Goal: Information Seeking & Learning: Learn about a topic

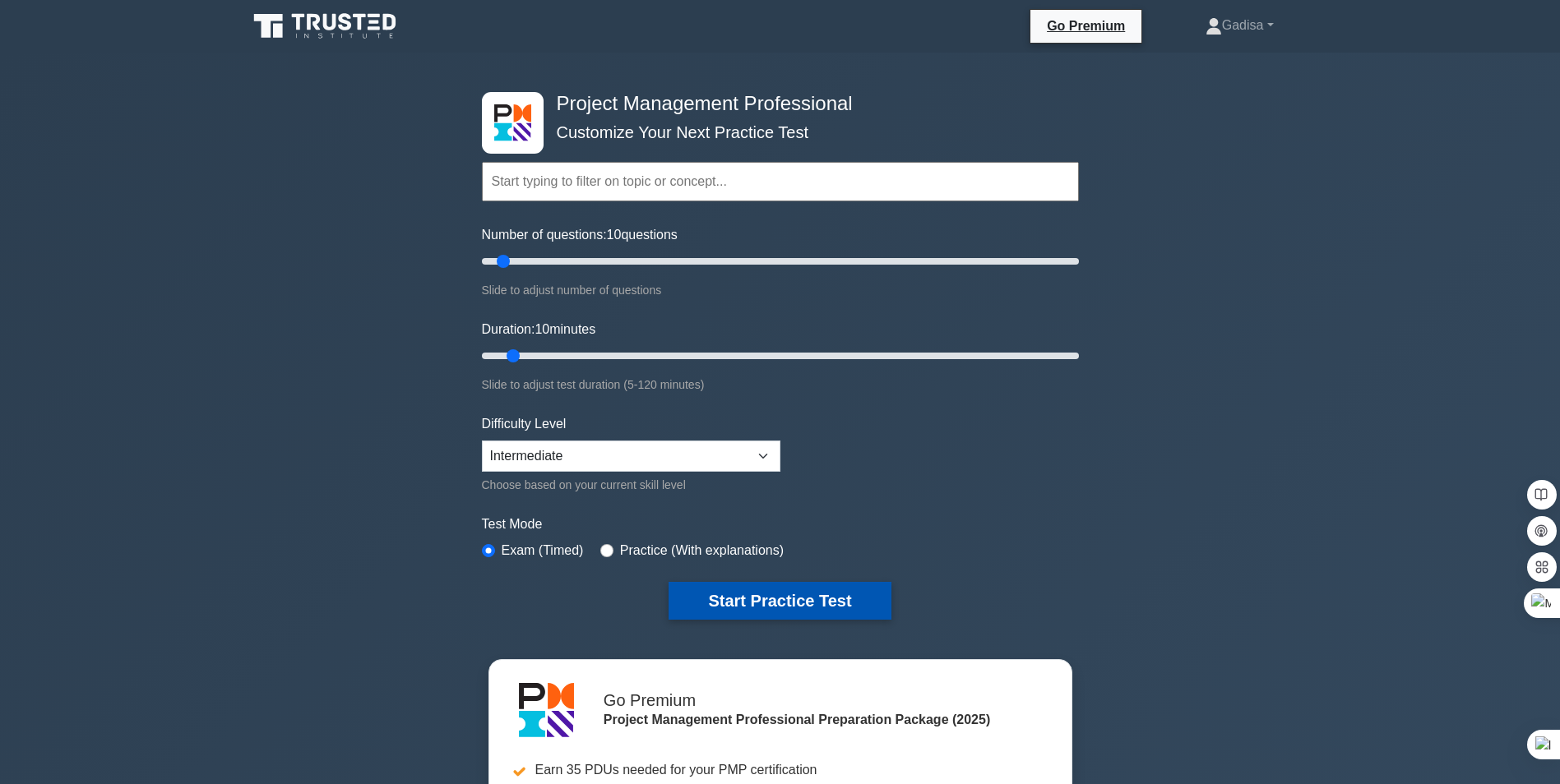
click at [754, 599] on button "Start Practice Test" at bounding box center [779, 601] width 222 height 38
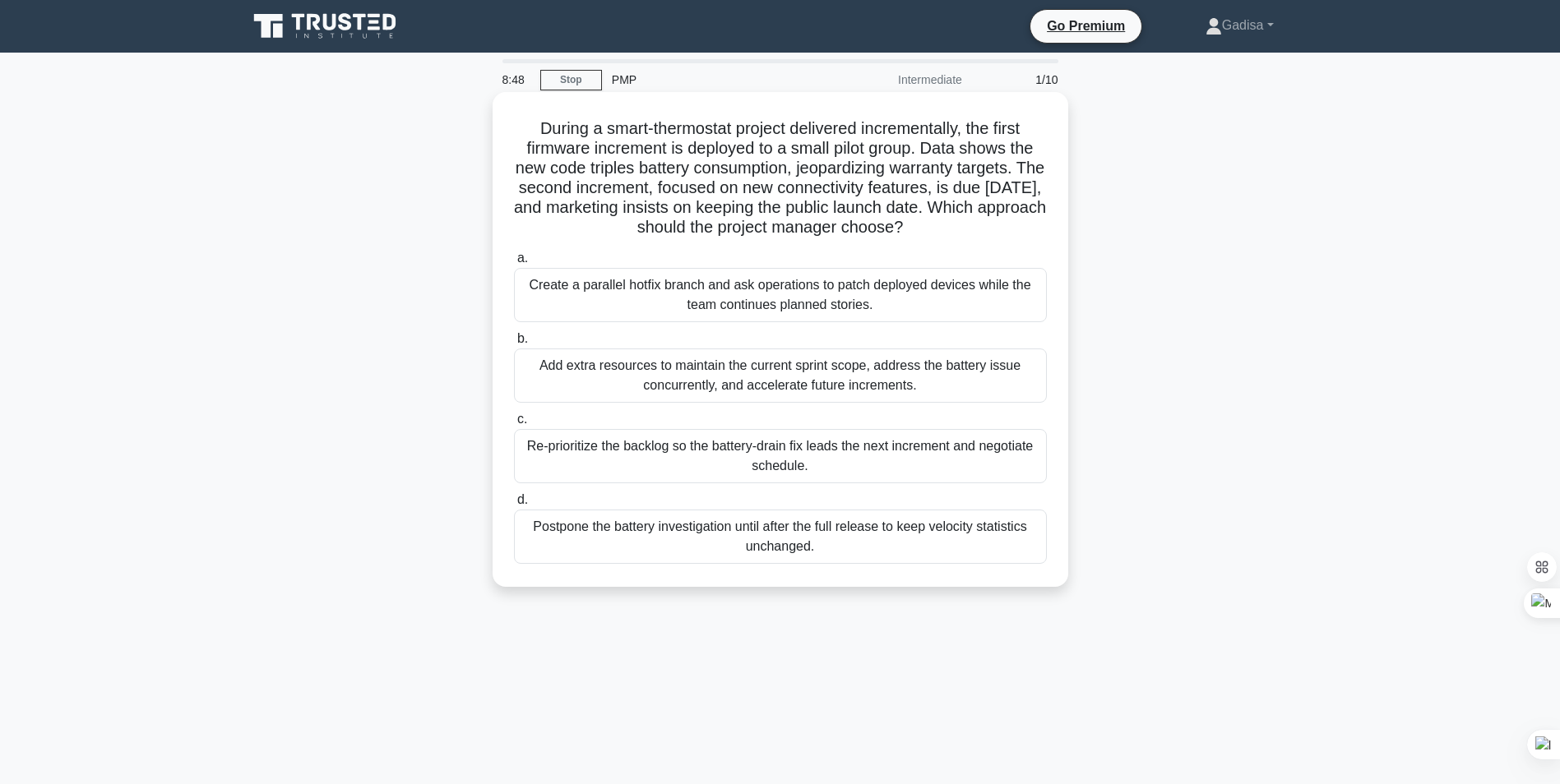
click at [685, 289] on div "Create a parallel hotfix branch and ask operations to patch deployed devices wh…" at bounding box center [780, 295] width 533 height 54
click at [514, 264] on input "a. Create a parallel hotfix branch and ask operations to patch deployed devices…" at bounding box center [514, 258] width 0 height 10
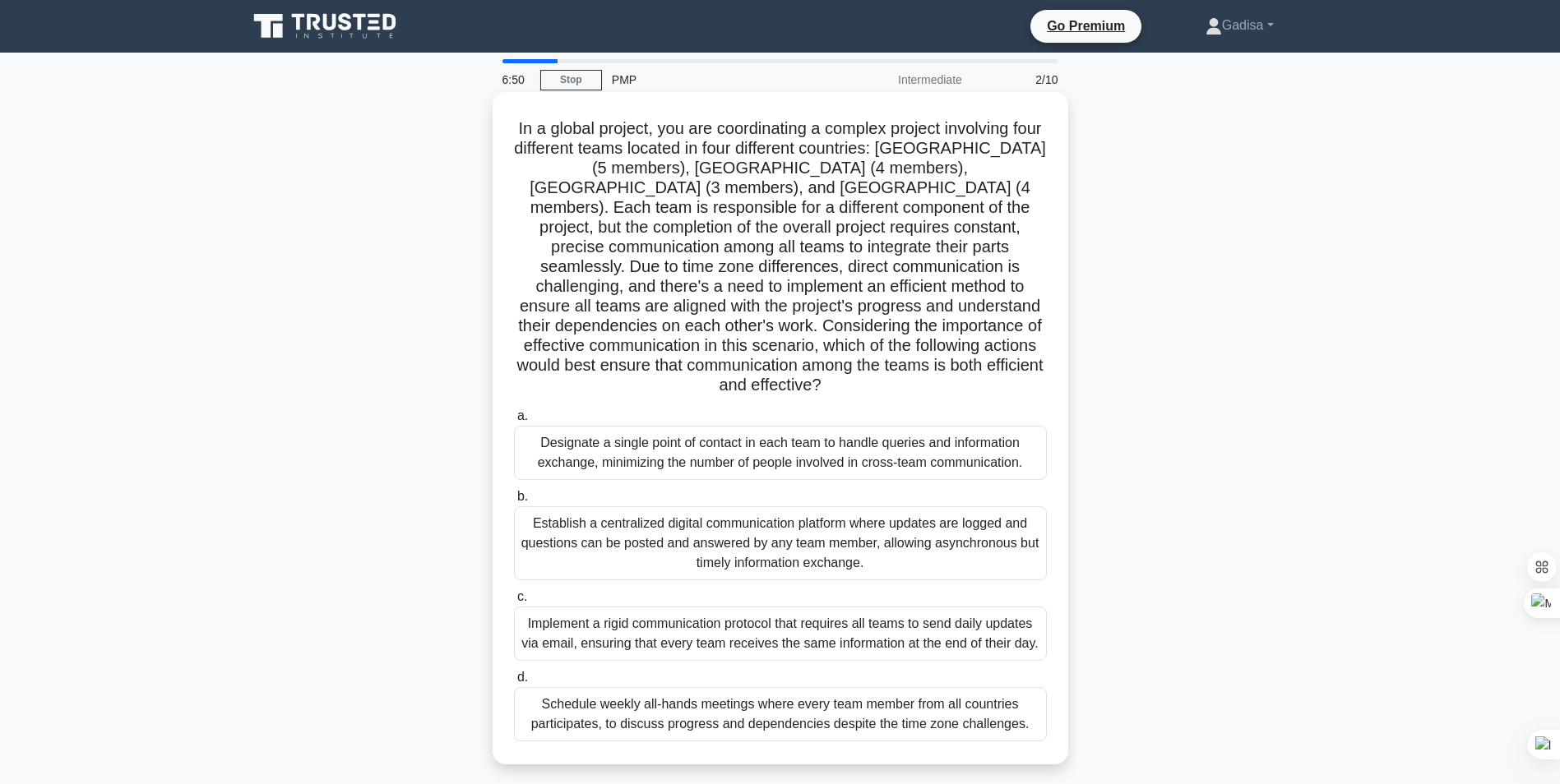
click at [702, 511] on div "Establish a centralized digital communication platform where updates are logged…" at bounding box center [780, 543] width 533 height 74
click at [514, 502] on input "b. Establish a centralized digital communication platform where updates are log…" at bounding box center [514, 497] width 0 height 10
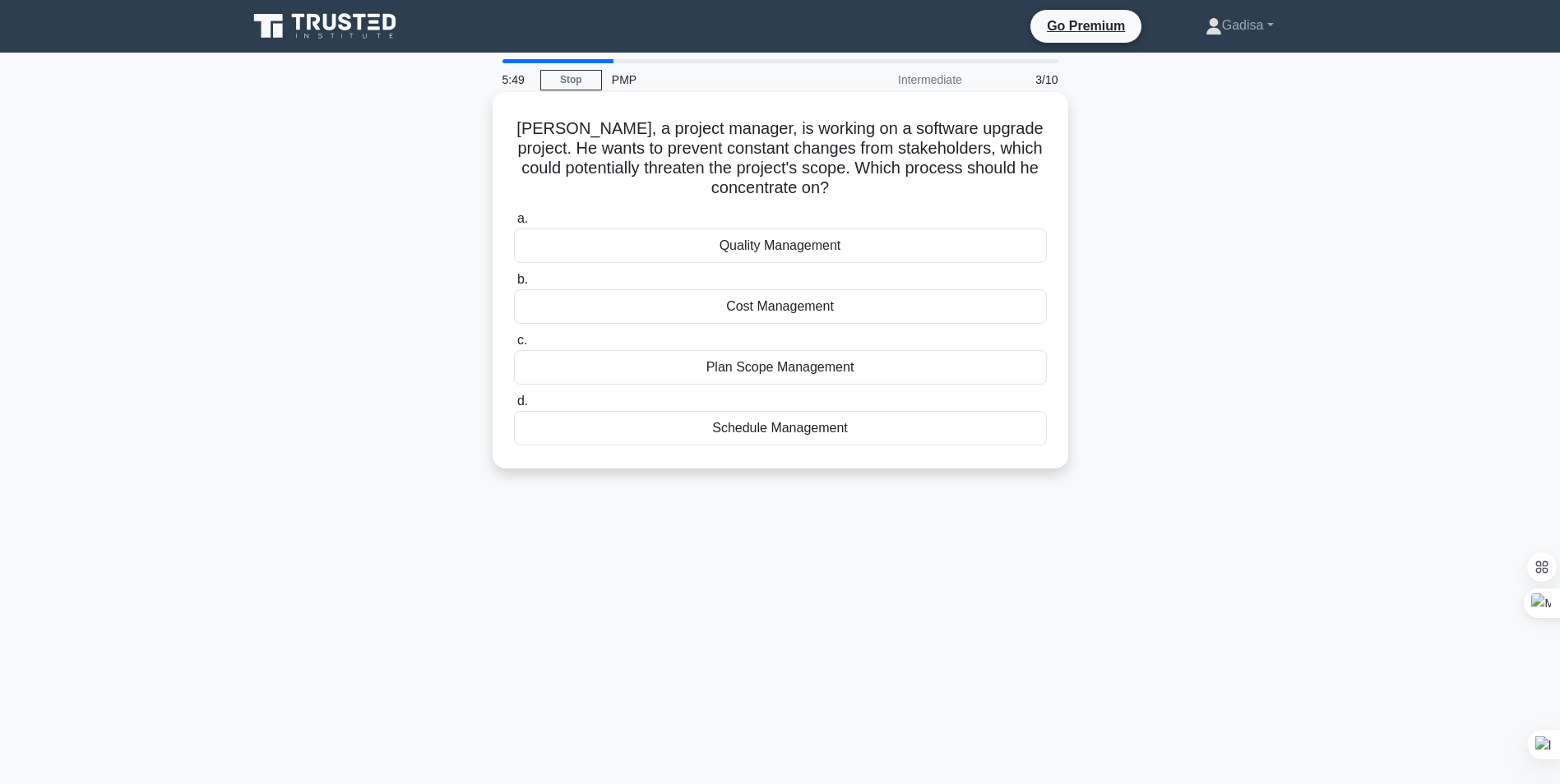
click at [737, 369] on div "Plan Scope Management" at bounding box center [780, 368] width 533 height 35
click at [514, 346] on input "c. Plan Scope Management" at bounding box center [514, 341] width 0 height 10
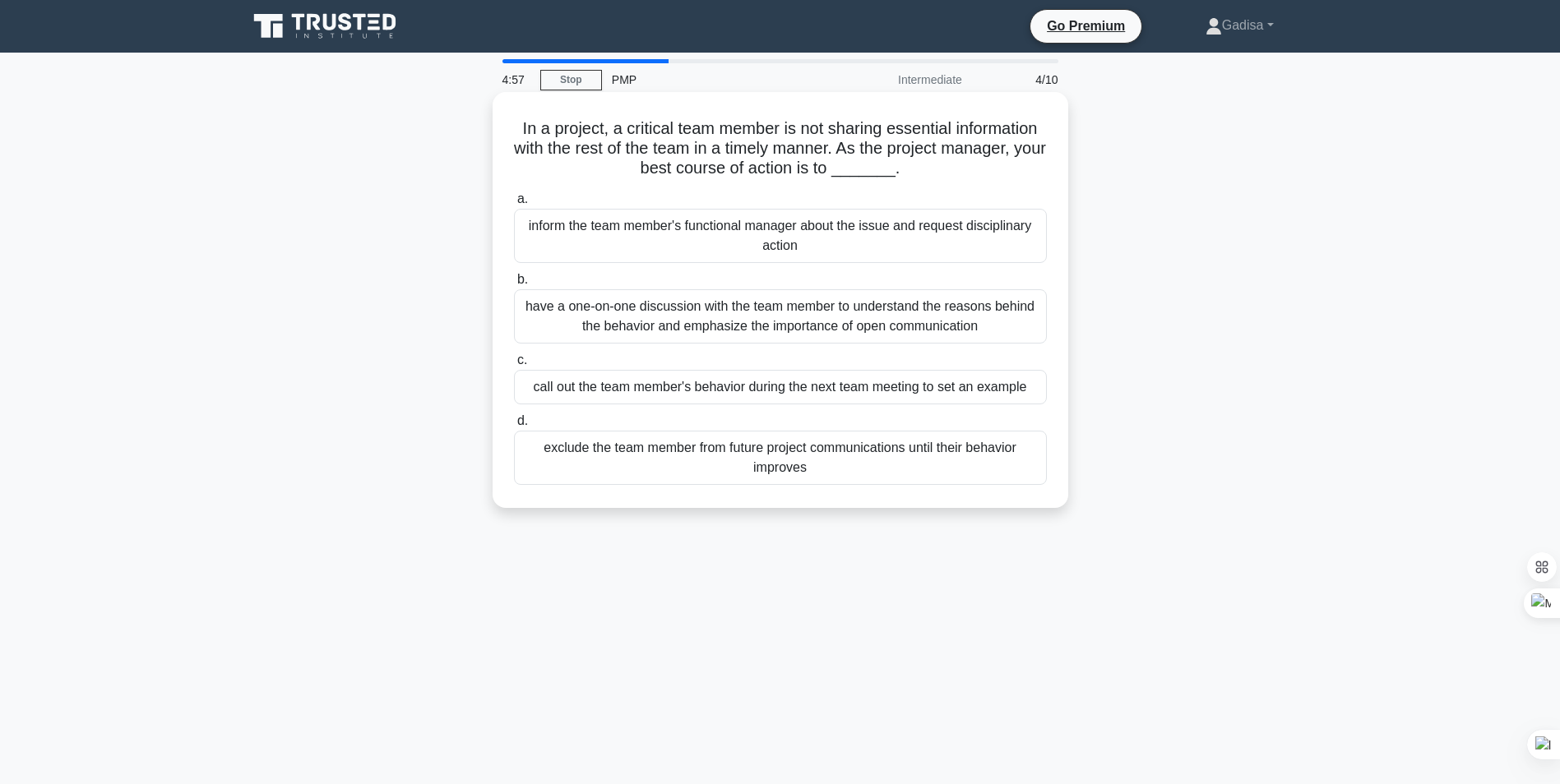
click at [693, 316] on div "have a one-on-one discussion with the team member to understand the reasons beh…" at bounding box center [780, 316] width 533 height 54
click at [514, 285] on input "b. have a one-on-one discussion with the team member to understand the reasons …" at bounding box center [514, 280] width 0 height 10
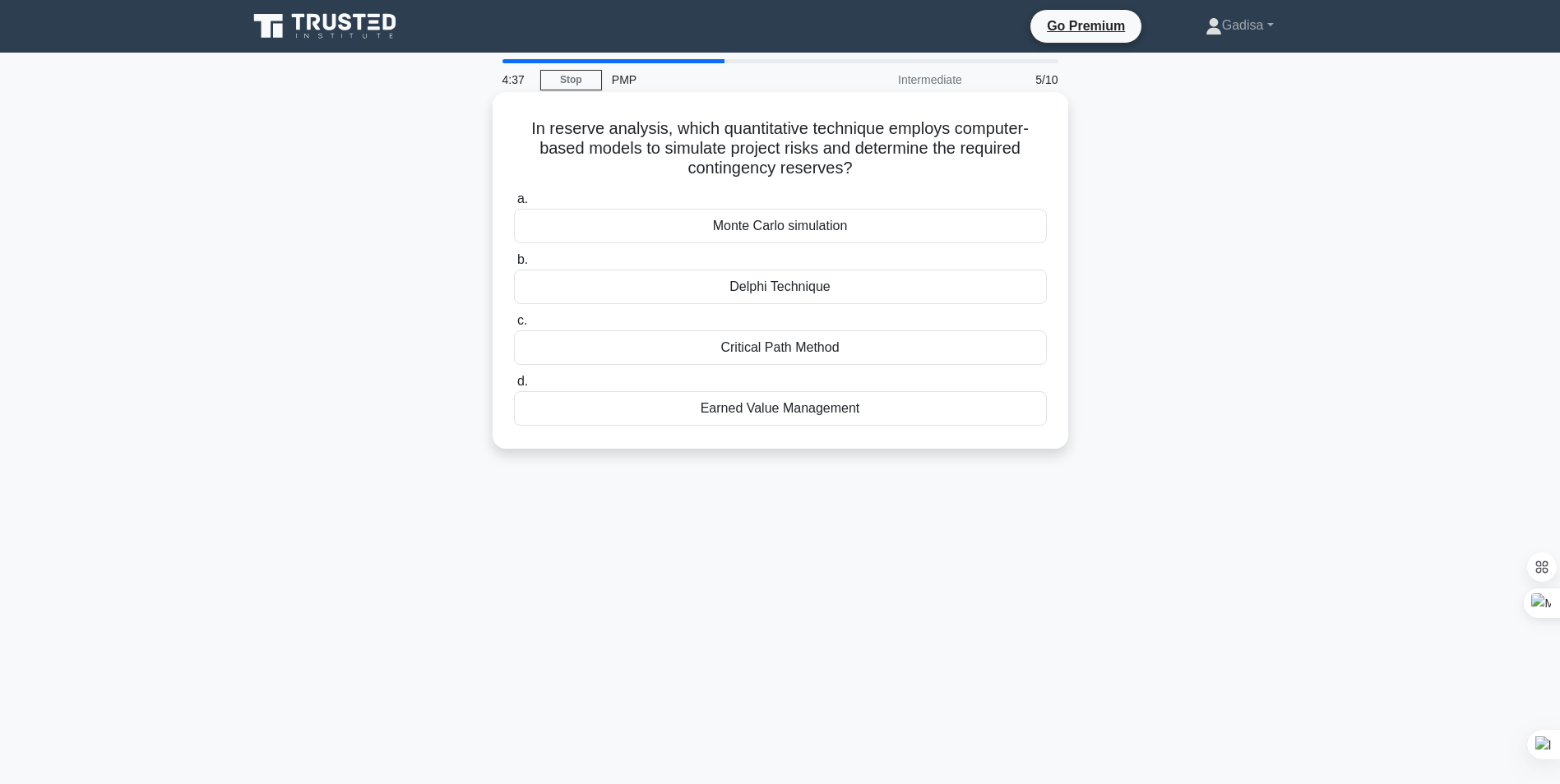
click at [757, 226] on div "Monte Carlo simulation" at bounding box center [780, 226] width 533 height 35
click at [514, 205] on input "a. Monte Carlo simulation" at bounding box center [514, 199] width 0 height 10
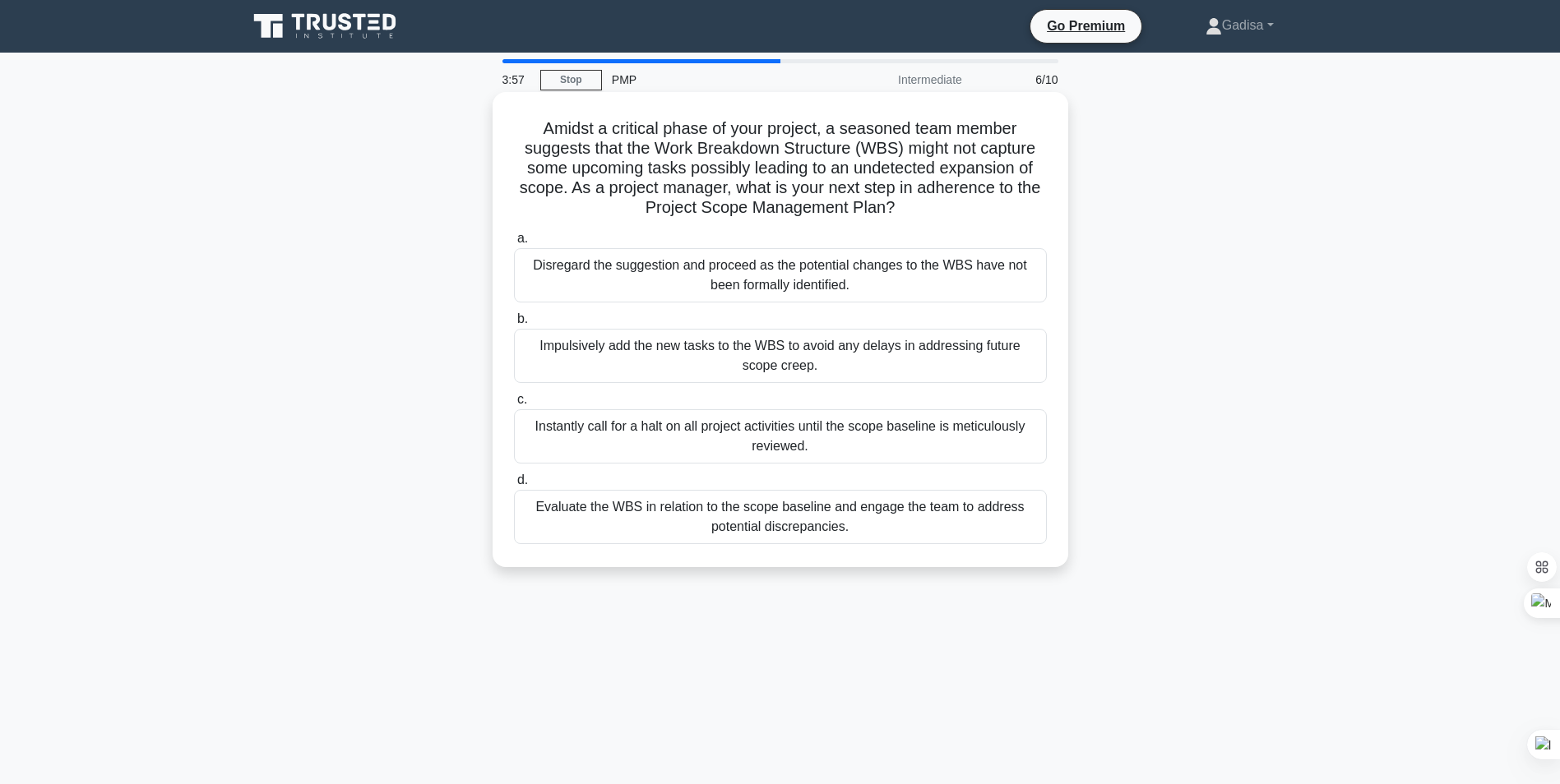
click at [731, 522] on div "Evaluate the WBS in relation to the scope baseline and engage the team to addre…" at bounding box center [780, 517] width 533 height 54
click at [514, 486] on input "d. Evaluate the WBS in relation to the scope baseline and engage the team to ad…" at bounding box center [514, 481] width 0 height 10
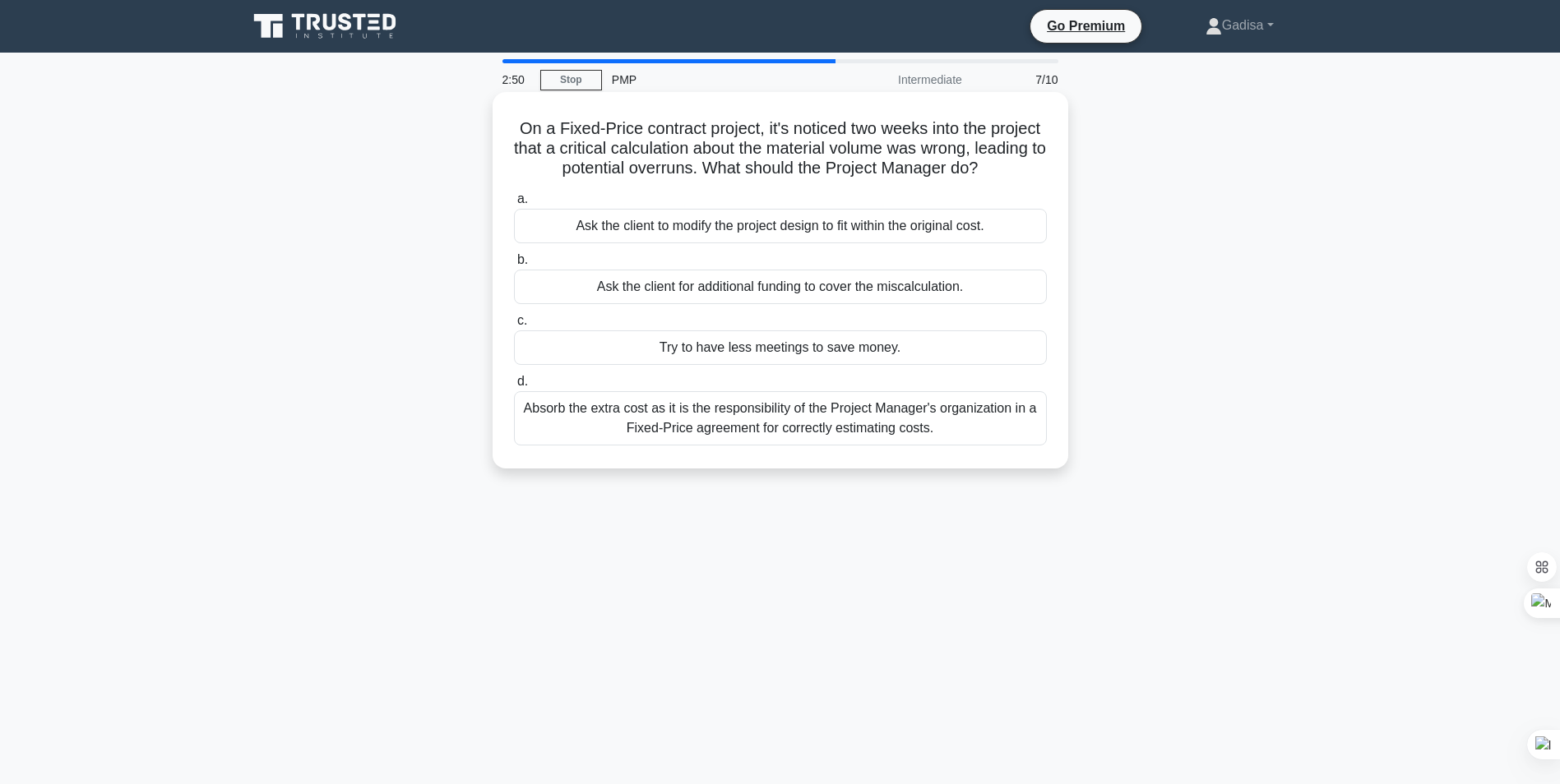
click at [740, 424] on div "Absorb the extra cost as it is the responsibility of the Project Manager's orga…" at bounding box center [780, 418] width 533 height 54
click at [514, 387] on input "d. Absorb the extra cost as it is the responsibility of the Project Manager's o…" at bounding box center [514, 382] width 0 height 10
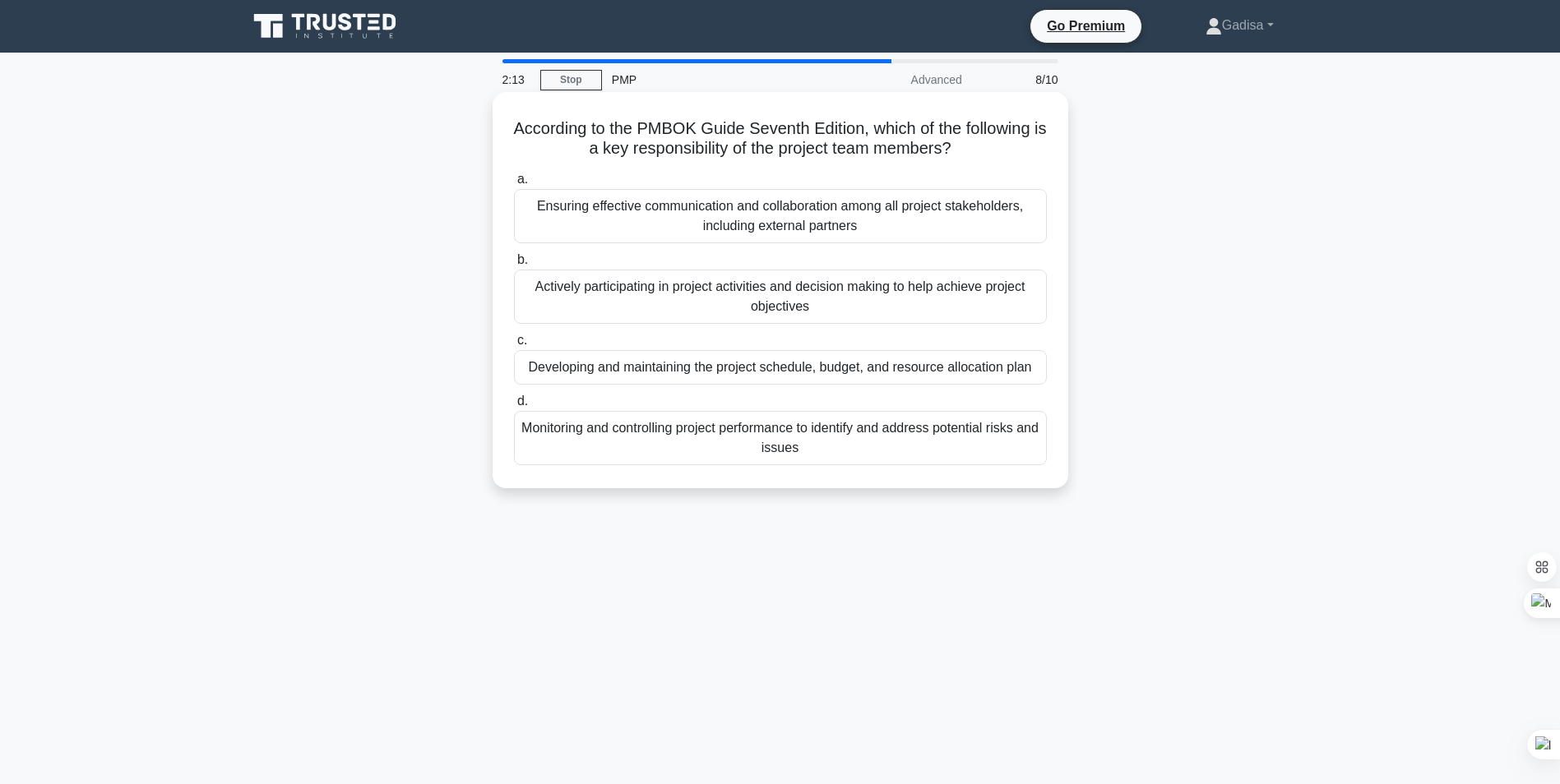
click at [763, 314] on div "Actively participating in project activities and decision making to help achiev…" at bounding box center [780, 296] width 533 height 54
click at [514, 265] on input "b. Actively participating in project activities and decision making to help ach…" at bounding box center [514, 260] width 0 height 10
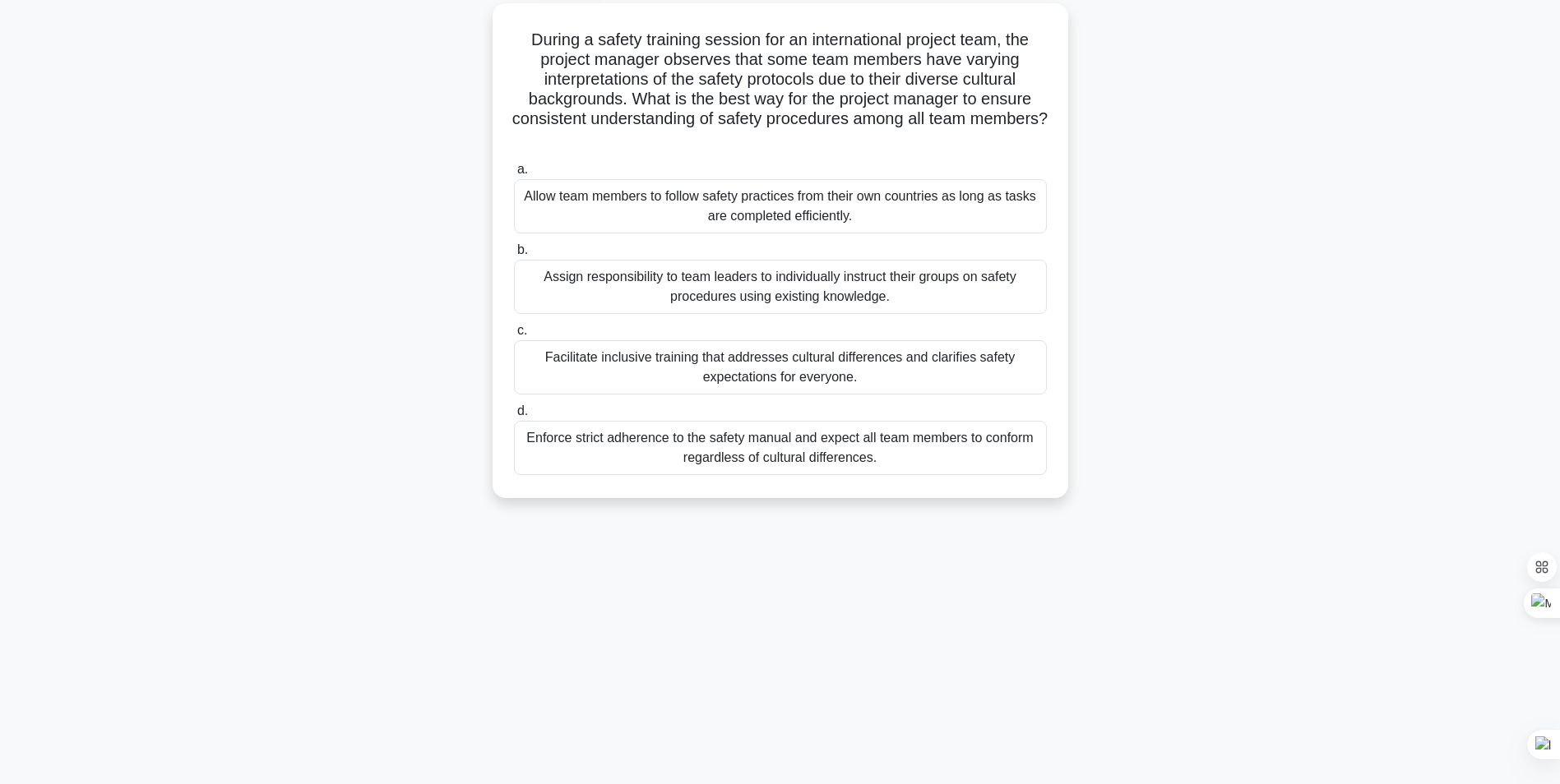
scroll to position [103, 0]
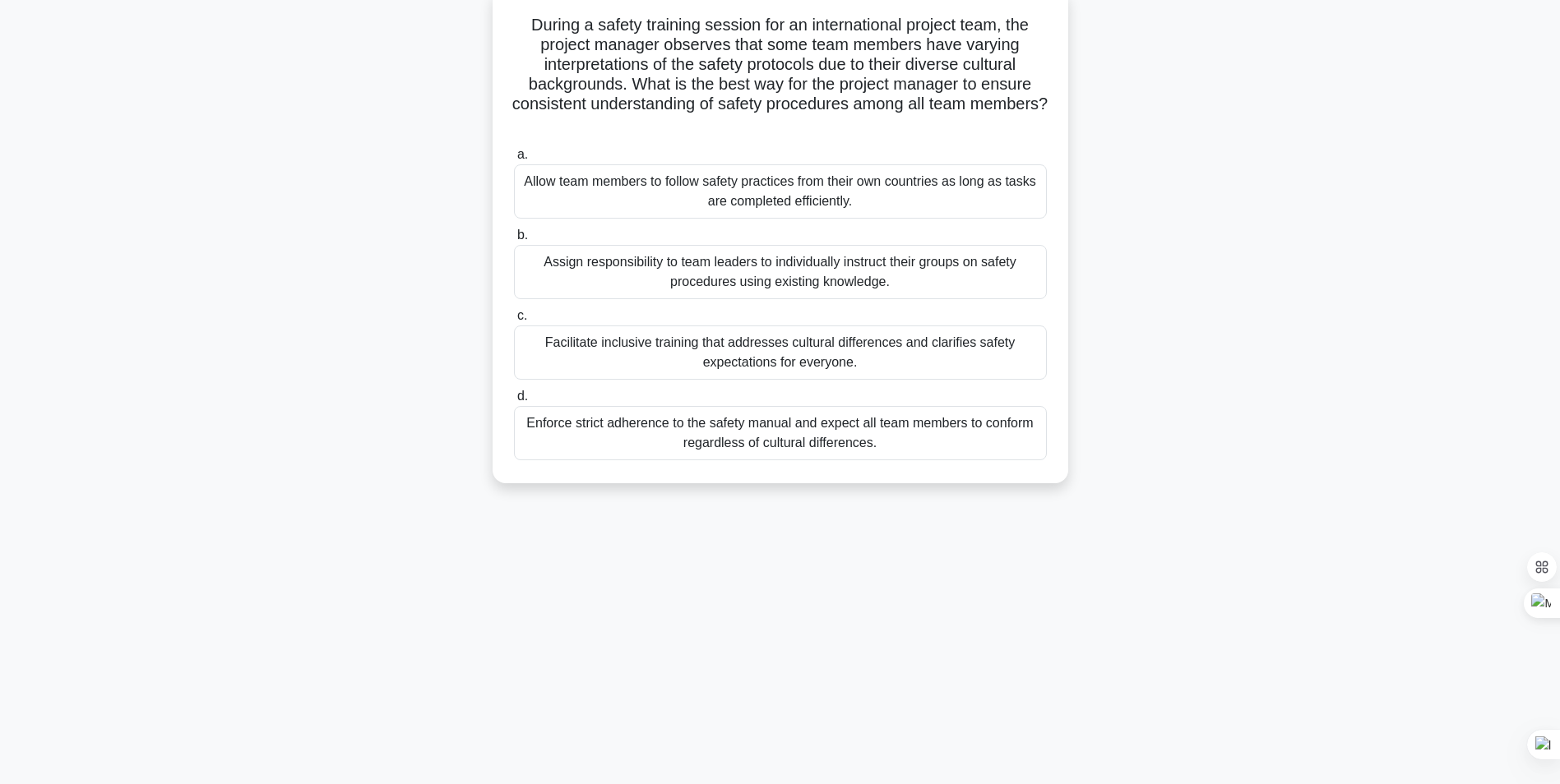
click at [787, 350] on div "Facilitate inclusive training that addresses cultural differences and clarifies…" at bounding box center [780, 353] width 533 height 54
click at [514, 322] on input "c. Facilitate inclusive training that addresses cultural differences and clarif…" at bounding box center [514, 316] width 0 height 10
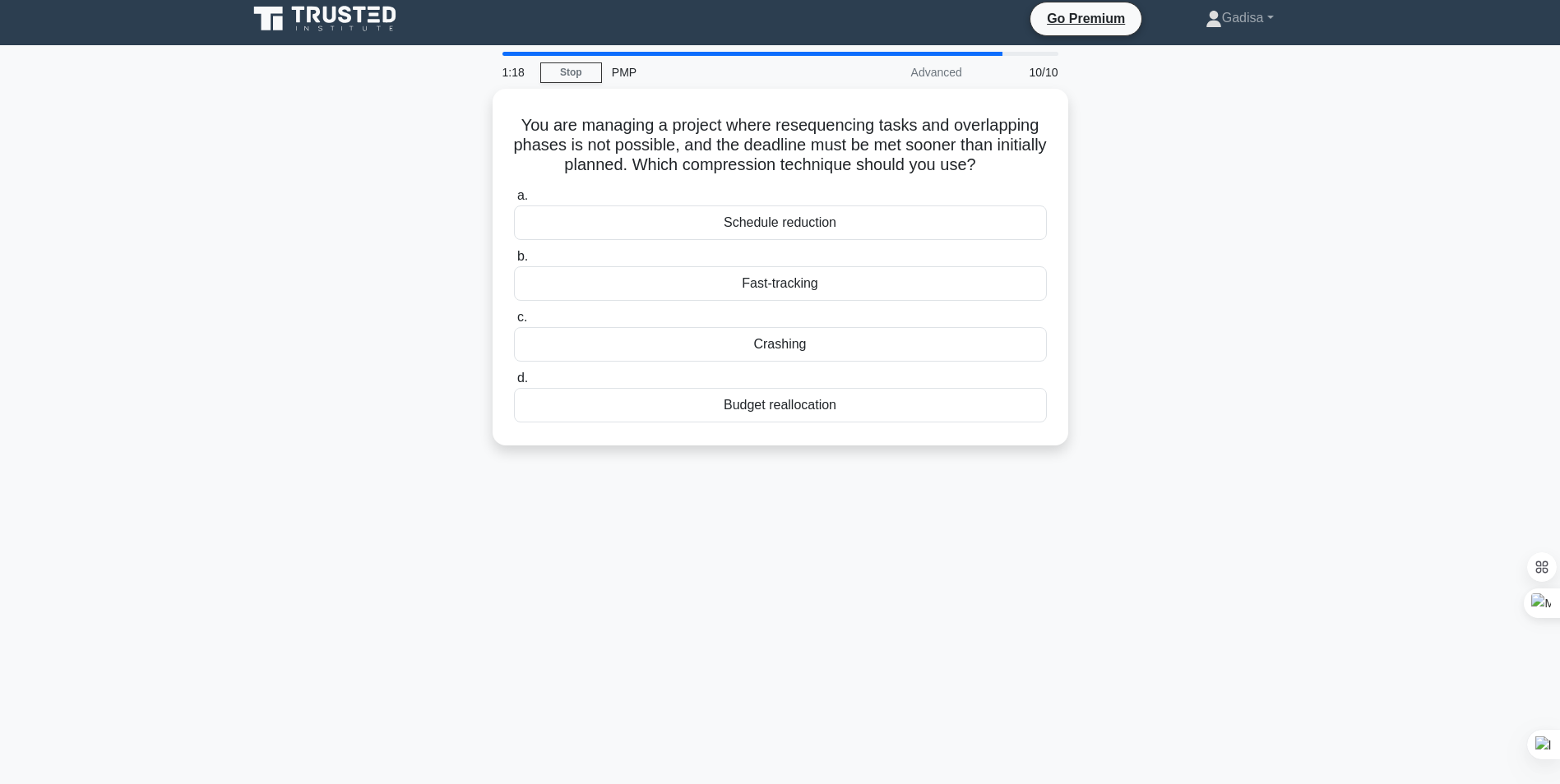
scroll to position [0, 0]
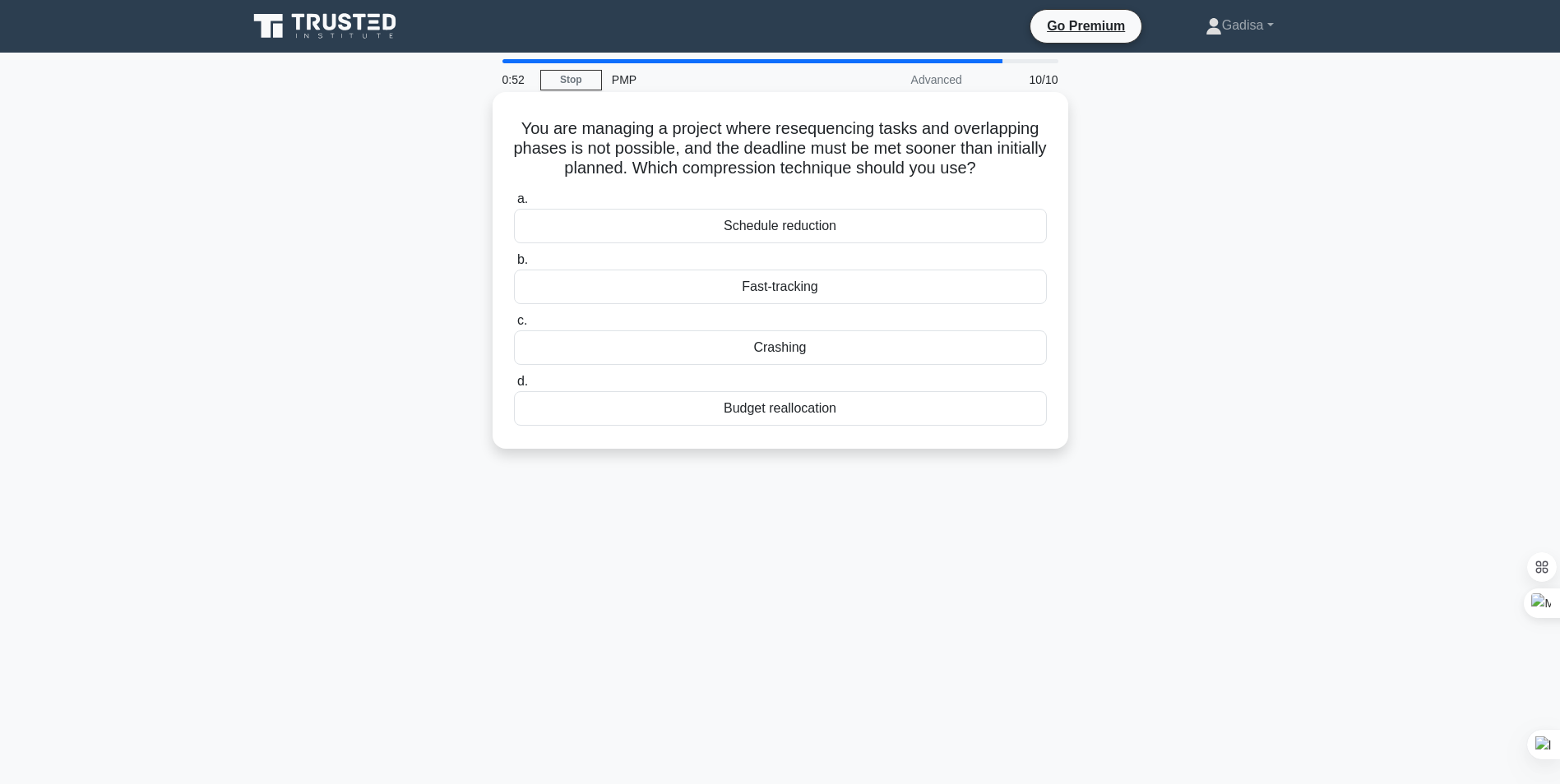
click at [781, 293] on div "Fast-tracking" at bounding box center [780, 287] width 533 height 35
click at [514, 265] on input "b. Fast-tracking" at bounding box center [514, 260] width 0 height 10
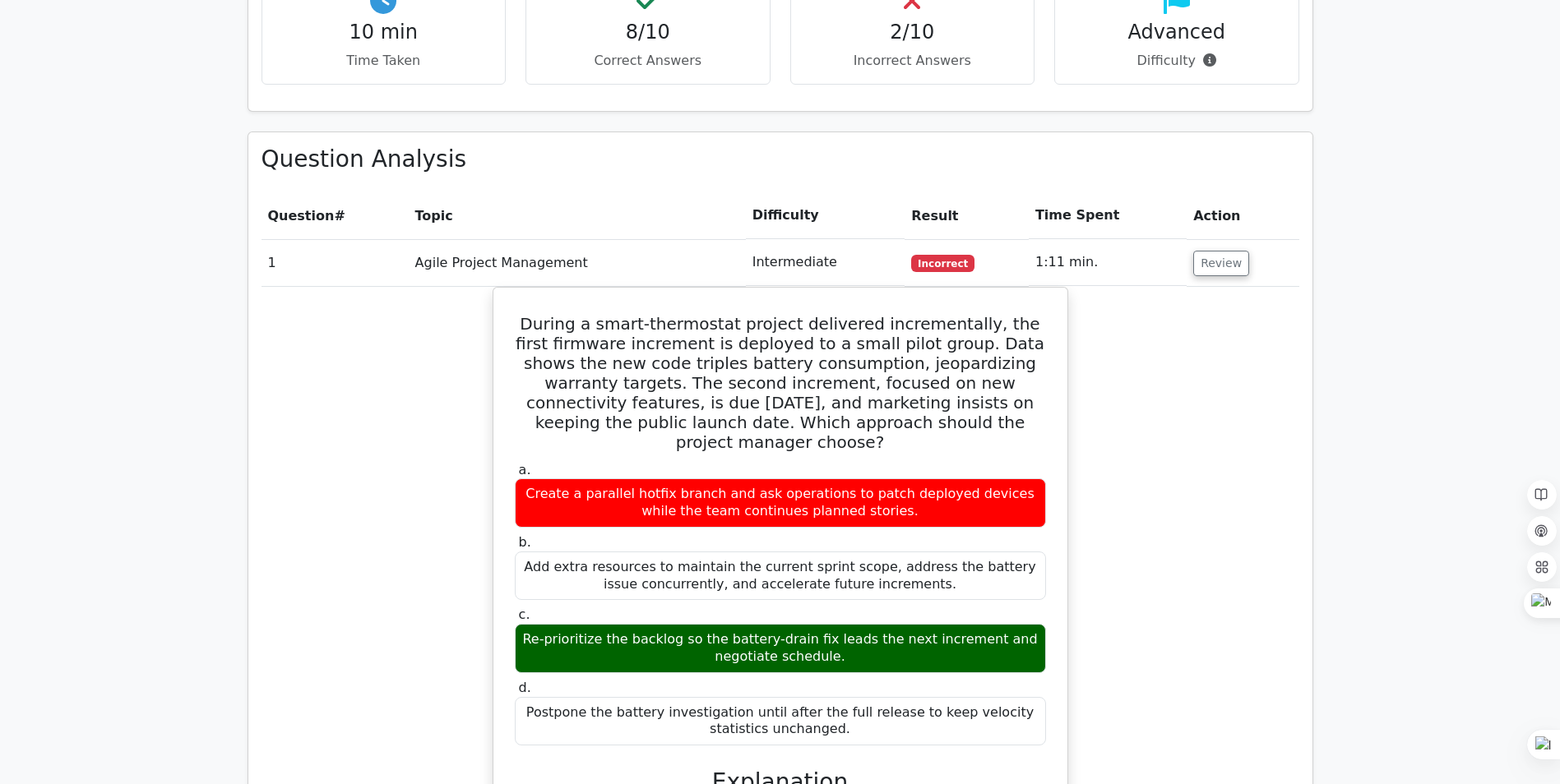
scroll to position [1233, 0]
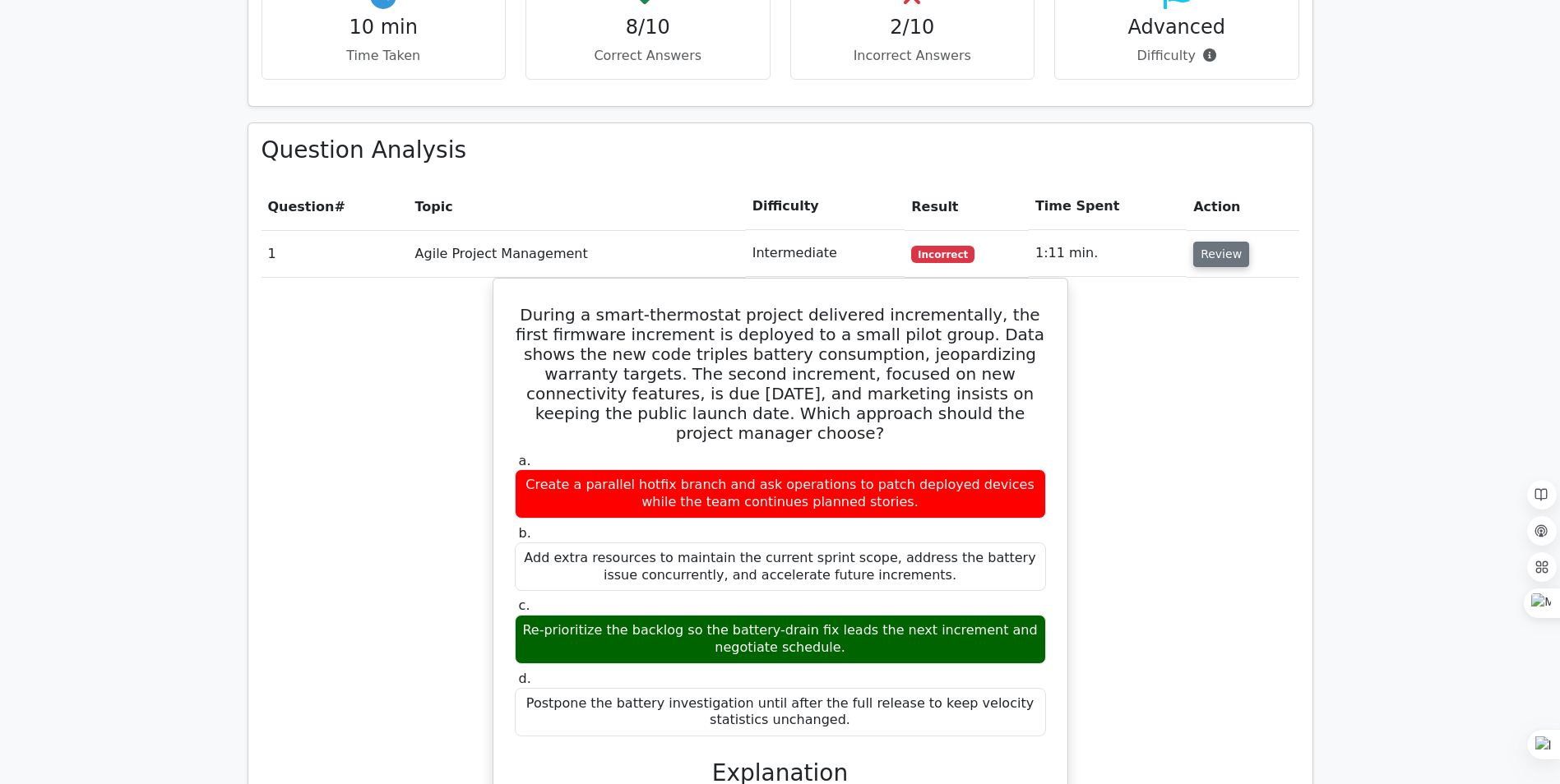
click at [1230, 242] on button "Review" at bounding box center [1221, 254] width 56 height 25
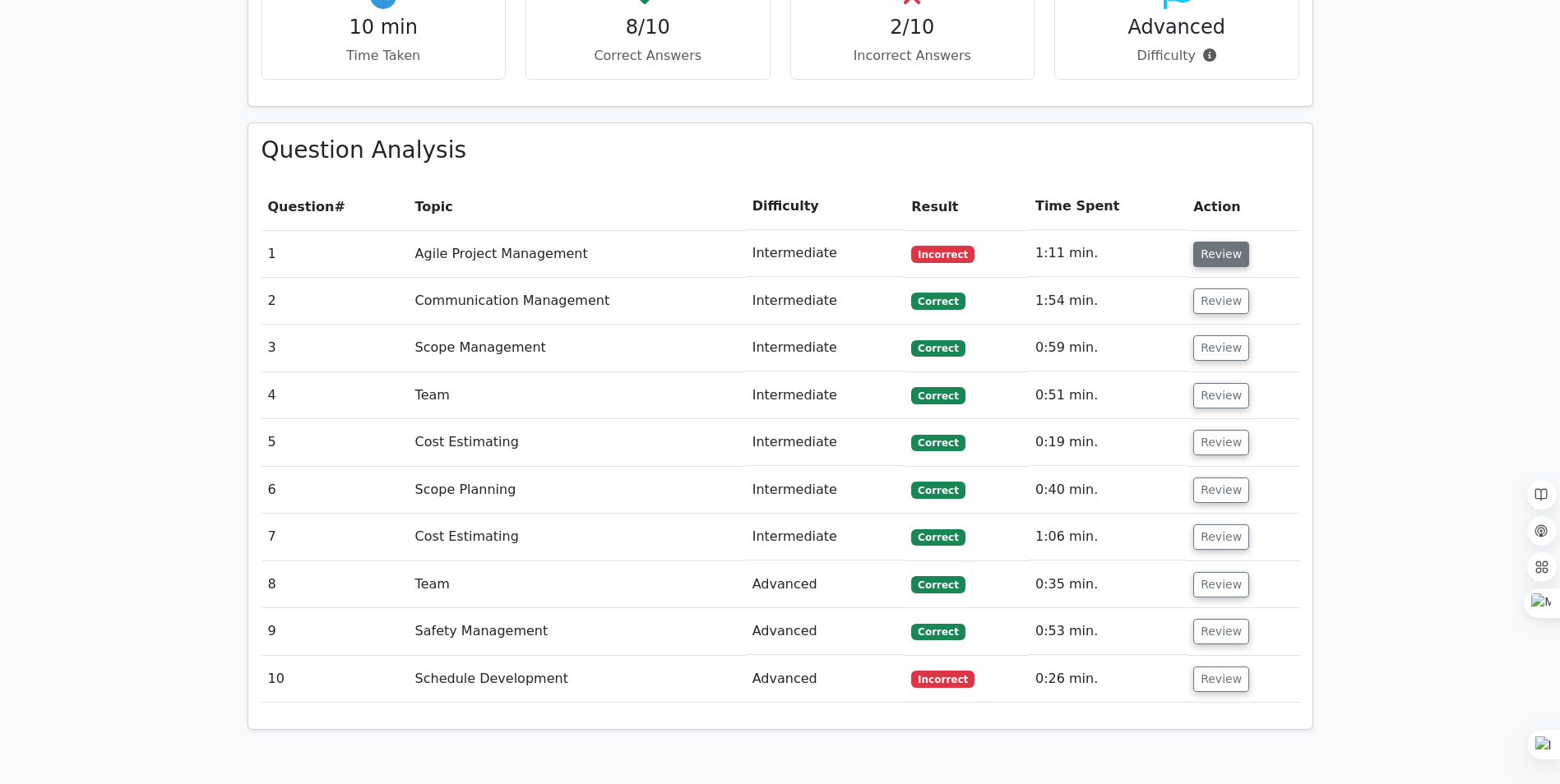
click at [1217, 242] on button "Review" at bounding box center [1221, 254] width 56 height 25
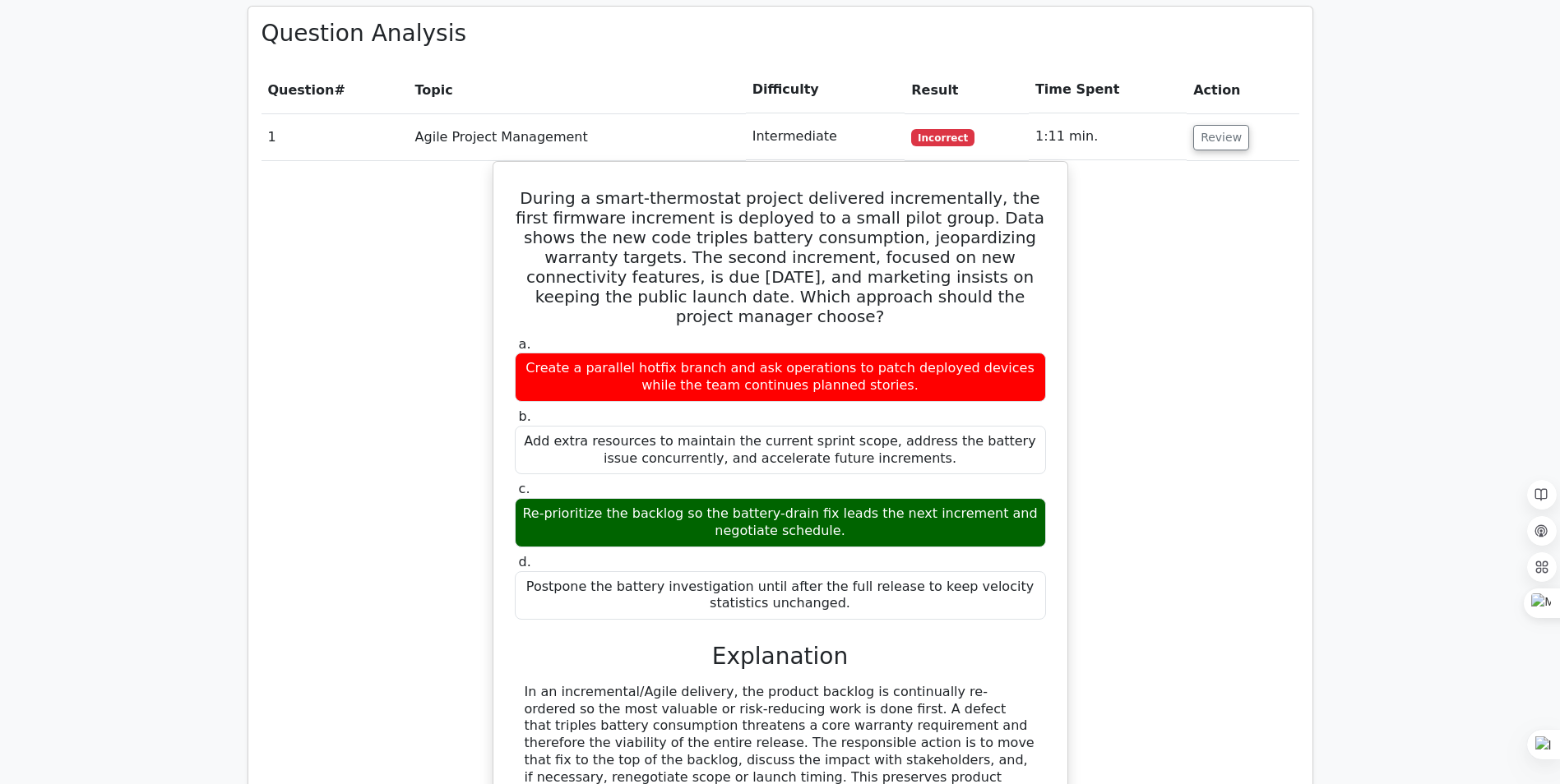
scroll to position [1151, 0]
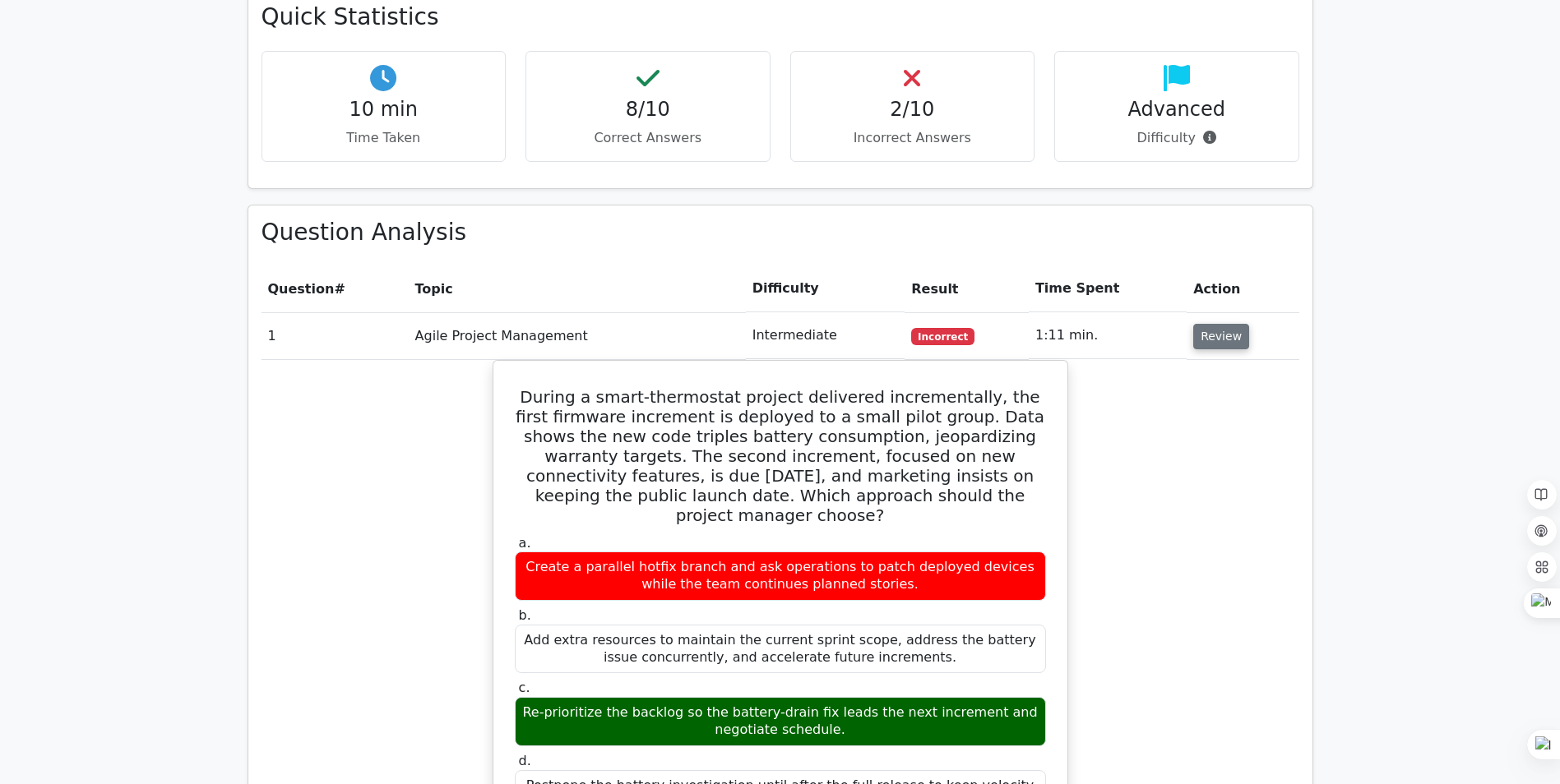
click at [1221, 324] on button "Review" at bounding box center [1221, 336] width 56 height 25
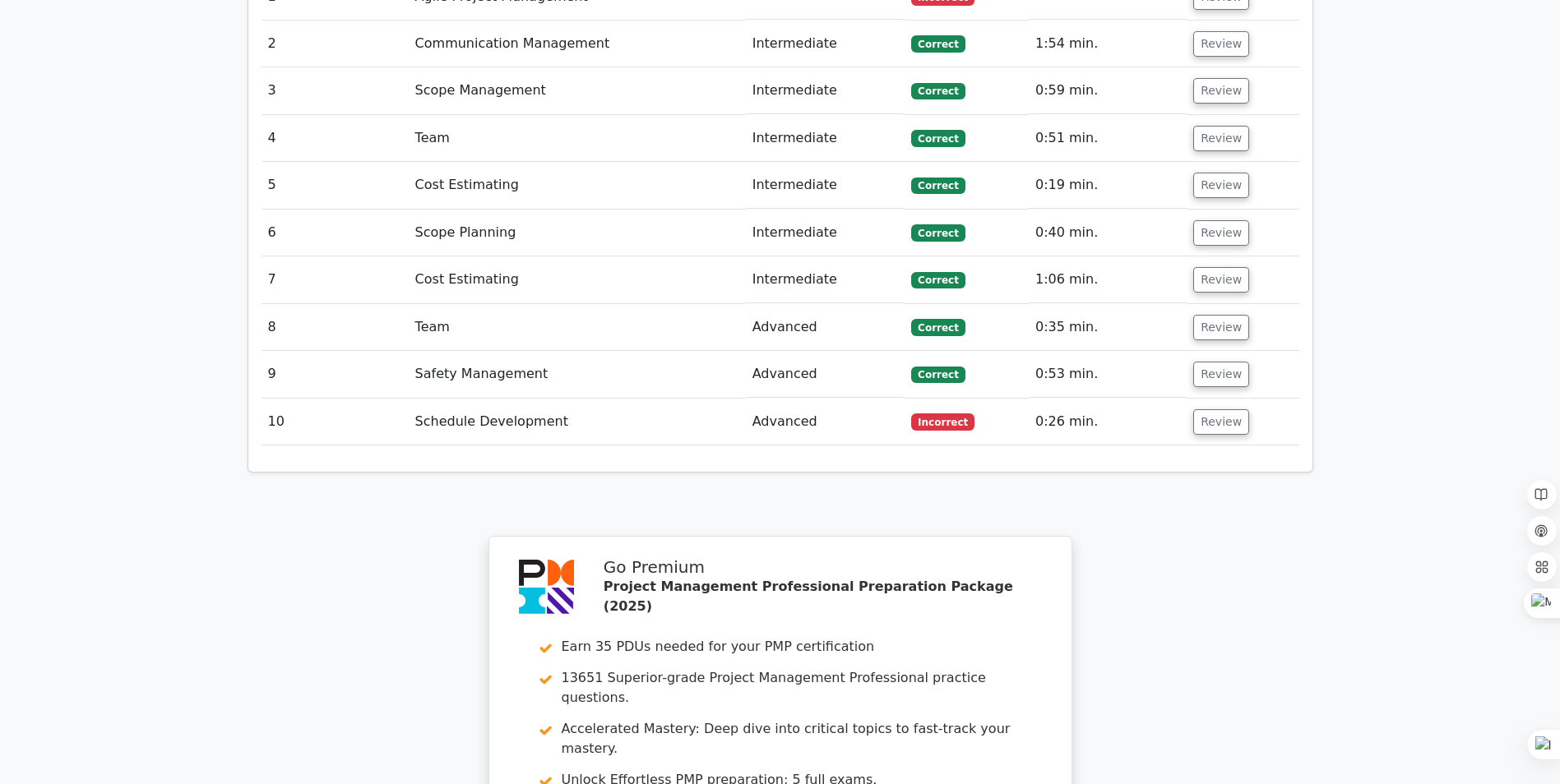
scroll to position [1562, 0]
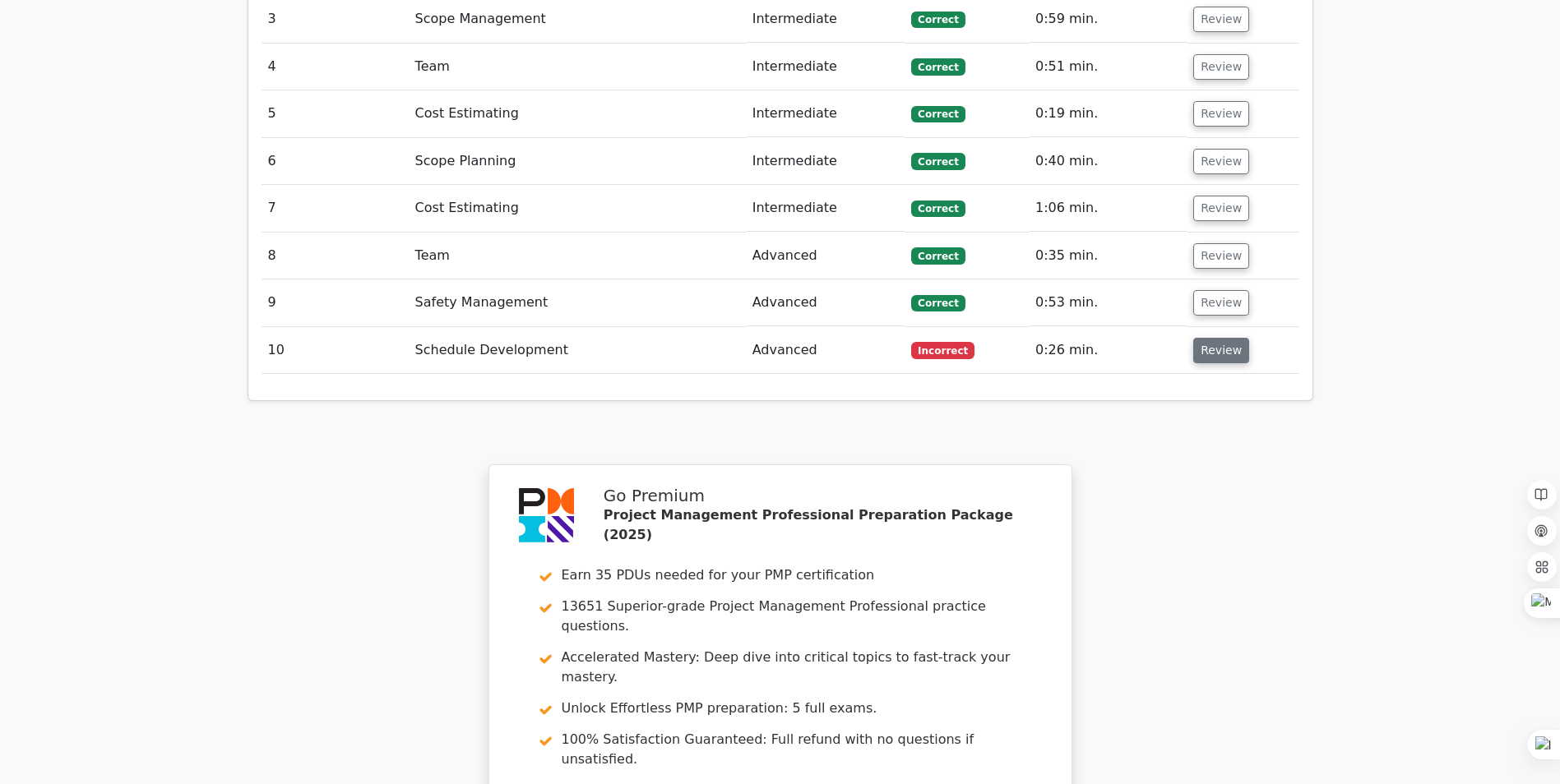
click at [1216, 338] on button "Review" at bounding box center [1221, 350] width 56 height 25
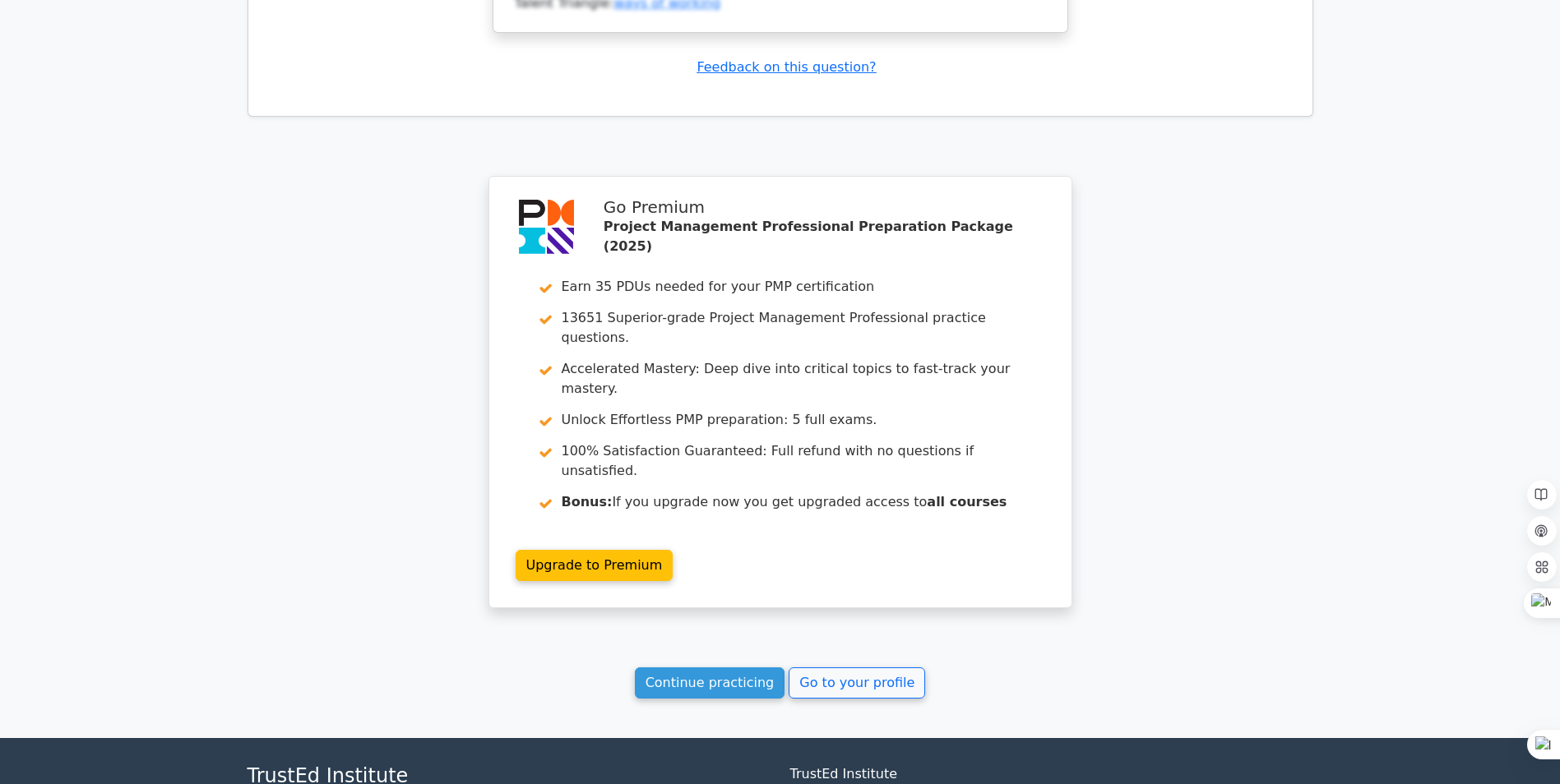
scroll to position [2576, 0]
click at [731, 667] on link "Continue practicing" at bounding box center [710, 682] width 150 height 31
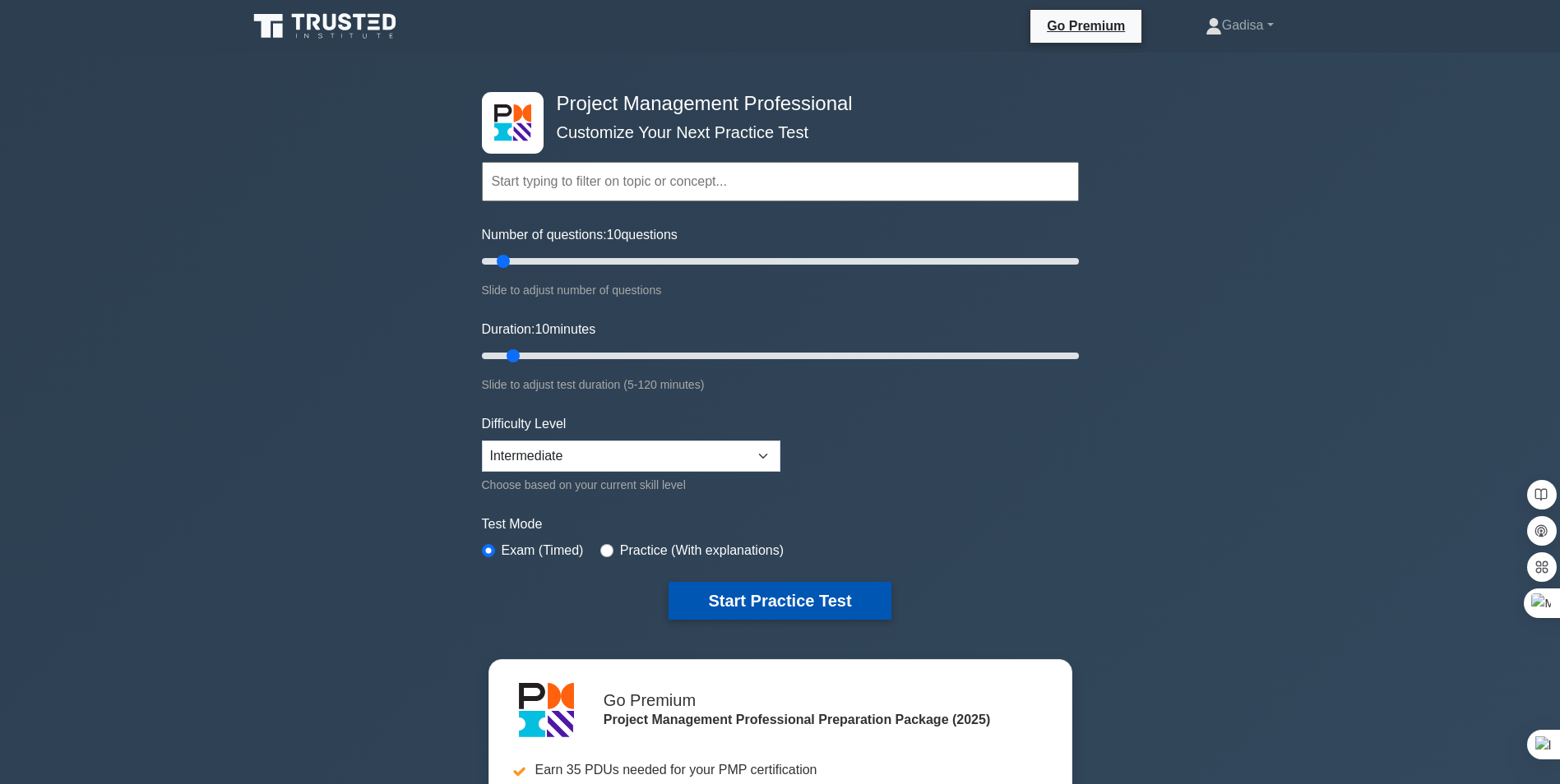
click at [774, 596] on button "Start Practice Test" at bounding box center [779, 601] width 222 height 38
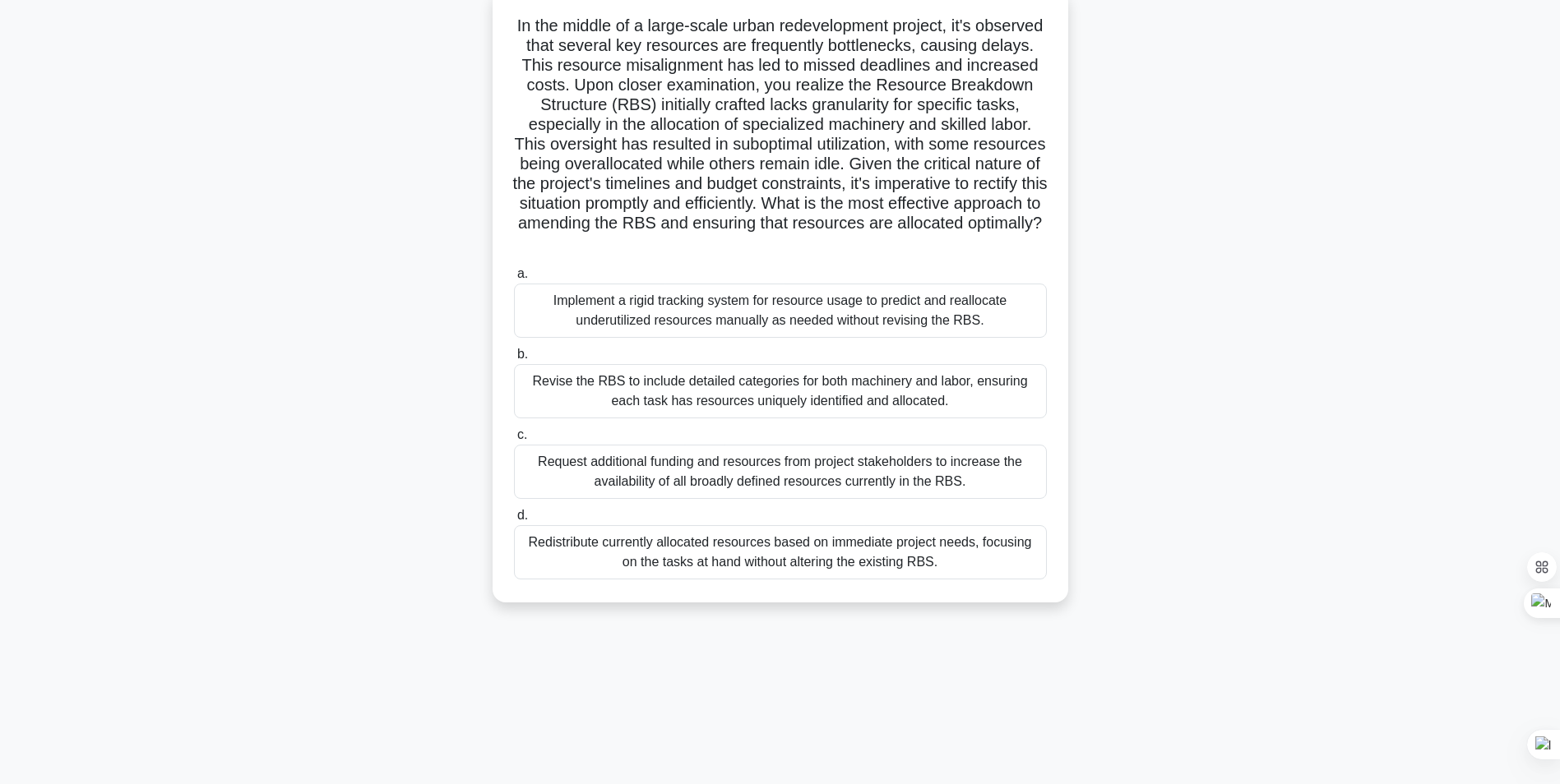
scroll to position [103, 0]
click at [799, 409] on div "Revise the RBS to include detailed categories for both machinery and labor, ens…" at bounding box center [780, 390] width 533 height 54
click at [514, 359] on input "b. Revise the RBS to include detailed categories for both machinery and labor, …" at bounding box center [514, 354] width 0 height 10
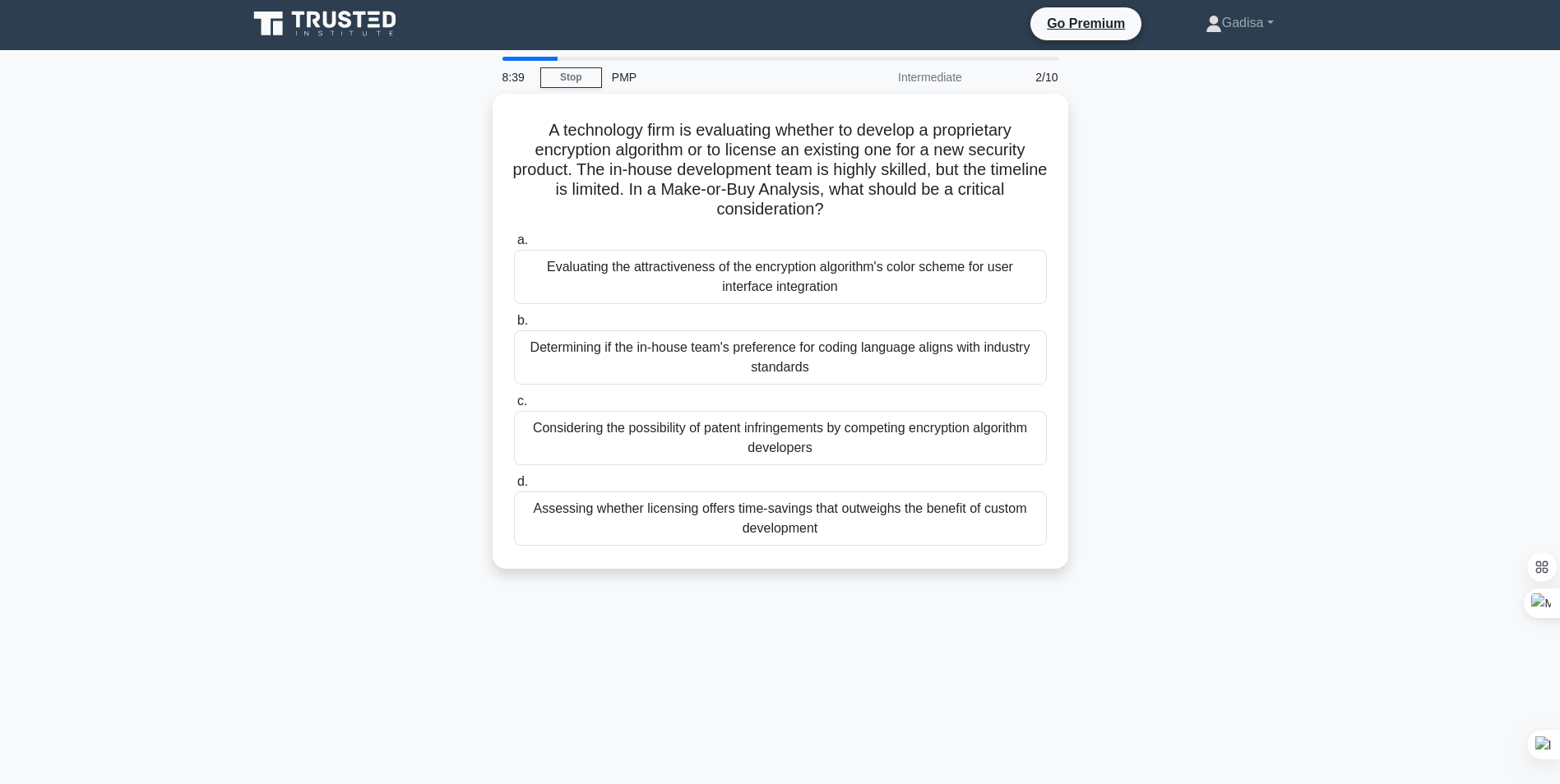
scroll to position [0, 0]
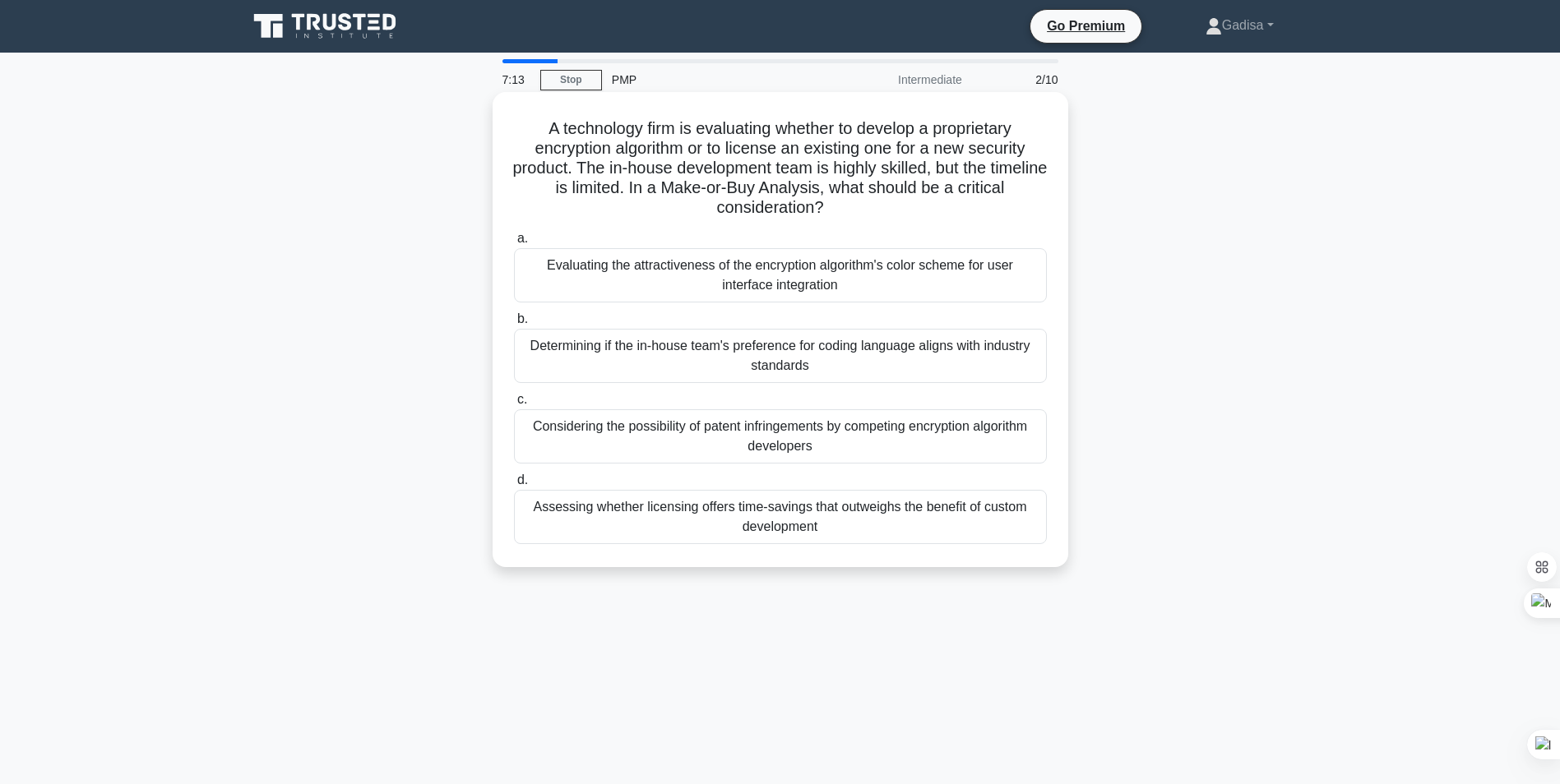
click at [763, 270] on div "Evaluating the attractiveness of the encryption algorithm's color scheme for us…" at bounding box center [780, 276] width 533 height 54
click at [514, 244] on input "a. Evaluating the attractiveness of the encryption algorithm's color scheme for…" at bounding box center [514, 239] width 0 height 10
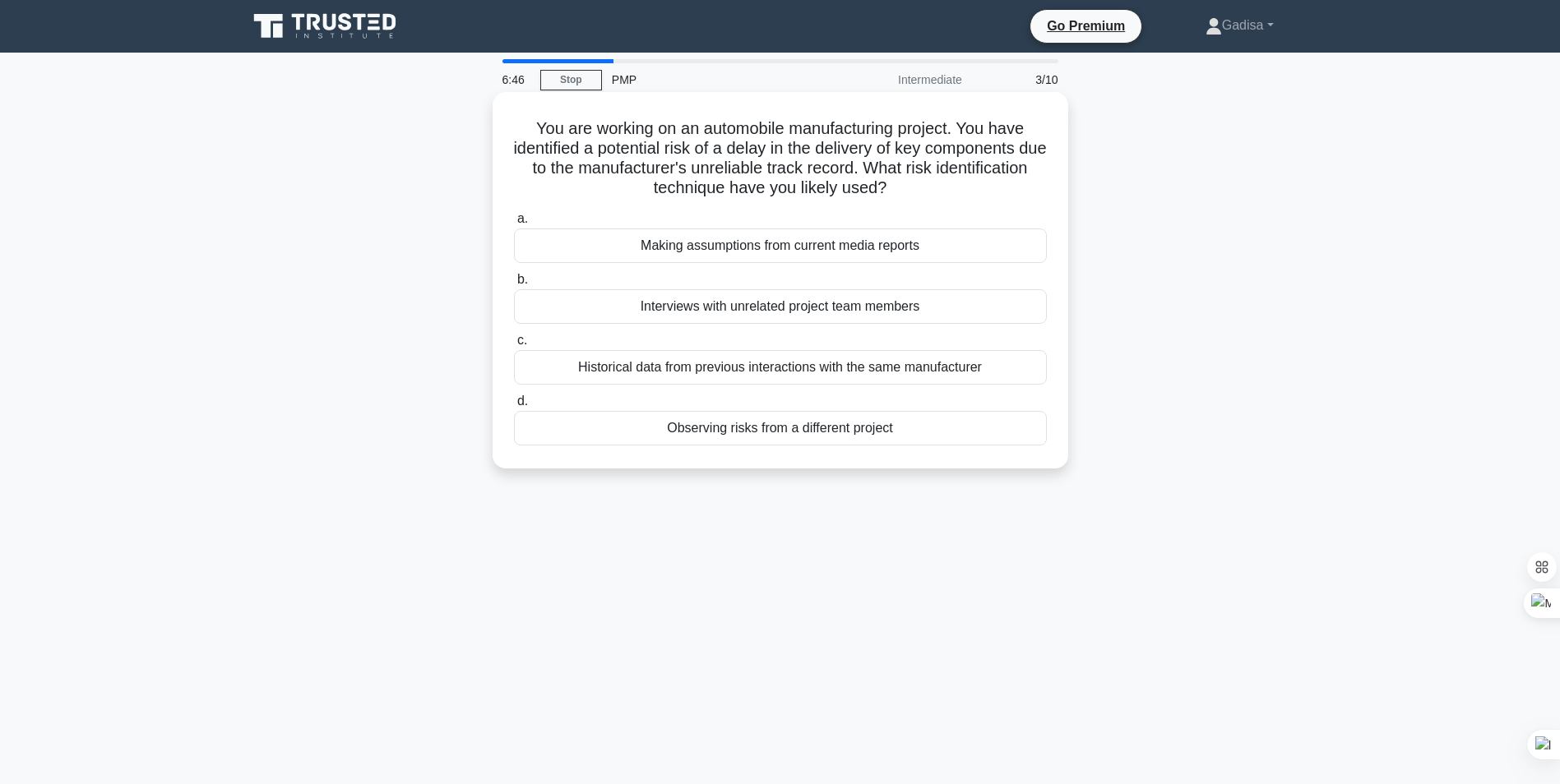
click at [767, 371] on div "Historical data from previous interactions with the same manufacturer" at bounding box center [780, 368] width 533 height 35
click at [514, 346] on input "c. Historical data from previous interactions with the same manufacturer" at bounding box center [514, 341] width 0 height 10
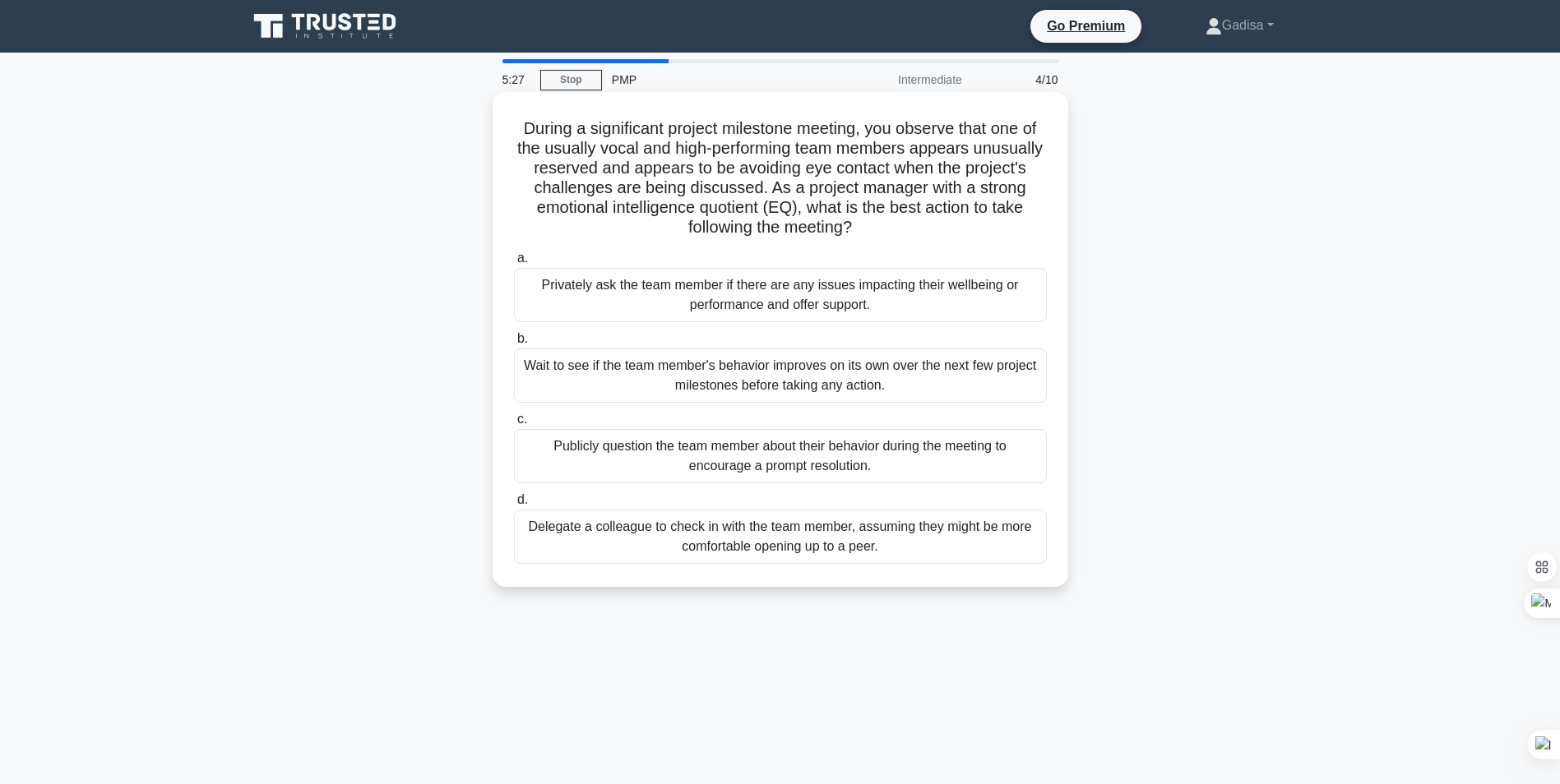
click at [766, 546] on div "Delegate a colleague to check in with the team member, assuming they might be m…" at bounding box center [780, 536] width 533 height 54
click at [514, 506] on input "d. Delegate a colleague to check in with the team member, assuming they might b…" at bounding box center [514, 500] width 0 height 10
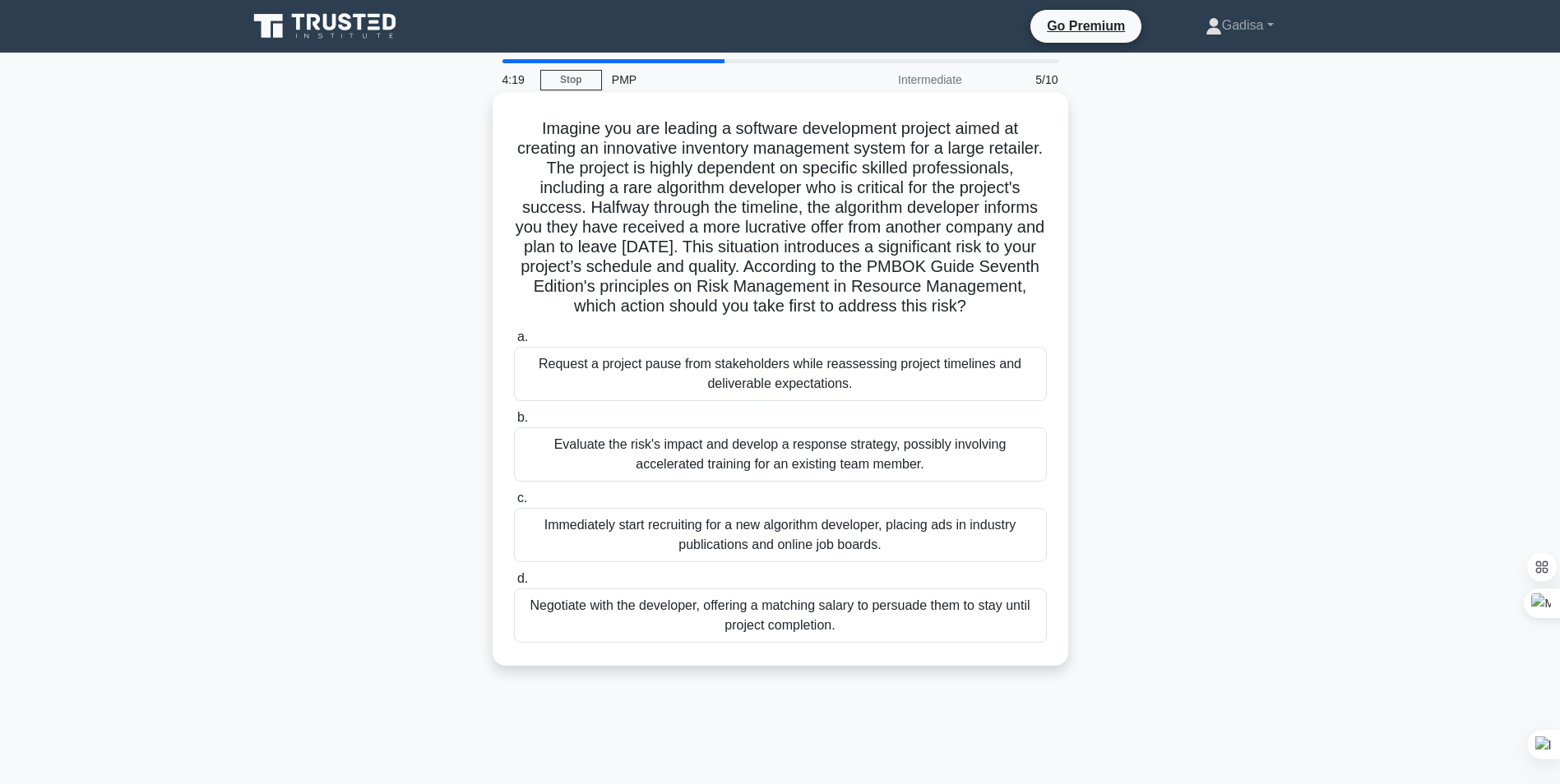
click at [770, 477] on div "Evaluate the risk's impact and develop a response strategy, possibly involving …" at bounding box center [780, 455] width 533 height 54
click at [514, 423] on input "b. Evaluate the risk's impact and develop a response strategy, possibly involvi…" at bounding box center [514, 418] width 0 height 10
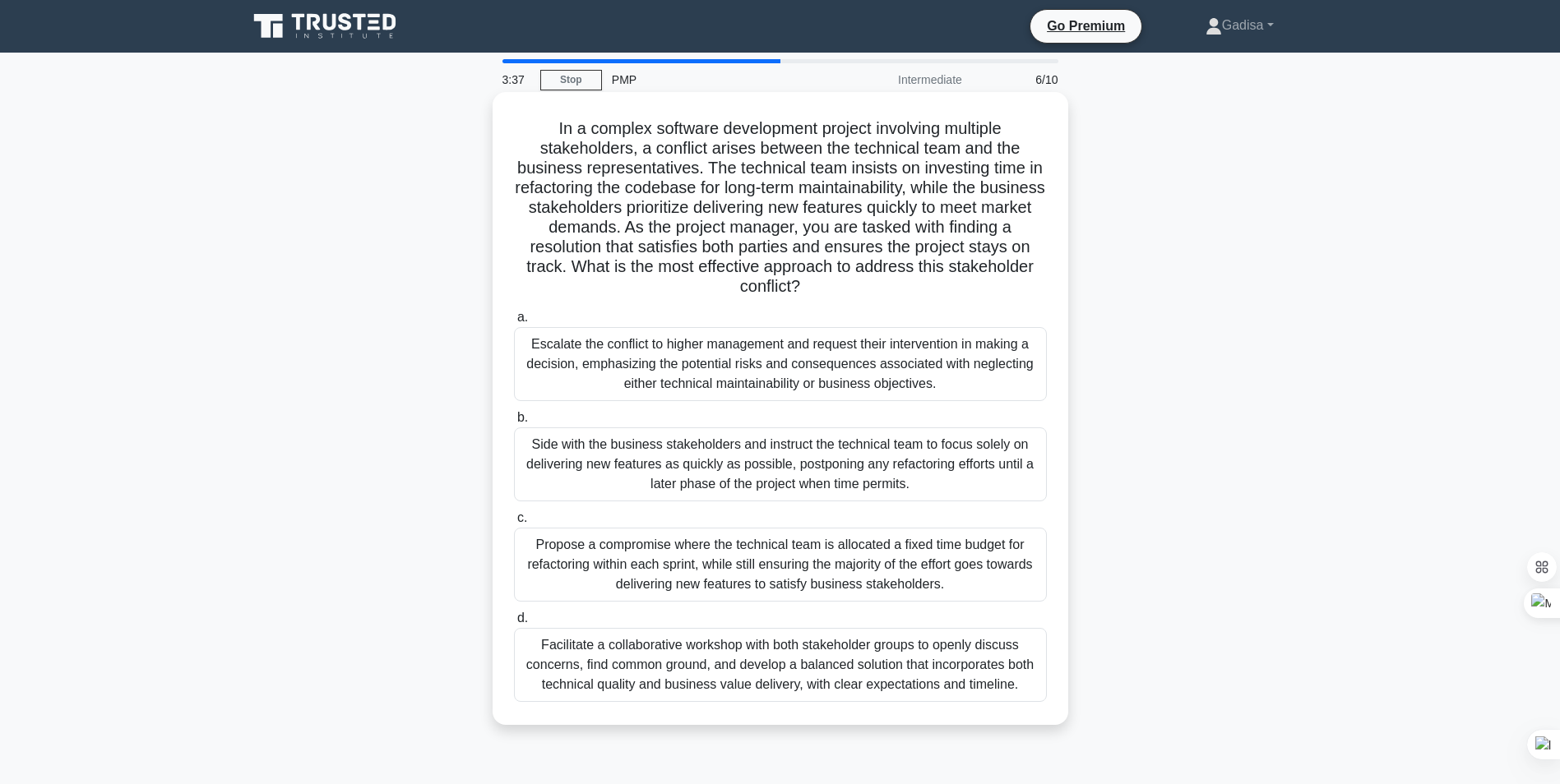
click at [751, 672] on div "Facilitate a collaborative workshop with both stakeholder groups to openly disc…" at bounding box center [780, 665] width 533 height 74
click at [514, 624] on input "d. Facilitate a collaborative workshop with both stakeholder groups to openly d…" at bounding box center [514, 619] width 0 height 10
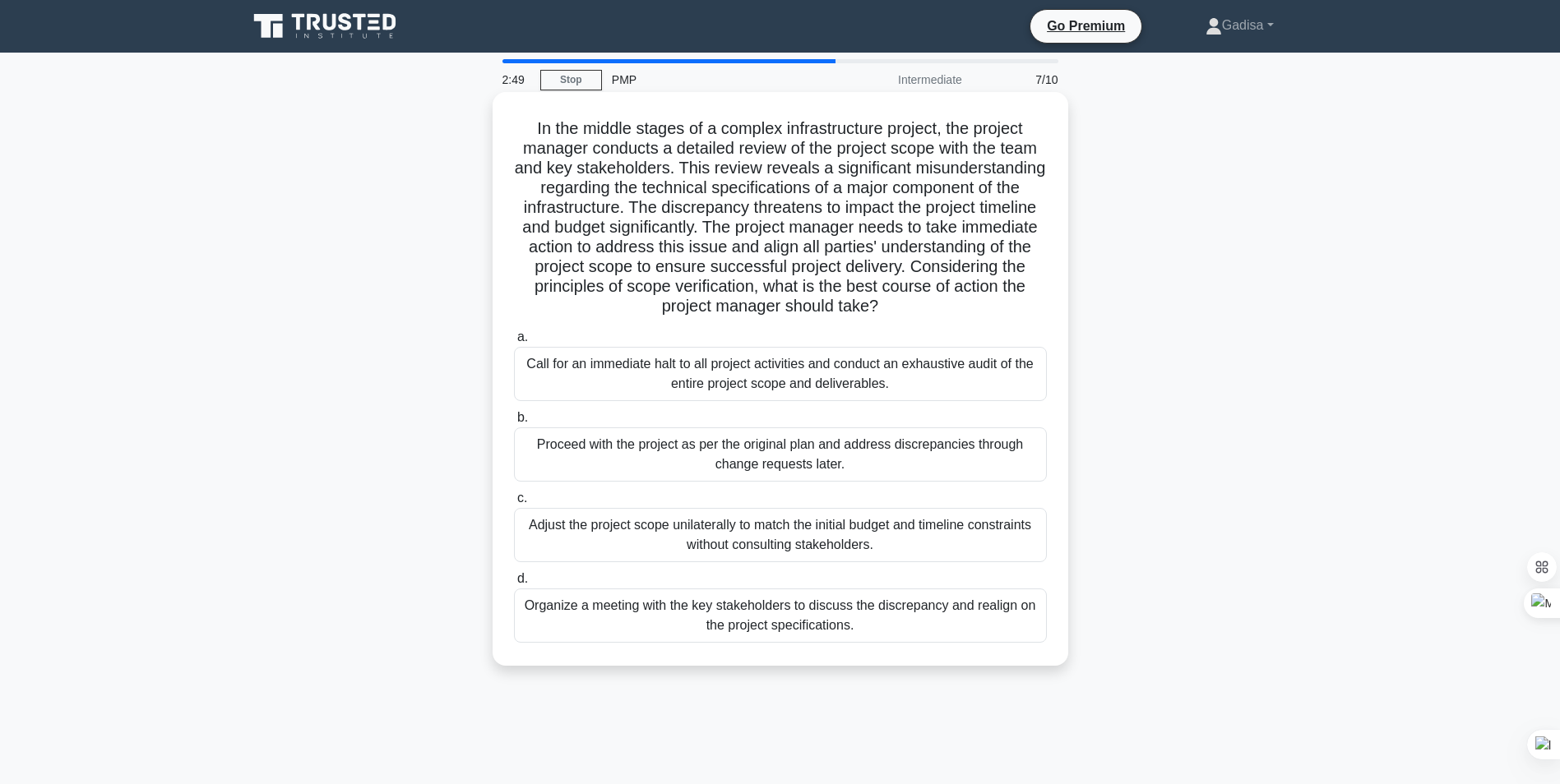
click at [809, 617] on div "Organize a meeting with the key stakeholders to discuss the discrepancy and rea…" at bounding box center [780, 615] width 533 height 54
click at [514, 584] on input "d. Organize a meeting with the key stakeholders to discuss the discrepancy and …" at bounding box center [514, 579] width 0 height 10
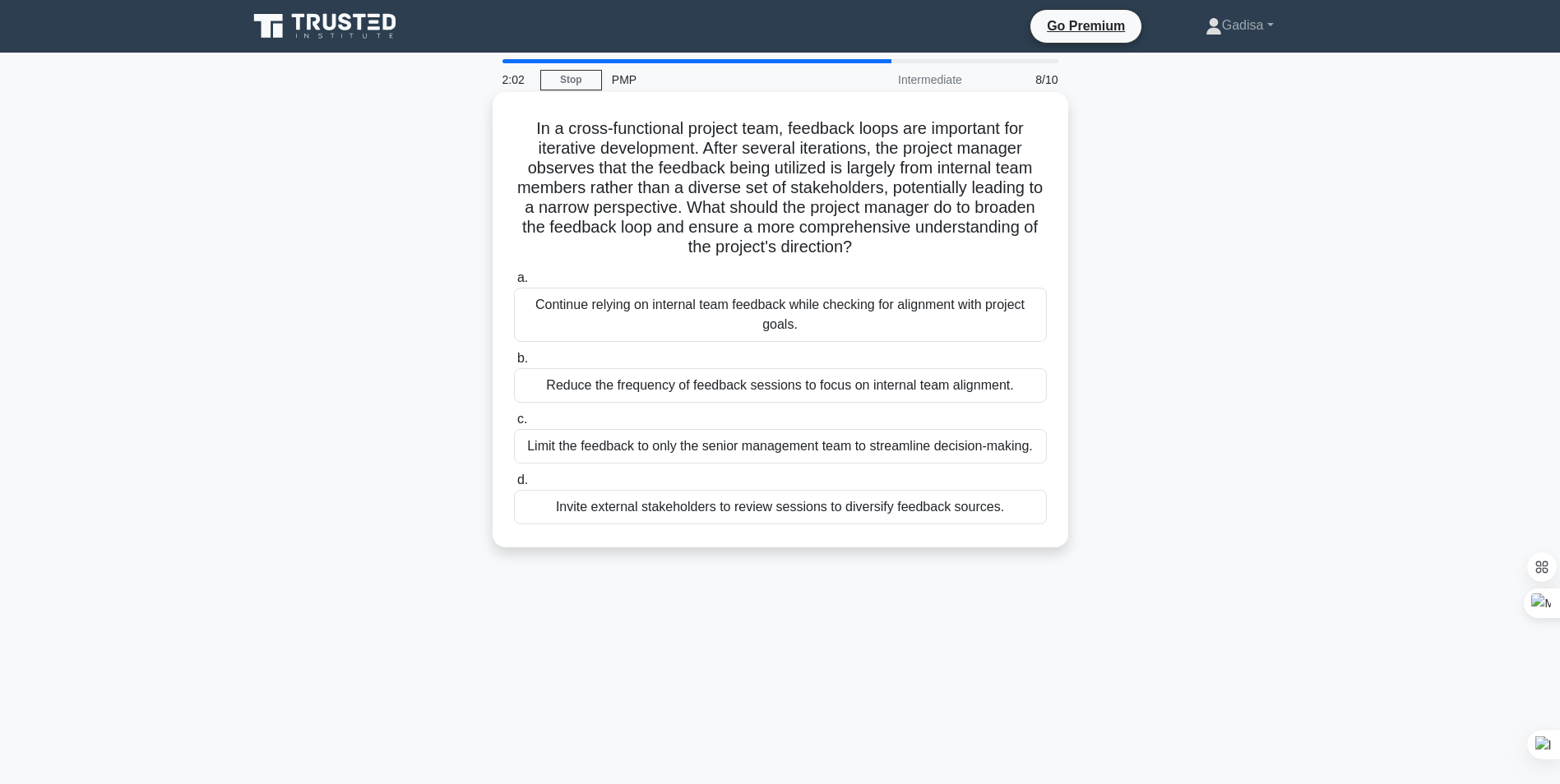
click at [807, 324] on div "Continue relying on internal team feedback while checking for alignment with pr…" at bounding box center [780, 315] width 533 height 54
click at [514, 283] on input "a. Continue relying on internal team feedback while checking for alignment with…" at bounding box center [514, 278] width 0 height 10
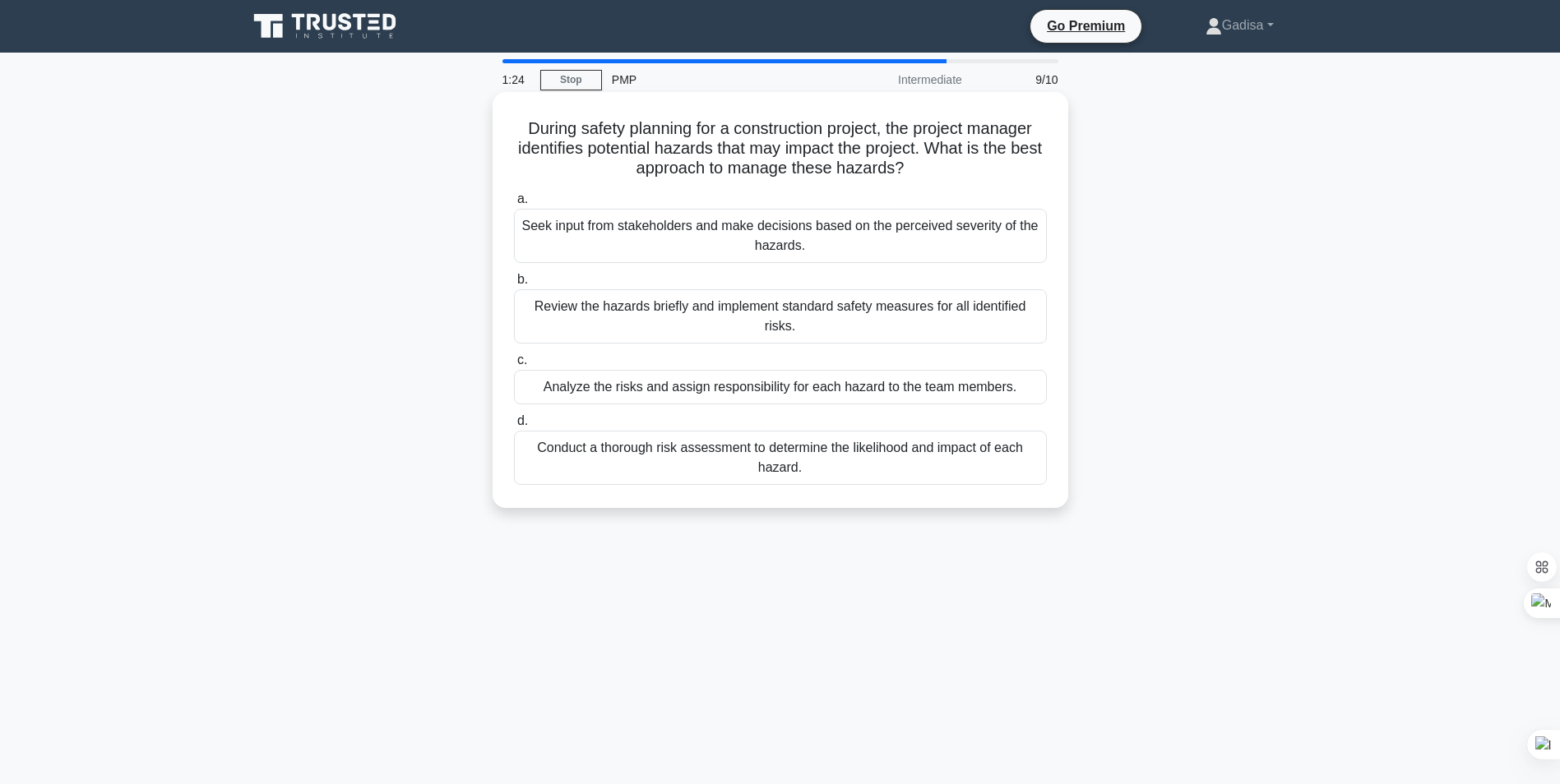
click at [774, 462] on div "Conduct a thorough risk assessment to determine the likelihood and impact of ea…" at bounding box center [780, 458] width 533 height 54
click at [514, 427] on input "d. Conduct a thorough risk assessment to determine the likelihood and impact of…" at bounding box center [514, 422] width 0 height 10
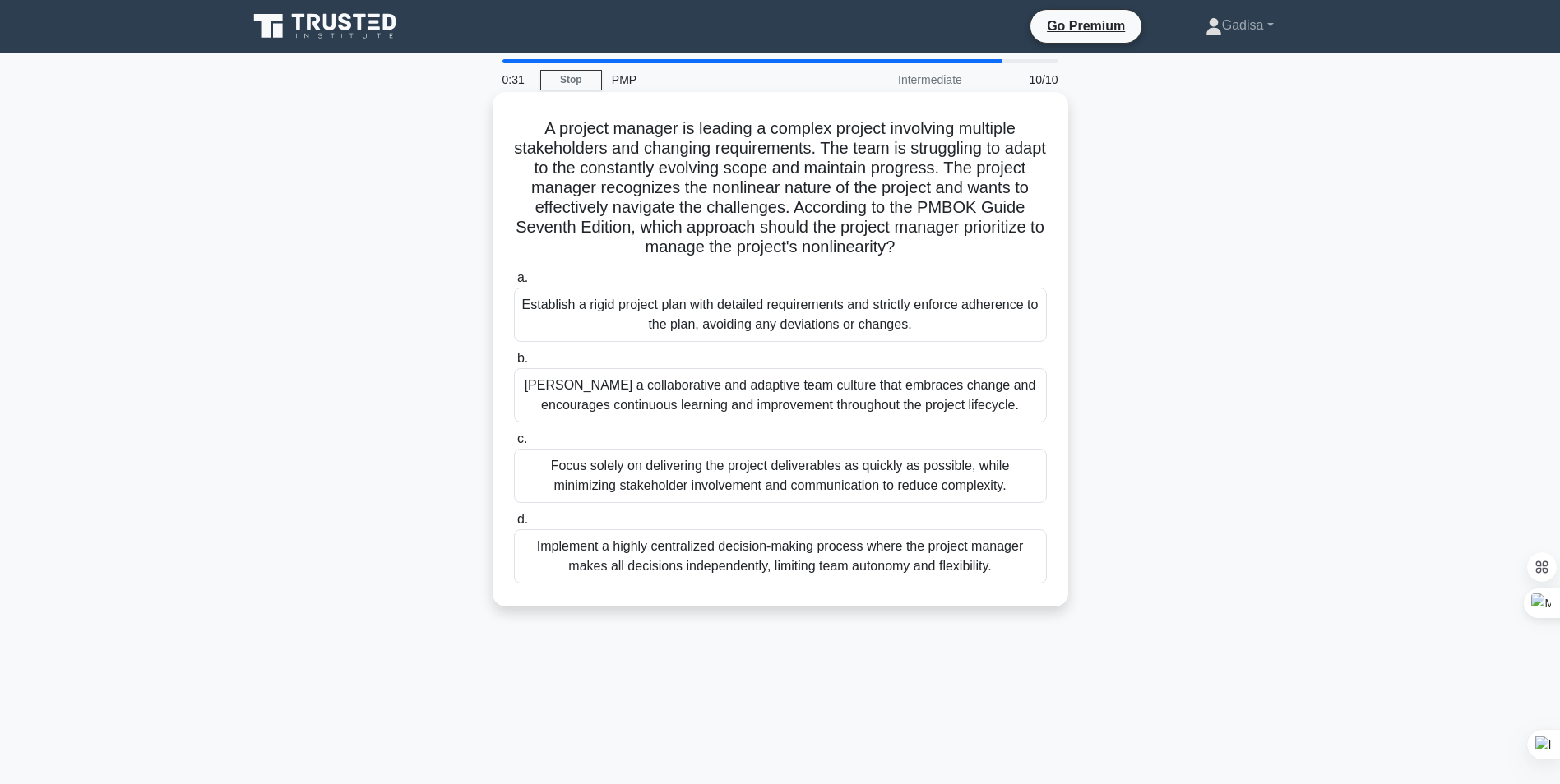
click at [700, 402] on div "Foster a collaborative and adaptive team culture that embraces change and encou…" at bounding box center [780, 395] width 533 height 54
click at [514, 364] on input "b. Foster a collaborative and adaptive team culture that embraces change and en…" at bounding box center [514, 359] width 0 height 10
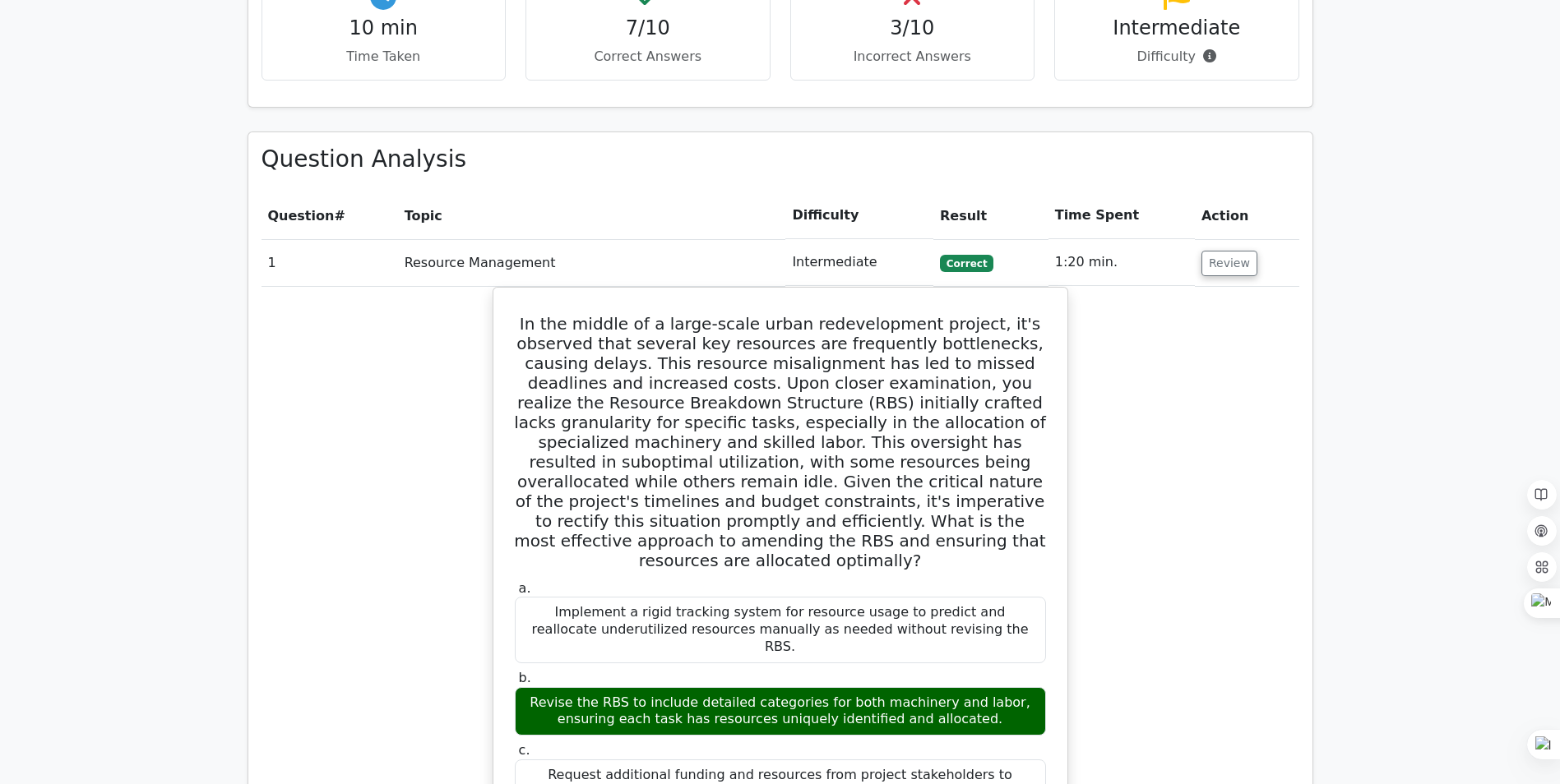
scroll to position [1151, 0]
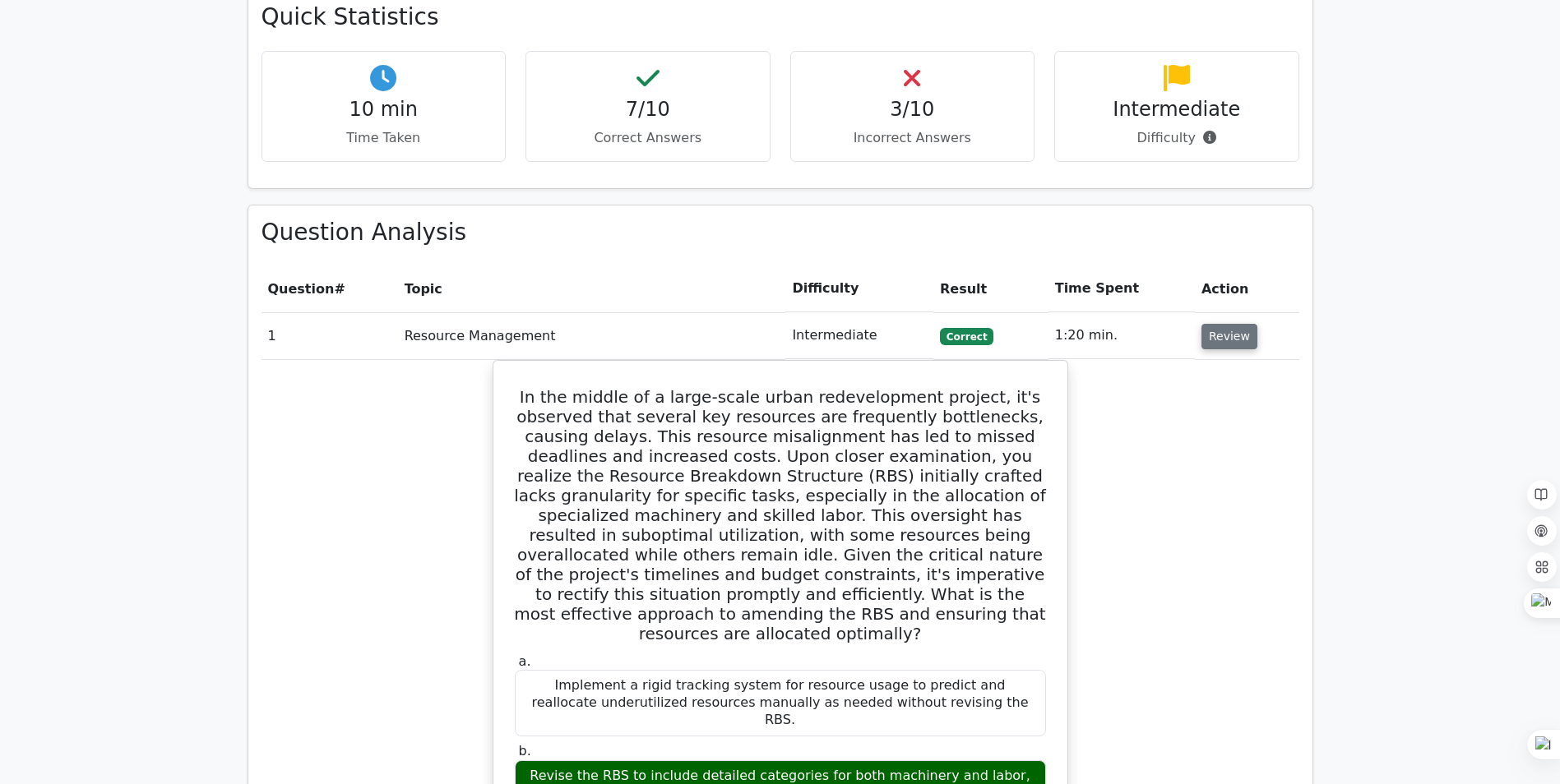
click at [1234, 324] on button "Review" at bounding box center [1230, 336] width 56 height 25
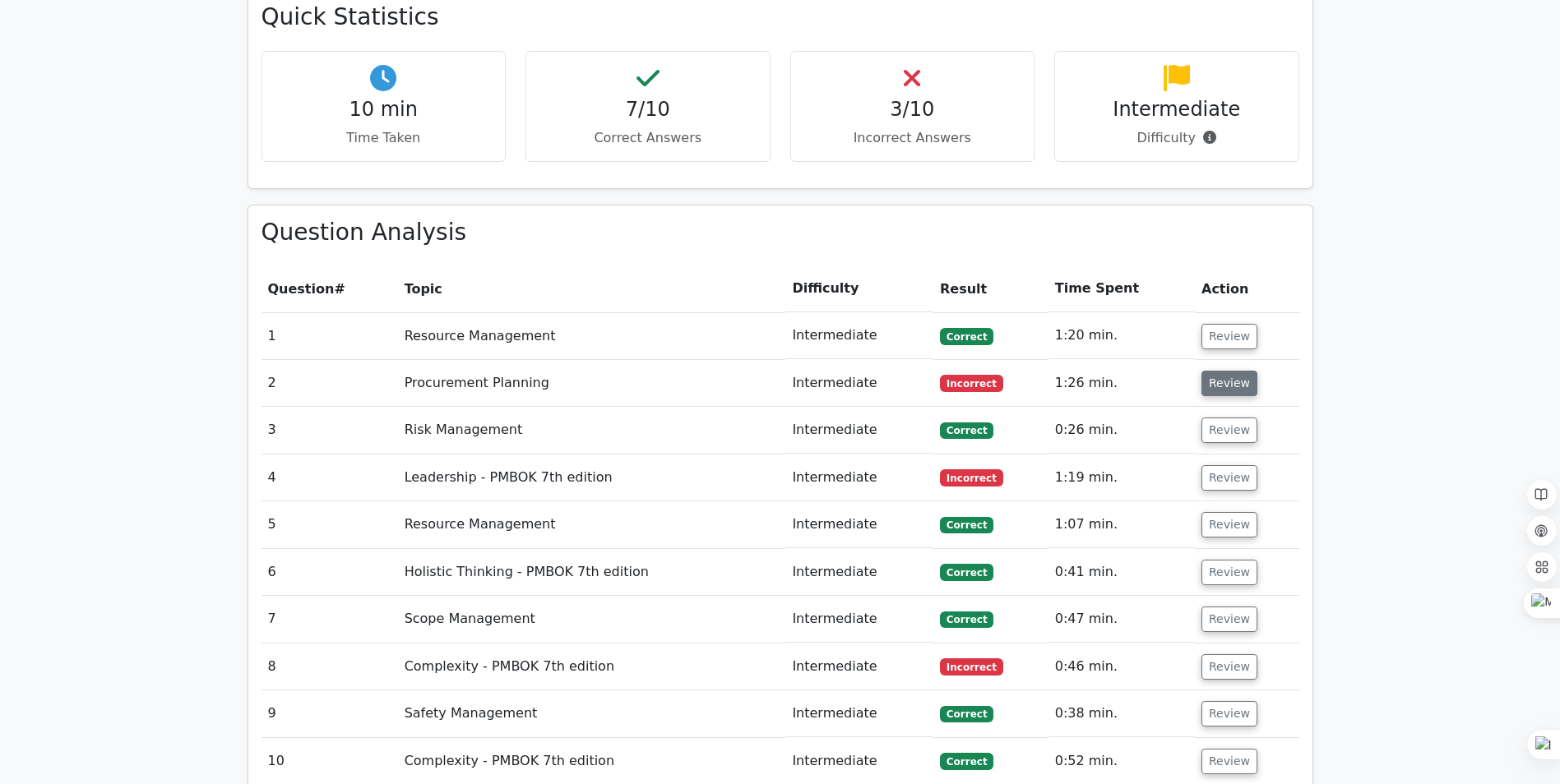
click at [1232, 371] on button "Review" at bounding box center [1230, 383] width 56 height 25
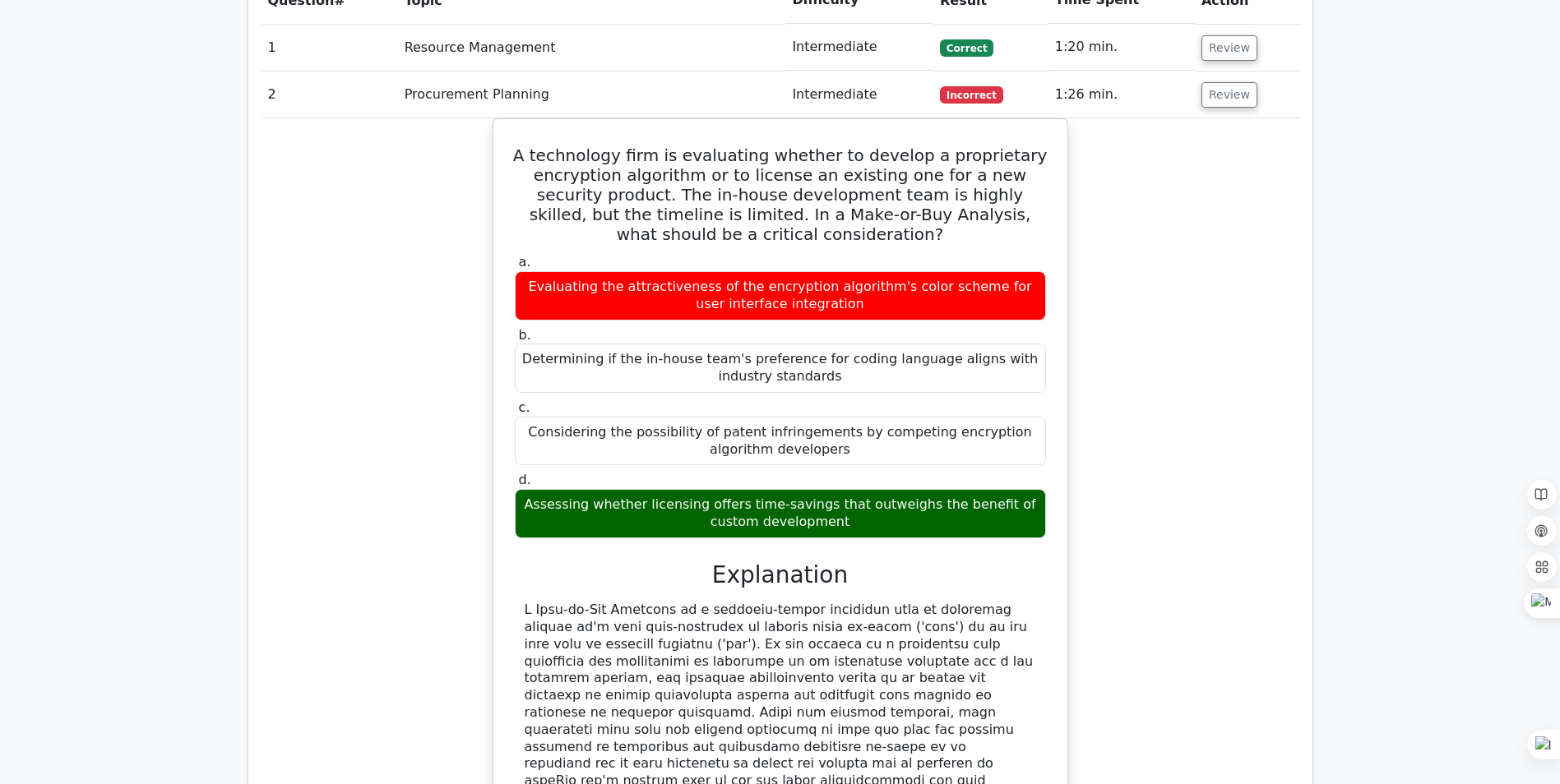
scroll to position [1398, 0]
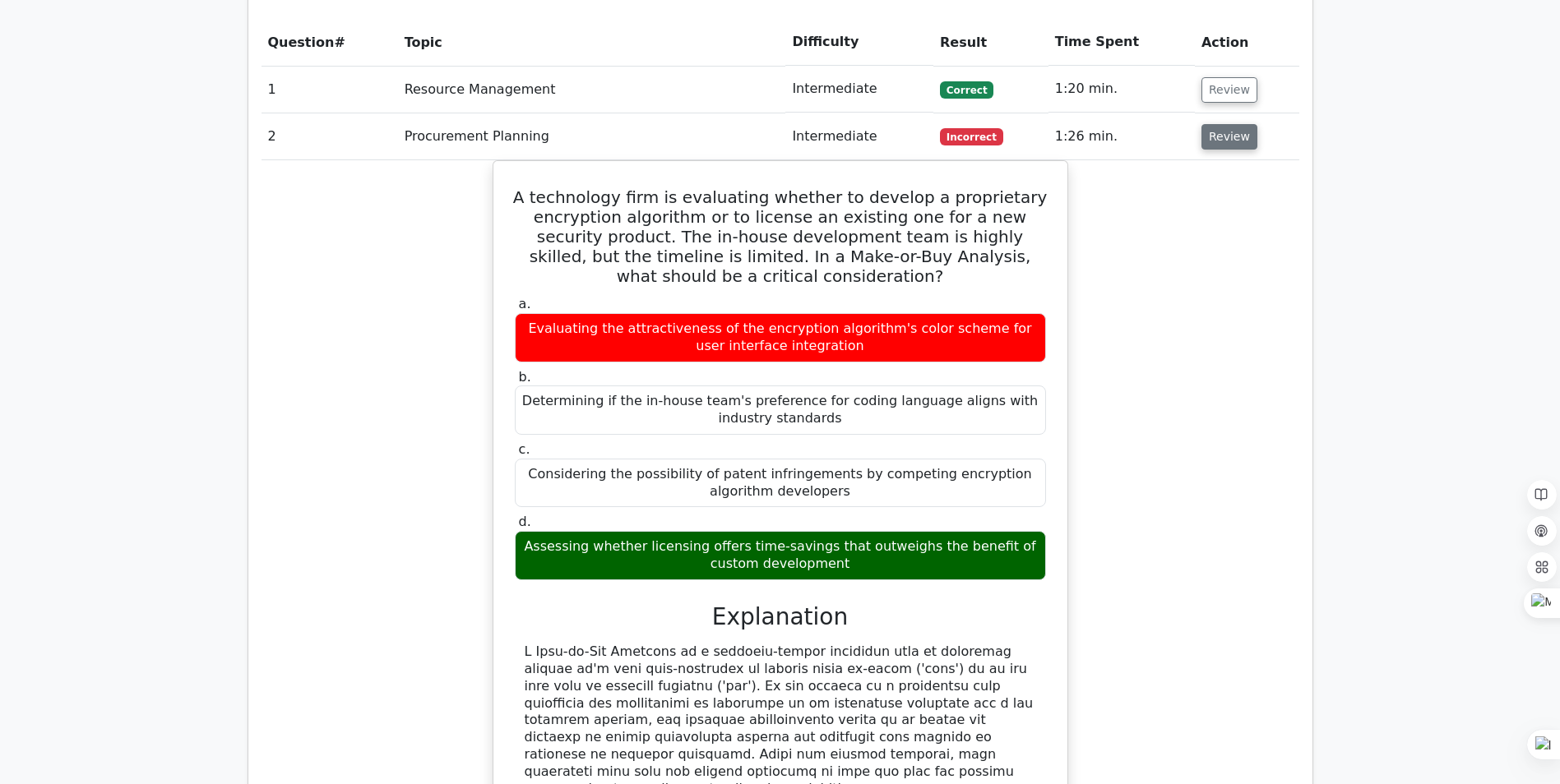
click at [1225, 124] on button "Review" at bounding box center [1230, 136] width 56 height 25
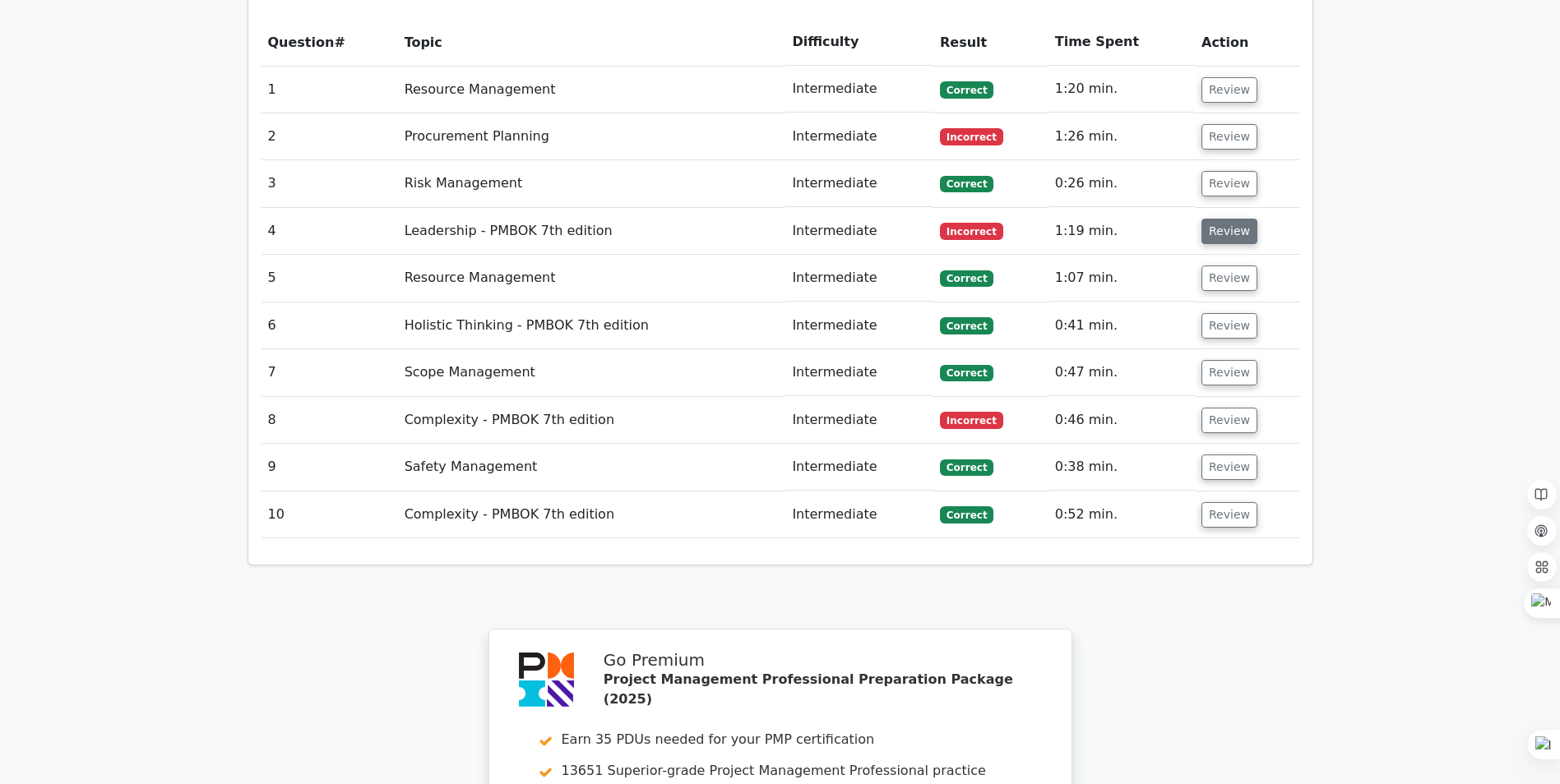
click at [1236, 219] on button "Review" at bounding box center [1230, 231] width 56 height 25
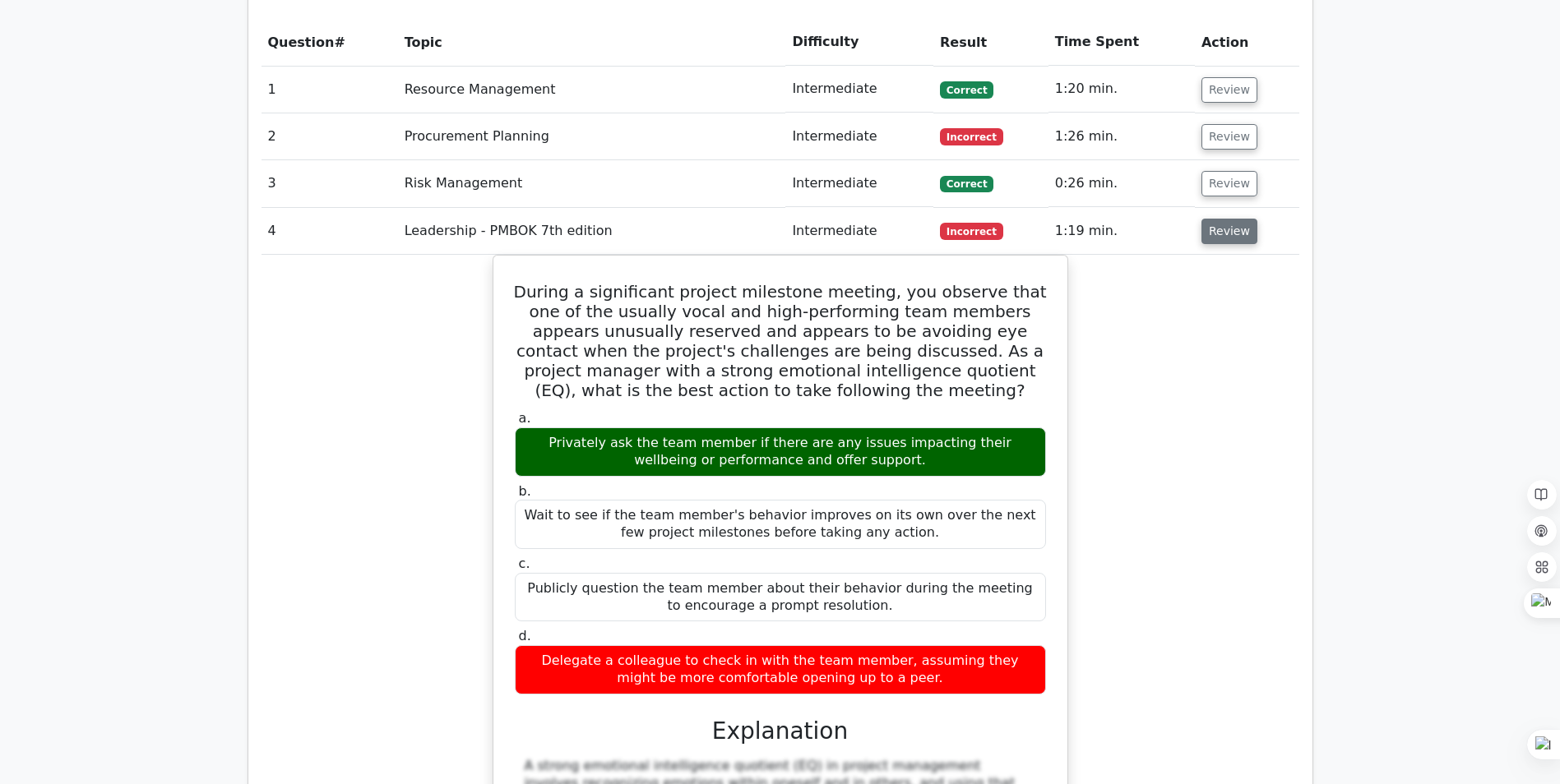
click at [1227, 219] on button "Review" at bounding box center [1230, 231] width 56 height 25
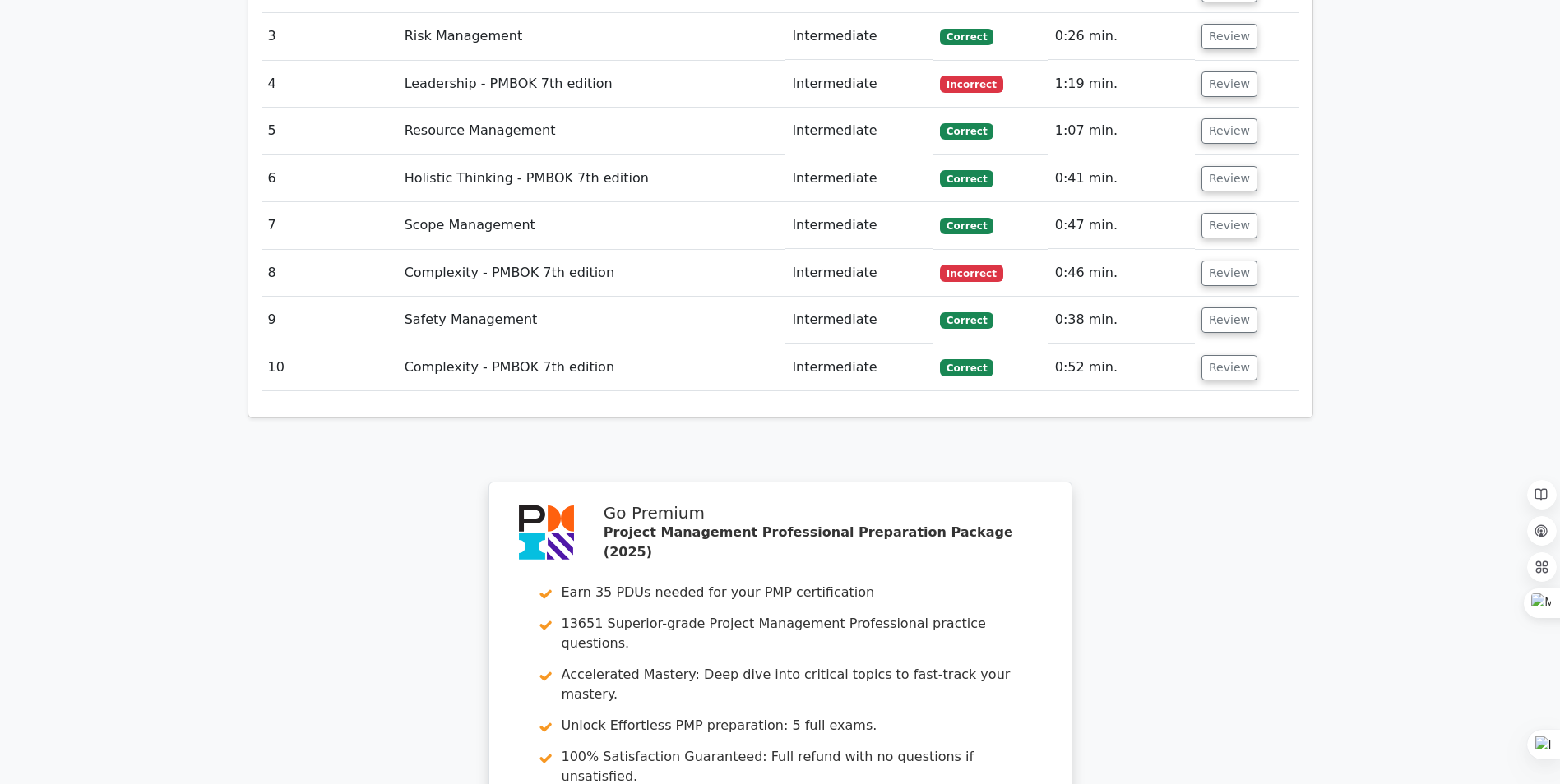
scroll to position [1562, 0]
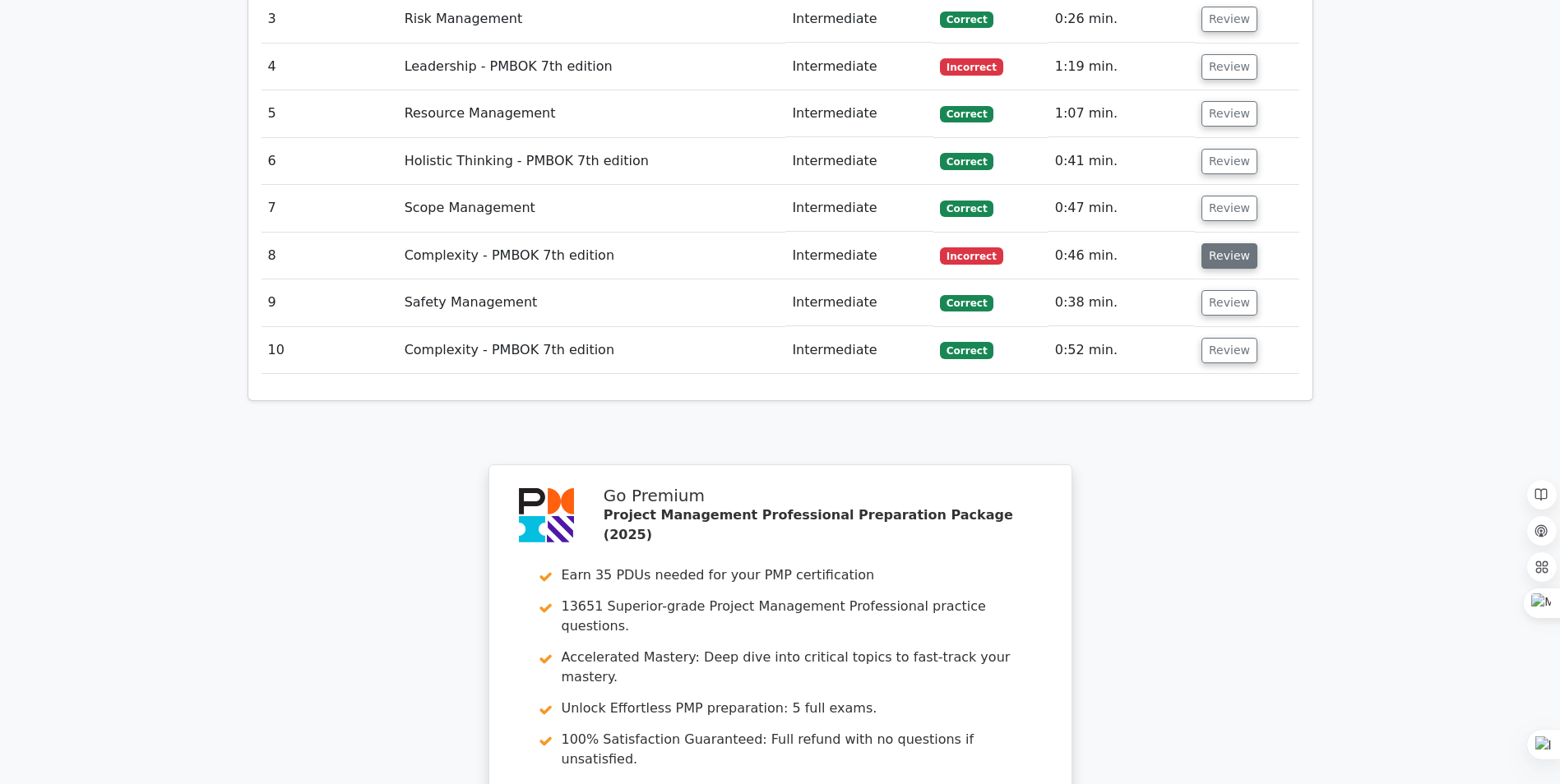
click at [1231, 243] on button "Review" at bounding box center [1230, 256] width 56 height 25
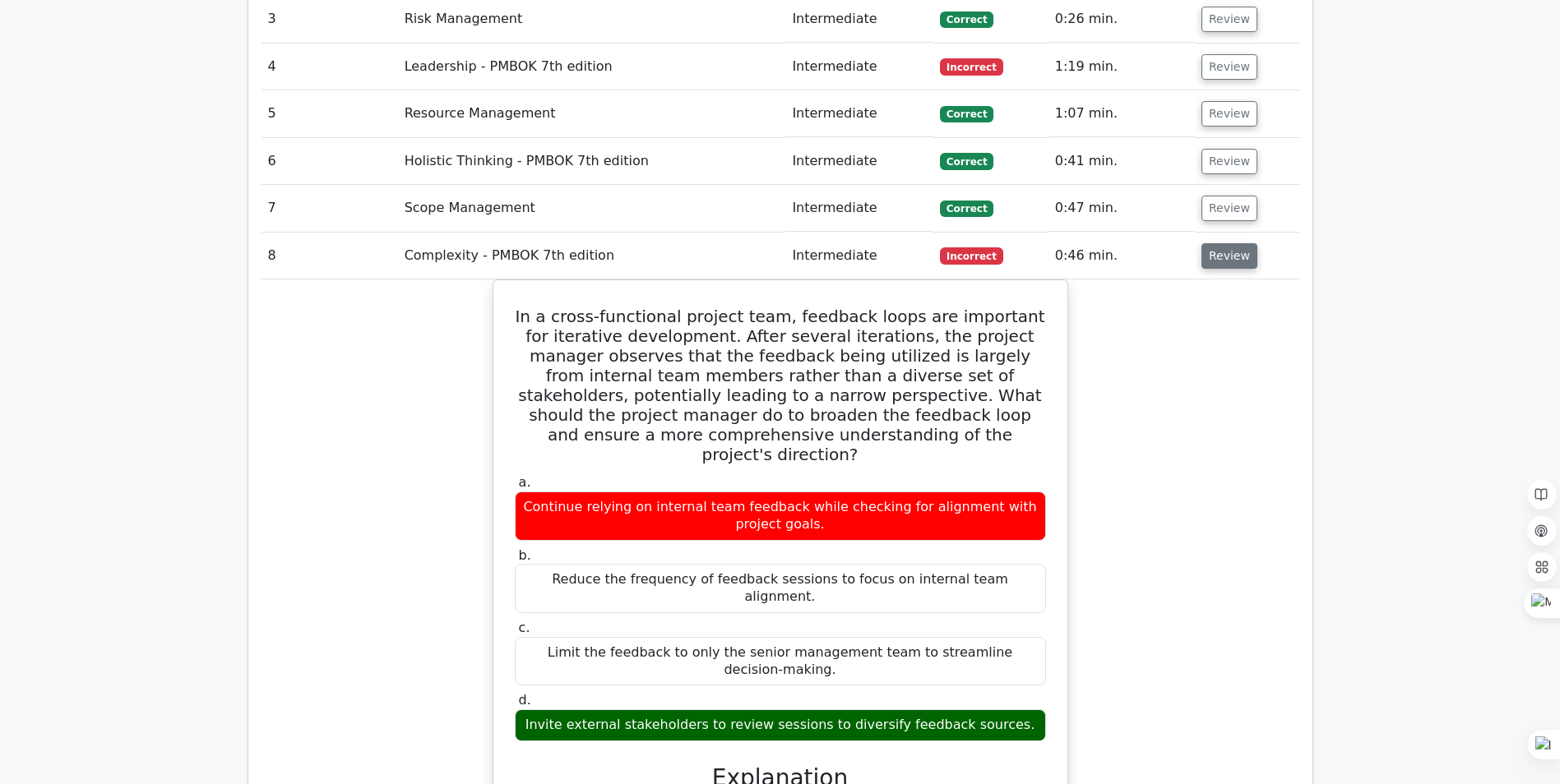
click at [1218, 243] on button "Review" at bounding box center [1230, 256] width 56 height 25
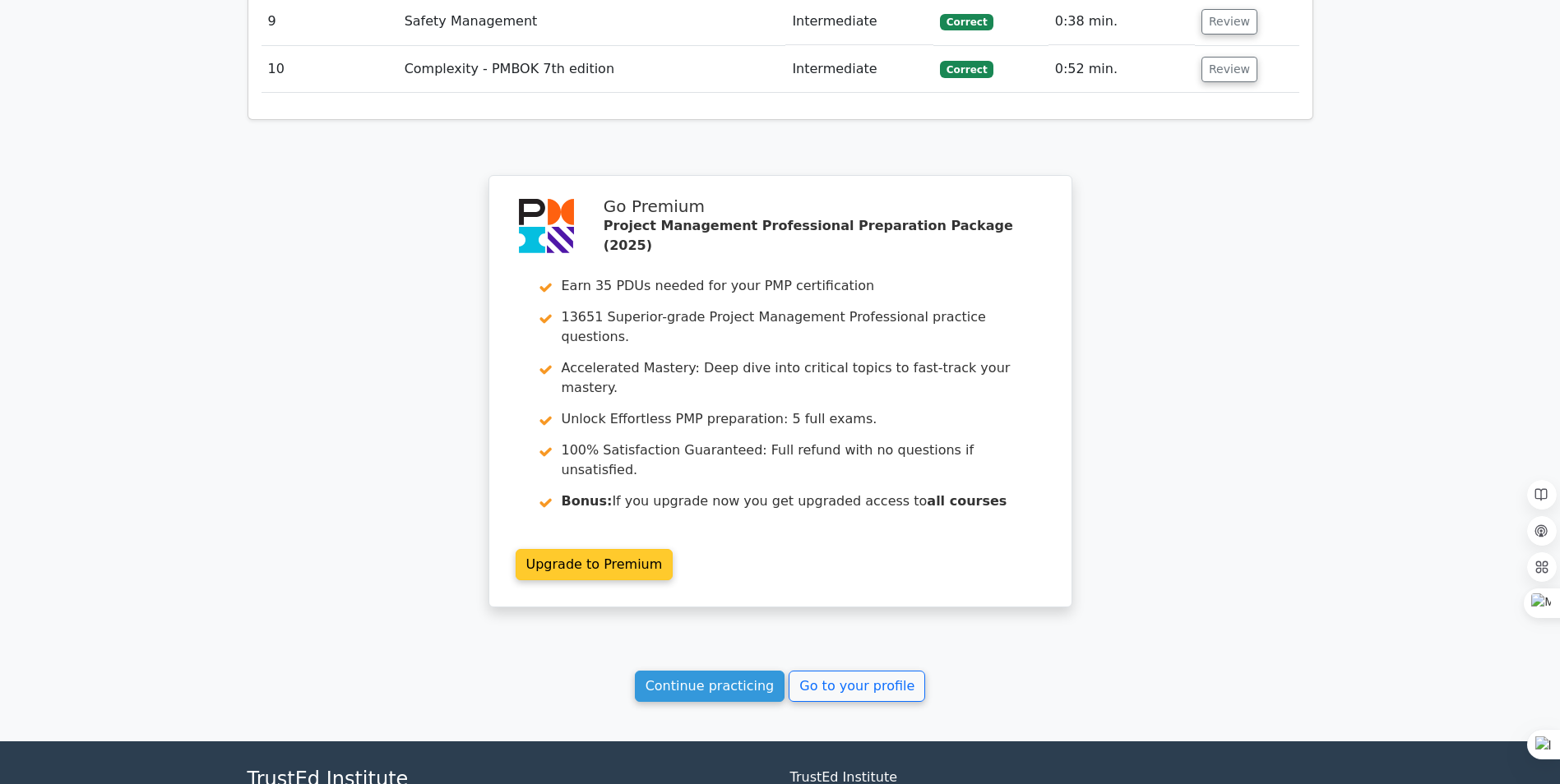
scroll to position [1881, 0]
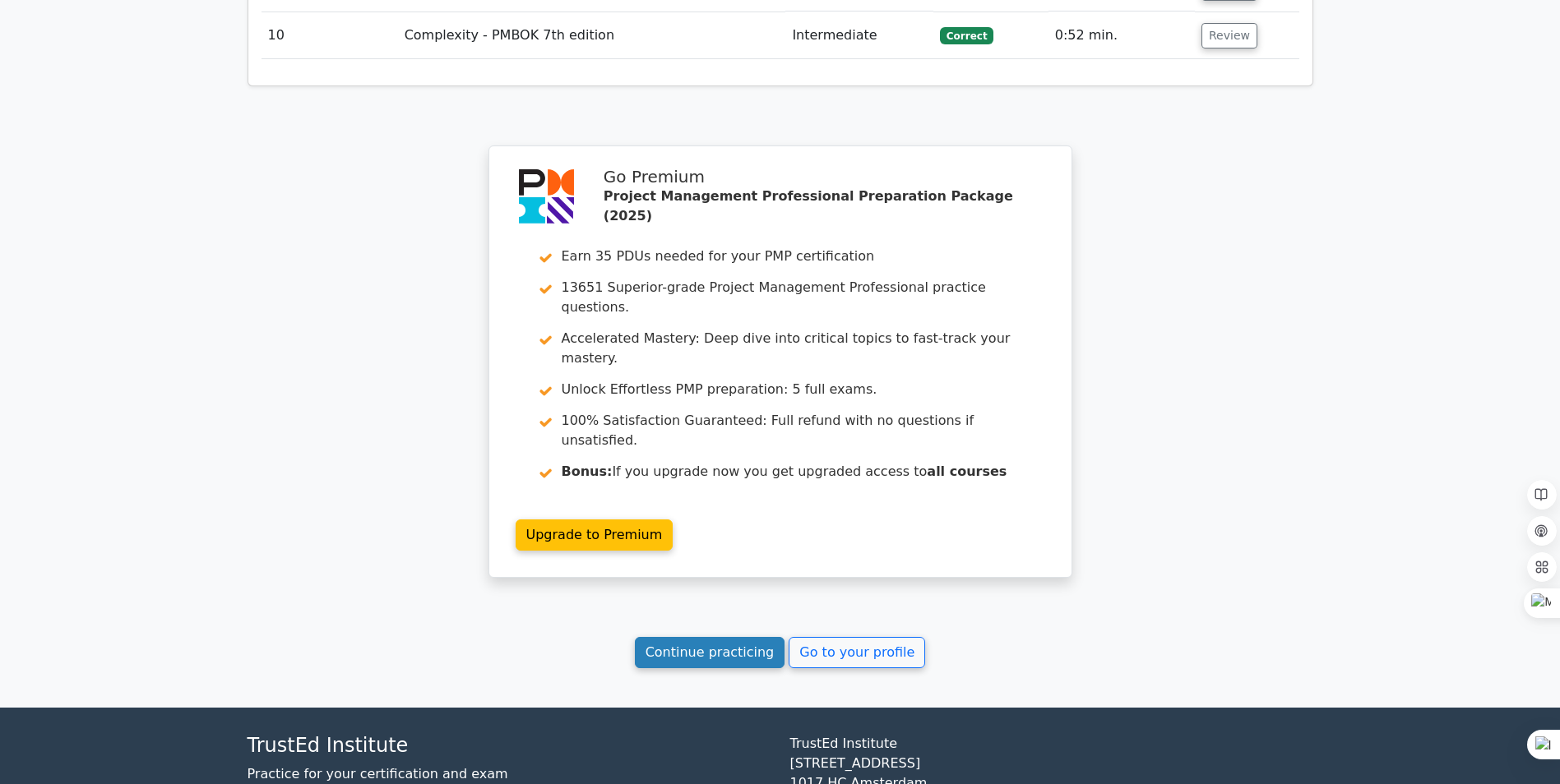
click at [763, 637] on link "Continue practicing" at bounding box center [710, 653] width 150 height 31
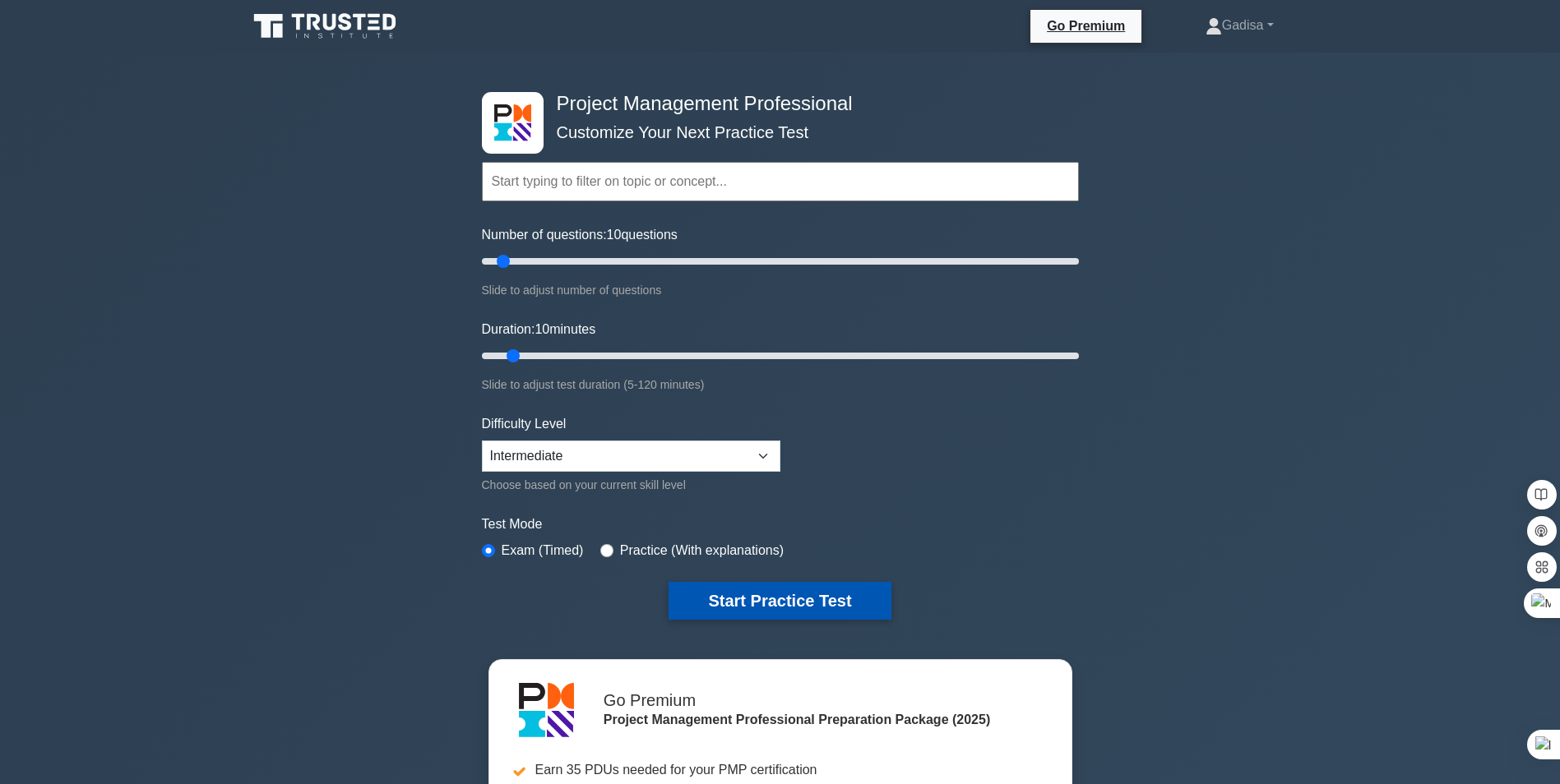
click at [718, 600] on button "Start Practice Test" at bounding box center [779, 601] width 222 height 38
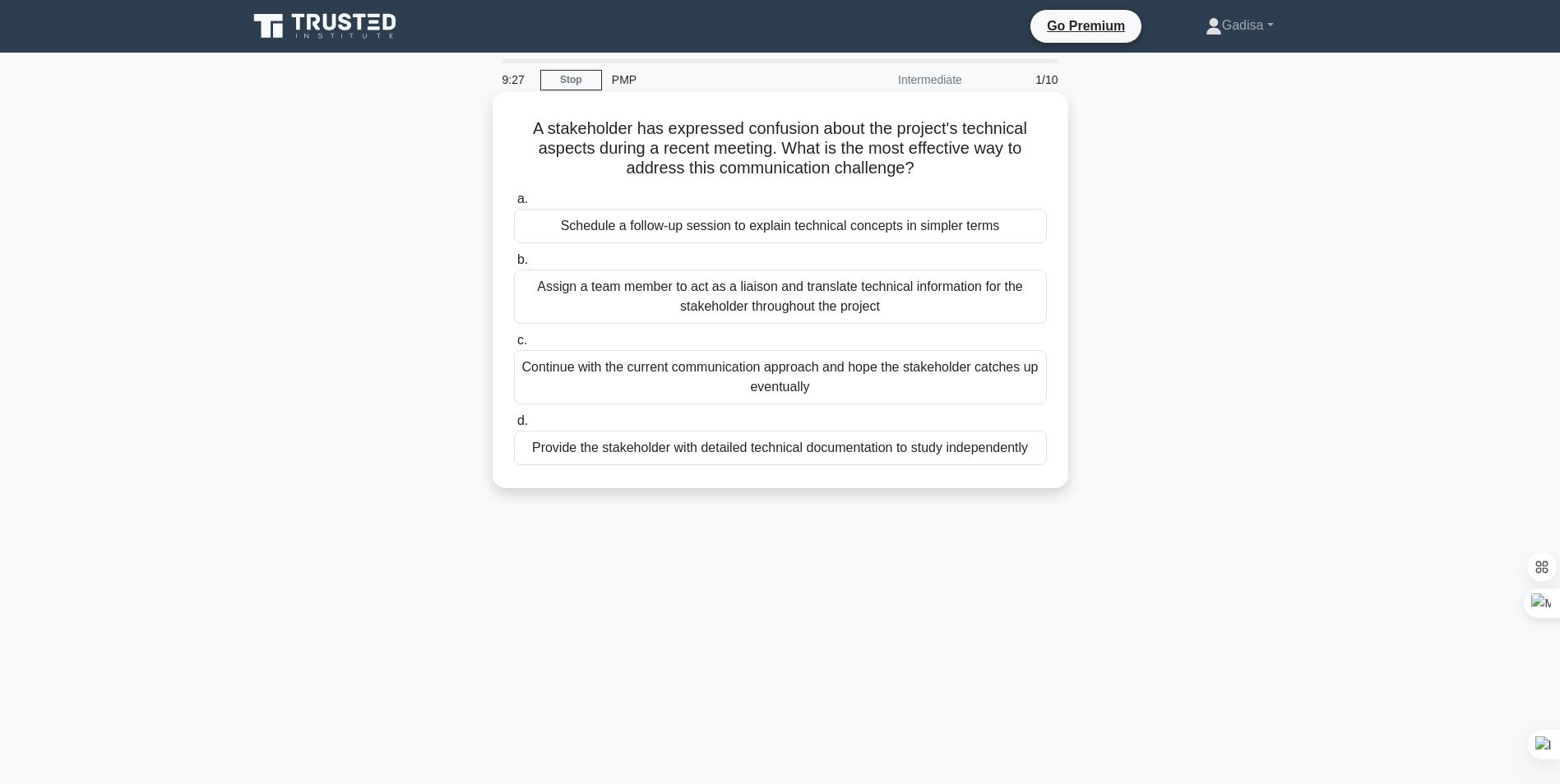
click at [717, 226] on div "Schedule a follow-up session to explain technical concepts in simpler terms" at bounding box center [780, 226] width 533 height 35
click at [514, 205] on input "a. Schedule a follow-up session to explain technical concepts in simpler terms" at bounding box center [514, 199] width 0 height 10
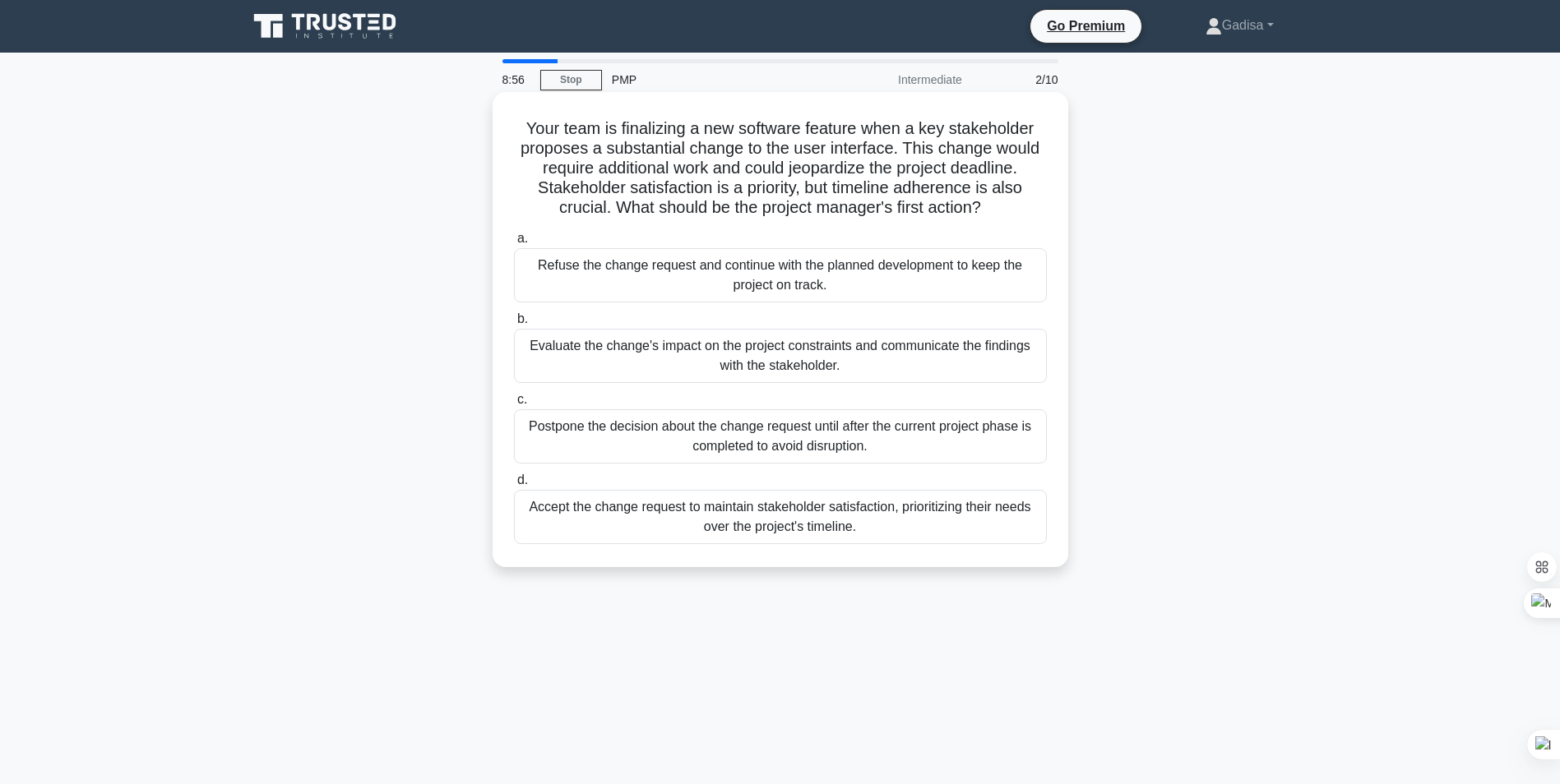
click at [703, 365] on div "Evaluate the change's impact on the project constraints and communicate the fin…" at bounding box center [780, 355] width 533 height 54
click at [514, 325] on input "b. Evaluate the change's impact on the project constraints and communicate the …" at bounding box center [514, 319] width 0 height 10
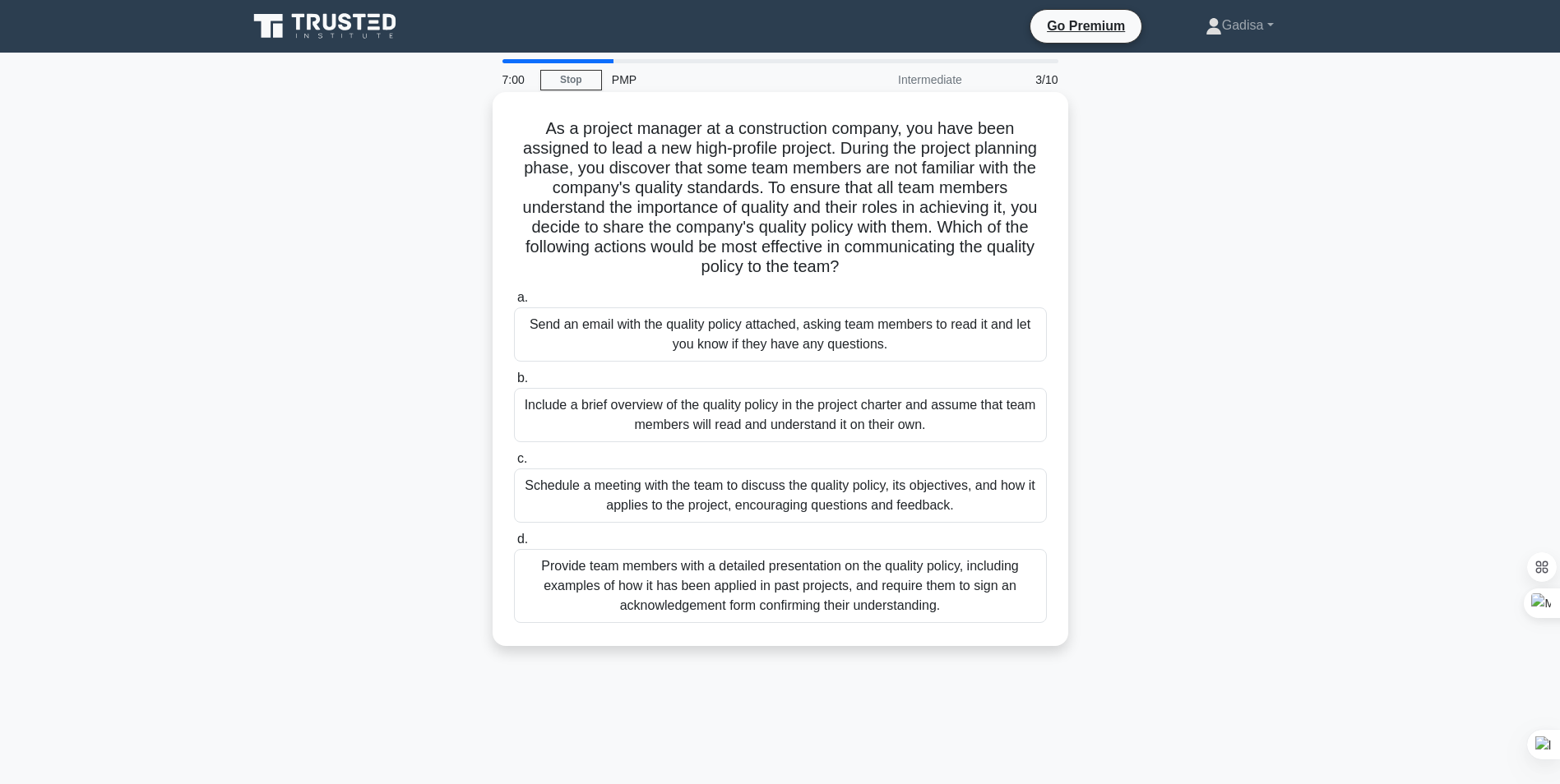
click at [764, 498] on div "Schedule a meeting with the team to discuss the quality policy, its objectives,…" at bounding box center [780, 495] width 533 height 54
click at [514, 464] on input "c. Schedule a meeting with the team to discuss the quality policy, its objectiv…" at bounding box center [514, 459] width 0 height 10
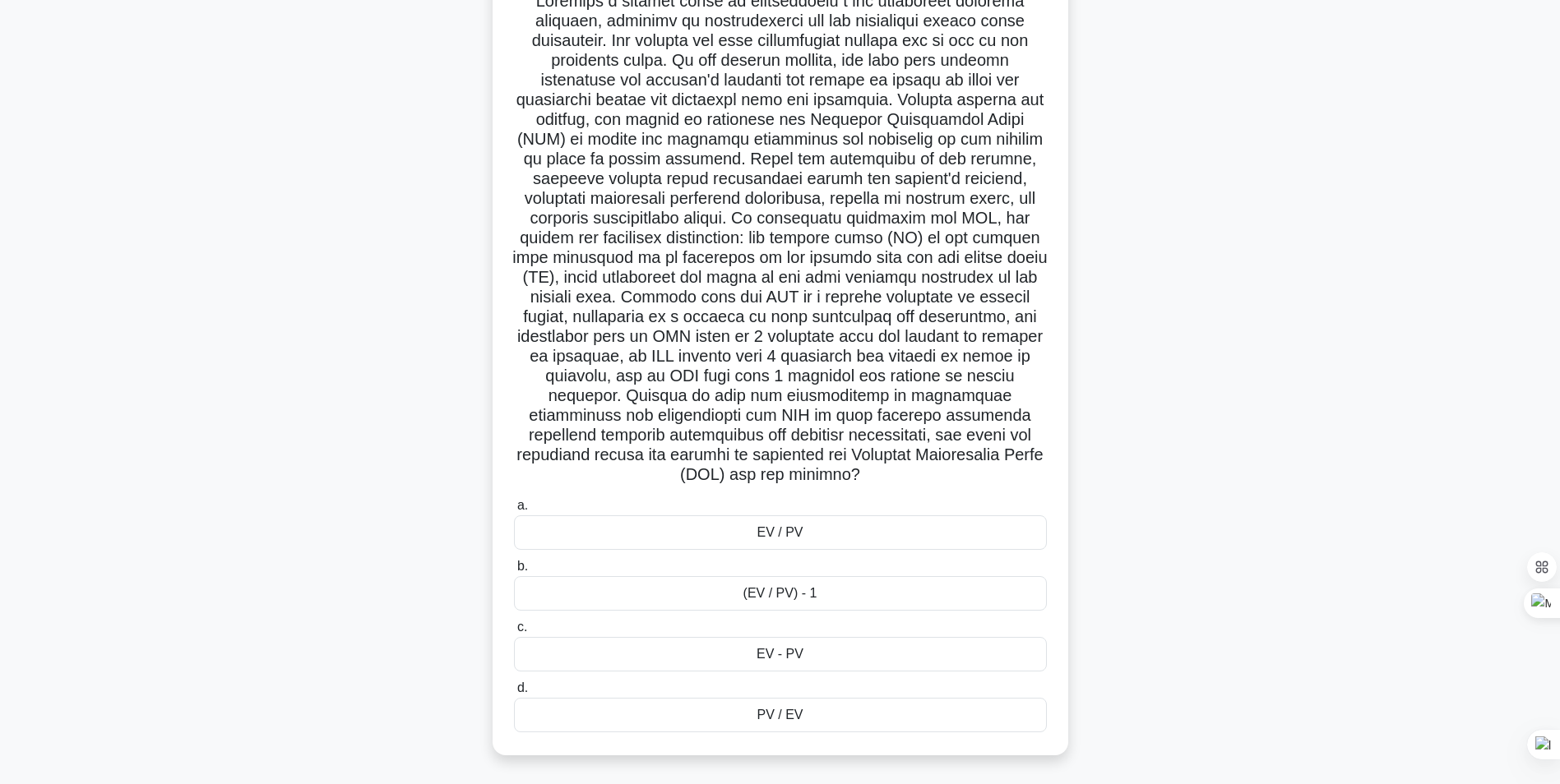
scroll to position [130, 0]
click at [779, 535] on div "EV / PV" at bounding box center [780, 531] width 533 height 35
click at [514, 509] on input "a. EV / PV" at bounding box center [514, 504] width 0 height 10
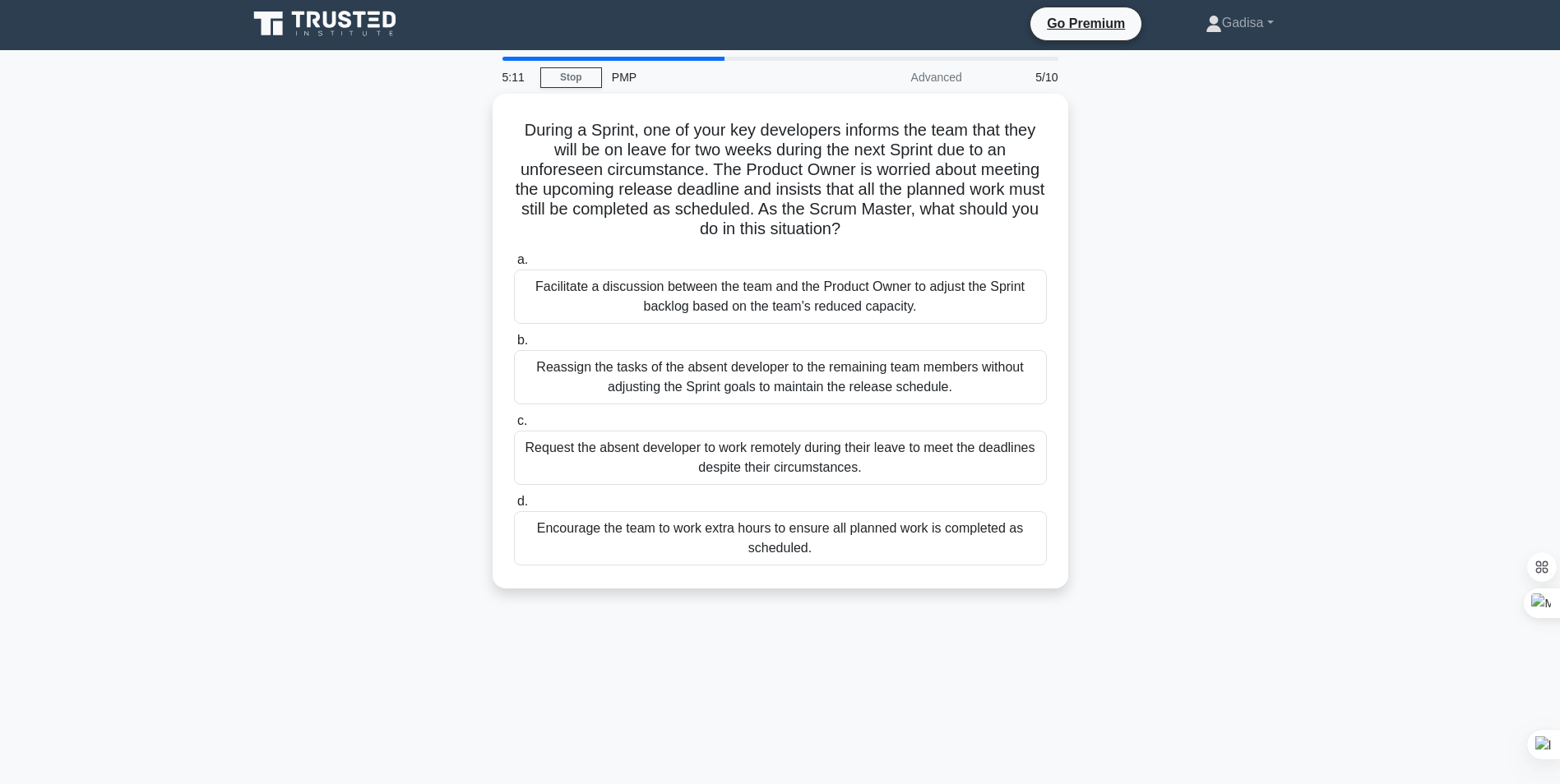
scroll to position [0, 0]
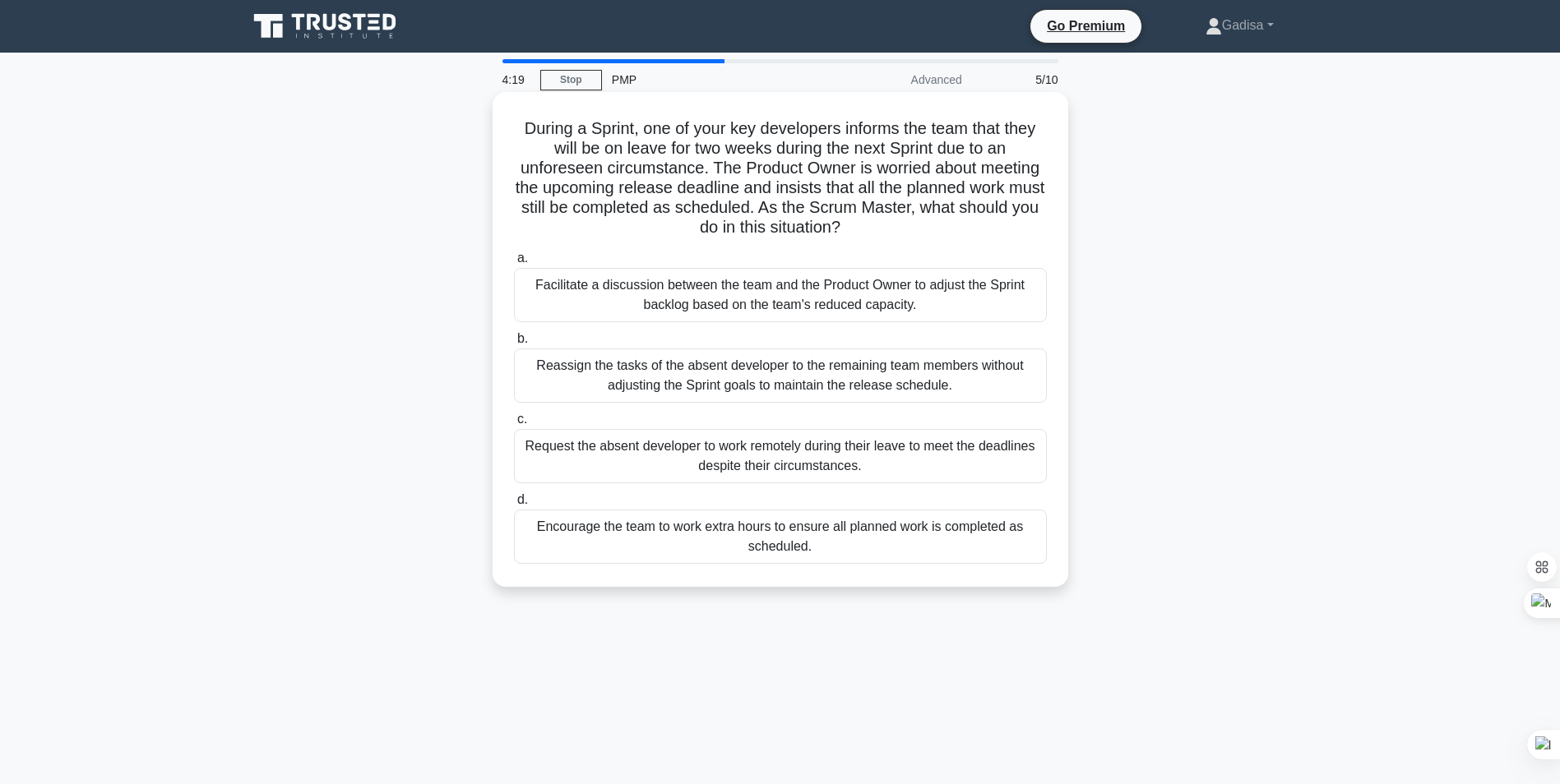
click at [745, 295] on div "Facilitate a discussion between the team and the Product Owner to adjust the Sp…" at bounding box center [780, 295] width 533 height 54
click at [514, 264] on input "a. Facilitate a discussion between the team and the Product Owner to adjust the…" at bounding box center [514, 258] width 0 height 10
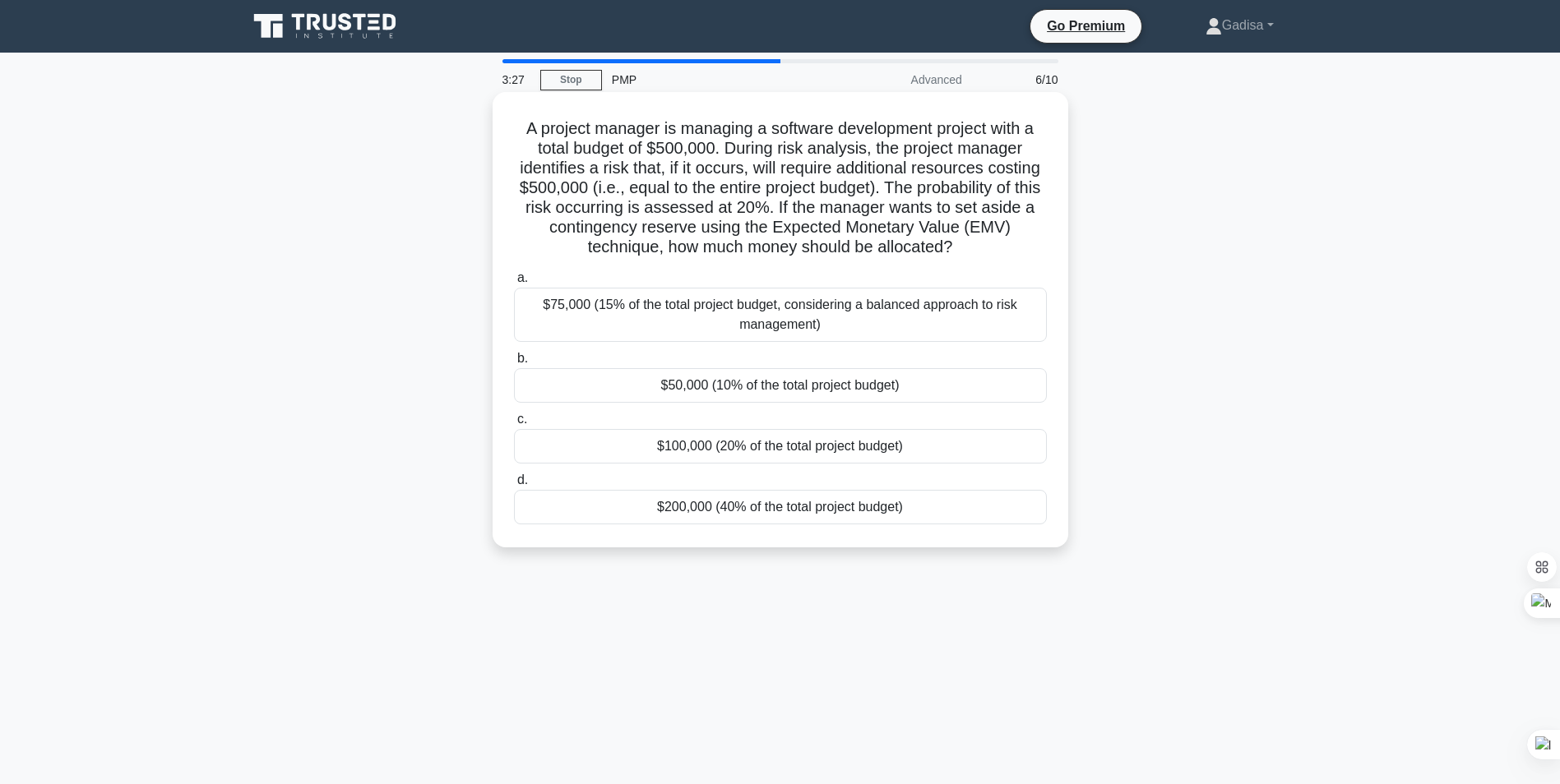
click at [745, 442] on div "$100,000 (20% of the total project budget)" at bounding box center [780, 447] width 533 height 35
click at [514, 425] on input "c. $100,000 (20% of the total project budget)" at bounding box center [514, 420] width 0 height 10
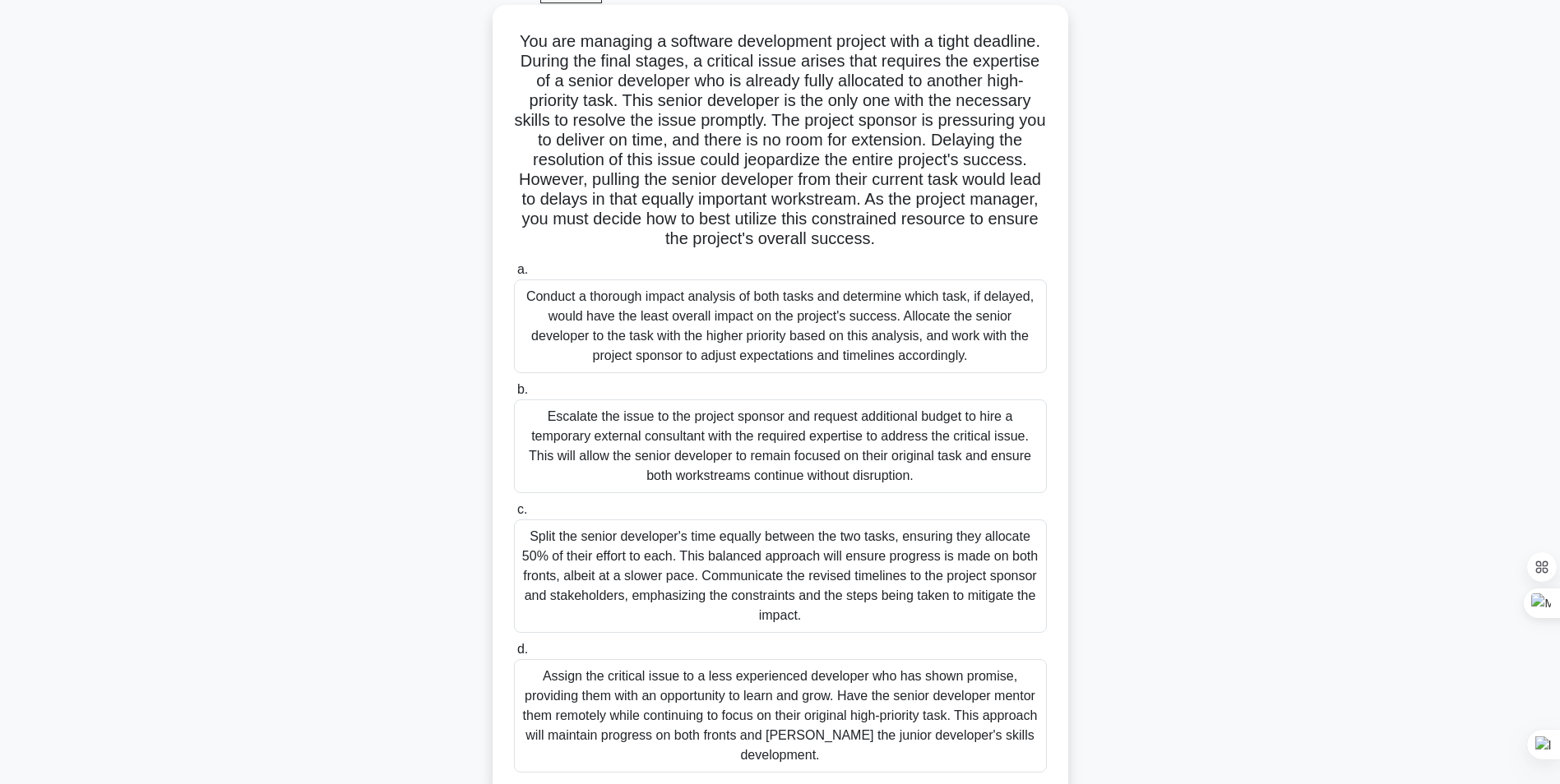
scroll to position [130, 0]
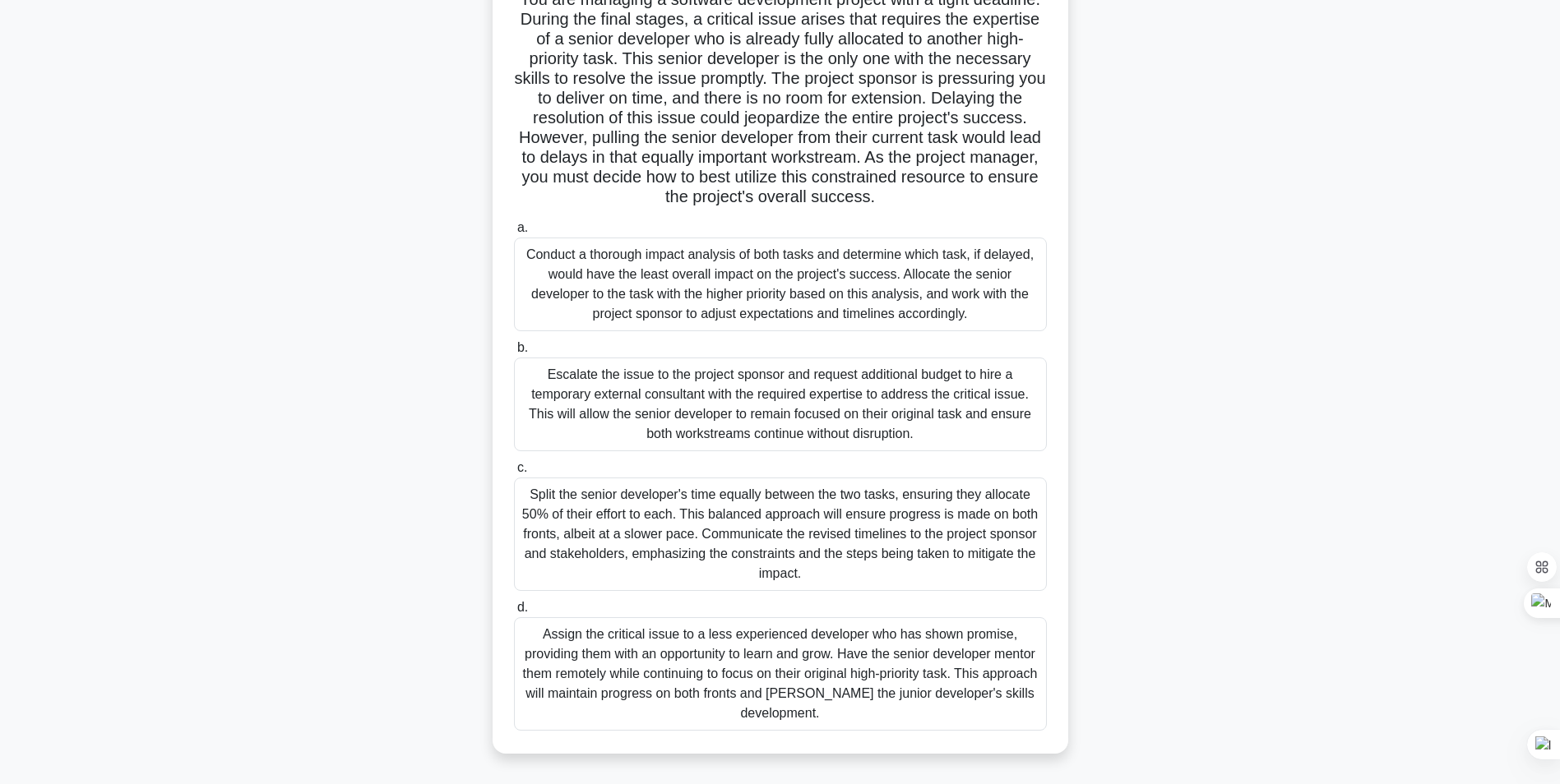
click at [729, 281] on div "Conduct a thorough impact analysis of both tasks and determine which task, if d…" at bounding box center [780, 284] width 533 height 94
click at [514, 234] on input "a. Conduct a thorough impact analysis of both tasks and determine which task, i…" at bounding box center [514, 228] width 0 height 10
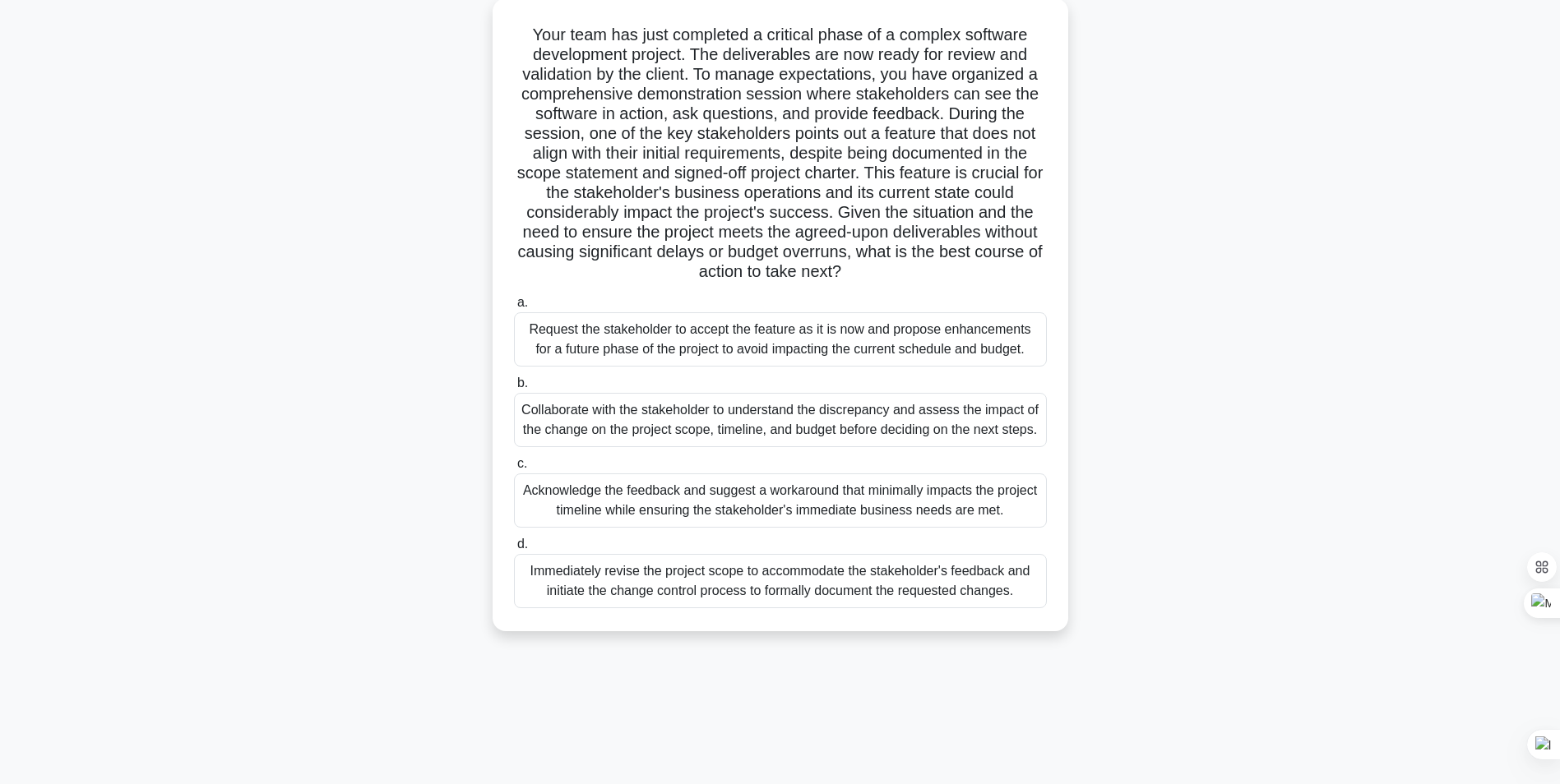
scroll to position [103, 0]
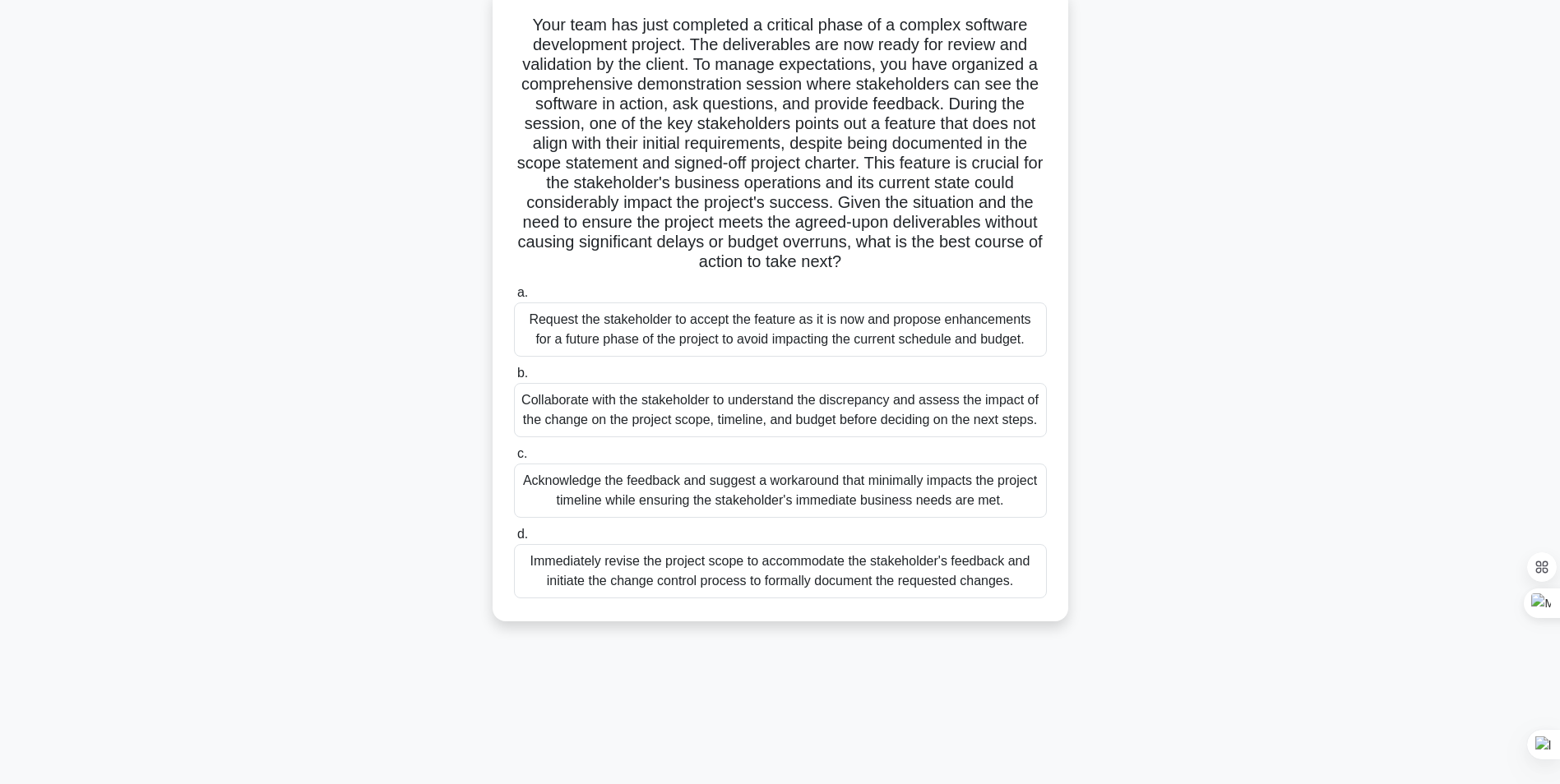
click at [726, 485] on div "Acknowledge the feedback and suggest a workaround that minimally impacts the pr…" at bounding box center [780, 490] width 533 height 54
click at [514, 460] on input "c. Acknowledge the feedback and suggest a workaround that minimally impacts the…" at bounding box center [514, 454] width 0 height 10
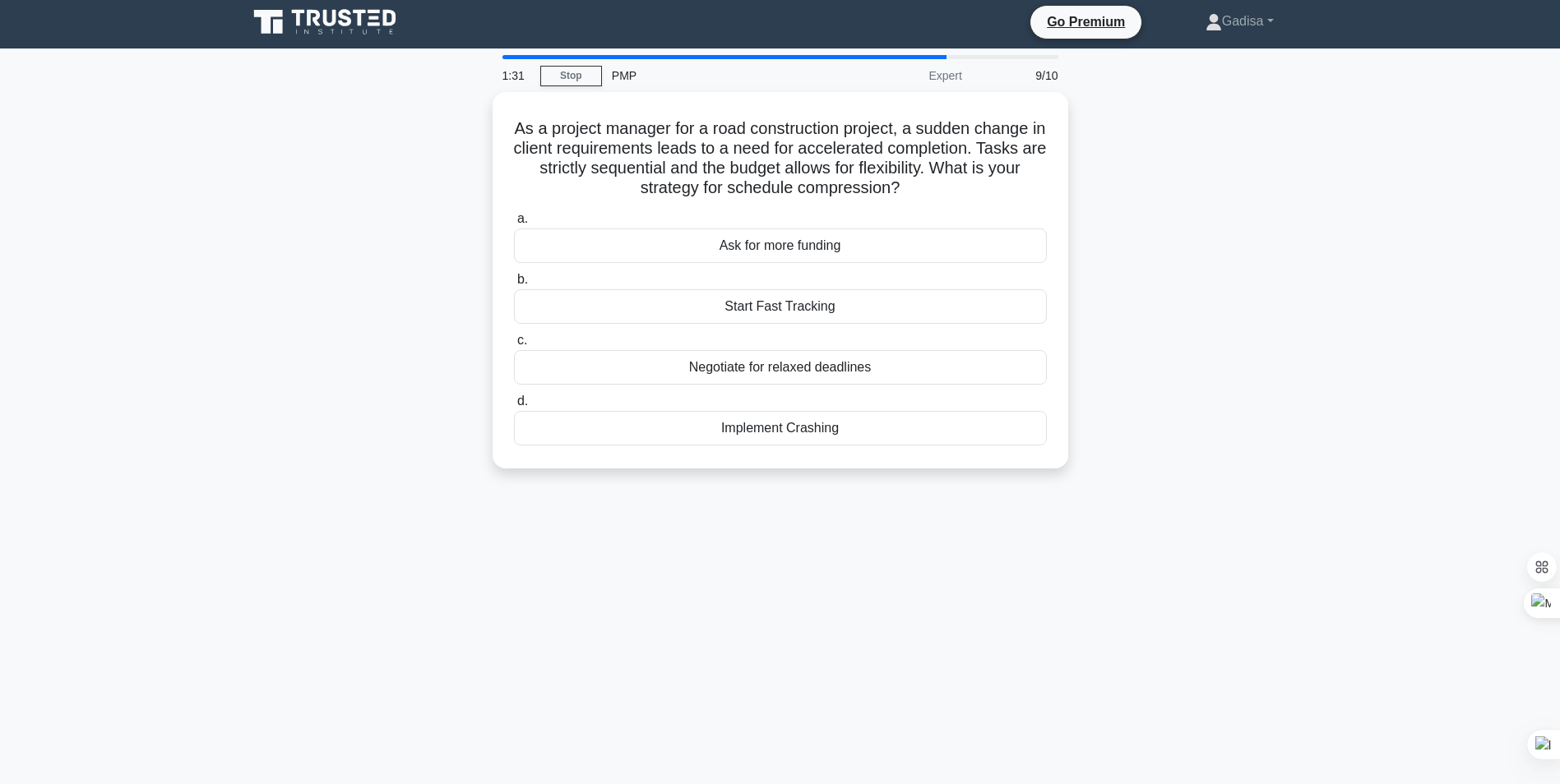
scroll to position [0, 0]
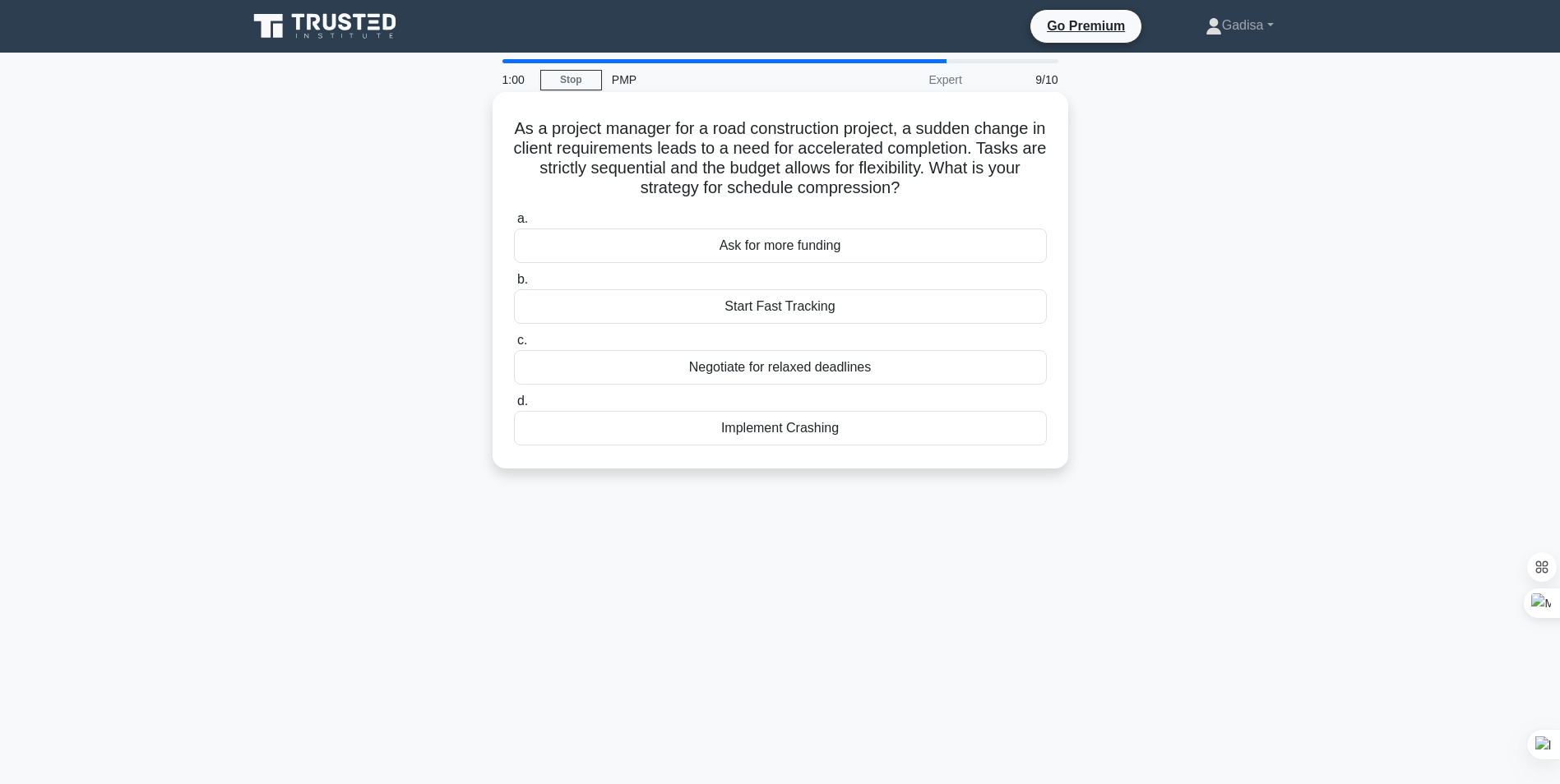
click at [745, 434] on div "Implement Crashing" at bounding box center [780, 429] width 533 height 35
click at [514, 407] on input "d. Implement Crashing" at bounding box center [514, 402] width 0 height 10
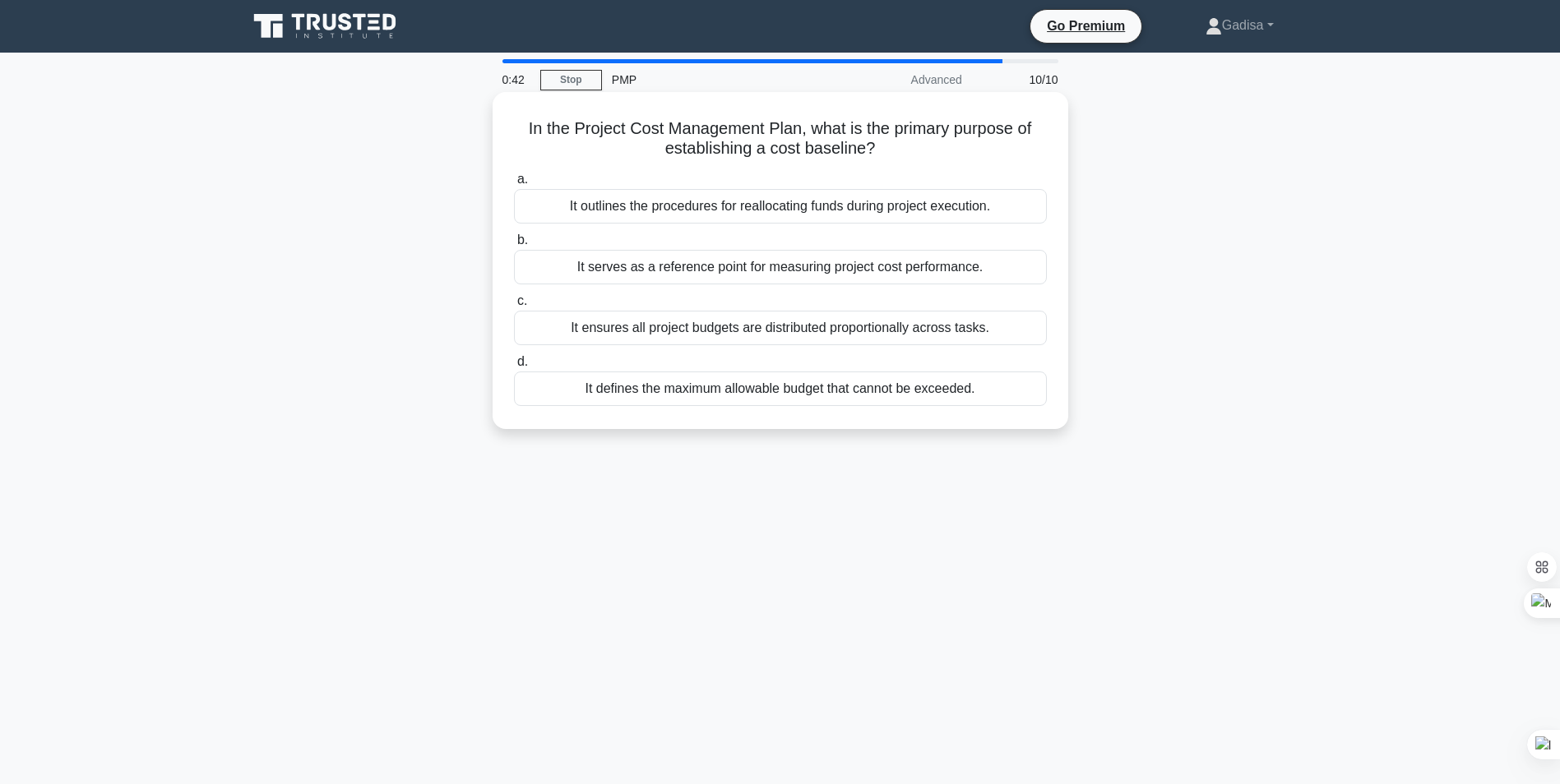
click at [823, 269] on div "It serves as a reference point for measuring project cost performance." at bounding box center [780, 268] width 533 height 35
click at [514, 246] on input "b. It serves as a reference point for measuring project cost performance." at bounding box center [514, 240] width 0 height 10
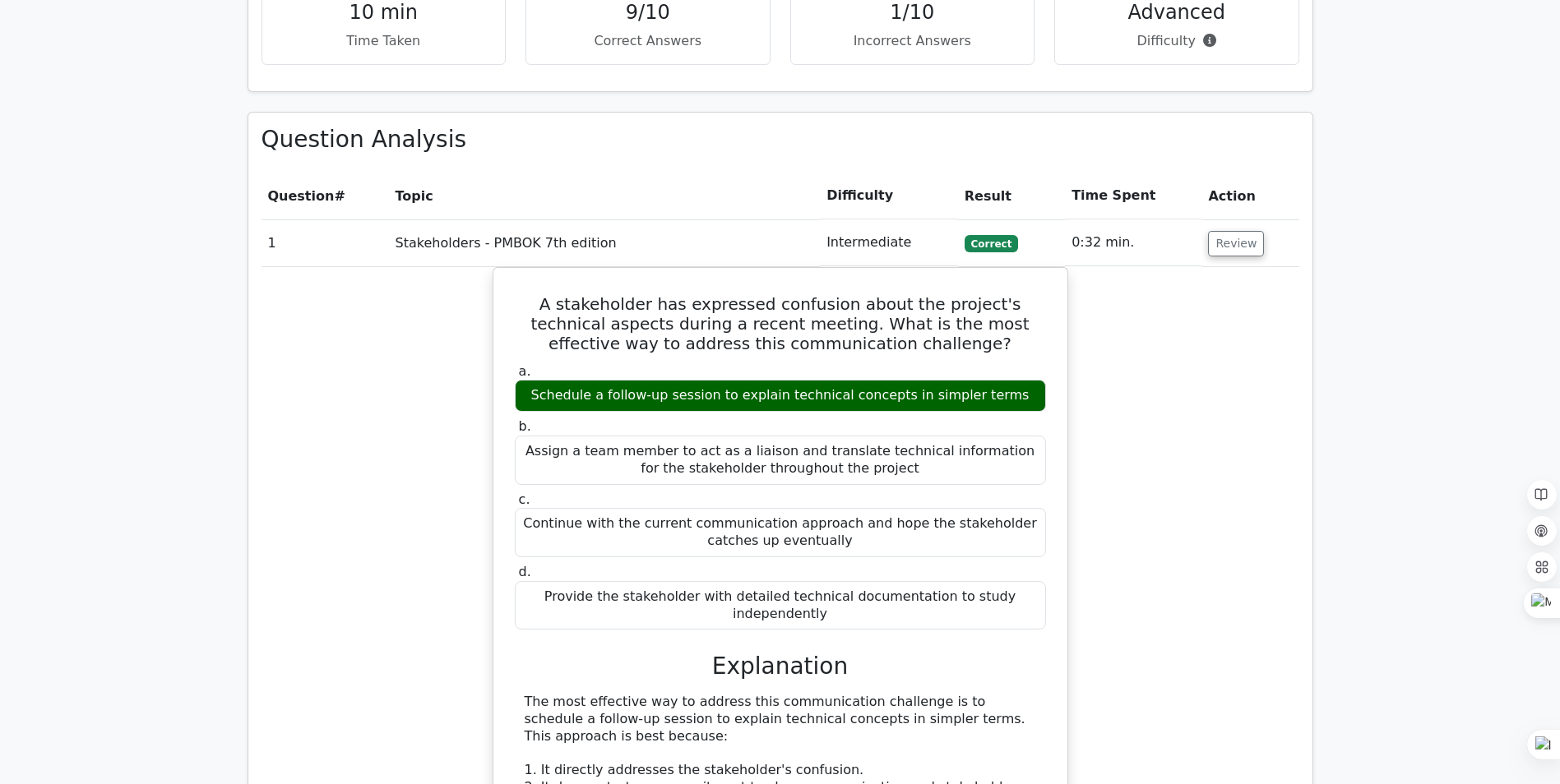
scroll to position [1398, 0]
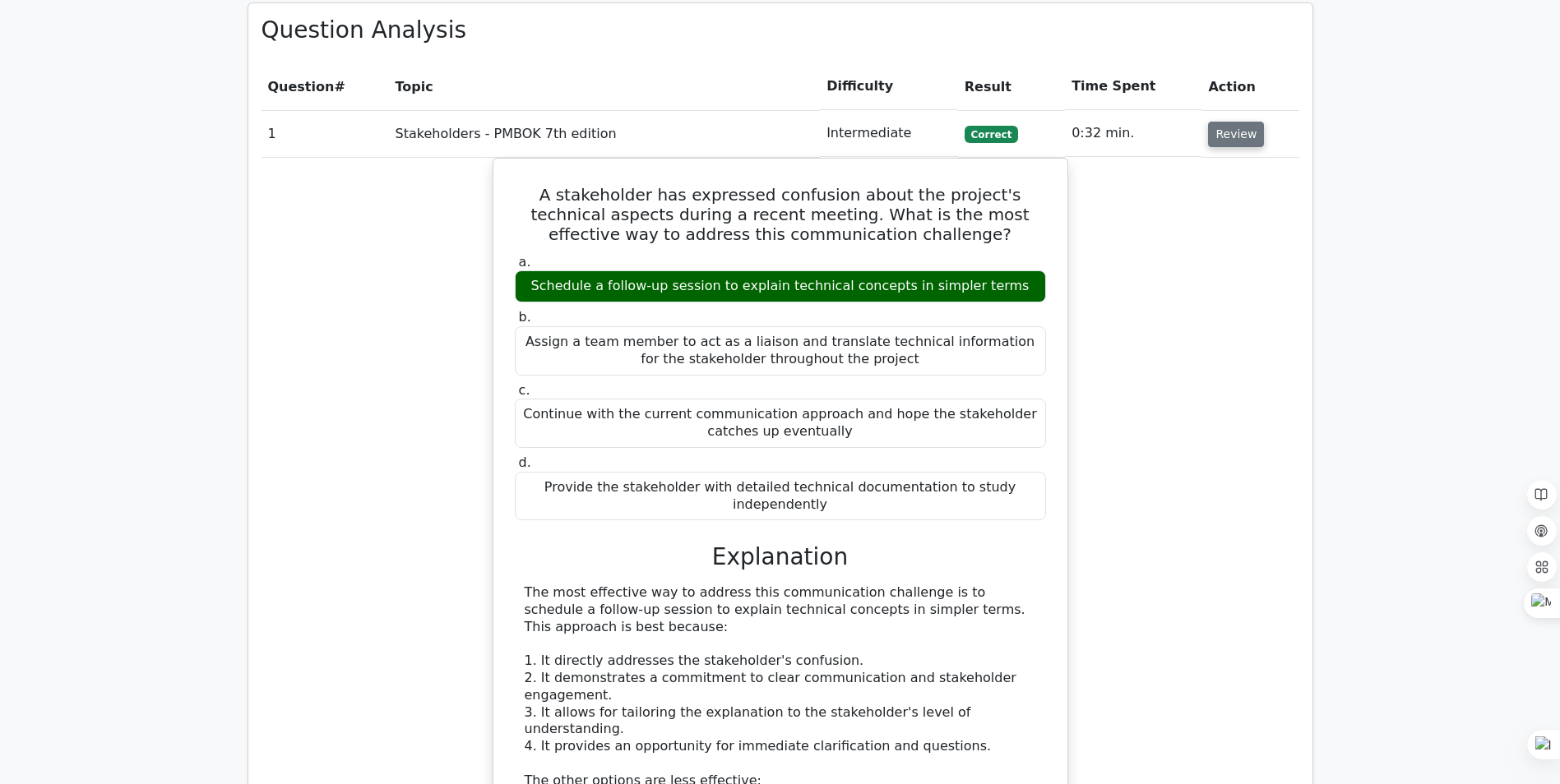
click at [1231, 122] on button "Review" at bounding box center [1236, 134] width 56 height 25
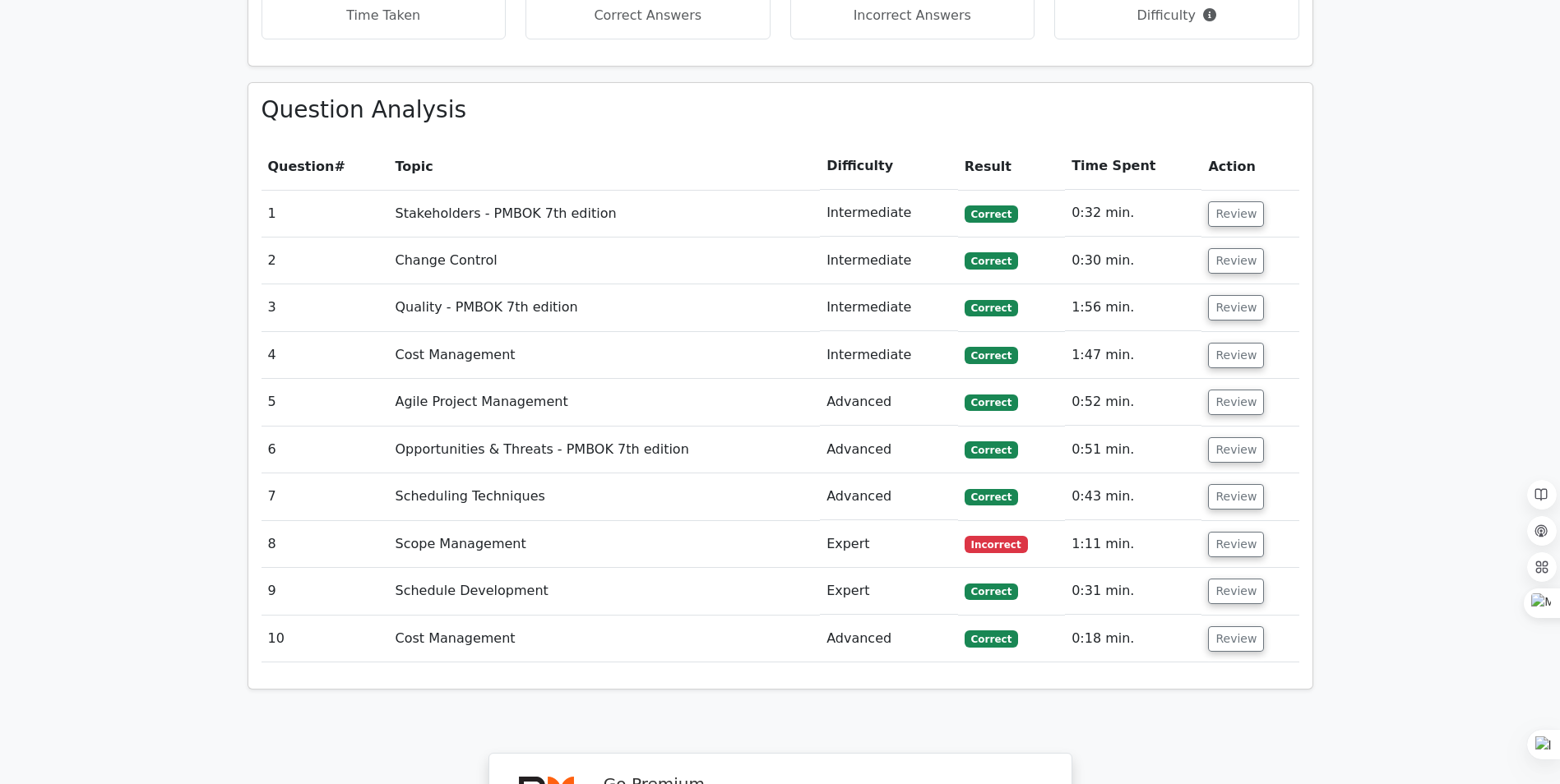
scroll to position [1315, 0]
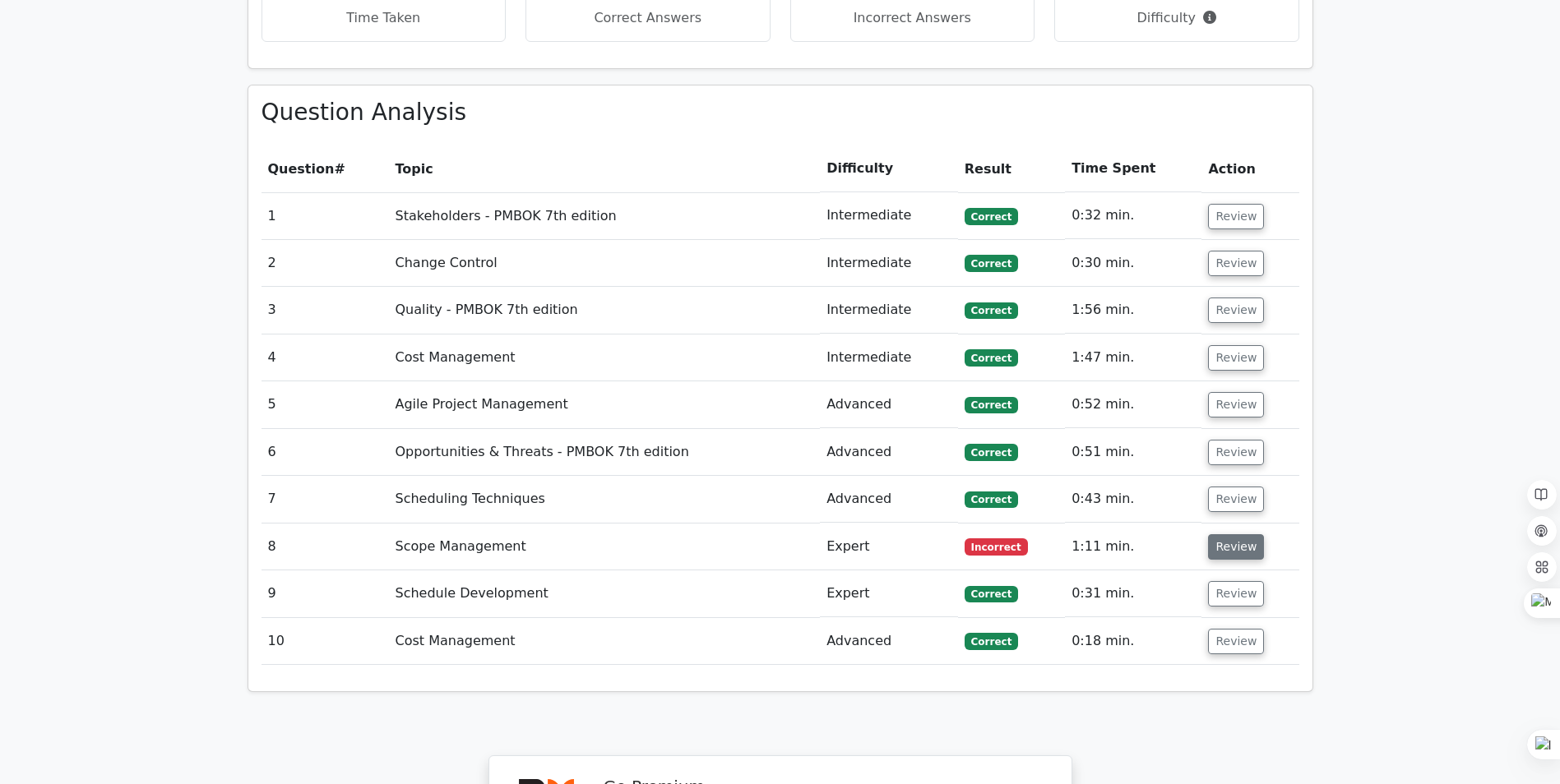
click at [1230, 535] on button "Review" at bounding box center [1236, 547] width 56 height 25
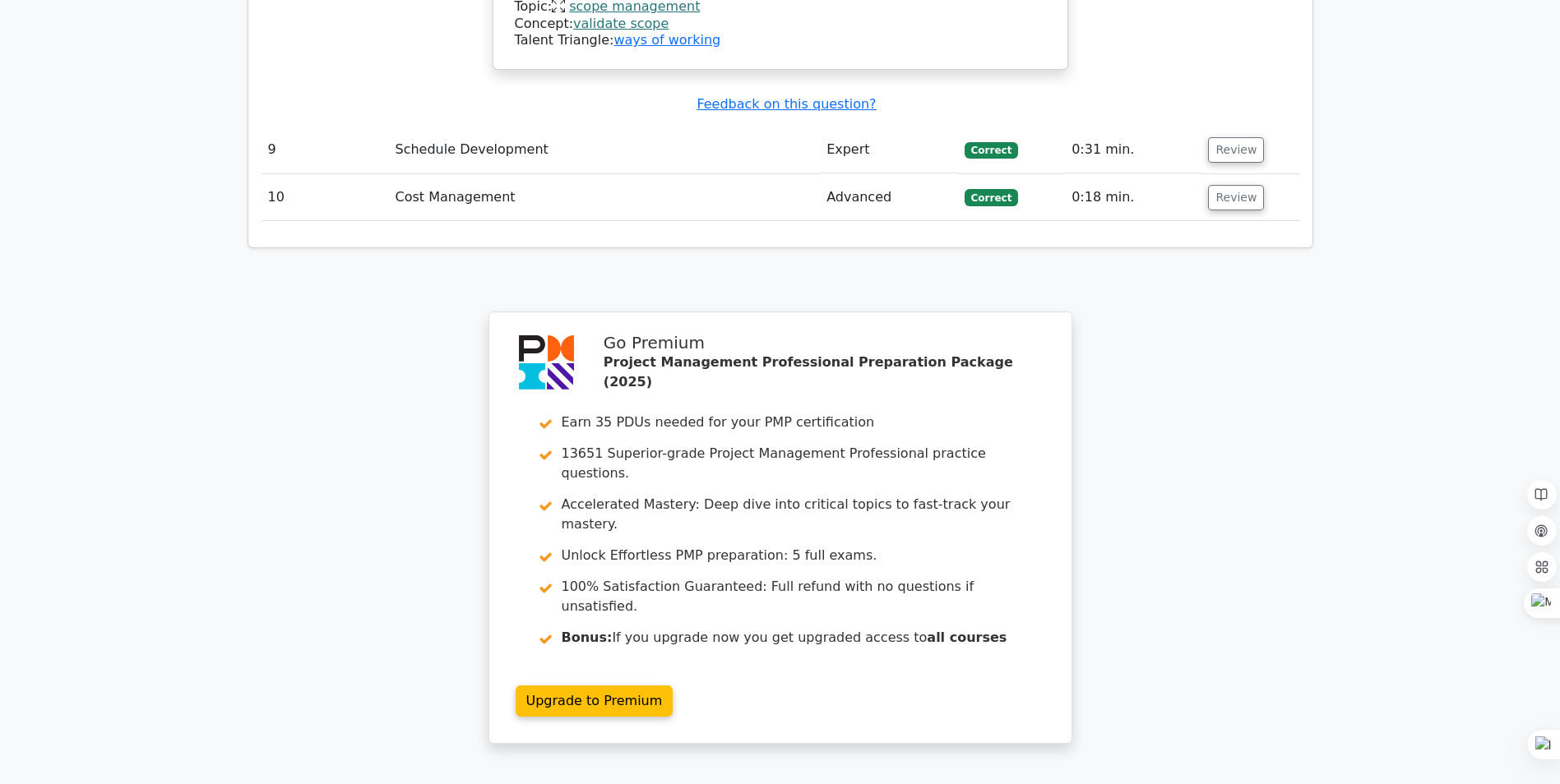
scroll to position [2877, 0]
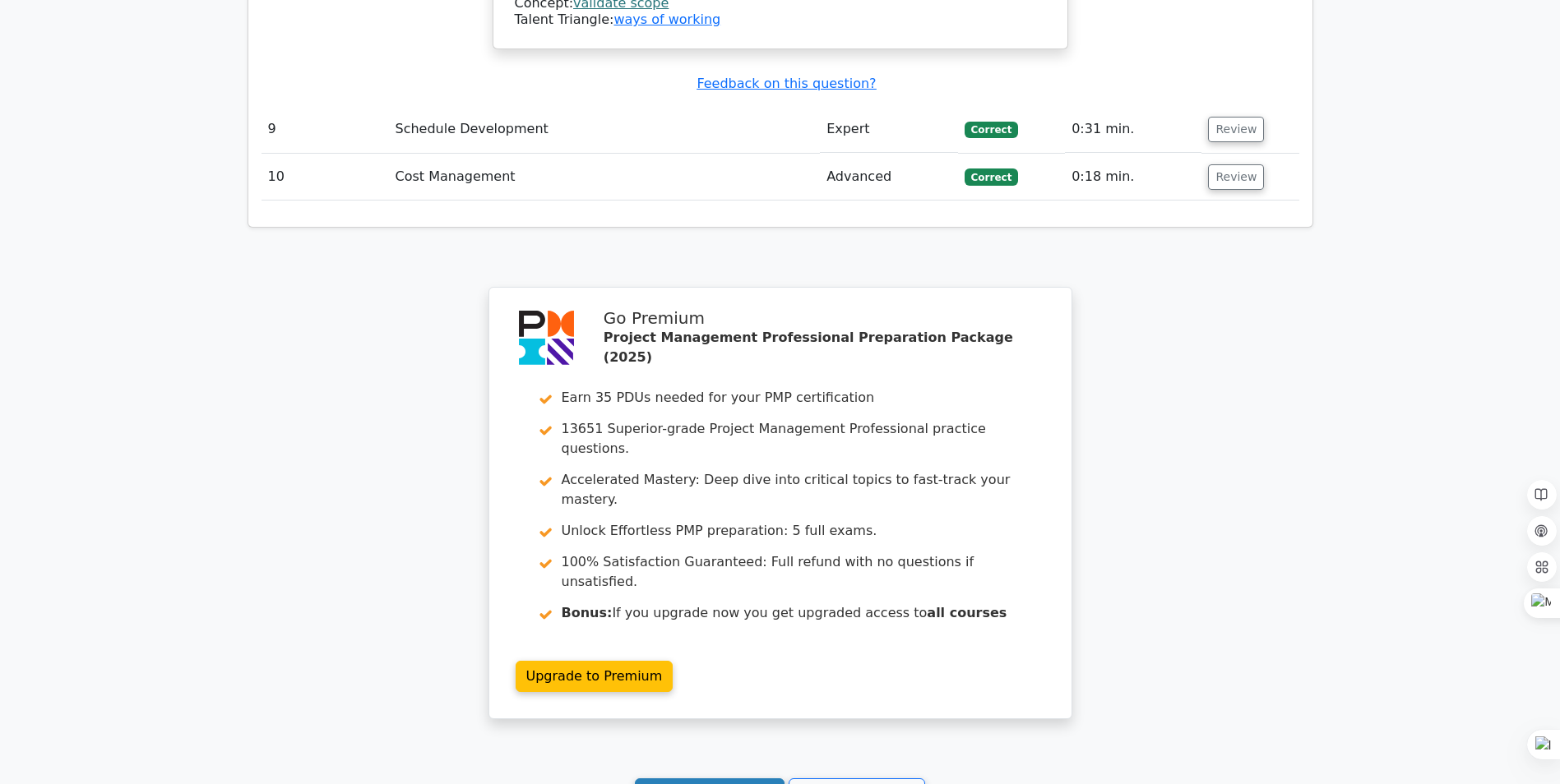
click at [717, 779] on link "Continue practicing" at bounding box center [710, 794] width 150 height 31
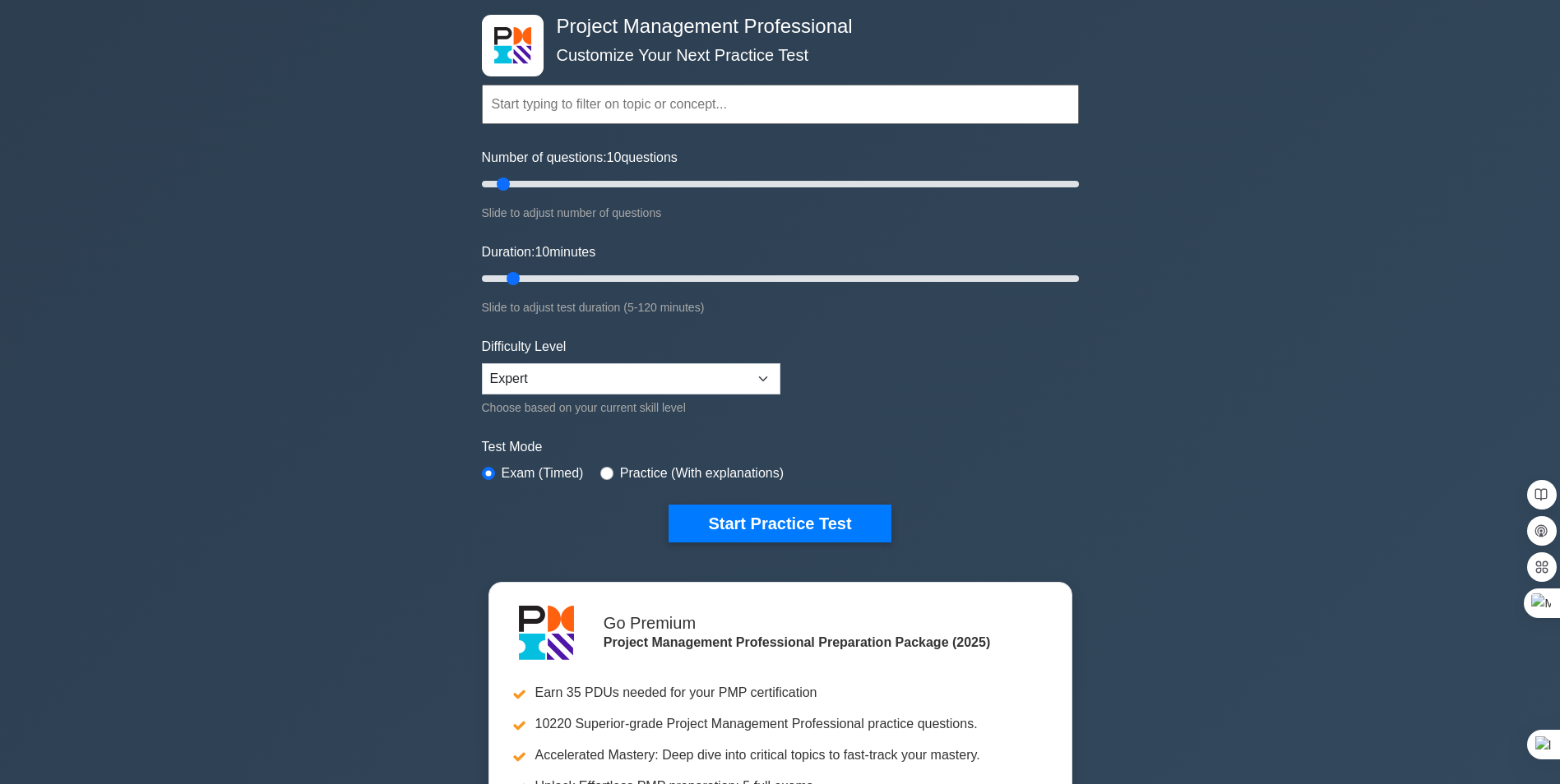
scroll to position [83, 0]
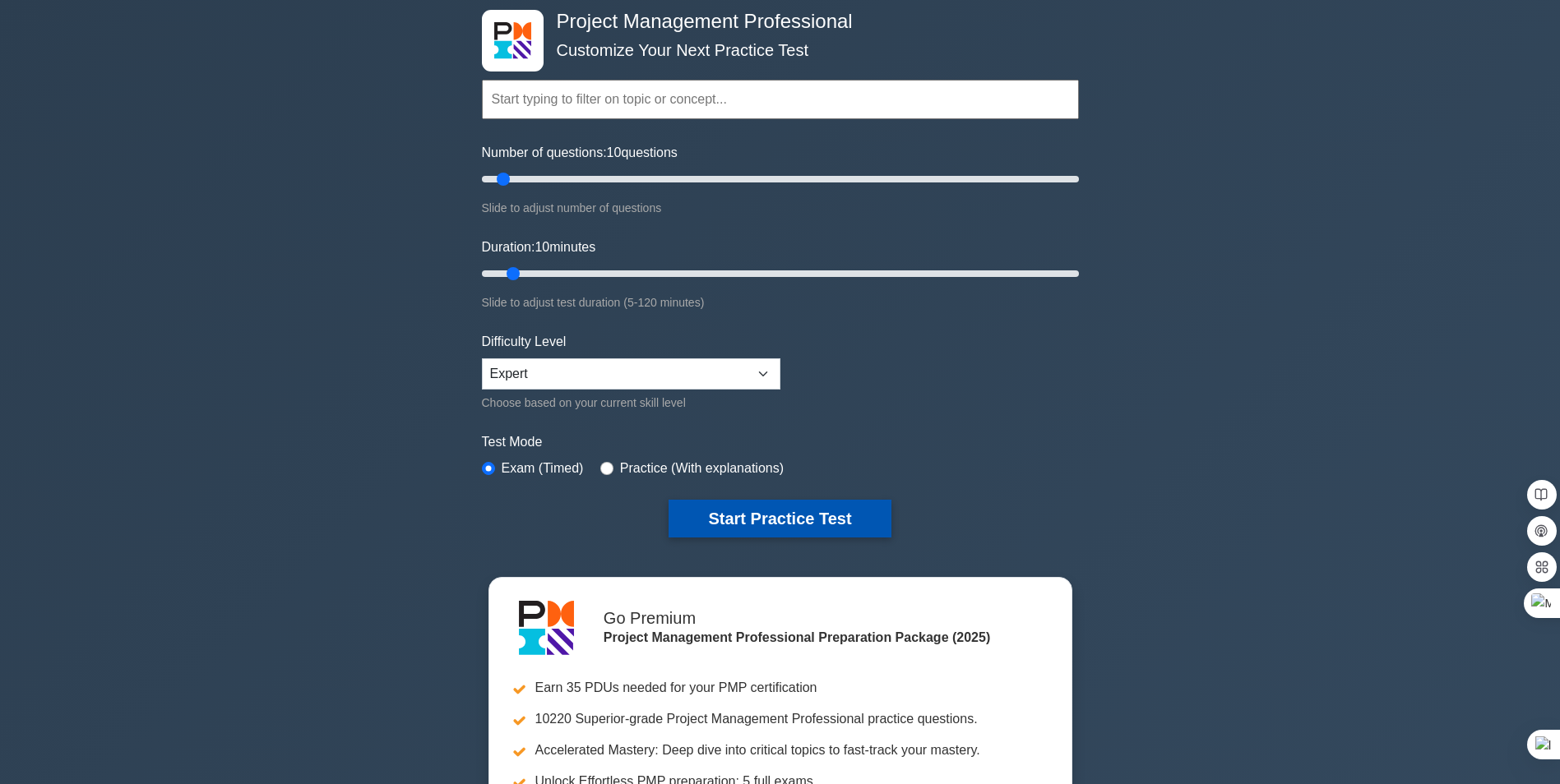
click at [770, 526] on button "Start Practice Test" at bounding box center [779, 519] width 222 height 38
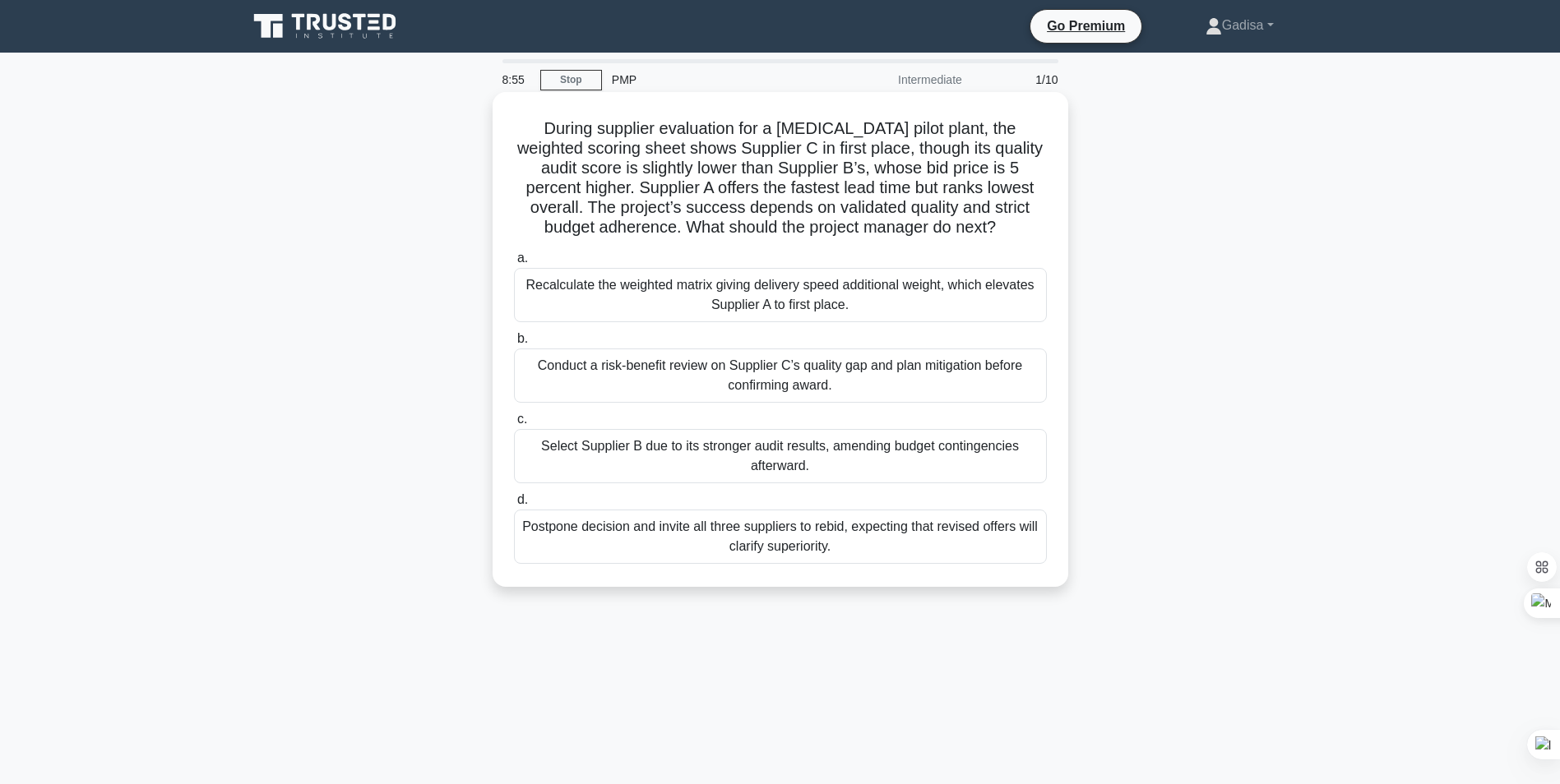
click at [768, 381] on div "Conduct a risk-benefit review on Supplier C’s quality gap and plan mitigation b…" at bounding box center [780, 375] width 533 height 54
click at [514, 344] on input "b. Conduct a risk-benefit review on Supplier C’s quality gap and plan mitigatio…" at bounding box center [514, 339] width 0 height 10
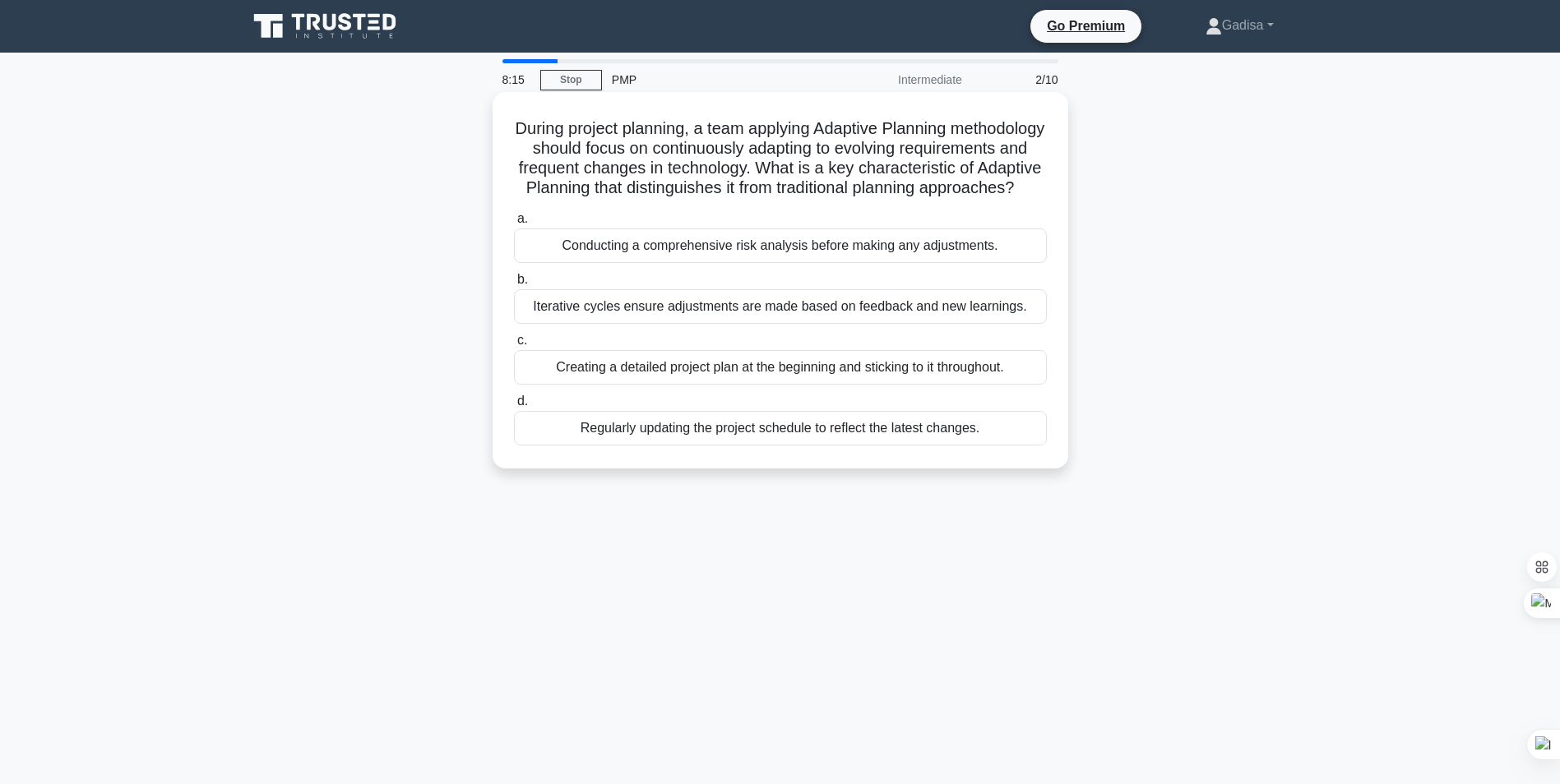
click at [751, 446] on div "Regularly updating the project schedule to reflect the latest changes." at bounding box center [780, 429] width 533 height 35
click at [514, 407] on input "d. Regularly updating the project schedule to reflect the latest changes." at bounding box center [514, 402] width 0 height 10
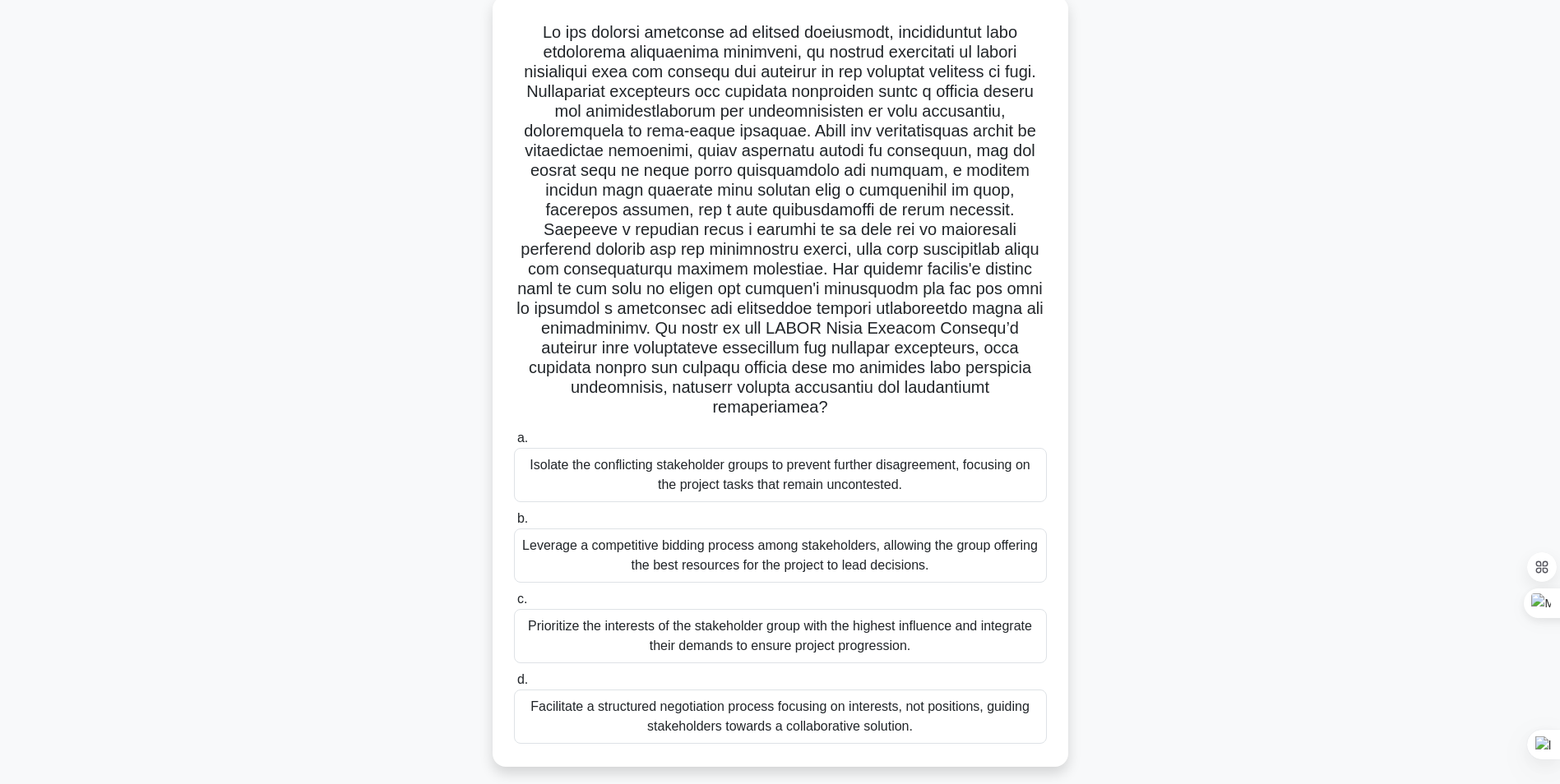
scroll to position [103, 0]
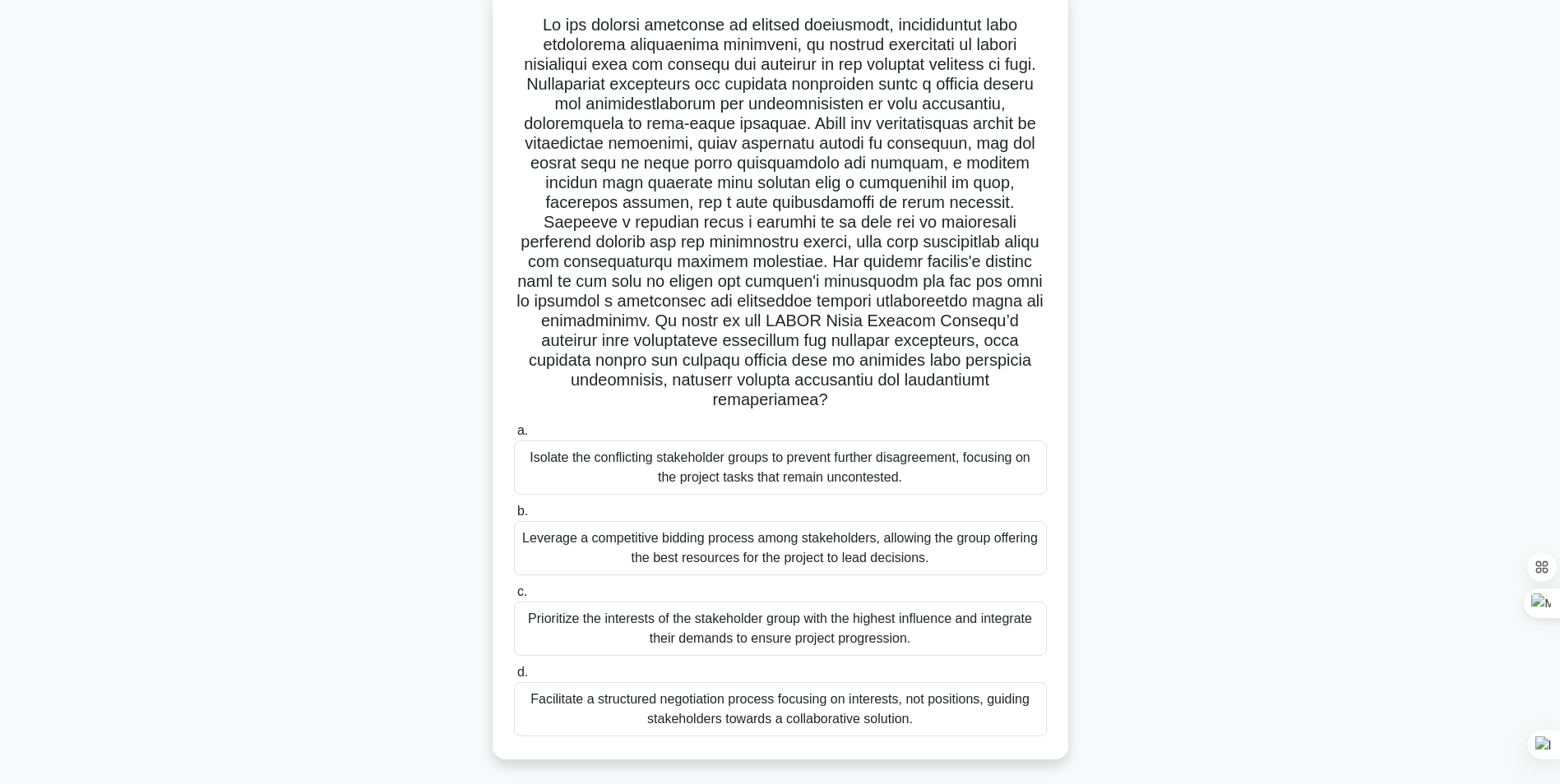
click at [889, 701] on div "Facilitate a structured negotiation process focusing on interests, not position…" at bounding box center [780, 709] width 533 height 54
click at [514, 678] on input "d. Facilitate a structured negotiation process focusing on interests, not posit…" at bounding box center [514, 673] width 0 height 10
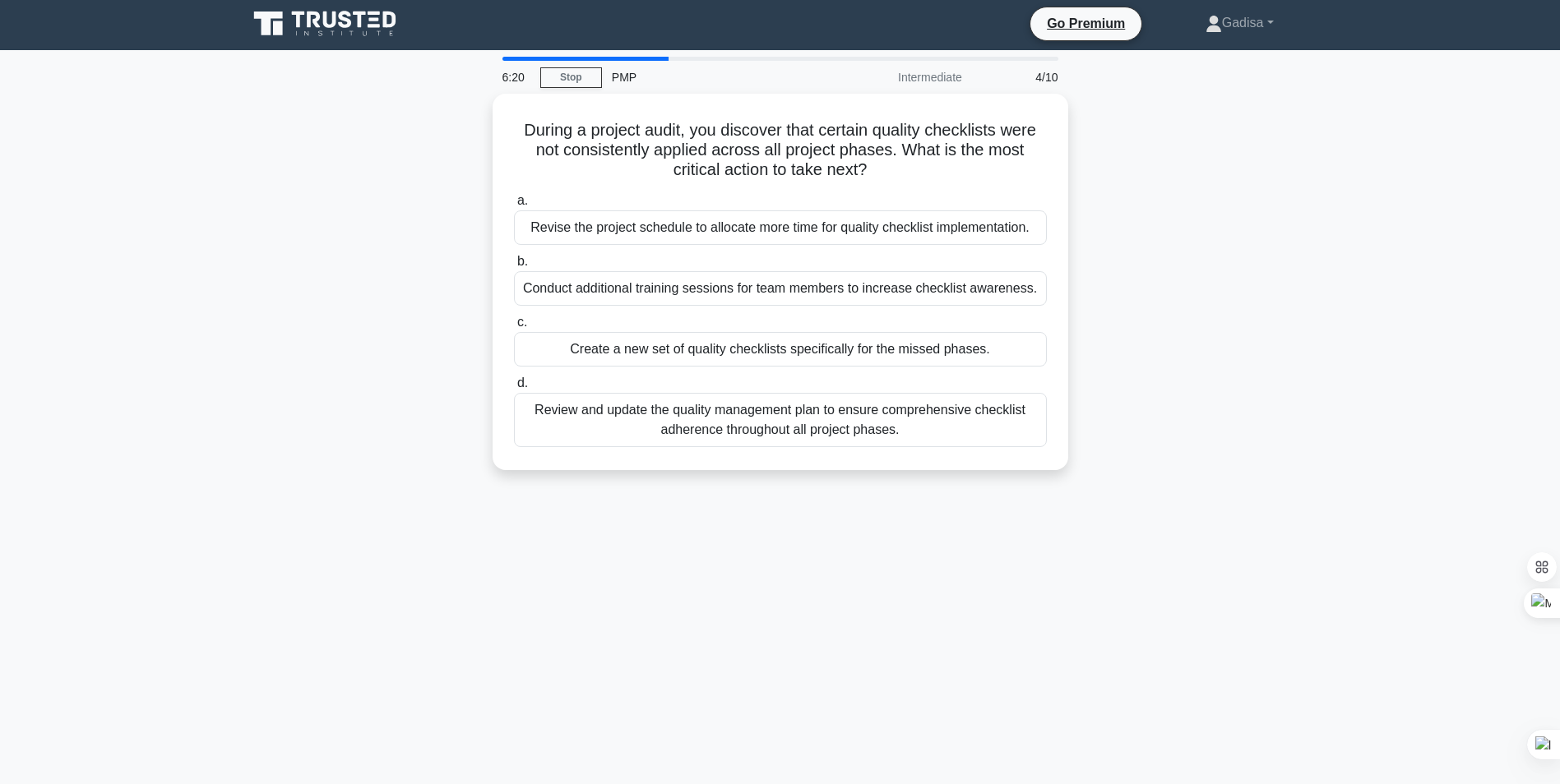
scroll to position [0, 0]
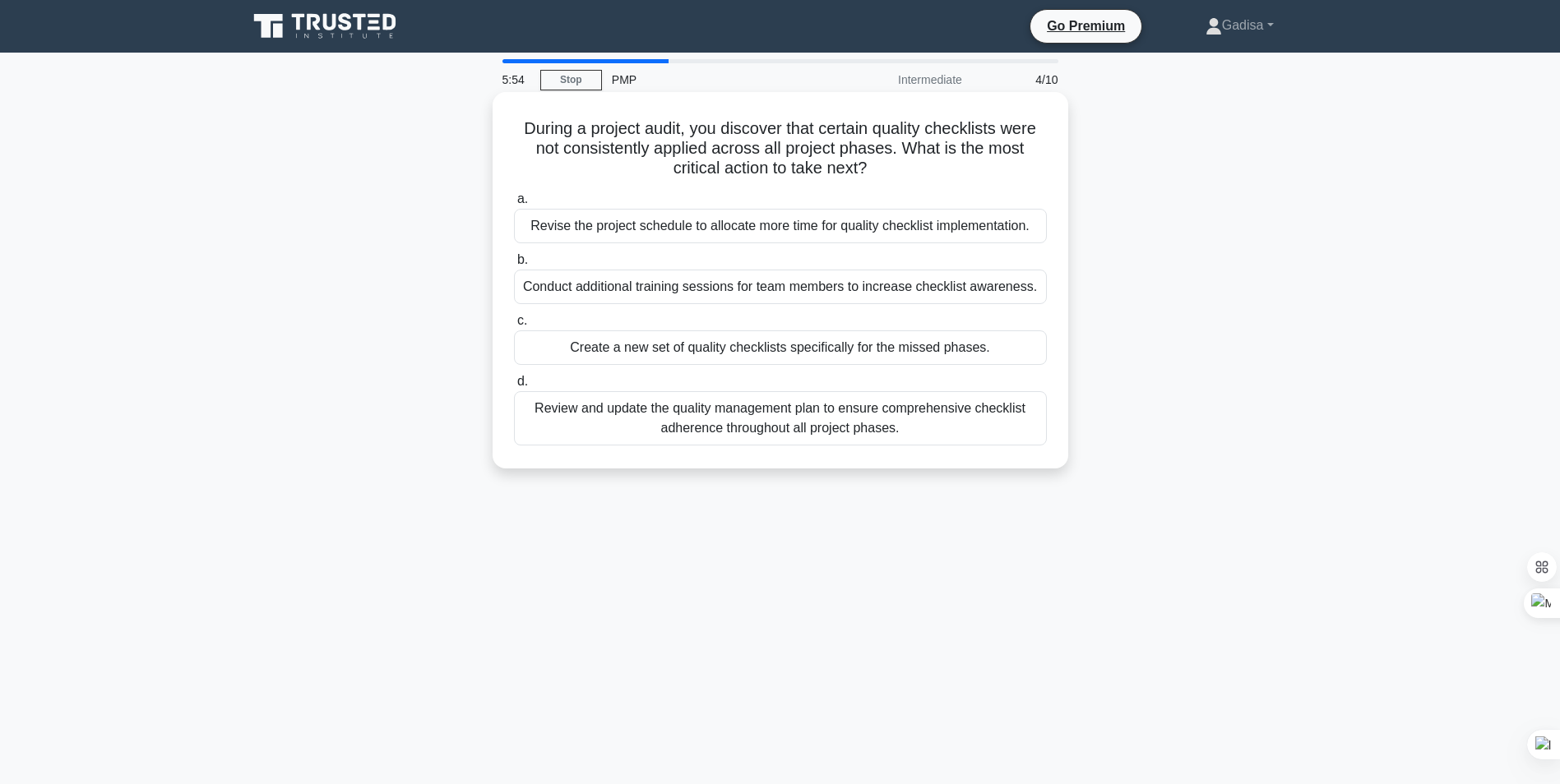
click at [804, 431] on div "Review and update the quality management plan to ensure comprehensive checklist…" at bounding box center [780, 418] width 533 height 54
click at [514, 387] on input "d. Review and update the quality management plan to ensure comprehensive checkl…" at bounding box center [514, 382] width 0 height 10
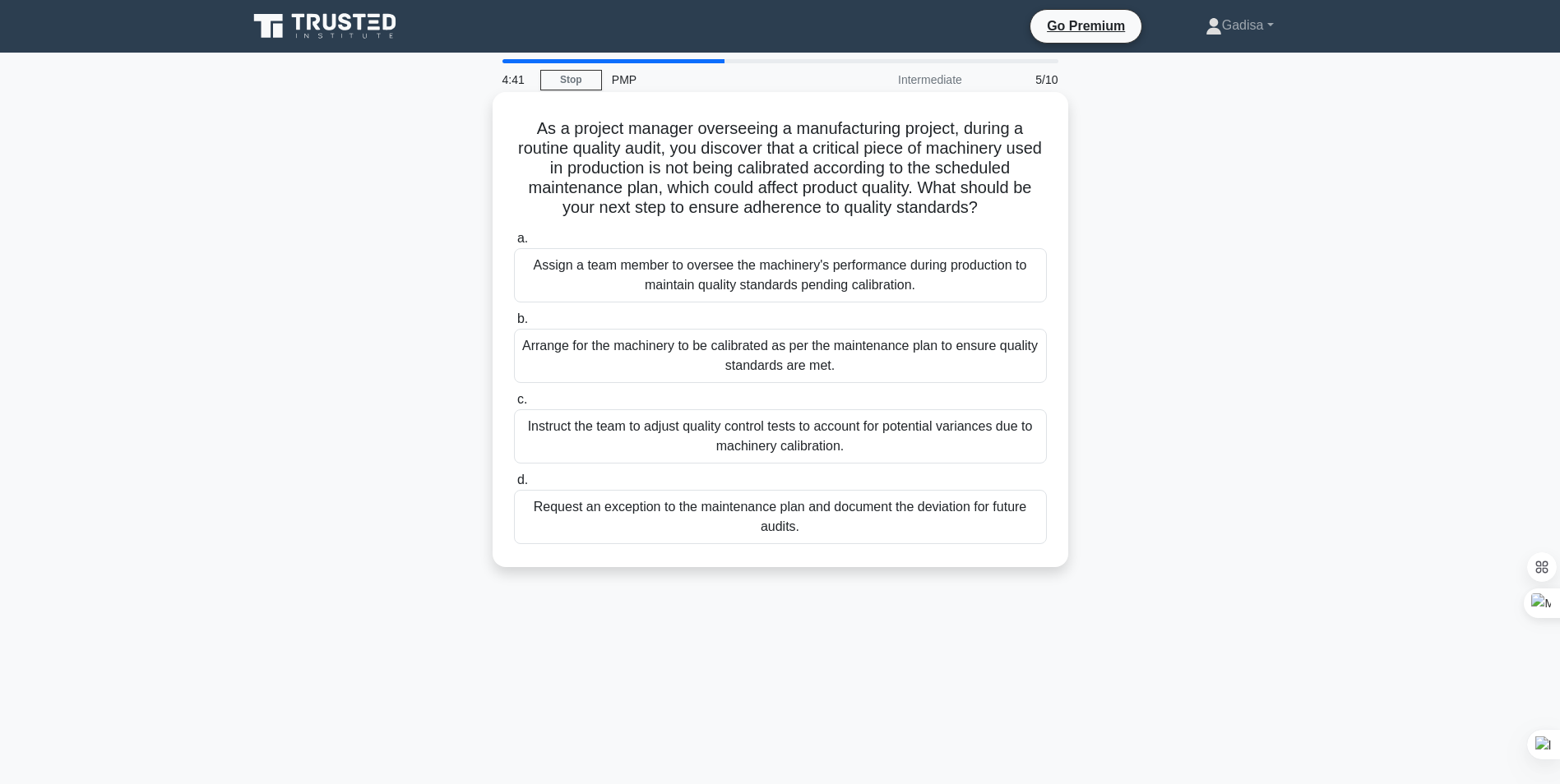
click at [814, 362] on div "Arrange for the machinery to be calibrated as per the maintenance plan to ensur…" at bounding box center [780, 355] width 533 height 54
click at [514, 325] on input "b. Arrange for the machinery to be calibrated as per the maintenance plan to en…" at bounding box center [514, 319] width 0 height 10
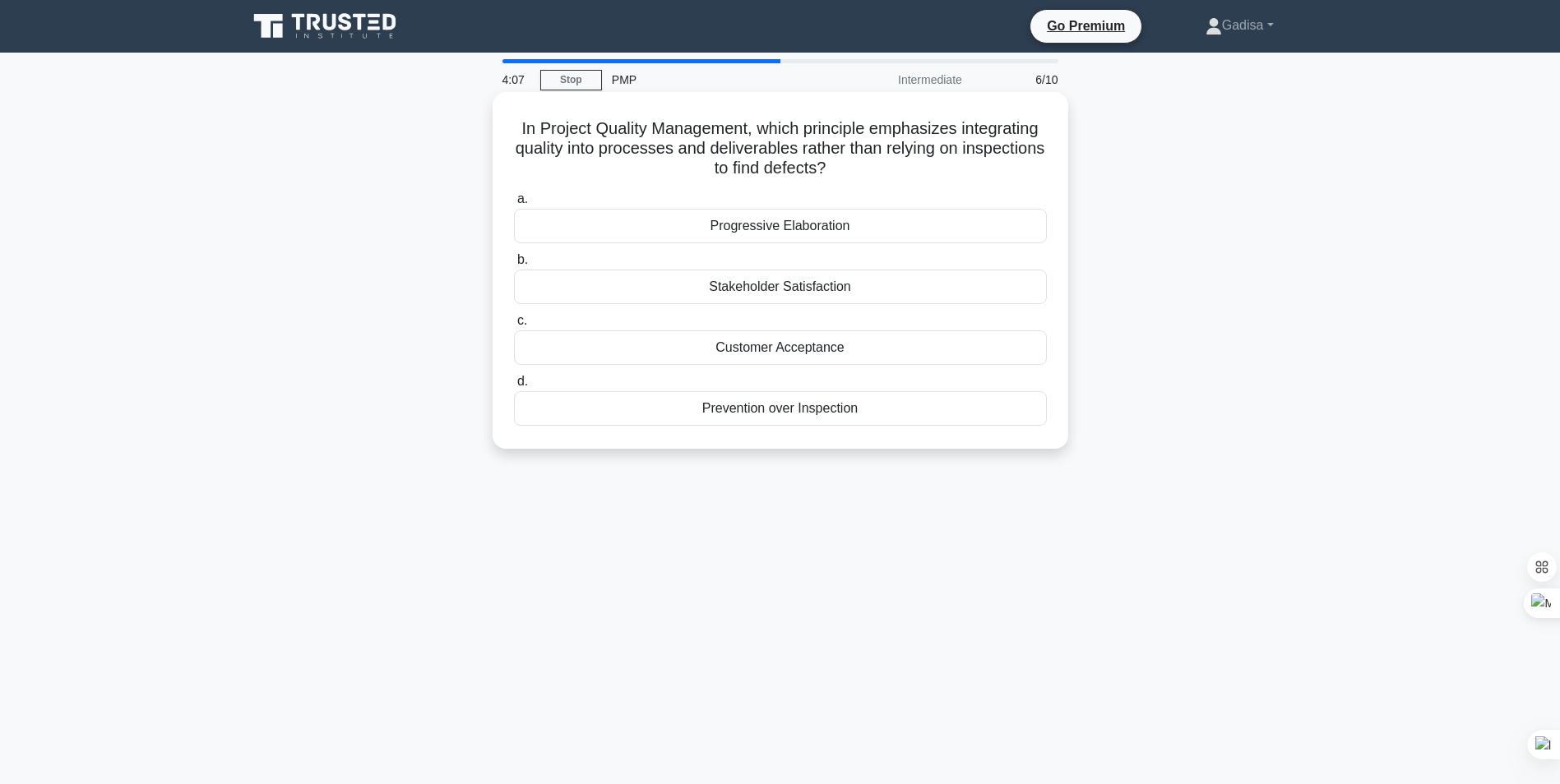
click at [812, 234] on div "Progressive Elaboration" at bounding box center [780, 226] width 533 height 35
click at [514, 205] on input "a. Progressive Elaboration" at bounding box center [514, 199] width 0 height 10
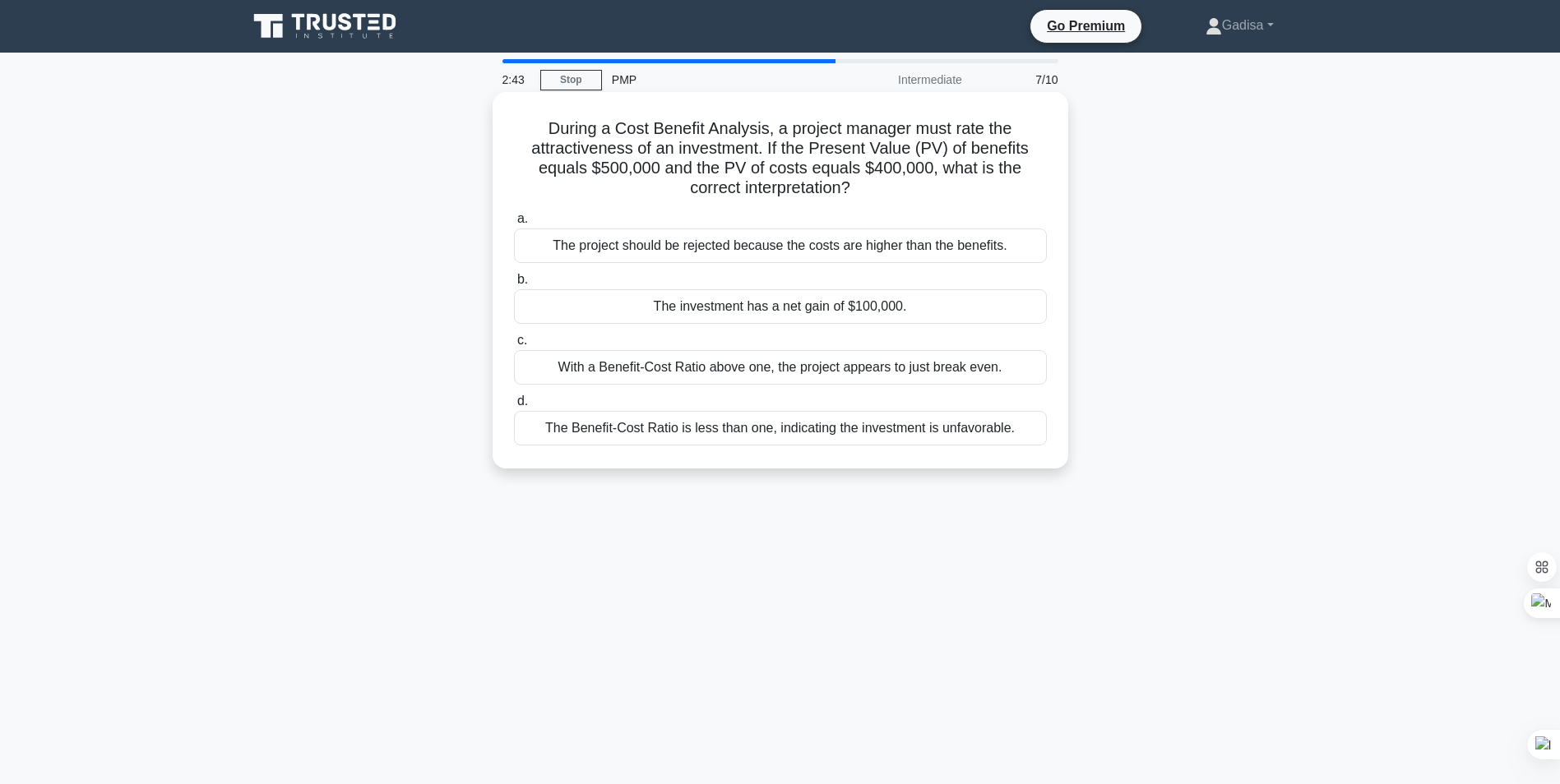
click at [702, 373] on div "With a Benefit-Cost Ratio above one, the project appears to just break even." at bounding box center [780, 368] width 533 height 35
click at [514, 346] on input "c. With a Benefit-Cost Ratio above one, the project appears to just break even." at bounding box center [514, 341] width 0 height 10
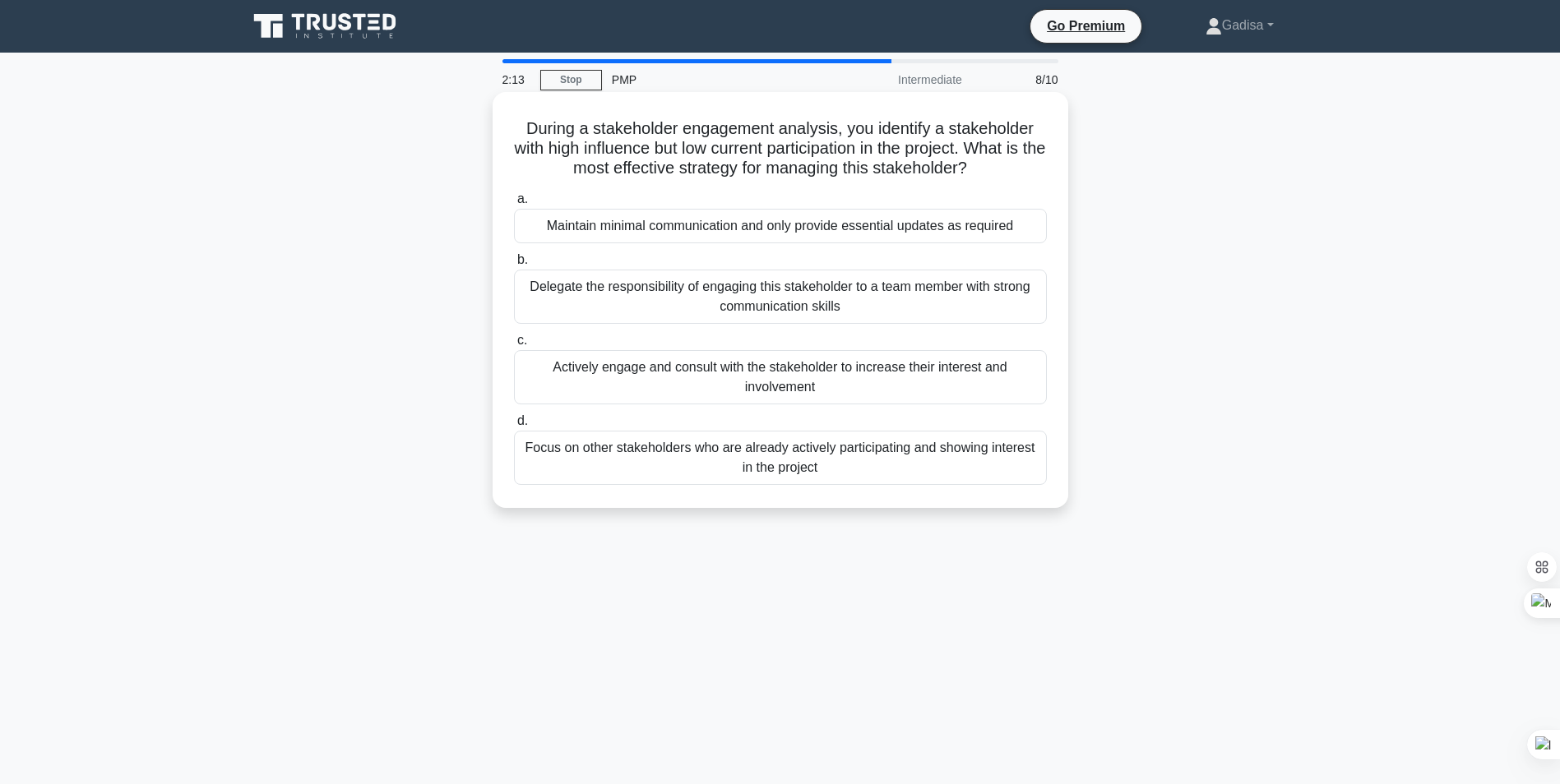
click at [788, 380] on div "Actively engage and consult with the stakeholder to increase their interest and…" at bounding box center [780, 377] width 533 height 54
click at [514, 346] on input "c. Actively engage and consult with the stakeholder to increase their interest …" at bounding box center [514, 341] width 0 height 10
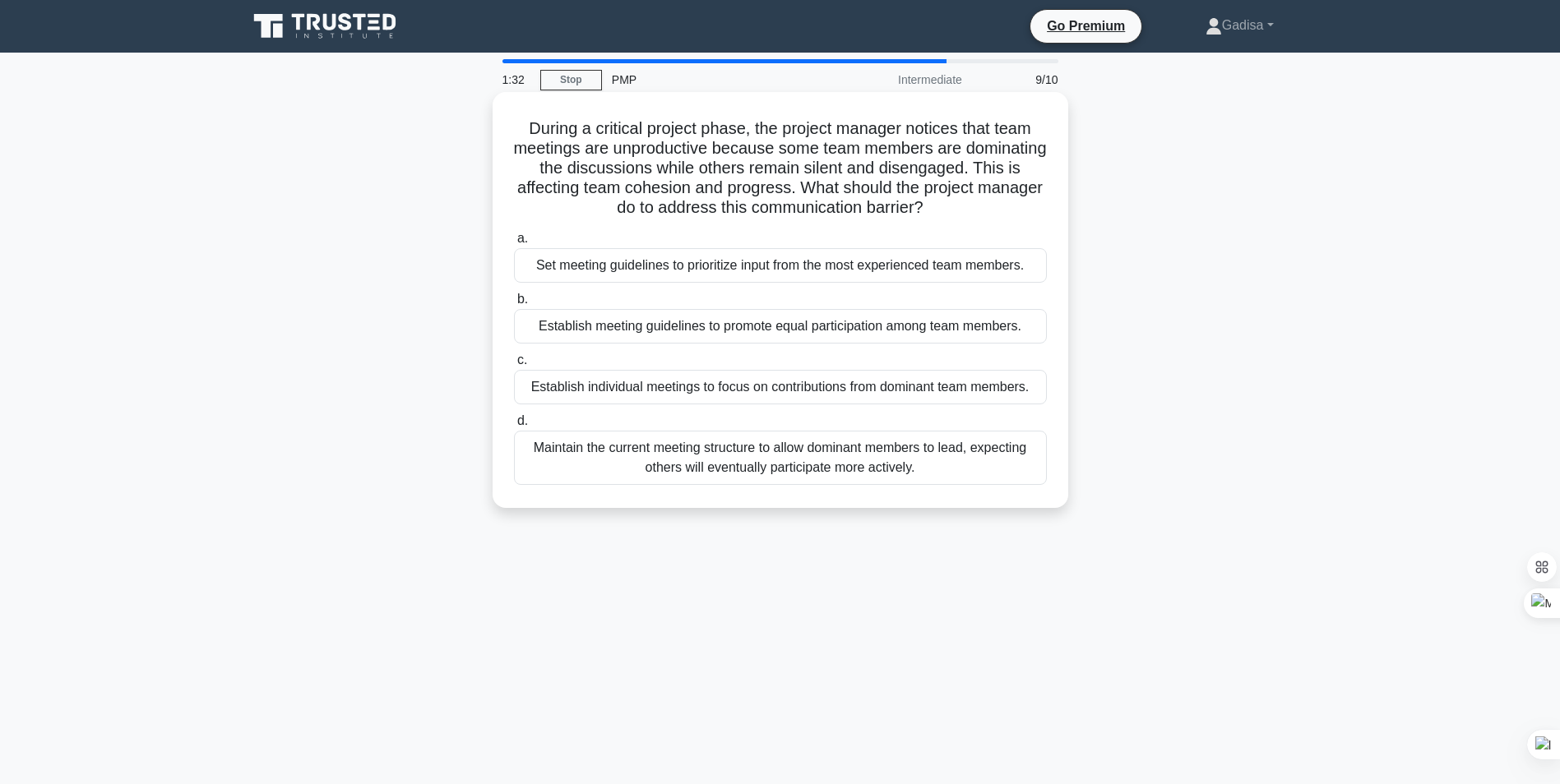
click at [735, 332] on div "Establish meeting guidelines to promote equal participation among team members." at bounding box center [780, 327] width 533 height 35
click at [514, 305] on input "b. Establish meeting guidelines to promote equal participation among team membe…" at bounding box center [514, 300] width 0 height 10
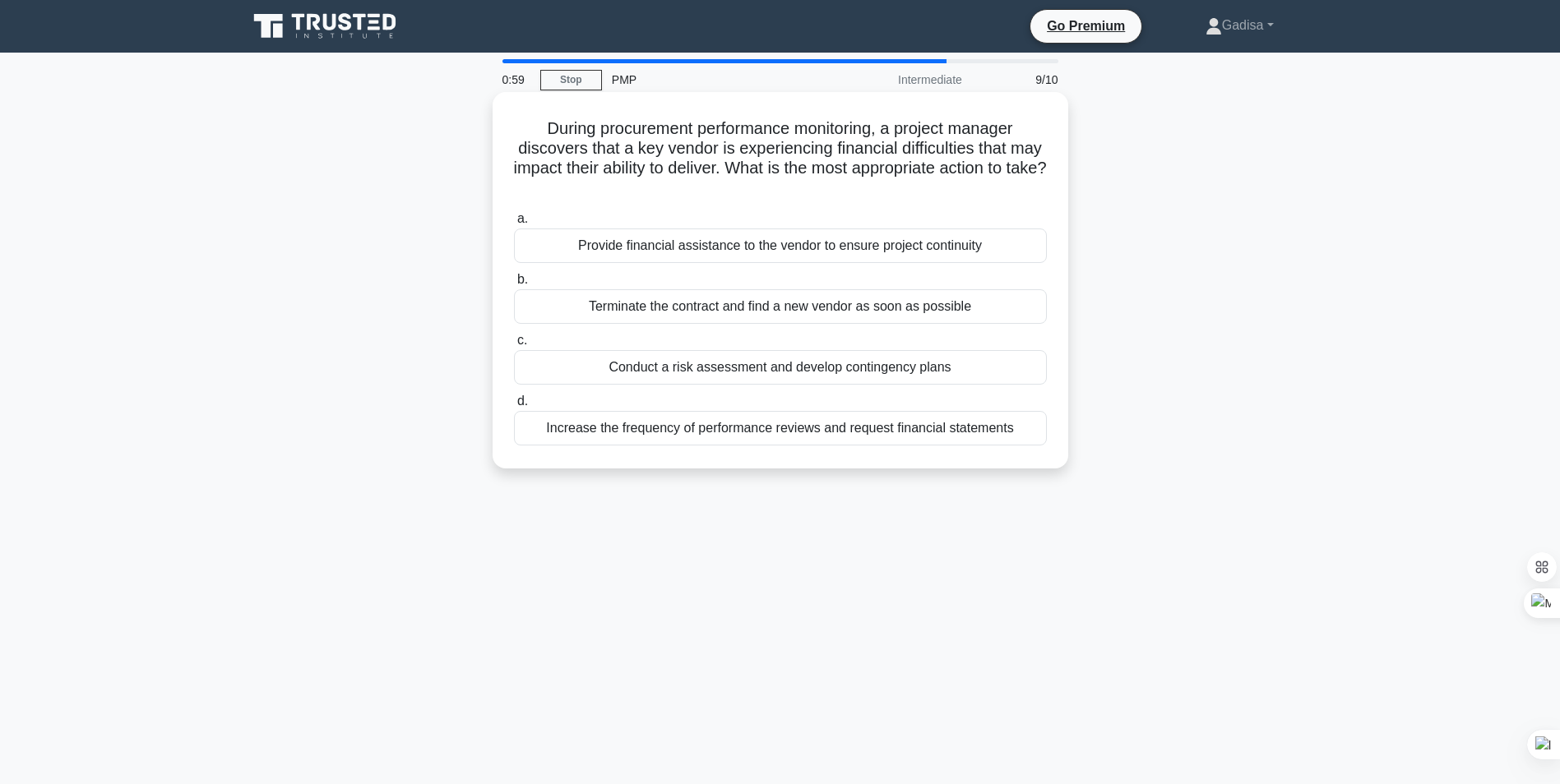
click at [756, 367] on div "Conduct a risk assessment and develop contingency plans" at bounding box center [780, 368] width 533 height 35
click at [514, 346] on input "c. Conduct a risk assessment and develop contingency plans" at bounding box center [514, 341] width 0 height 10
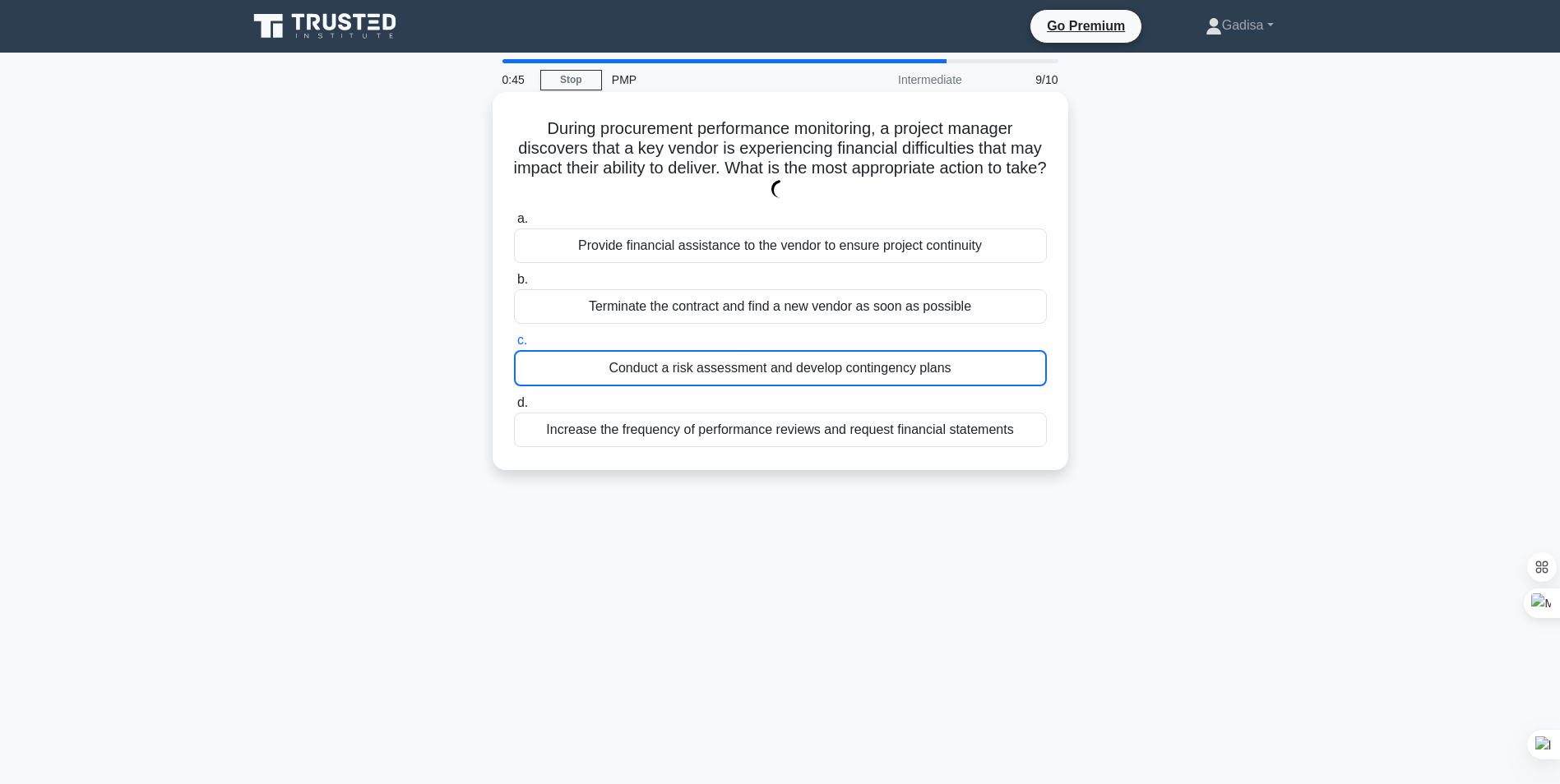
click at [721, 367] on div "Conduct a risk assessment and develop contingency plans" at bounding box center [780, 369] width 533 height 37
click at [514, 346] on input "c. Conduct a risk assessment and develop contingency plans" at bounding box center [514, 341] width 0 height 10
click at [736, 425] on div "Increase the frequency of performance reviews and request financial statements" at bounding box center [780, 430] width 533 height 35
click at [514, 409] on input "d. Increase the frequency of performance reviews and request financial statemen…" at bounding box center [514, 403] width 0 height 10
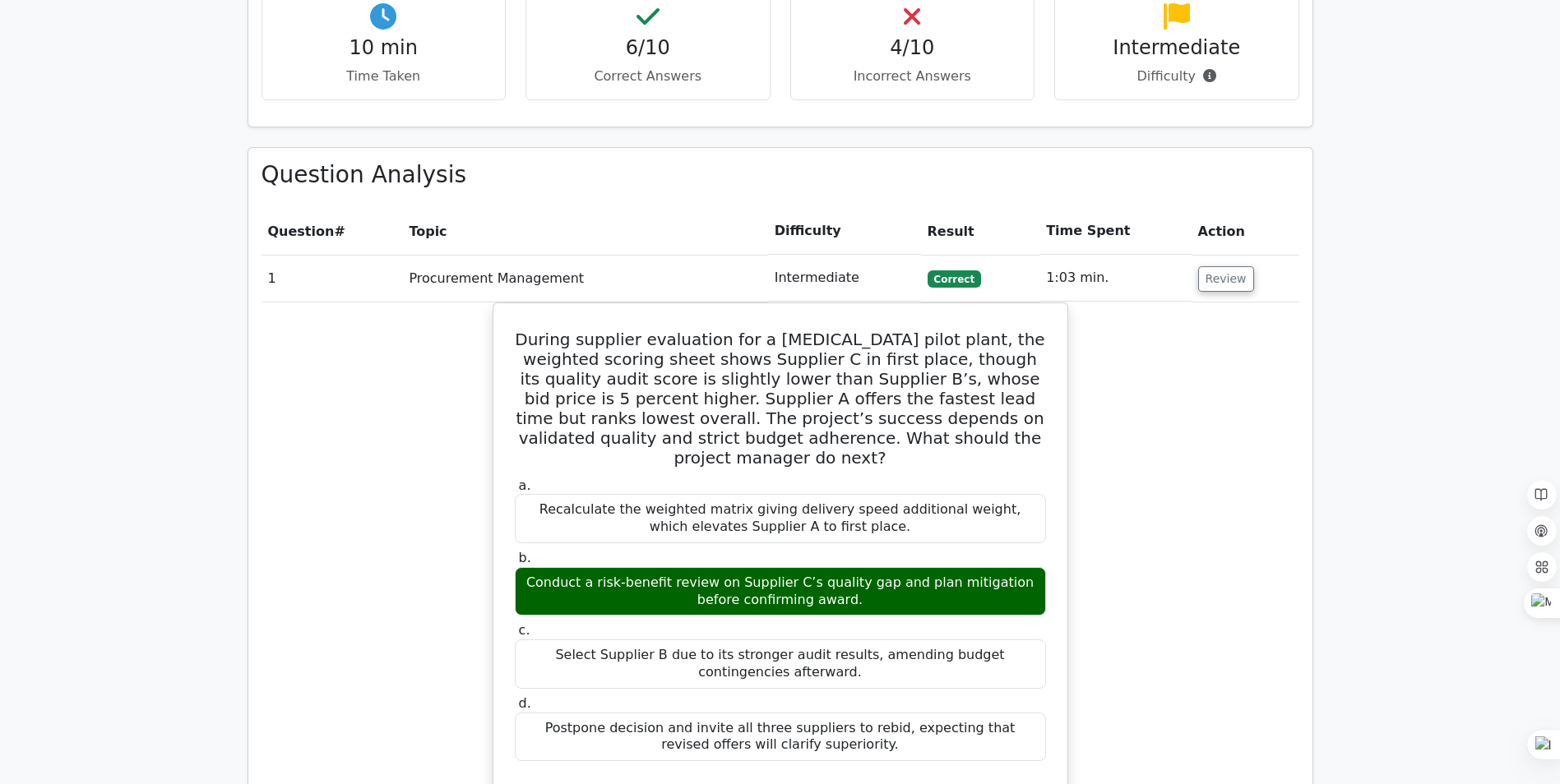
scroll to position [1398, 0]
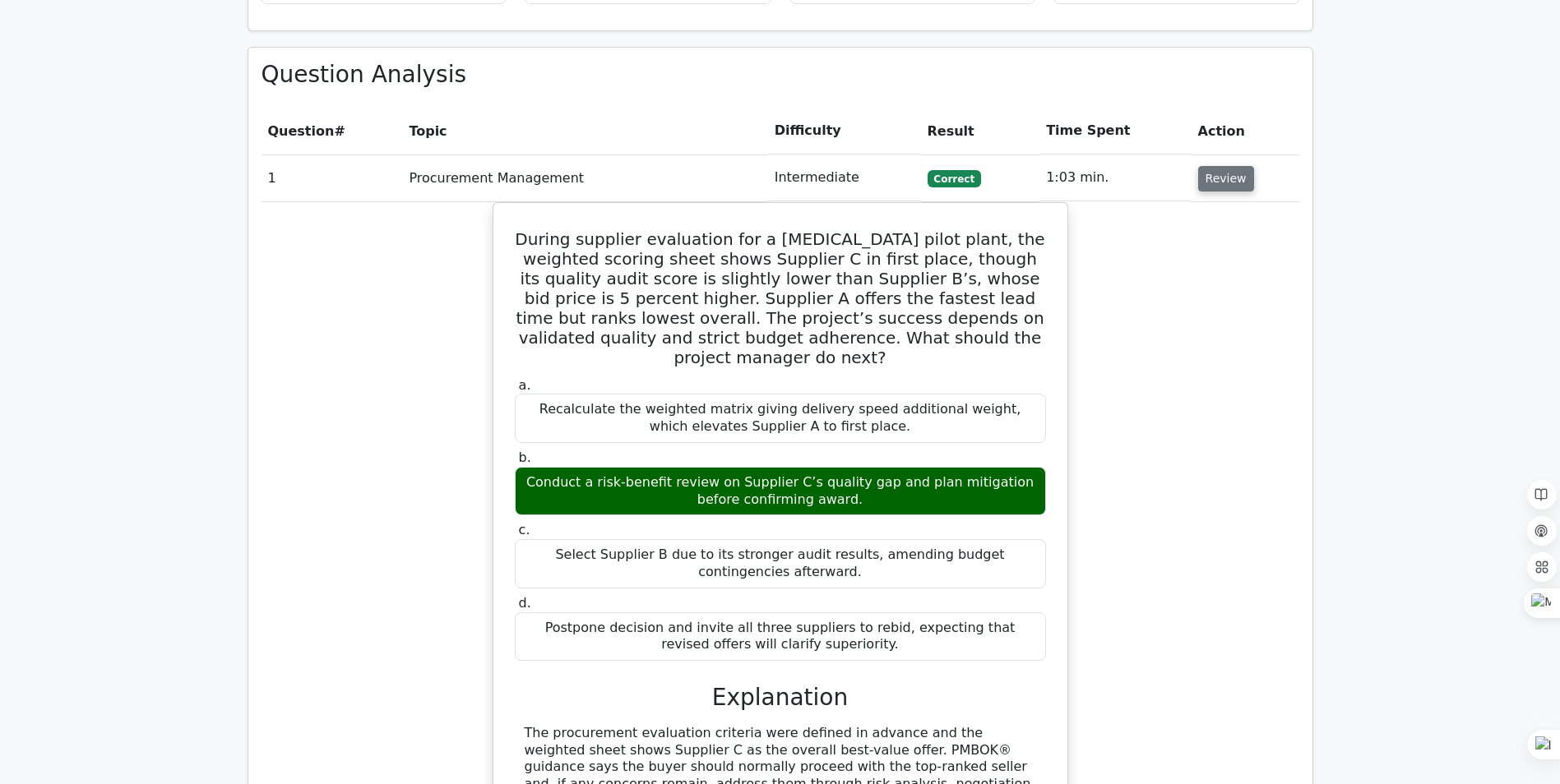
click at [1218, 166] on button "Review" at bounding box center [1226, 178] width 56 height 25
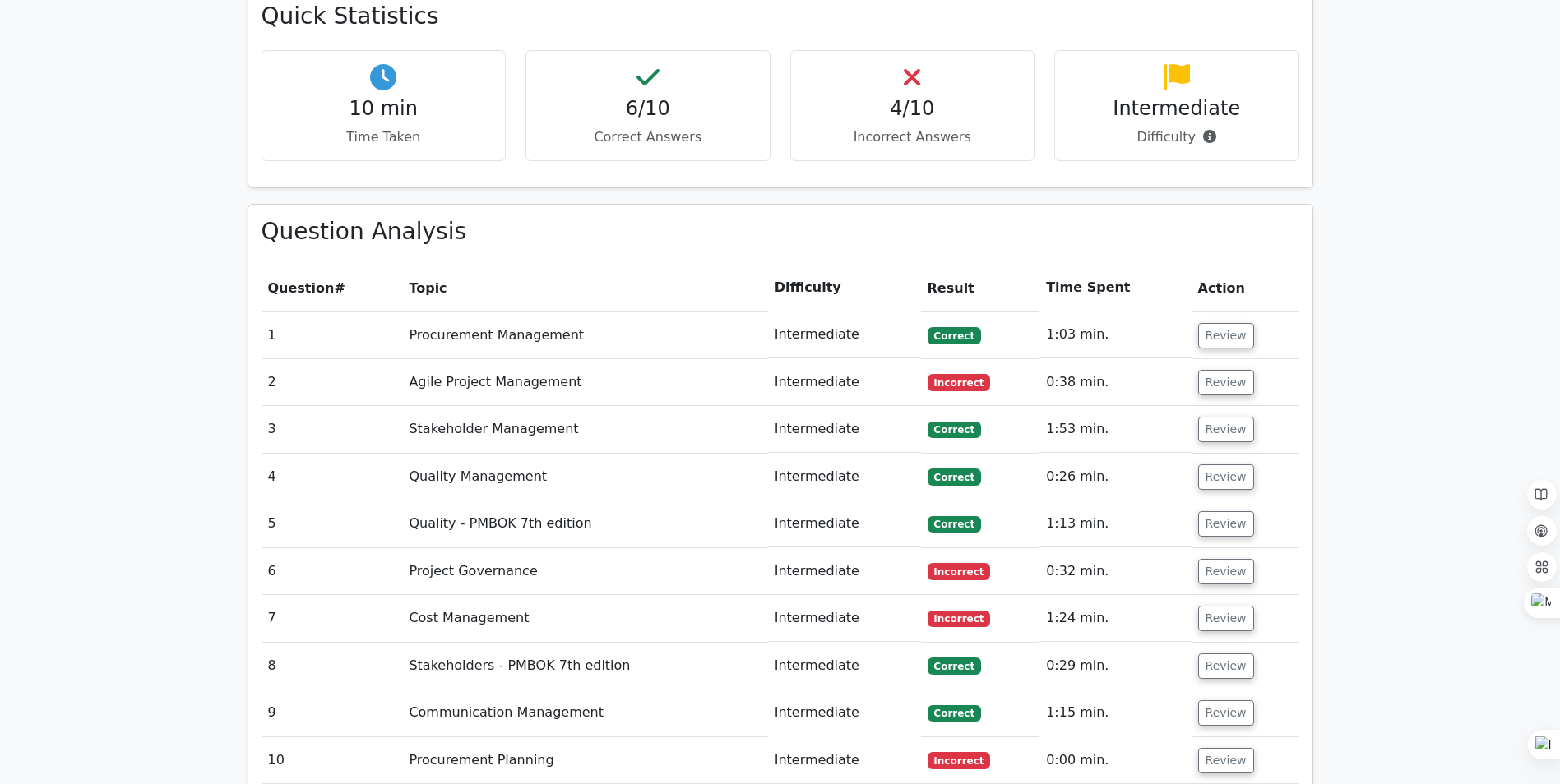
scroll to position [1233, 0]
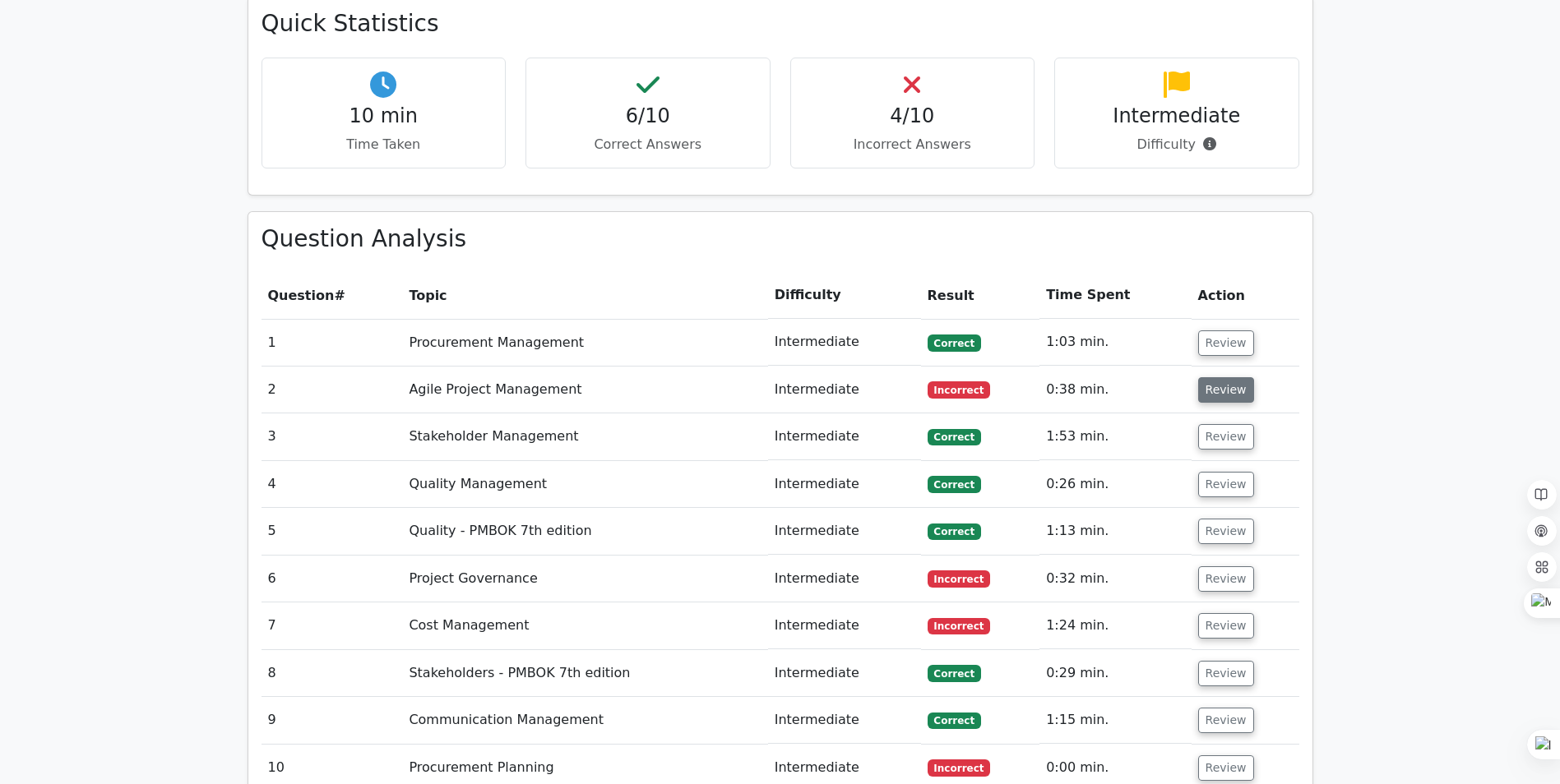
click at [1239, 377] on button "Review" at bounding box center [1226, 389] width 56 height 25
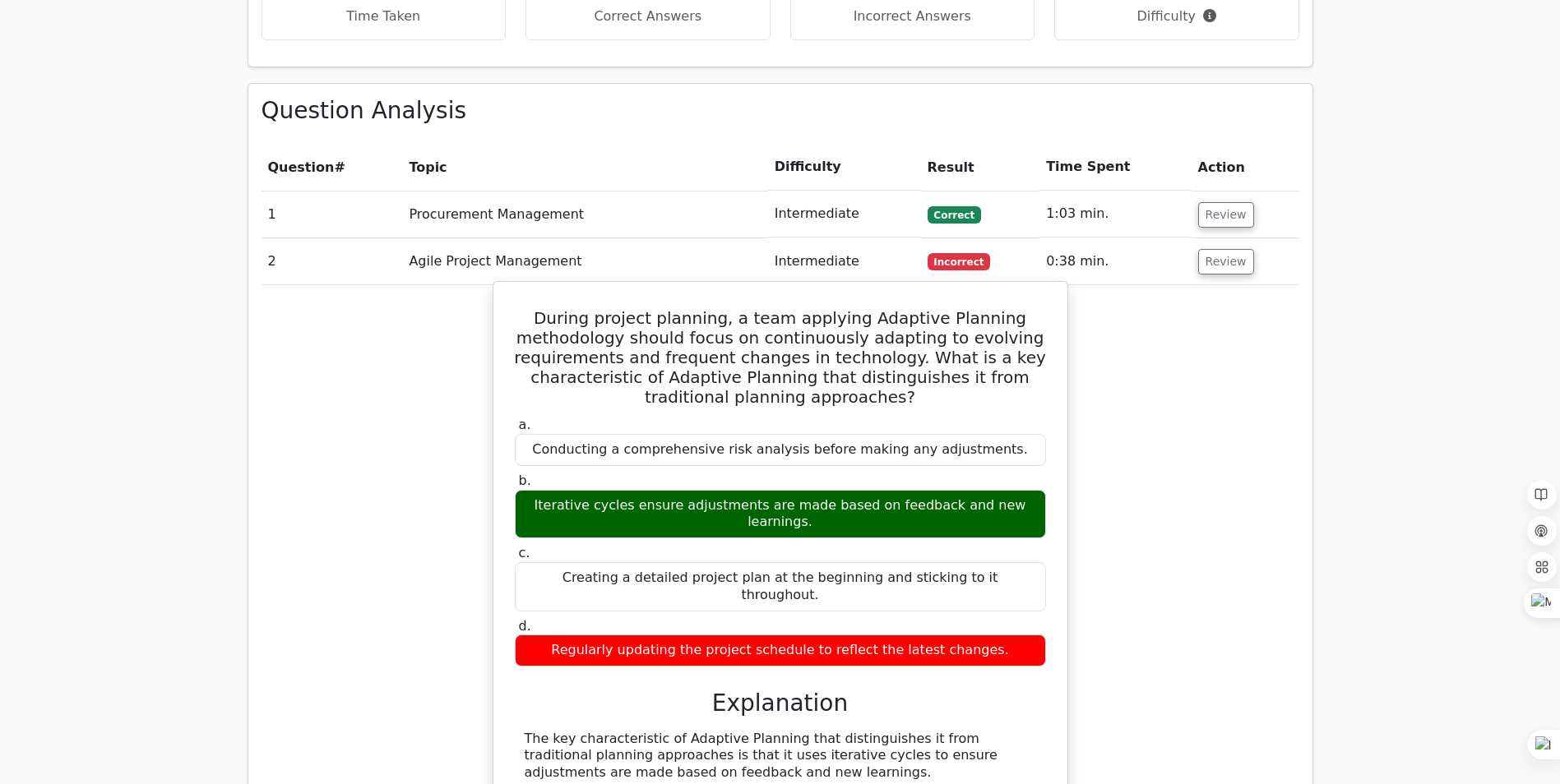
scroll to position [1398, 0]
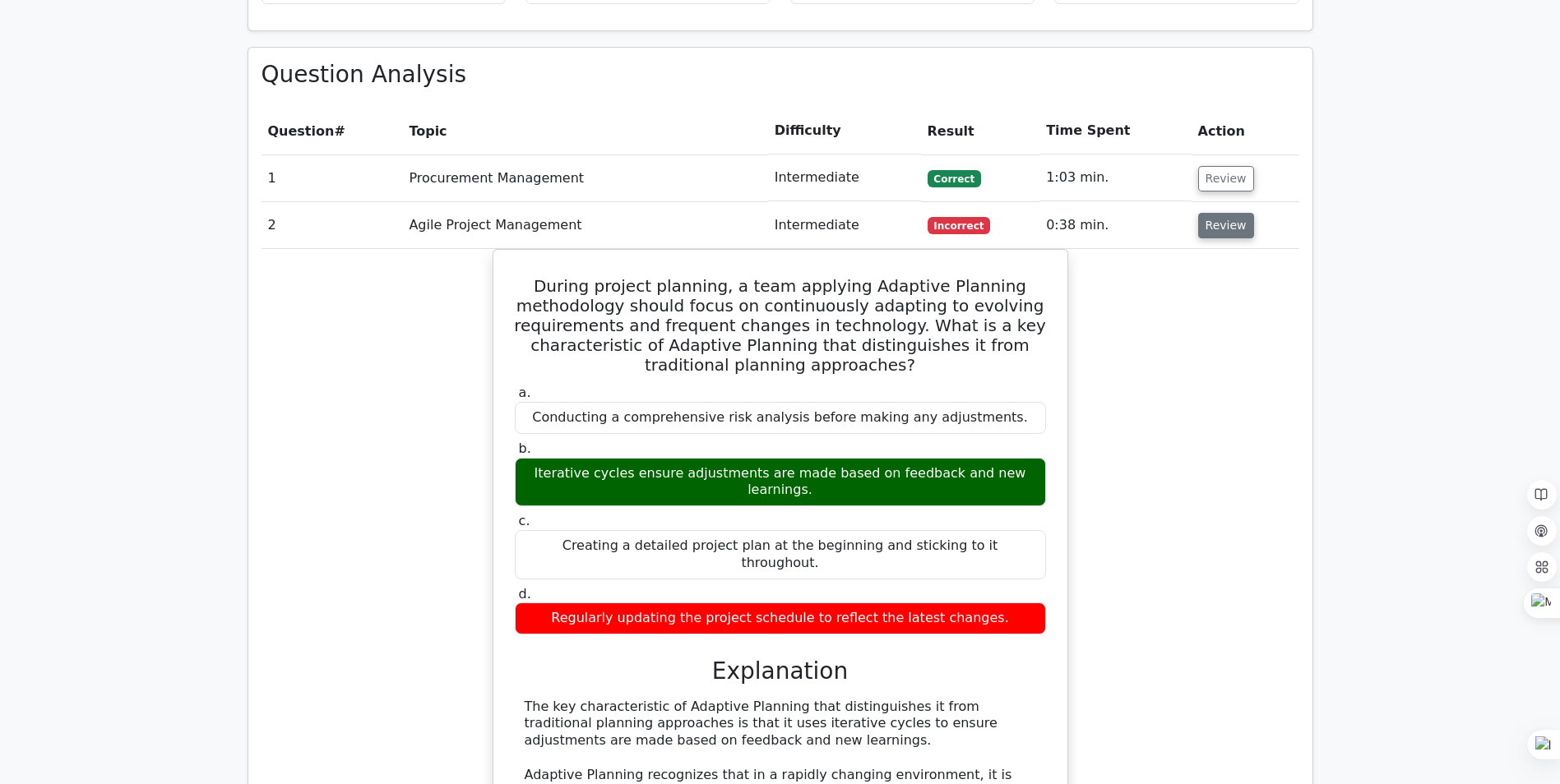
click at [1220, 213] on button "Review" at bounding box center [1226, 225] width 56 height 25
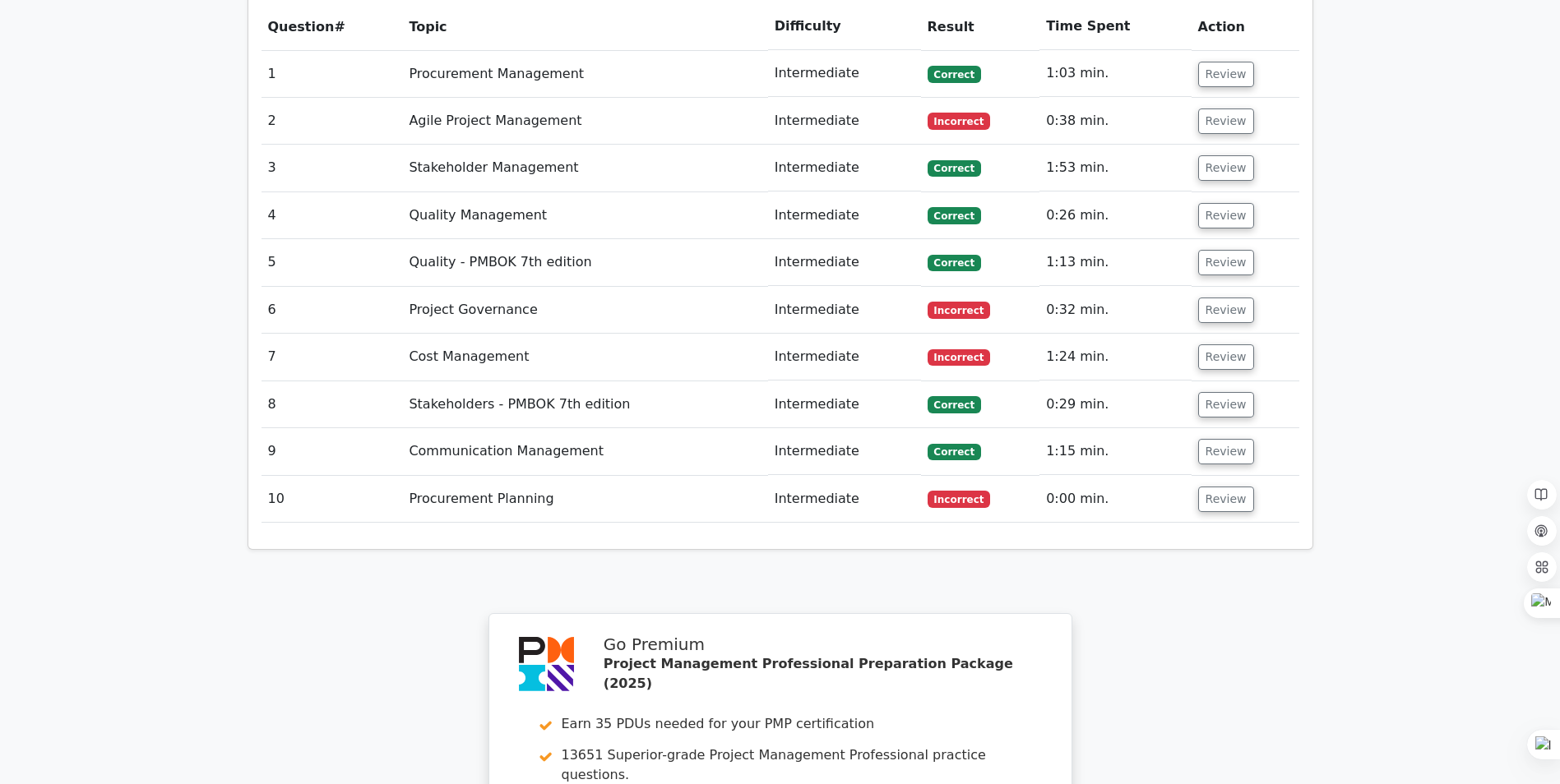
scroll to position [1562, 0]
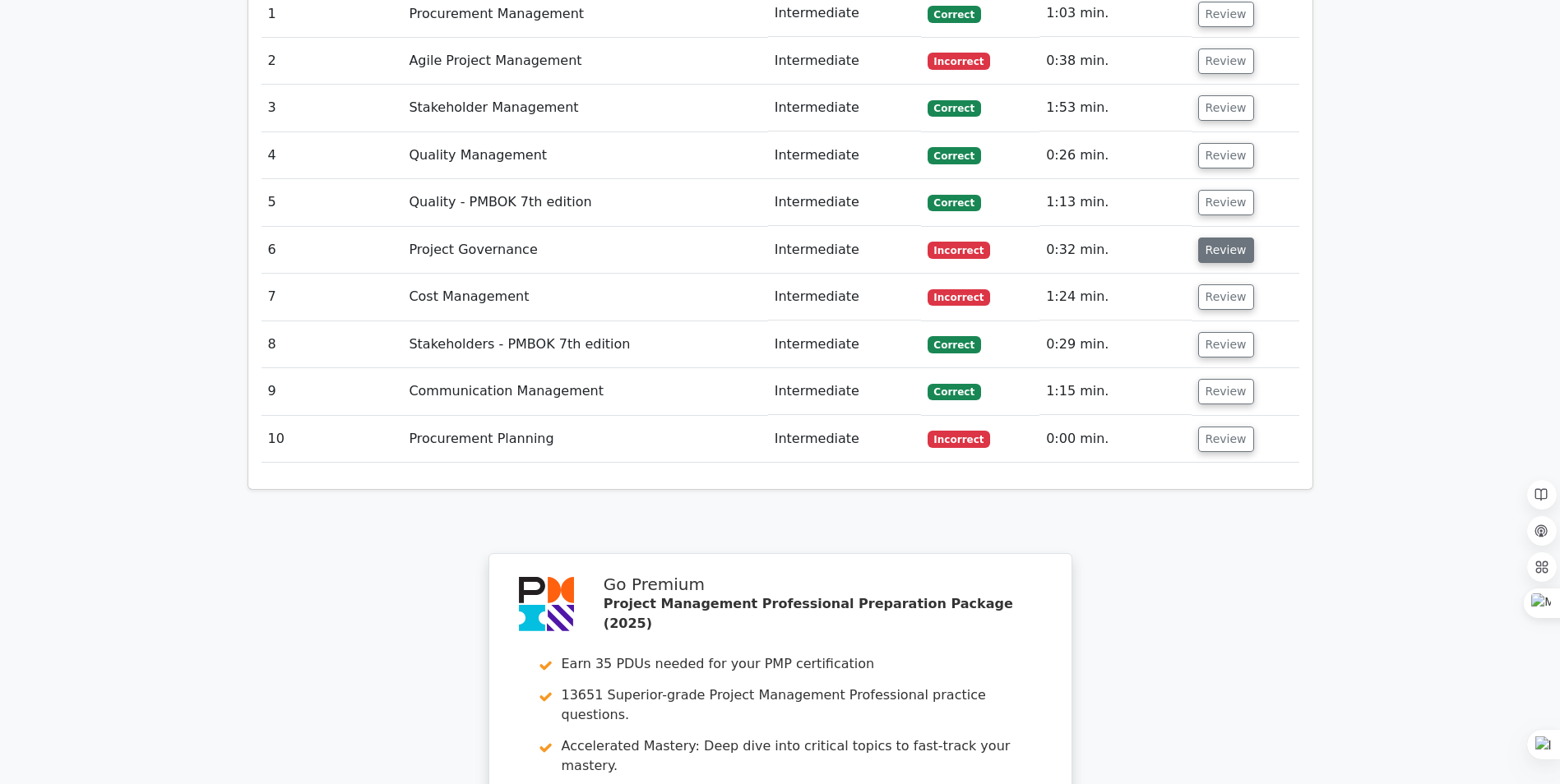
click at [1229, 237] on button "Review" at bounding box center [1226, 249] width 56 height 25
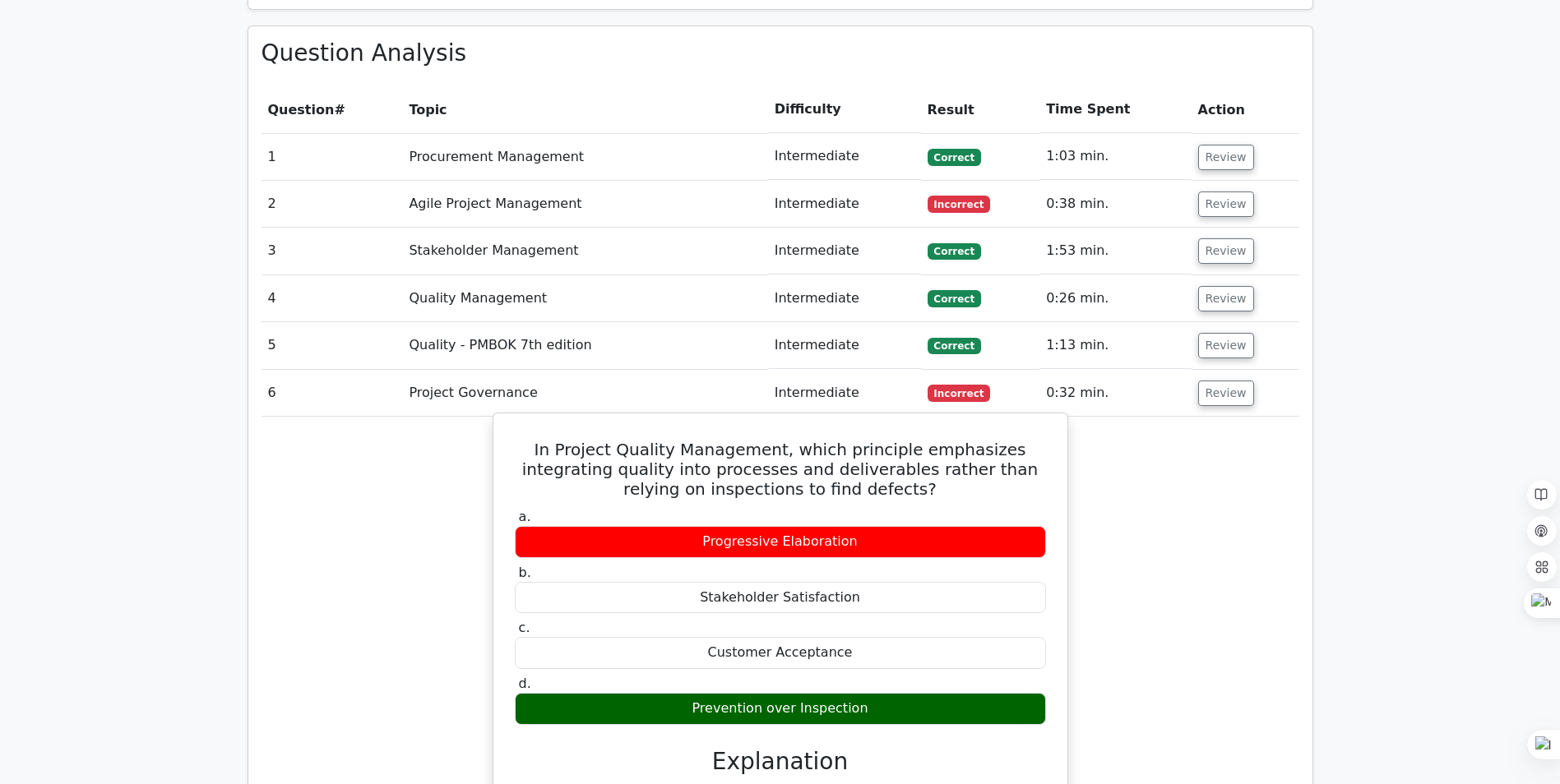
scroll to position [1315, 0]
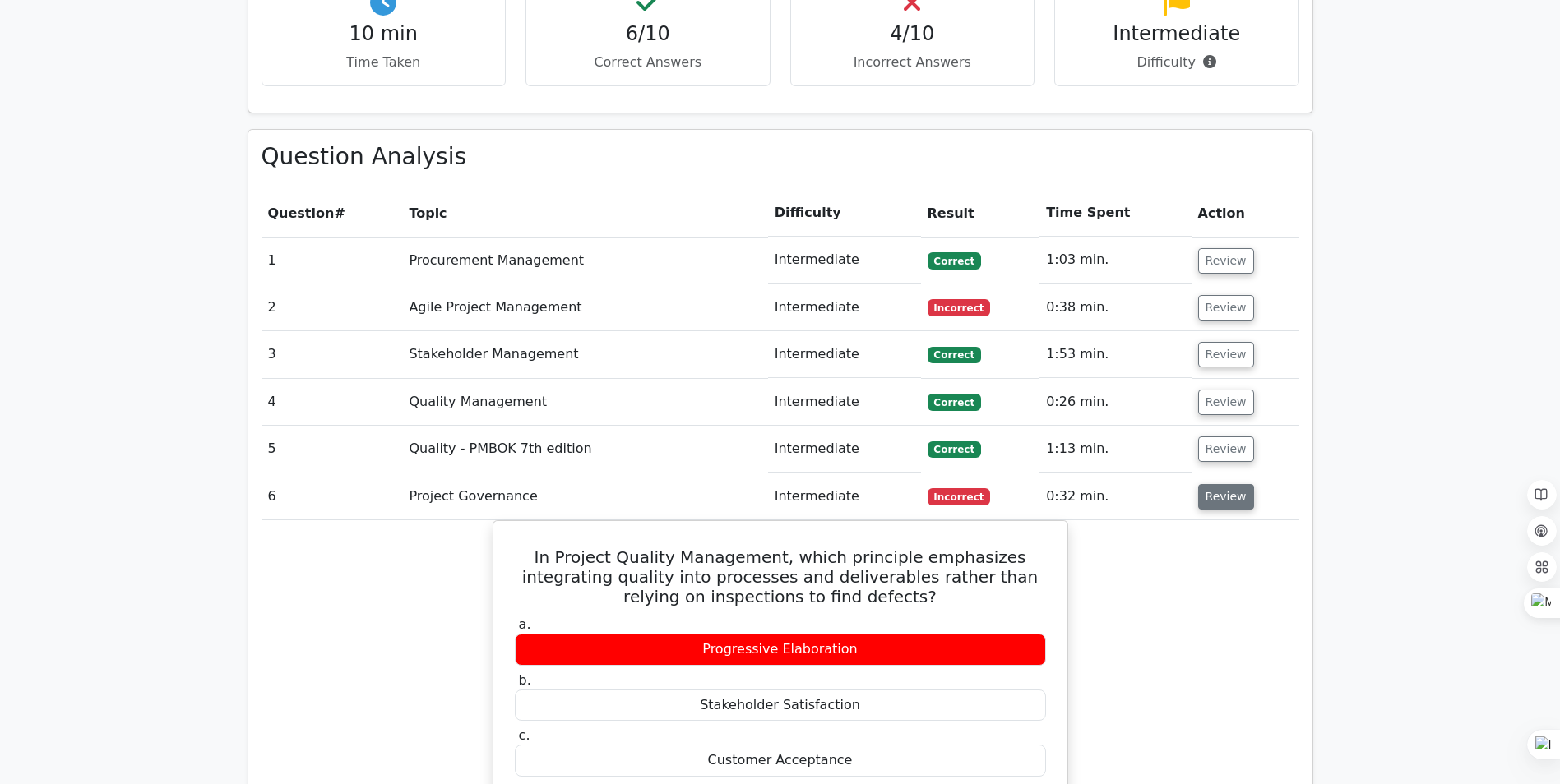
click at [1210, 484] on button "Review" at bounding box center [1226, 496] width 56 height 25
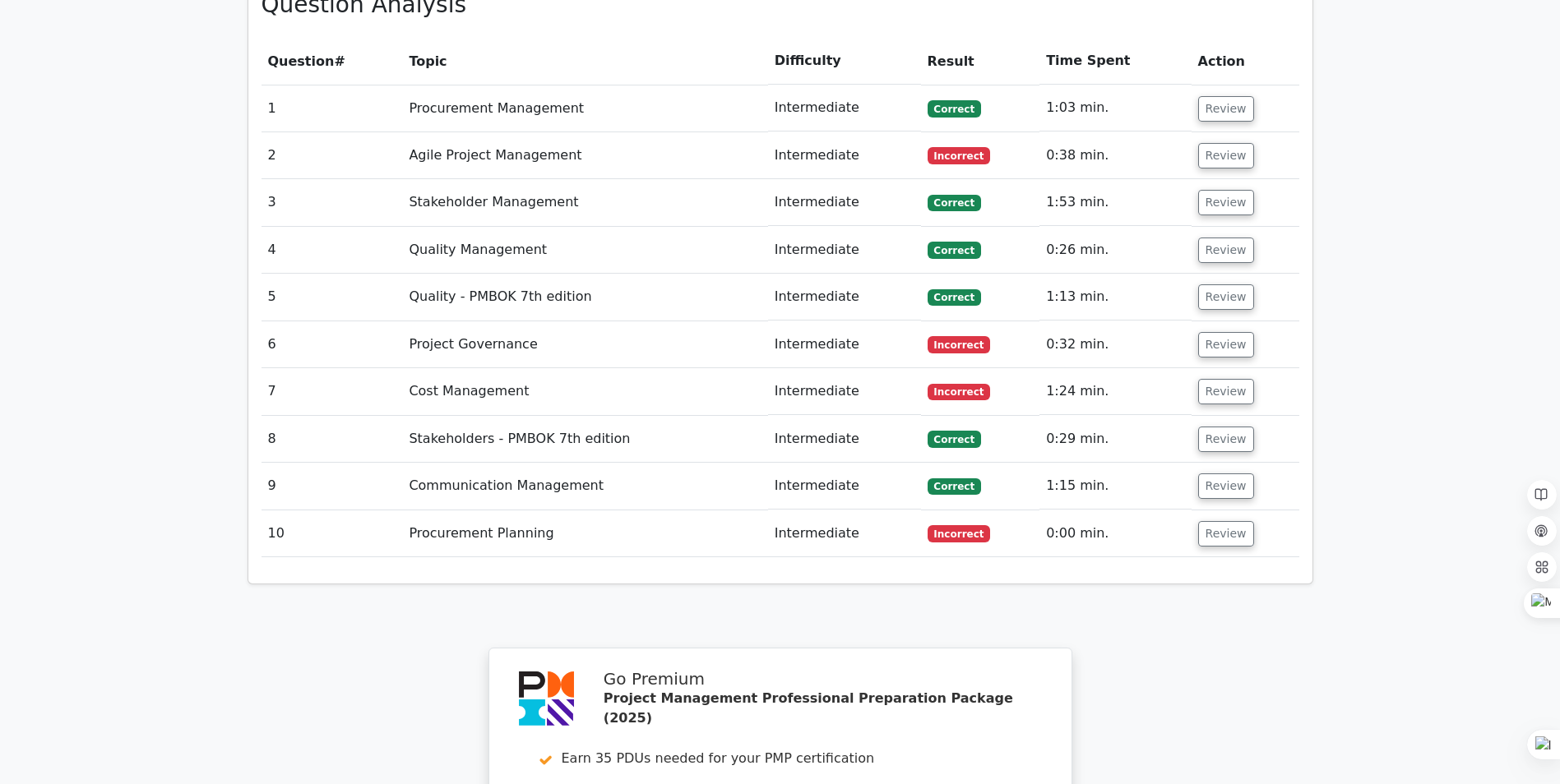
scroll to position [1562, 0]
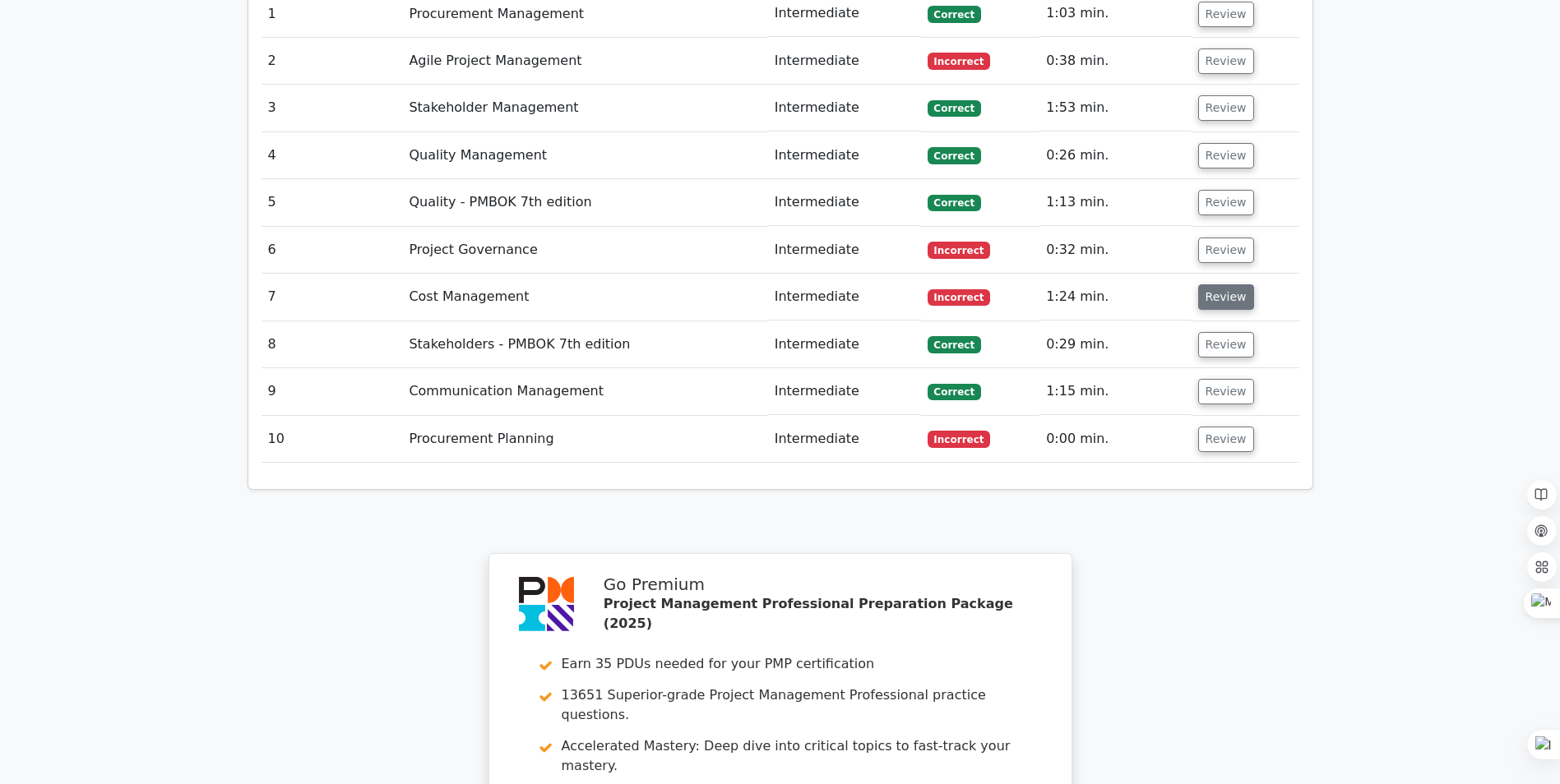
click at [1230, 284] on button "Review" at bounding box center [1226, 296] width 56 height 25
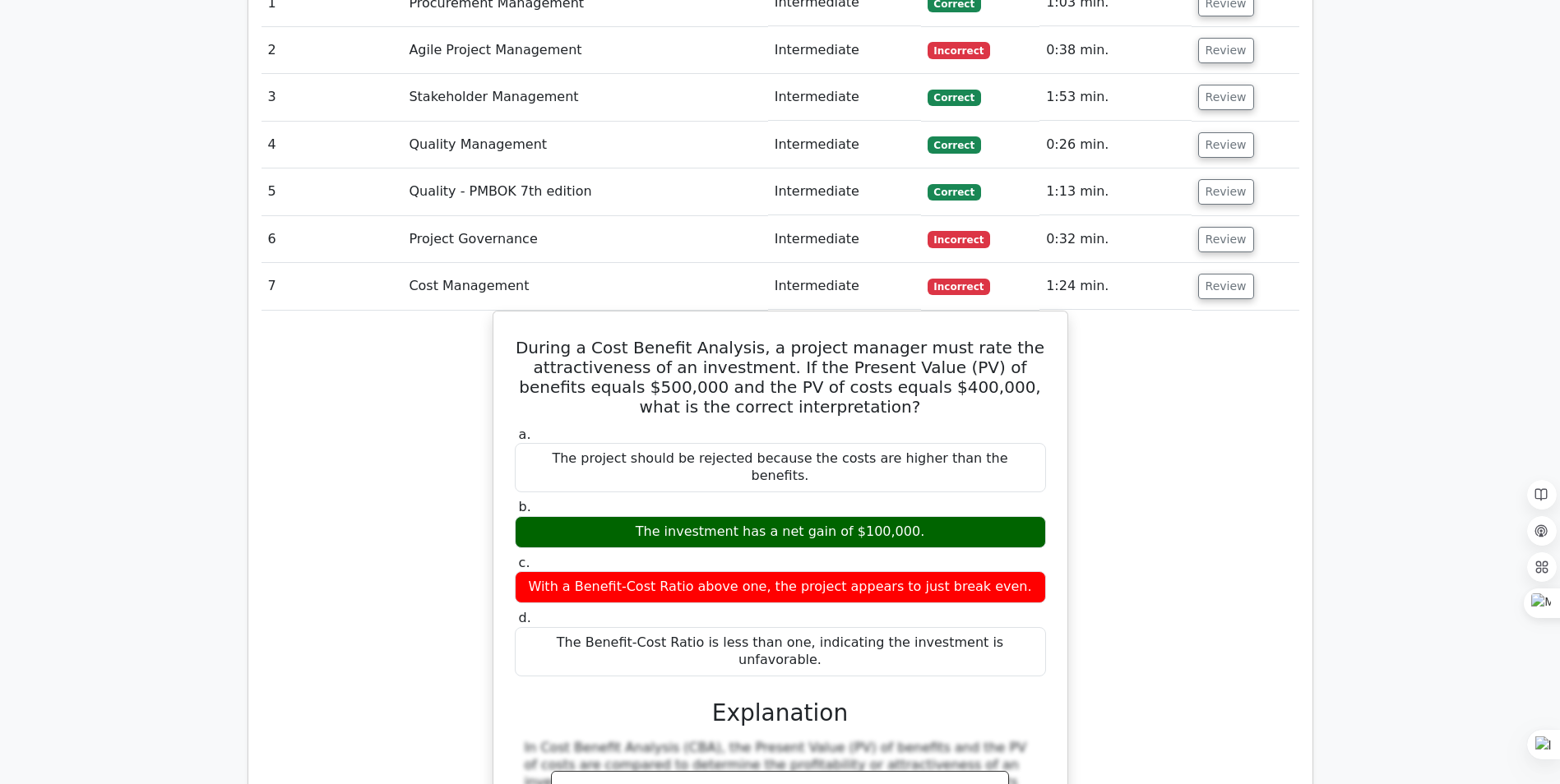
scroll to position [1398, 0]
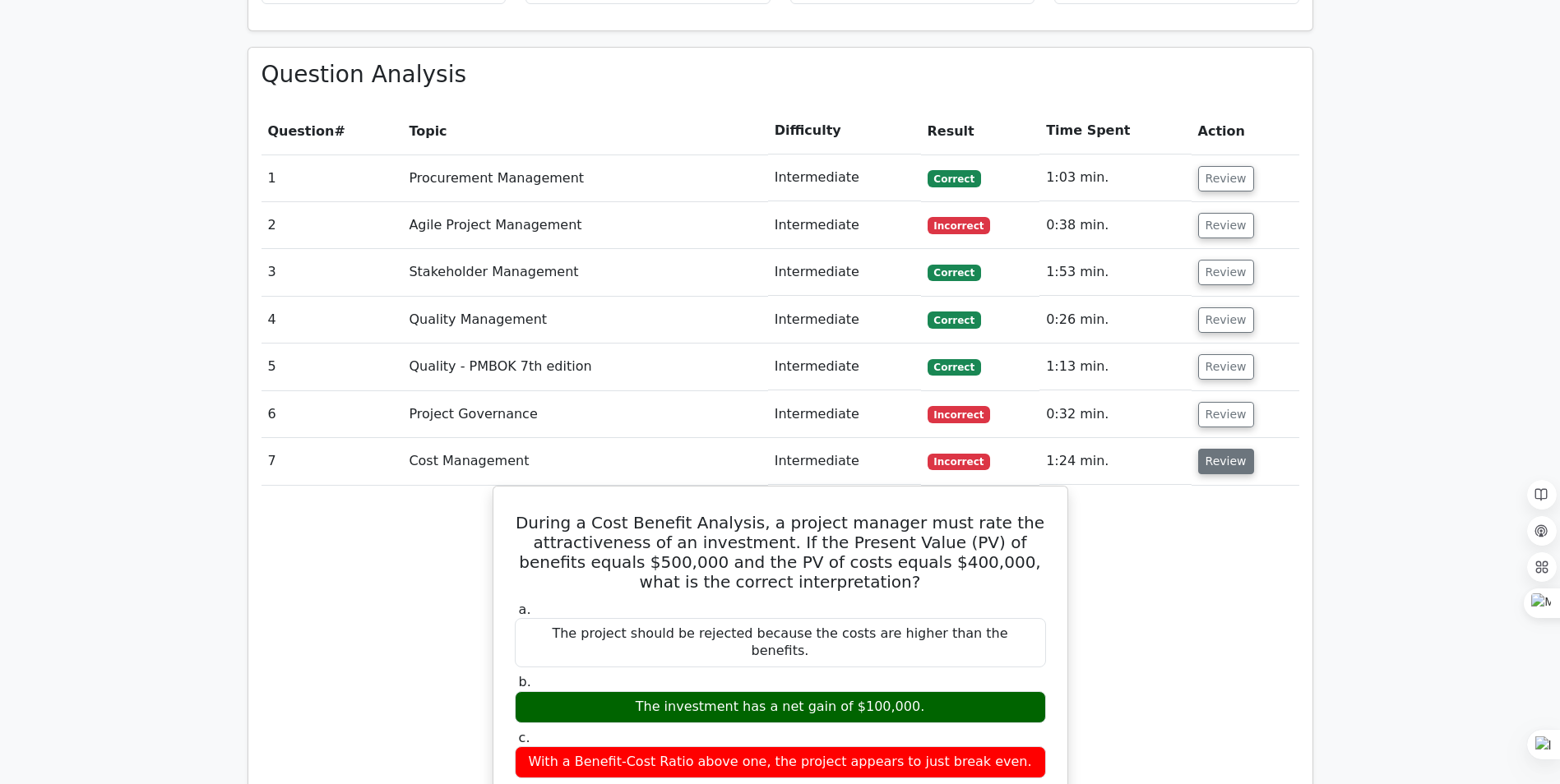
click at [1226, 448] on button "Review" at bounding box center [1226, 461] width 56 height 25
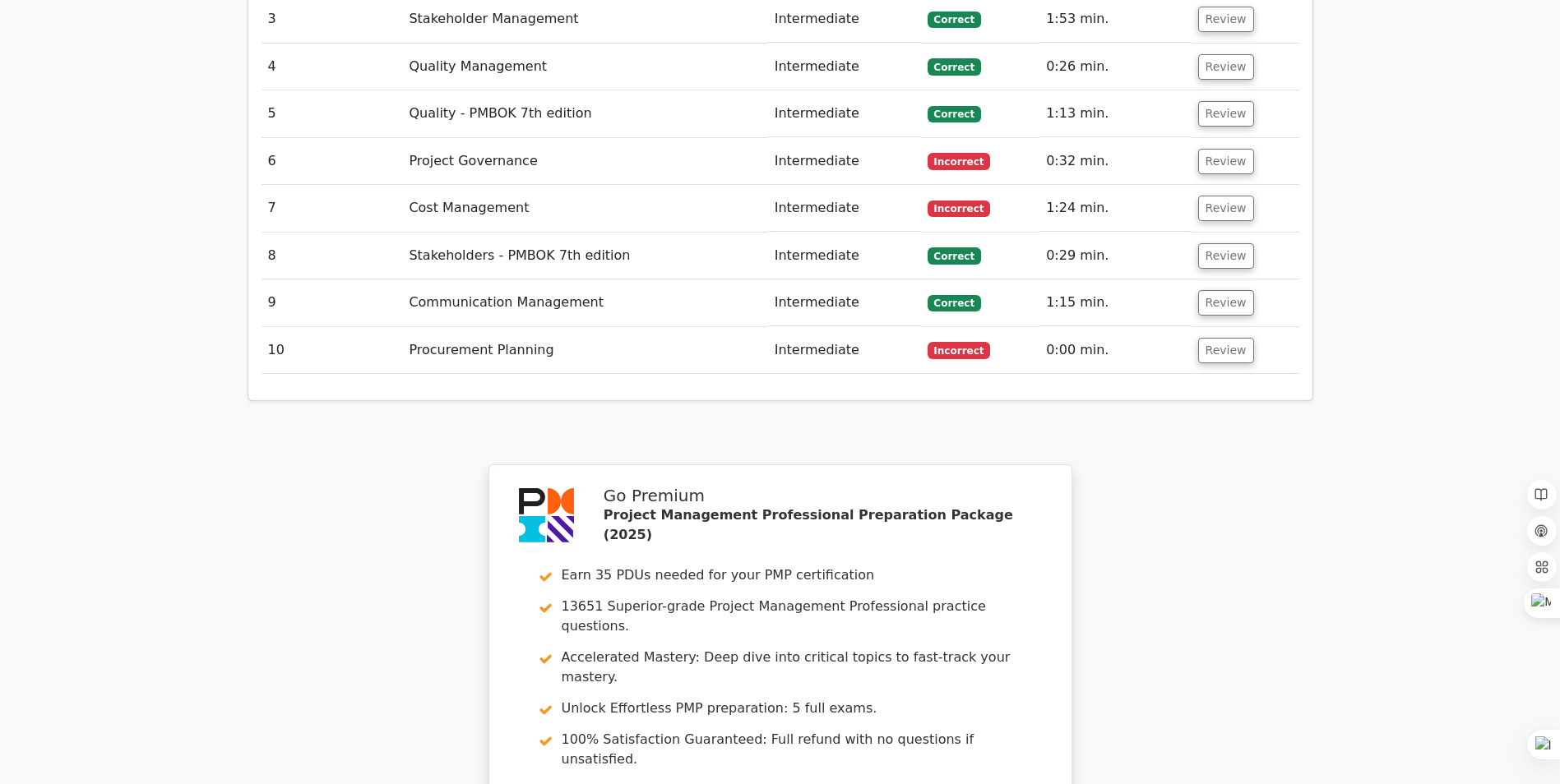
scroll to position [1726, 0]
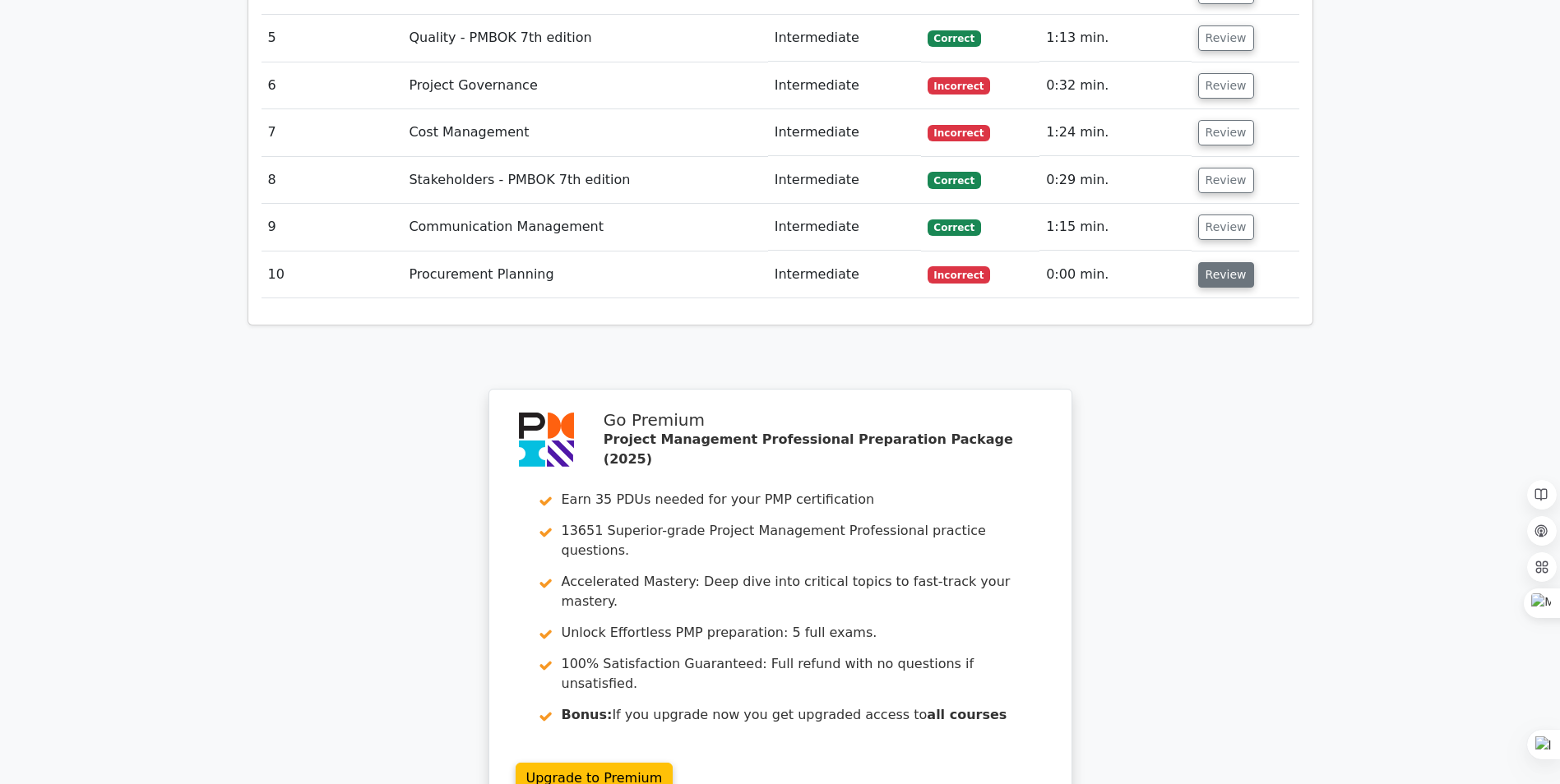
click at [1210, 262] on button "Review" at bounding box center [1226, 275] width 56 height 25
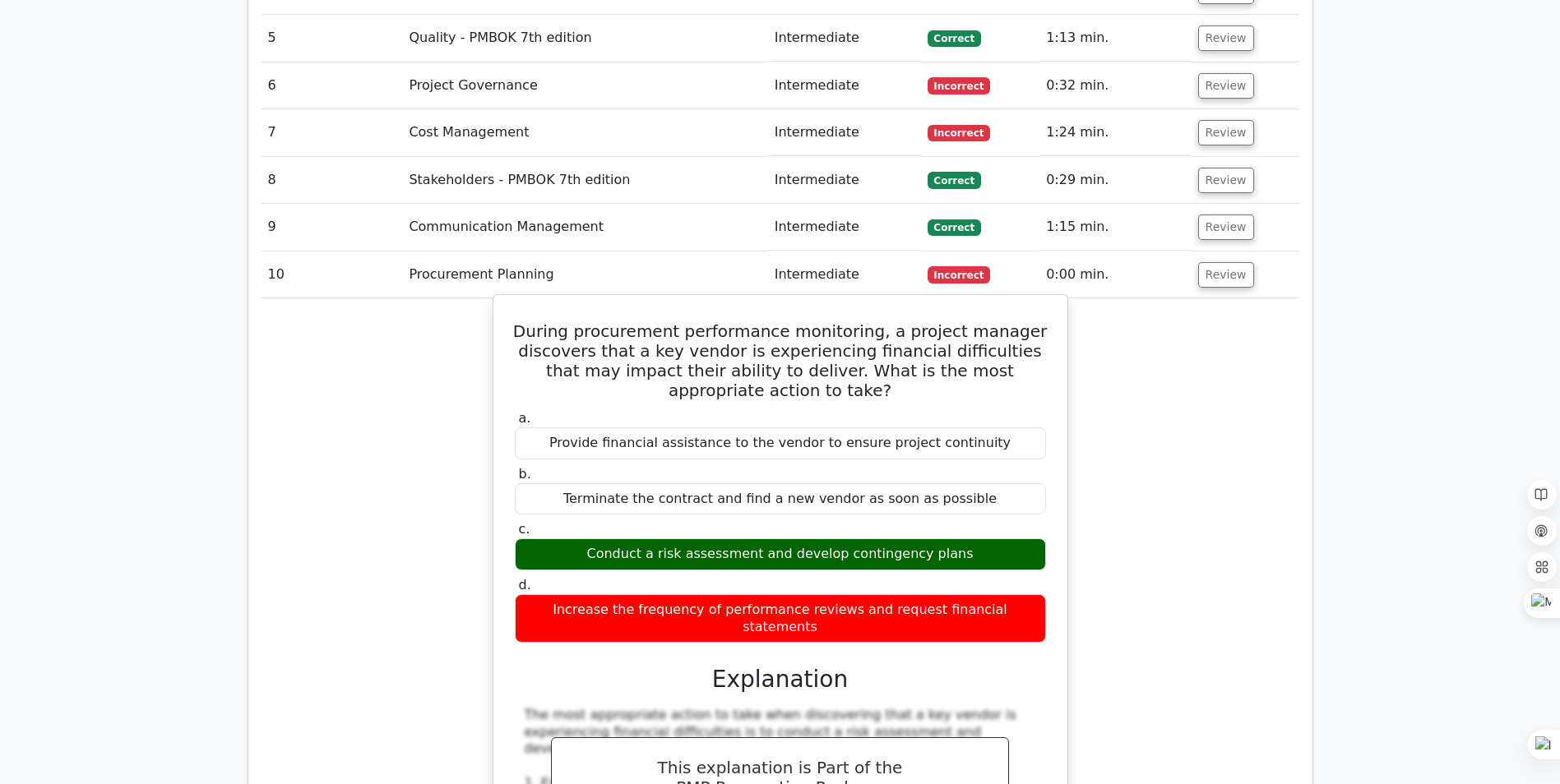
click at [684, 538] on div "Conduct a risk assessment and develop contingency plans" at bounding box center [780, 554] width 531 height 32
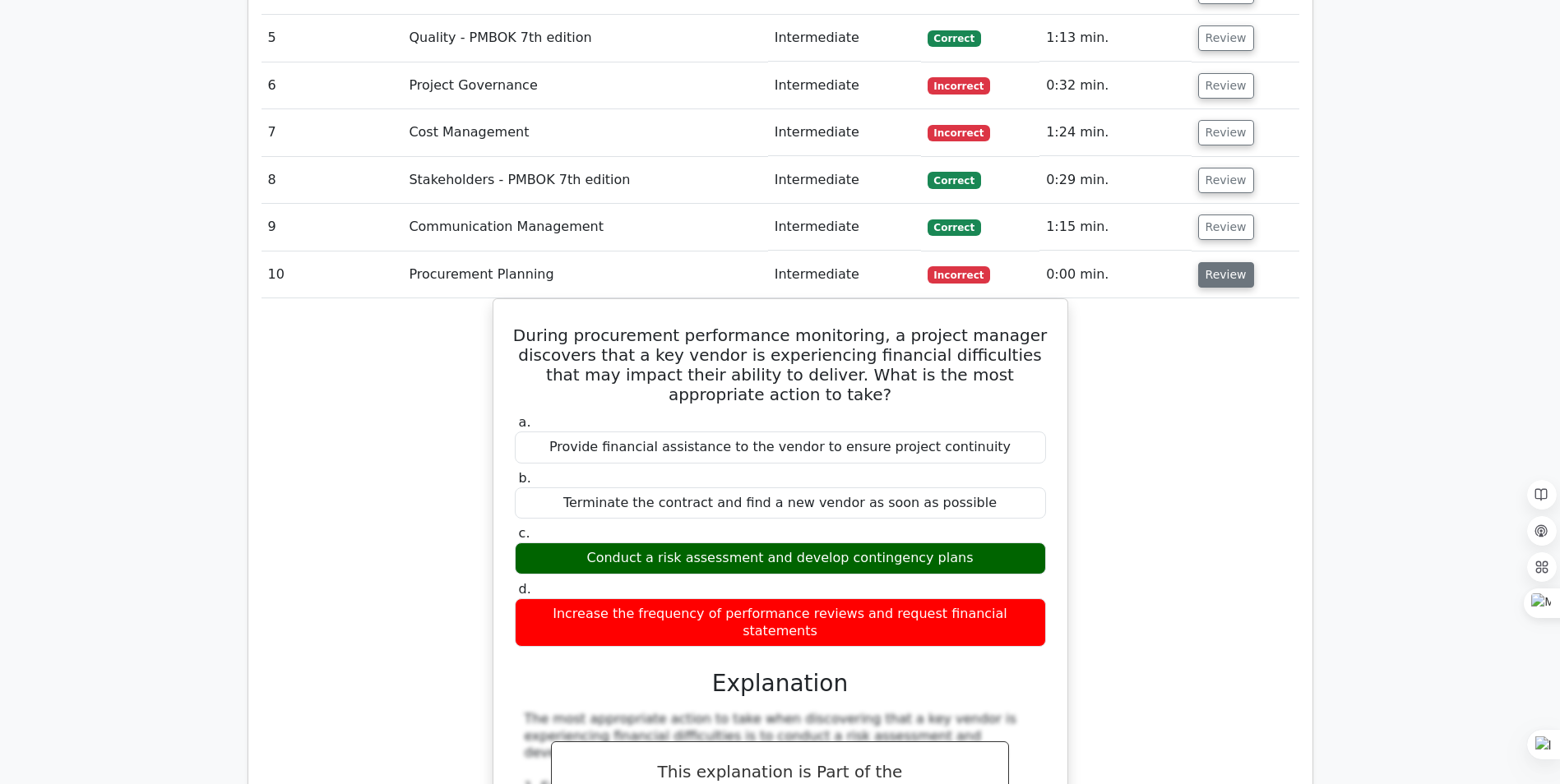
click at [1227, 262] on button "Review" at bounding box center [1226, 275] width 56 height 25
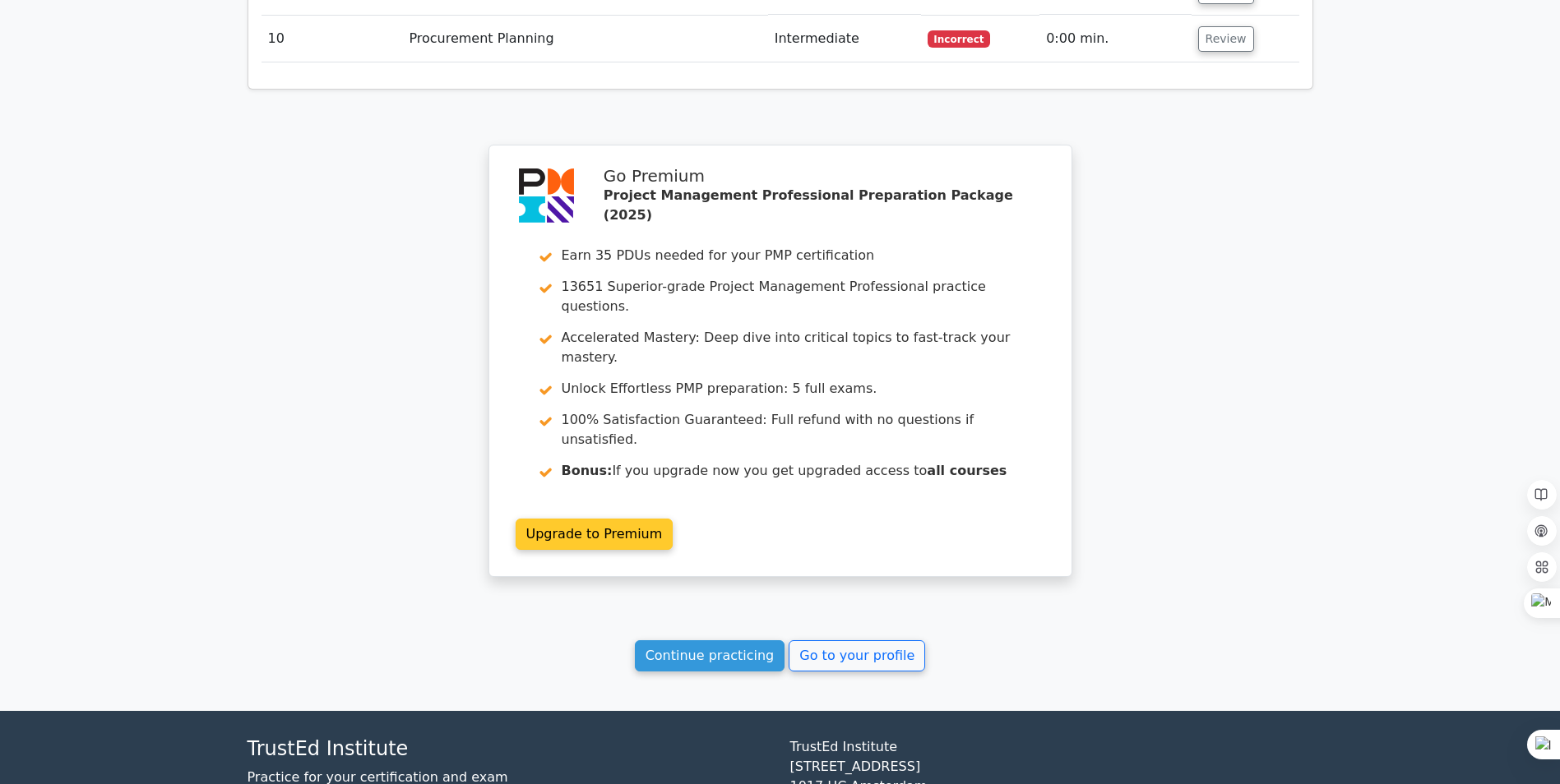
scroll to position [1970, 0]
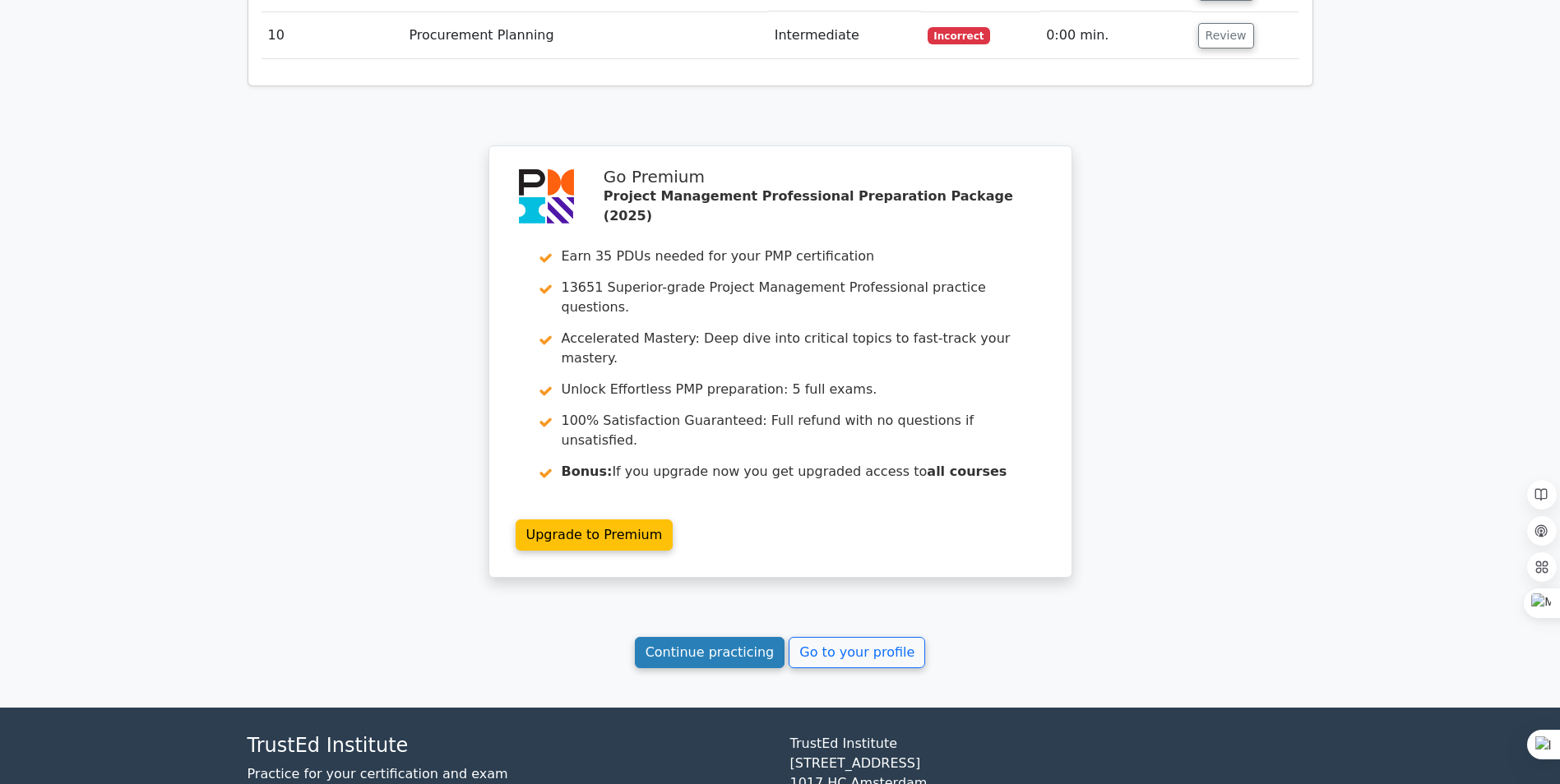
click at [708, 637] on link "Continue practicing" at bounding box center [710, 653] width 150 height 31
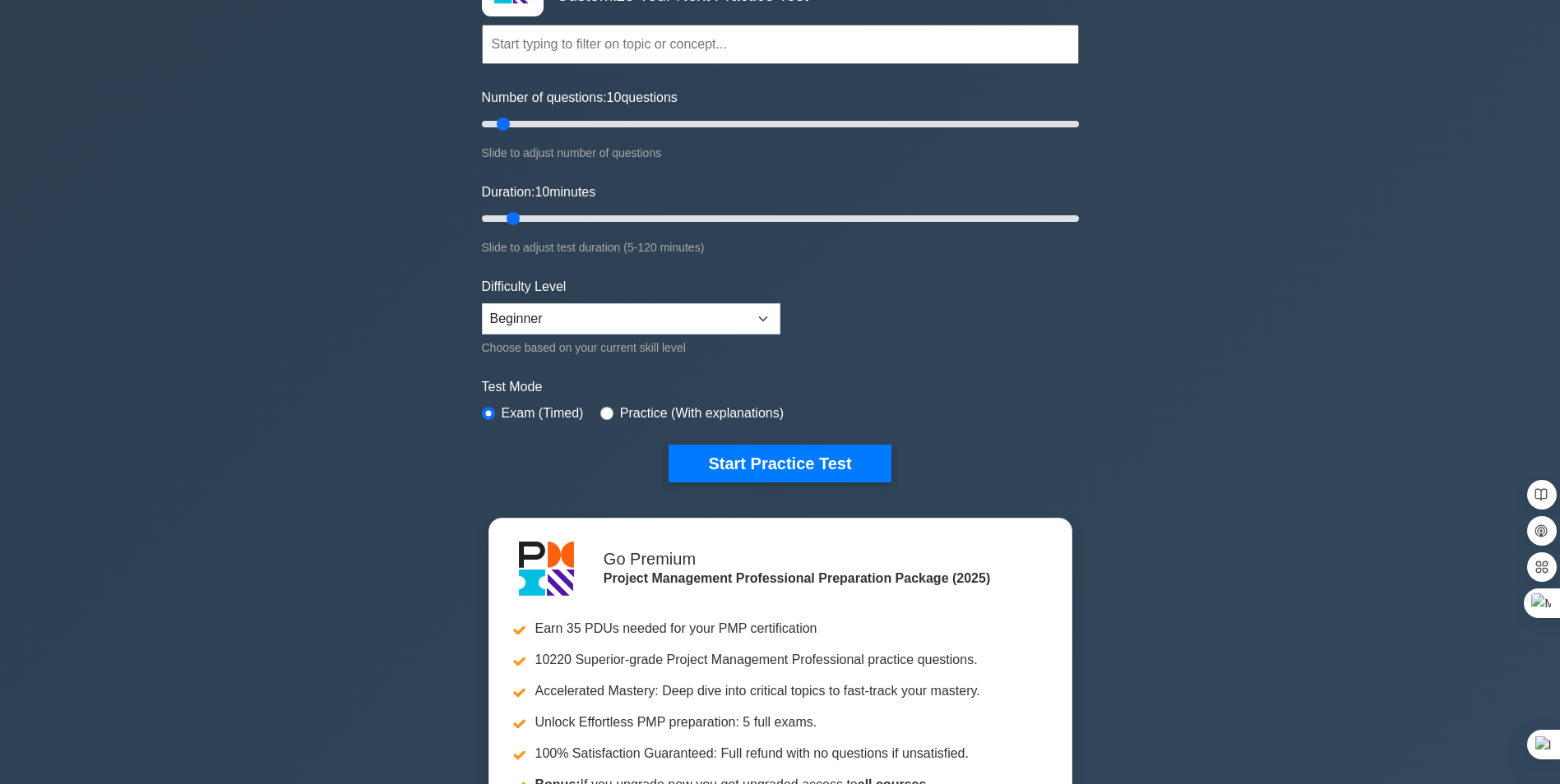
scroll to position [83, 0]
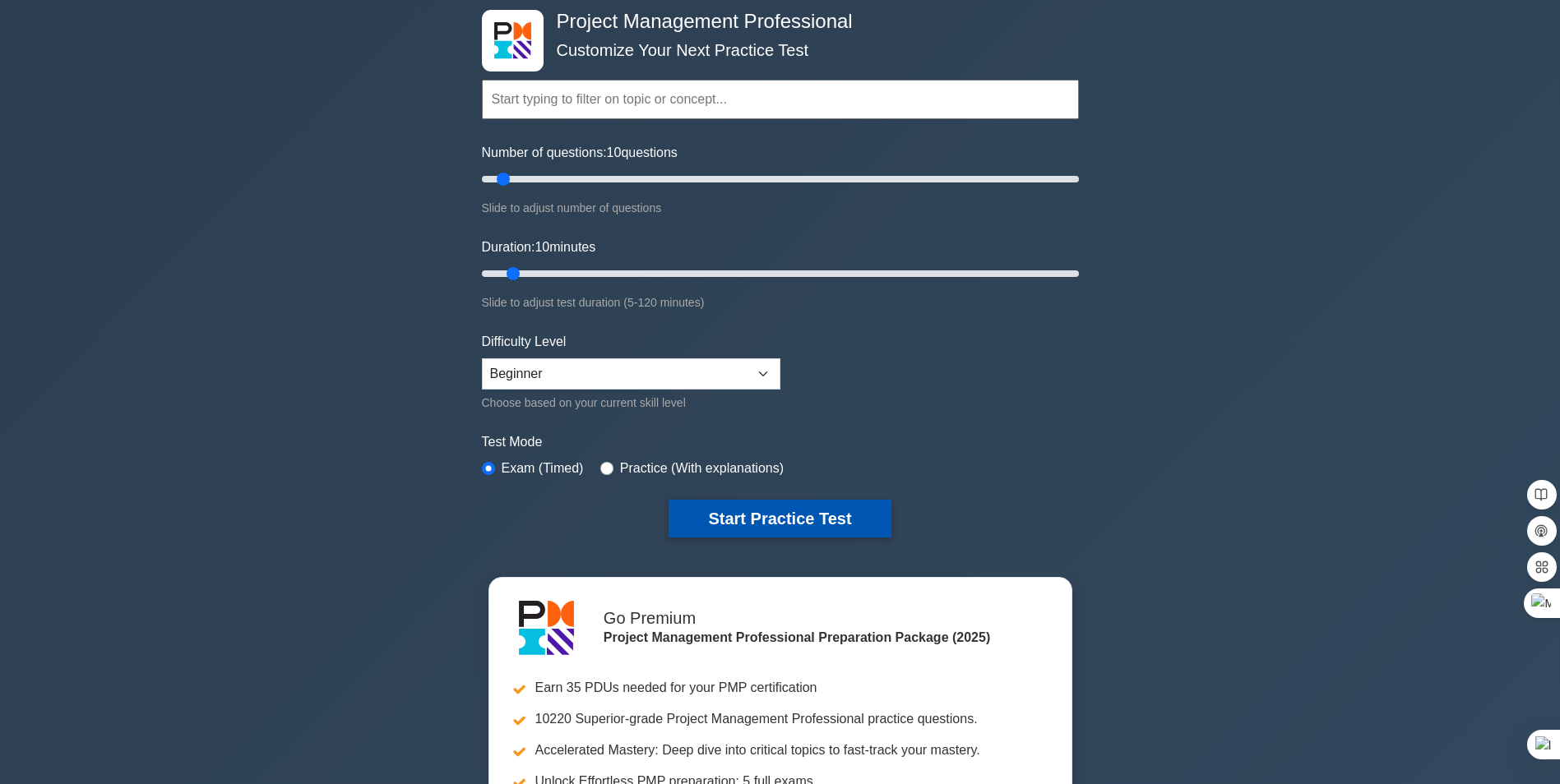
click at [791, 515] on button "Start Practice Test" at bounding box center [779, 519] width 222 height 38
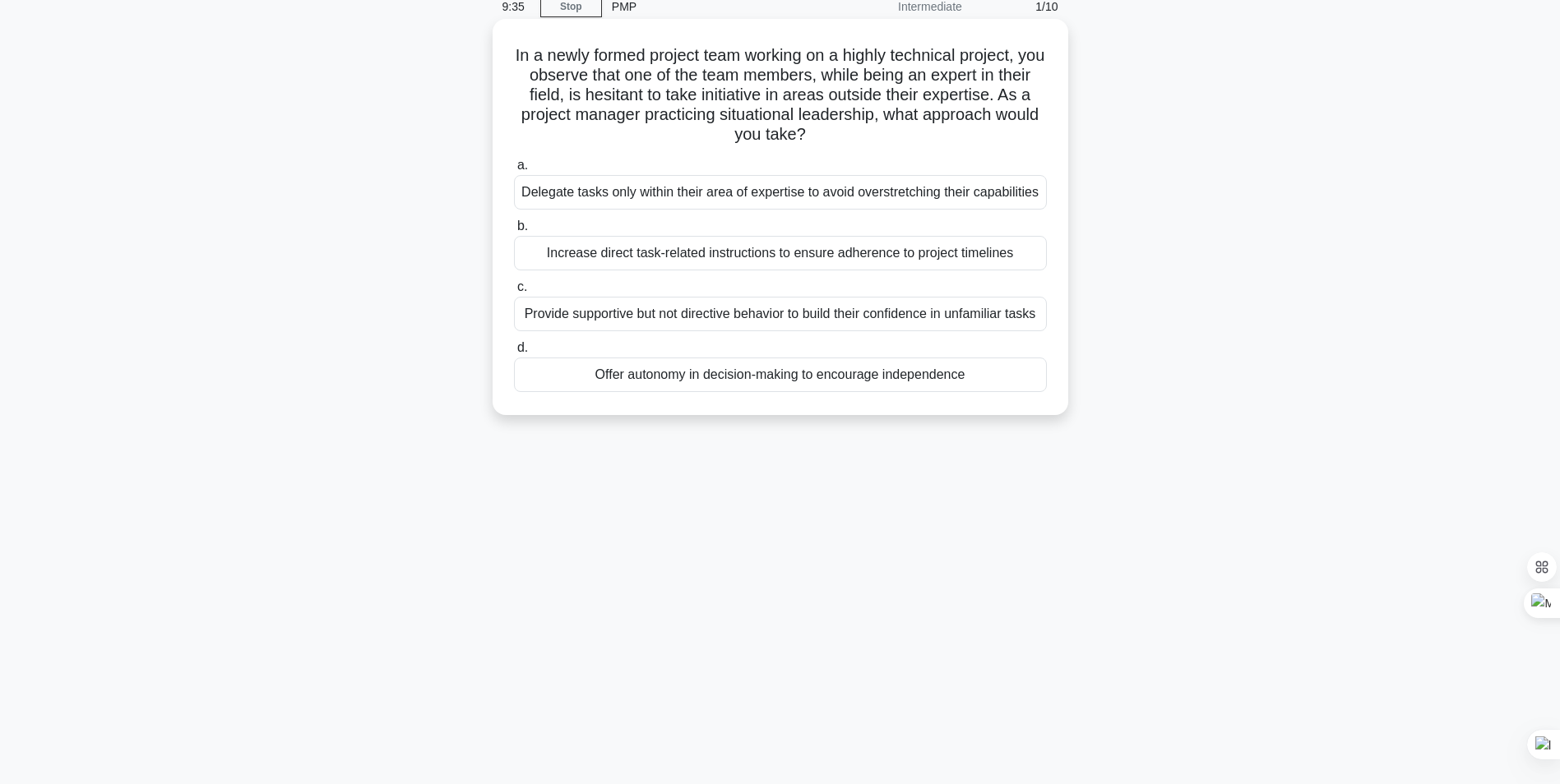
scroll to position [83, 0]
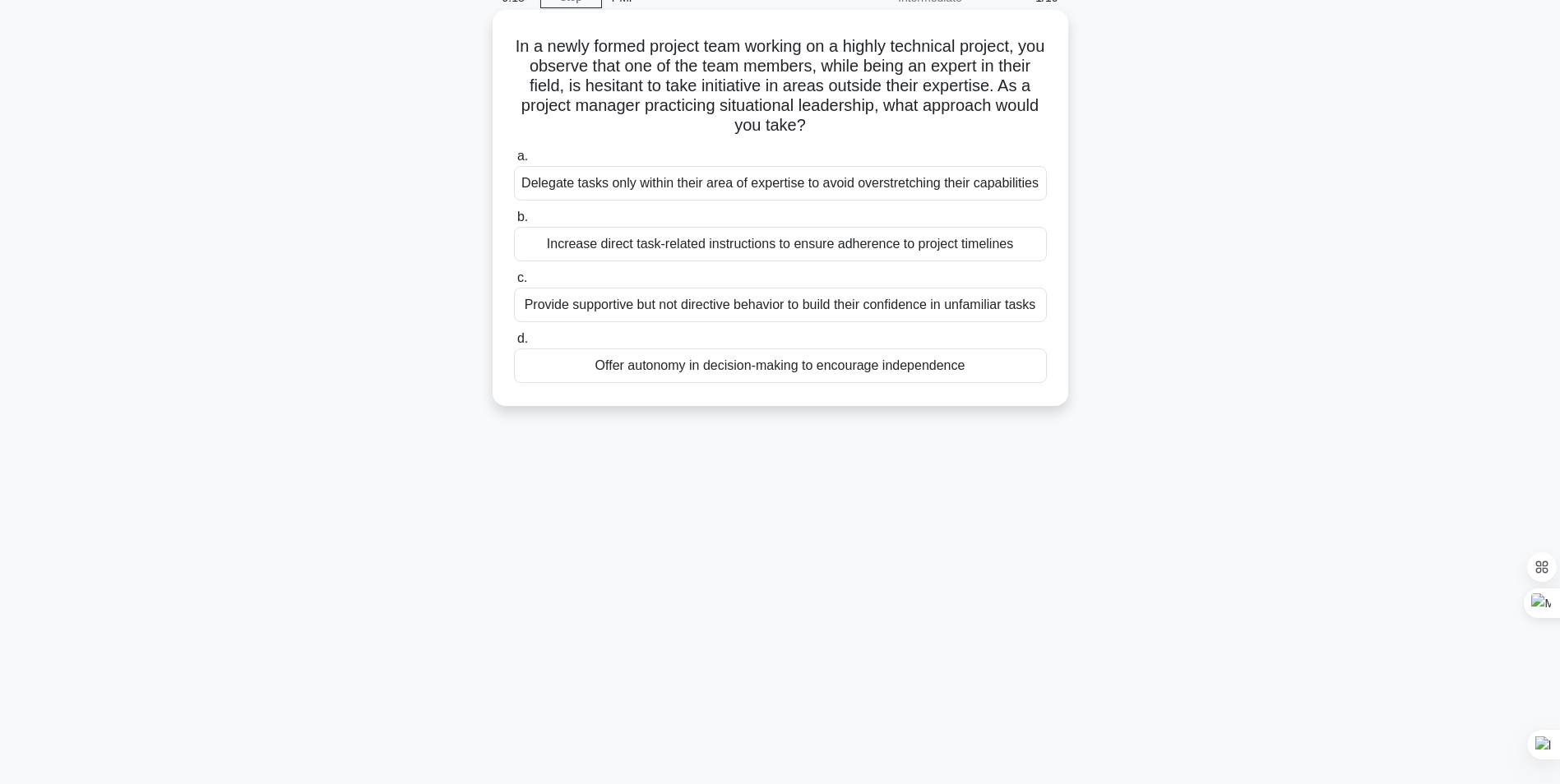
click at [750, 311] on div "Provide supportive but not directive behavior to build their confidence in unfa…" at bounding box center [780, 305] width 533 height 35
click at [514, 283] on input "c. Provide supportive but not directive behavior to build their confidence in u…" at bounding box center [514, 278] width 0 height 10
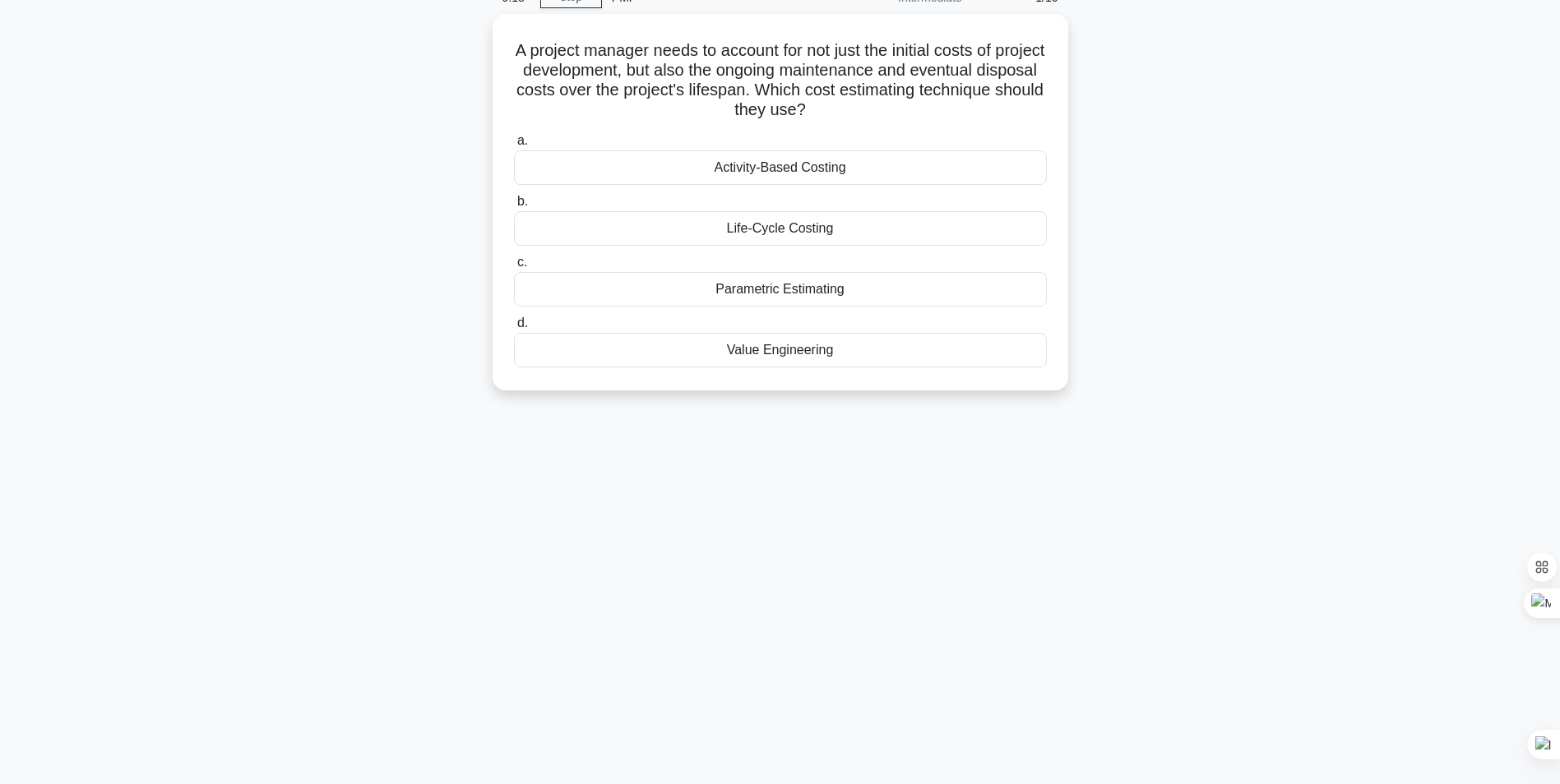
scroll to position [0, 0]
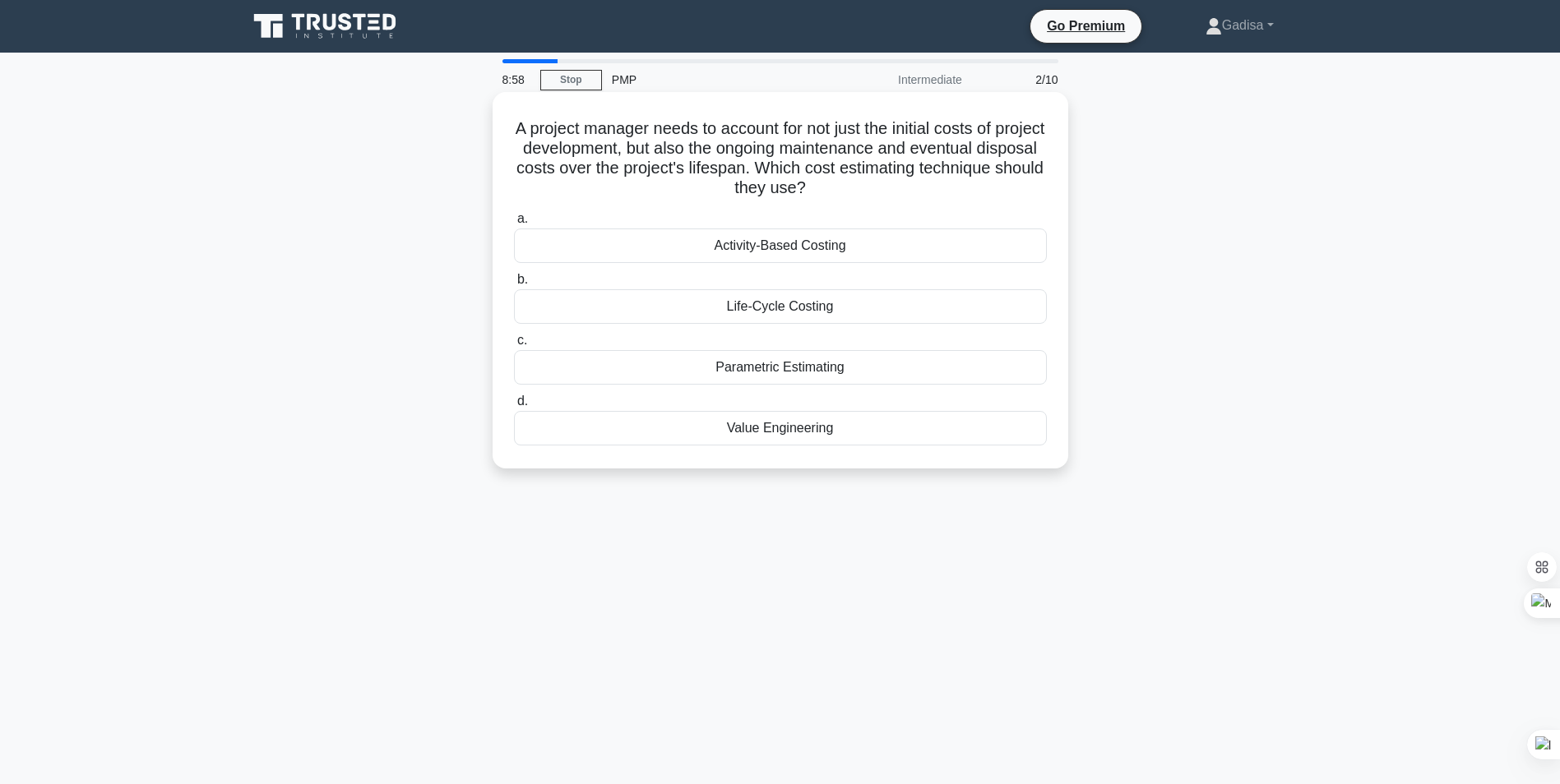
click at [786, 303] on div "Life-Cycle Costing" at bounding box center [780, 307] width 533 height 35
click at [514, 285] on input "b. Life-Cycle Costing" at bounding box center [514, 280] width 0 height 10
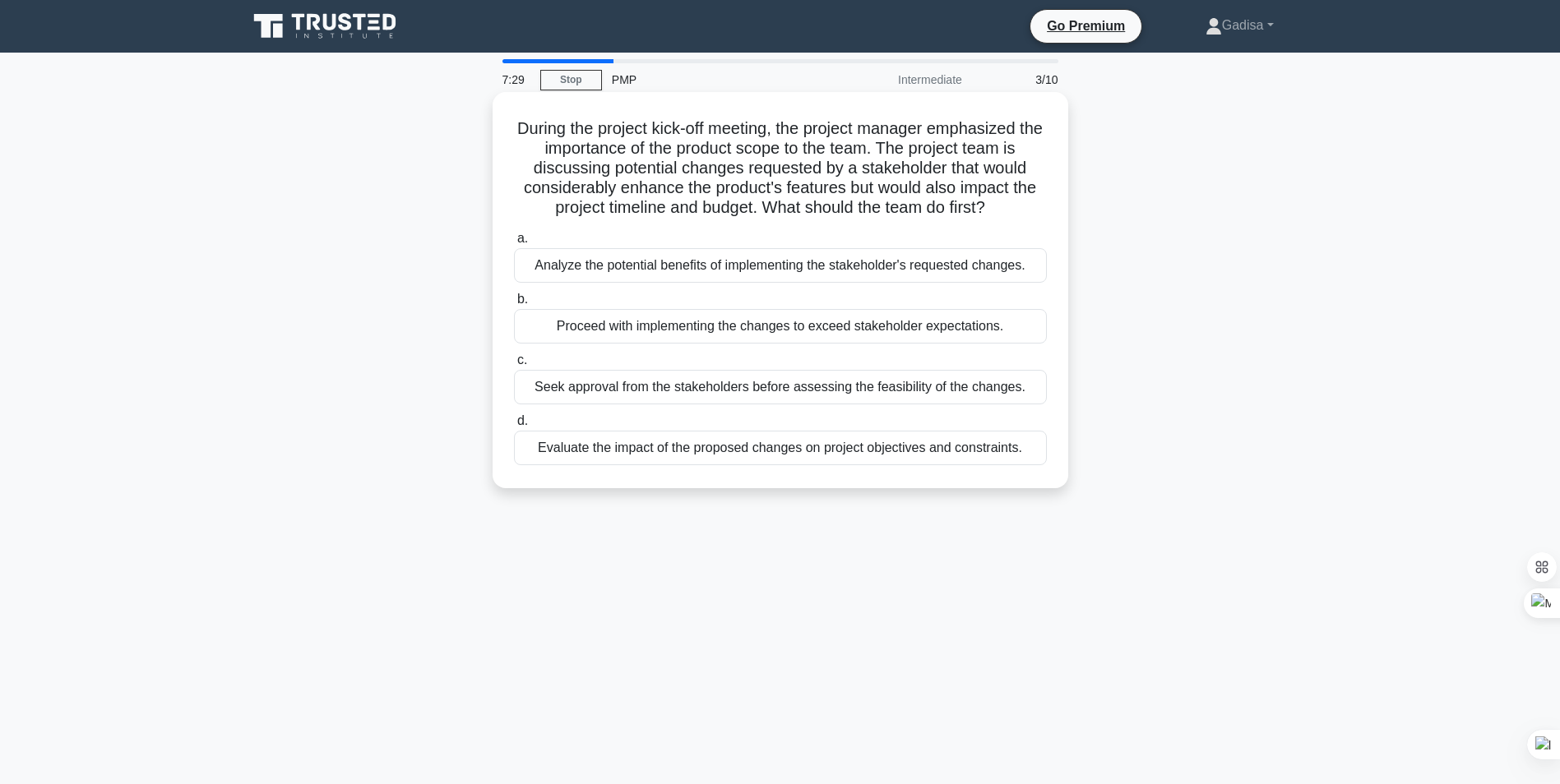
click at [678, 449] on div "Evaluate the impact of the proposed changes on project objectives and constrain…" at bounding box center [780, 448] width 533 height 35
click at [514, 427] on input "d. Evaluate the impact of the proposed changes on project objectives and constr…" at bounding box center [514, 422] width 0 height 10
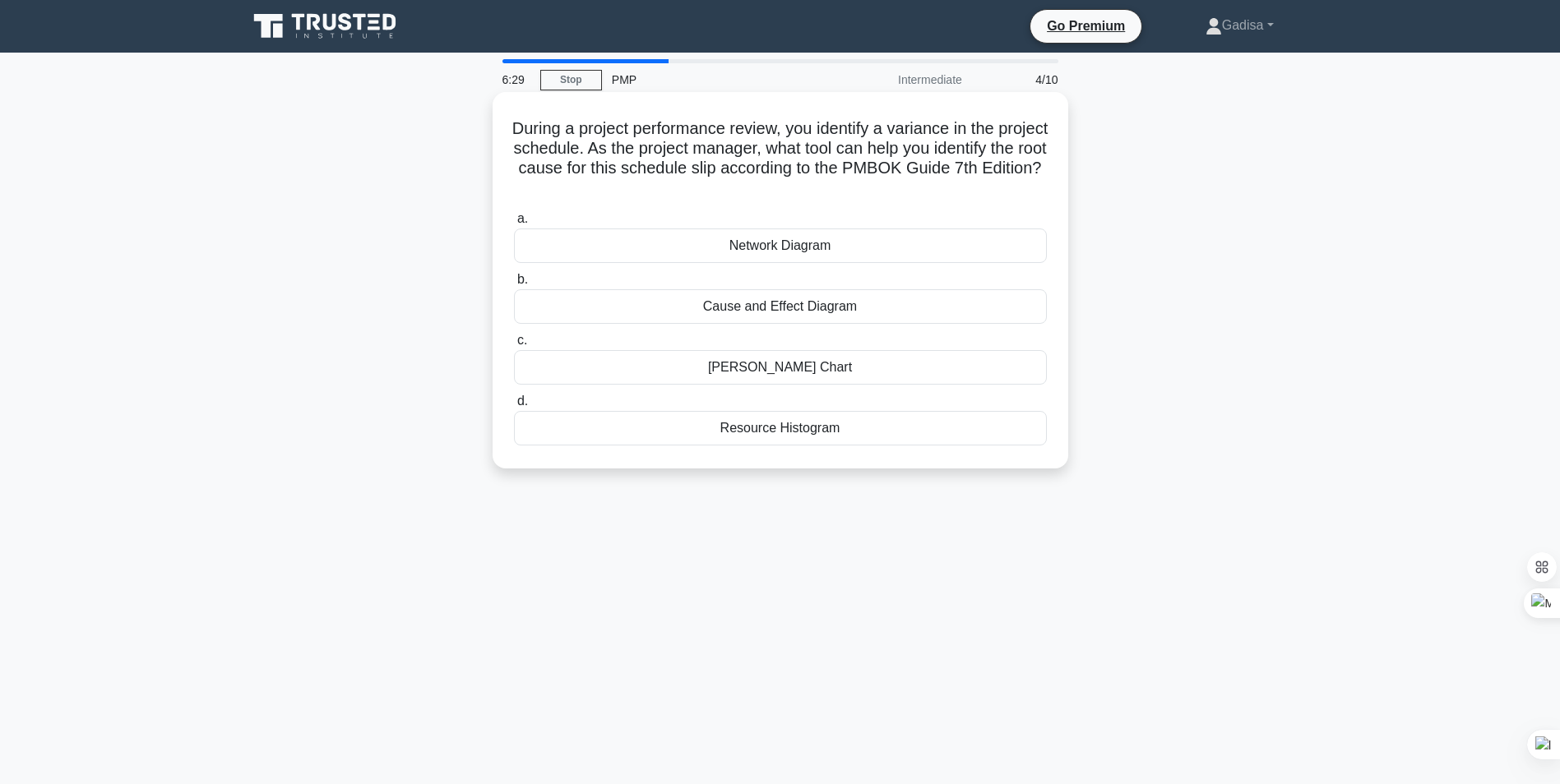
click at [773, 371] on div "[PERSON_NAME] Chart" at bounding box center [780, 368] width 533 height 35
click at [514, 346] on input "[PERSON_NAME] Chart" at bounding box center [514, 341] width 0 height 10
click at [784, 248] on div "Probability and Impact Matrix" at bounding box center [780, 246] width 533 height 35
click at [514, 224] on input "a. Probability and Impact Matrix" at bounding box center [514, 219] width 0 height 10
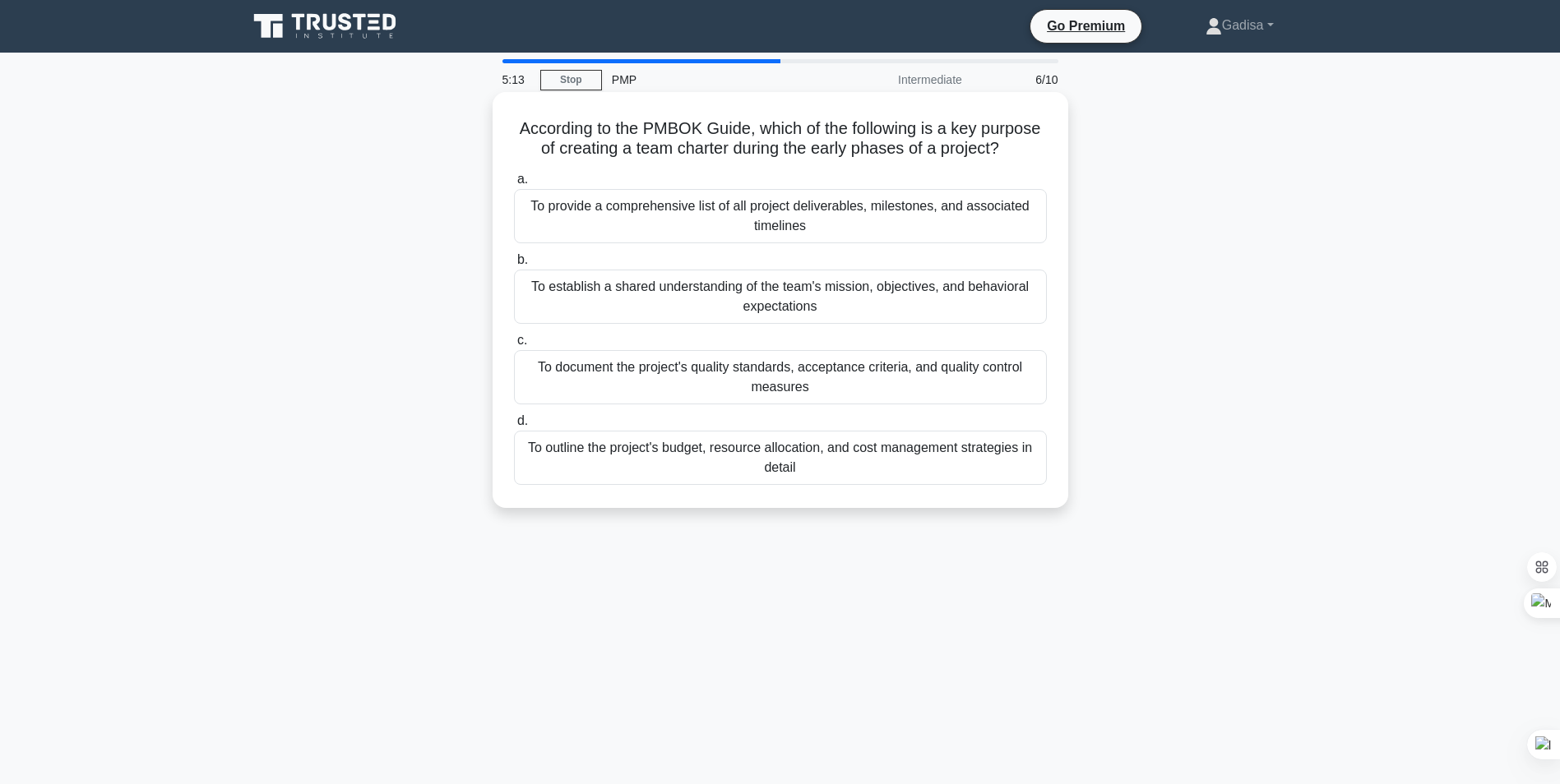
click at [799, 300] on div "To establish a shared understanding of the team's mission, objectives, and beha…" at bounding box center [780, 296] width 533 height 54
click at [514, 265] on input "b. To establish a shared understanding of the team's mission, objectives, and b…" at bounding box center [514, 260] width 0 height 10
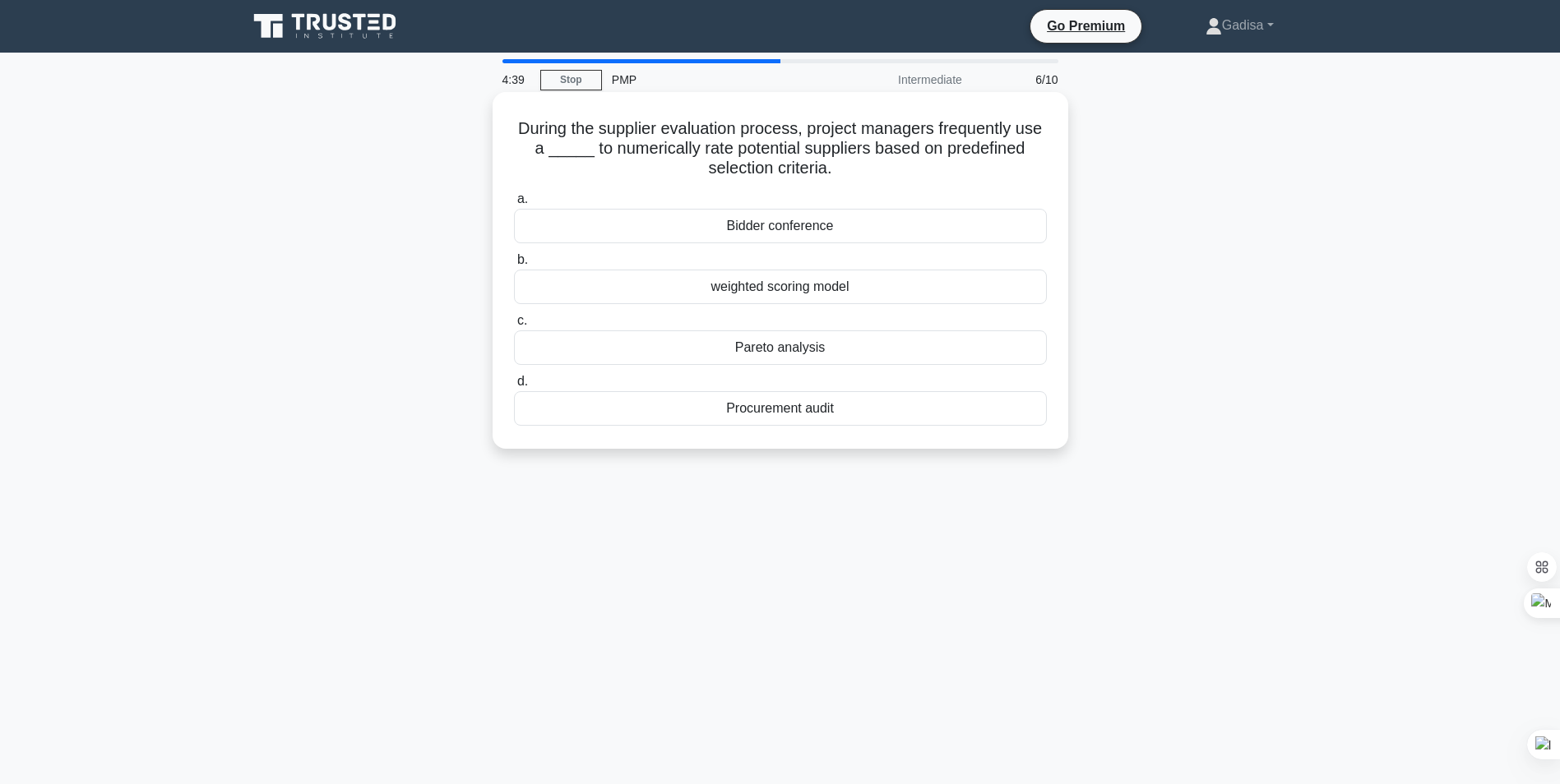
click at [777, 343] on div "Pareto analysis" at bounding box center [780, 348] width 533 height 35
click at [514, 326] on input "c. Pareto analysis" at bounding box center [514, 321] width 0 height 10
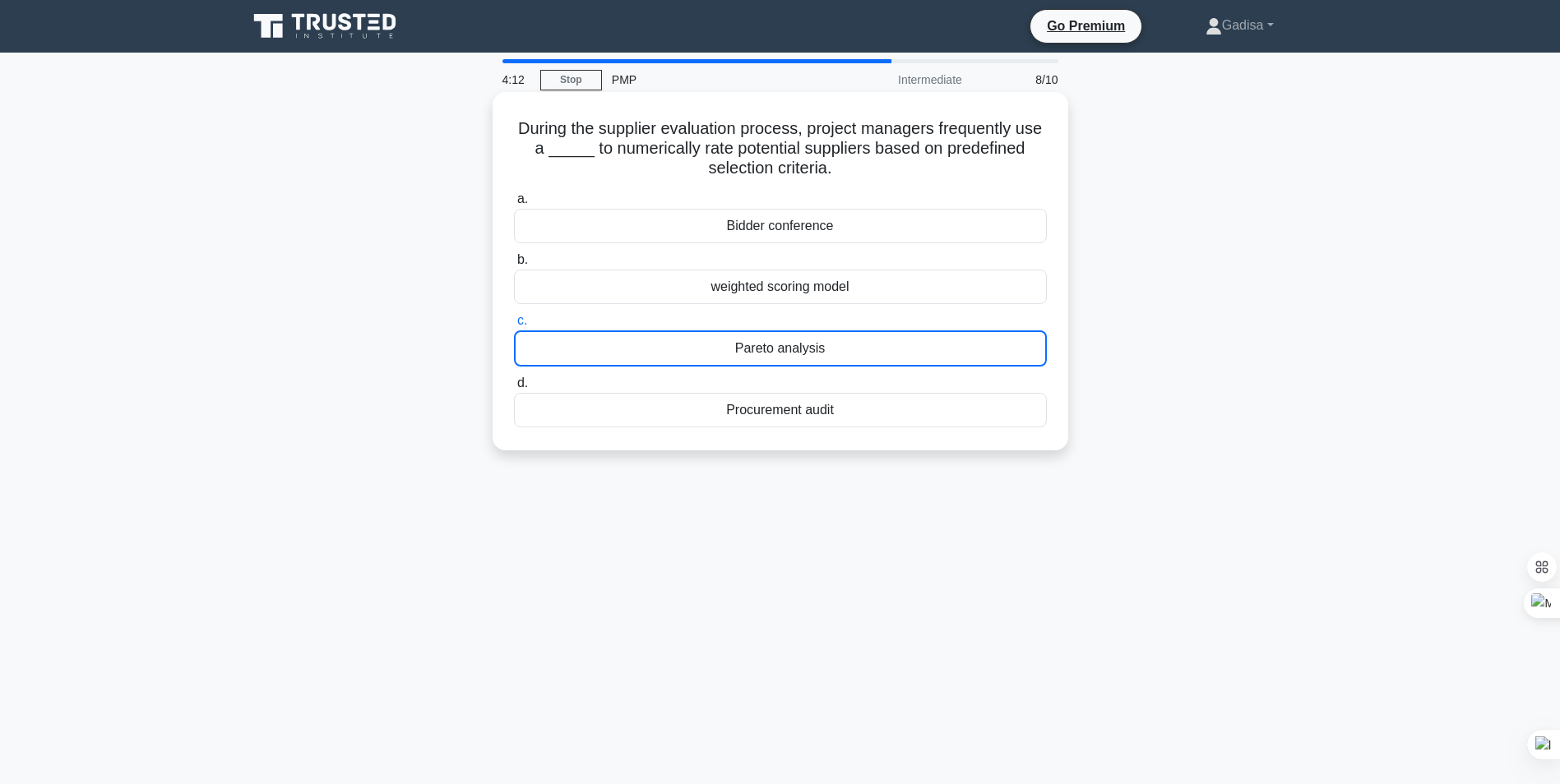
click at [773, 282] on div "weighted scoring model" at bounding box center [780, 287] width 533 height 35
click at [514, 265] on input "b. weighted scoring model" at bounding box center [514, 260] width 0 height 10
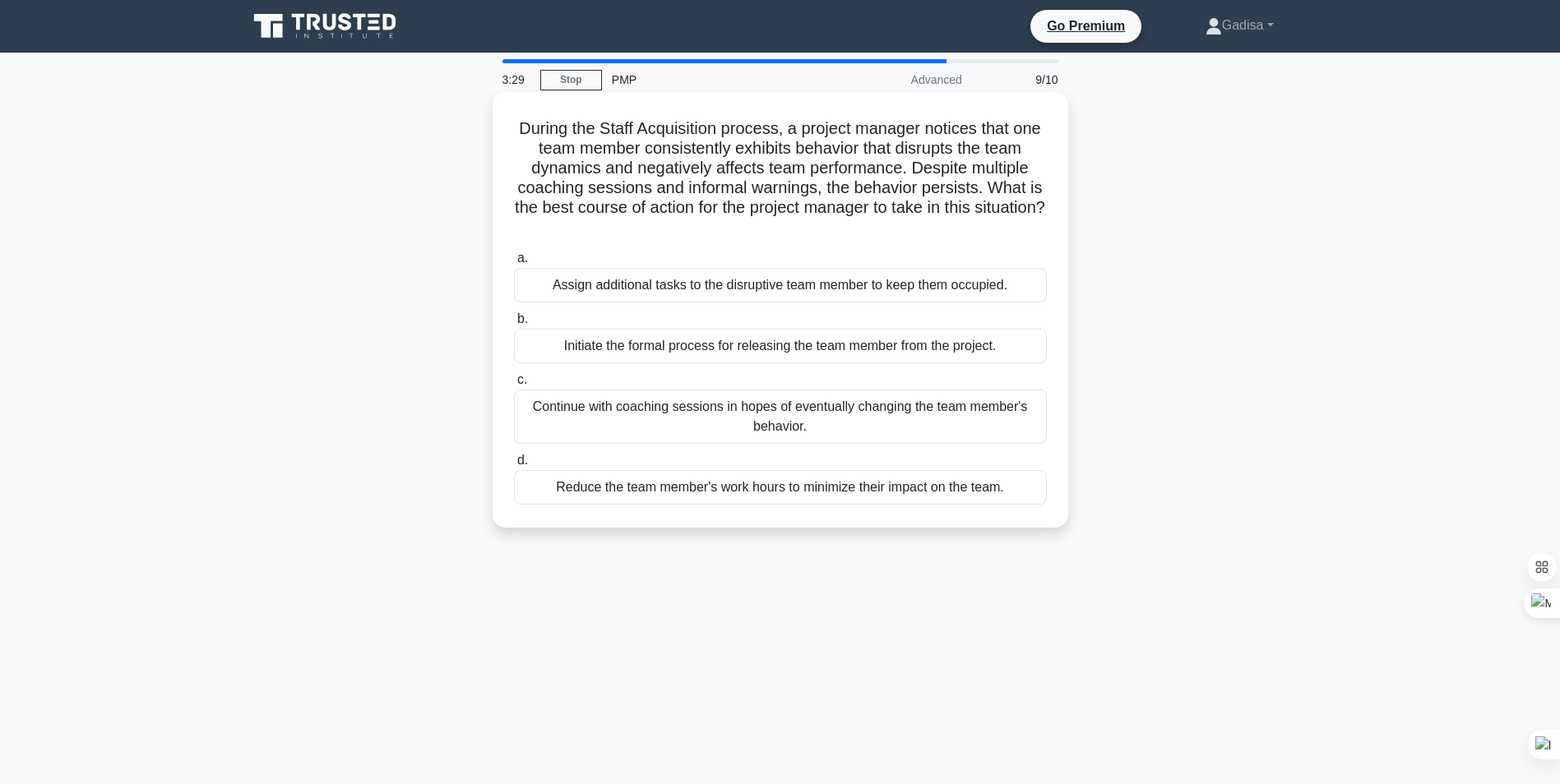
click at [795, 410] on div "Continue with coaching sessions in hopes of eventually changing the team member…" at bounding box center [780, 416] width 533 height 54
click at [514, 386] on input "c. Continue with coaching sessions in hopes of eventually changing the team mem…" at bounding box center [514, 380] width 0 height 10
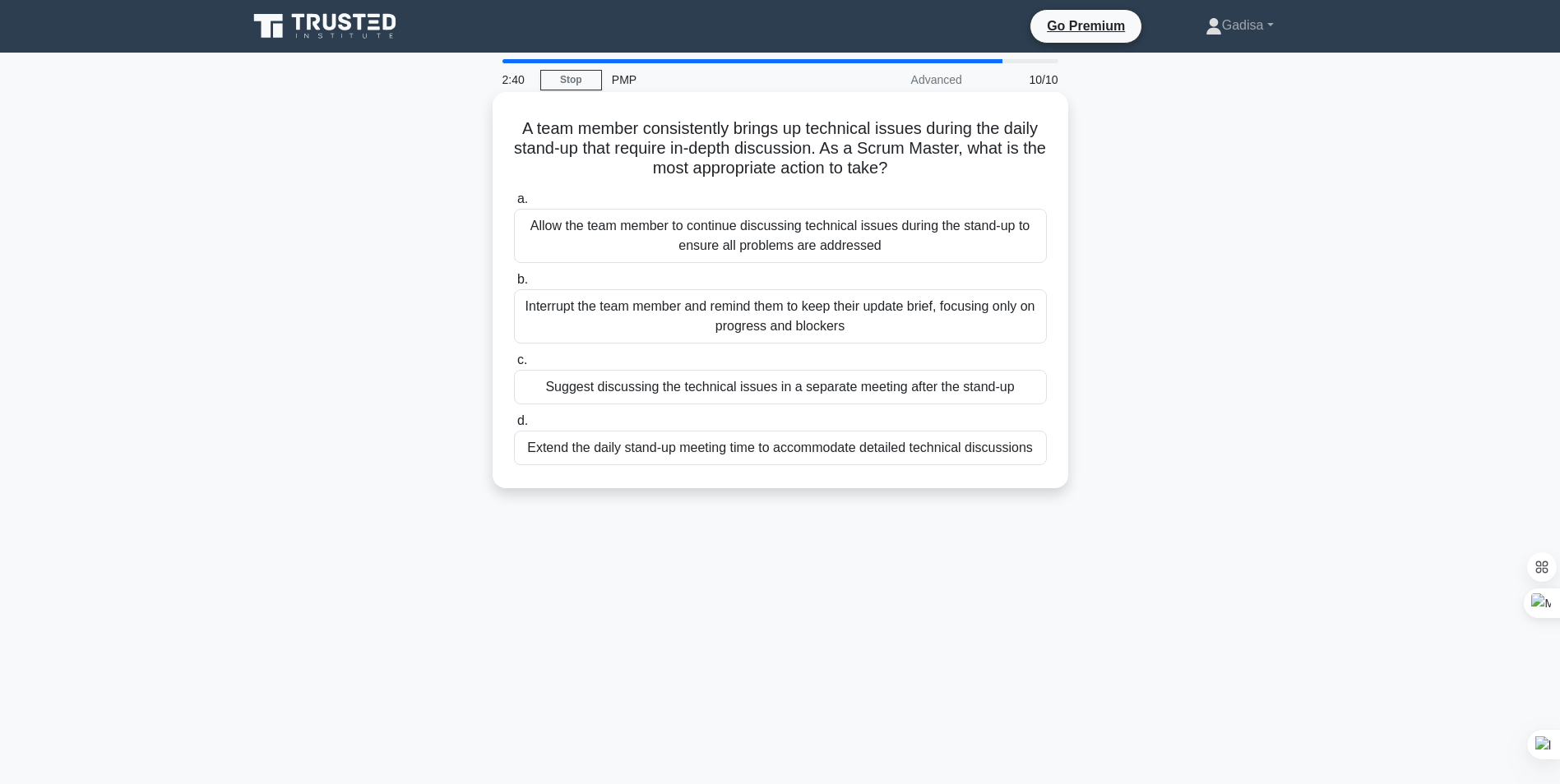
click at [755, 394] on div "Suggest discussing the technical issues in a separate meeting after the stand-up" at bounding box center [780, 388] width 533 height 35
click at [514, 366] on input "c. Suggest discussing the technical issues in a separate meeting after the stan…" at bounding box center [514, 361] width 0 height 10
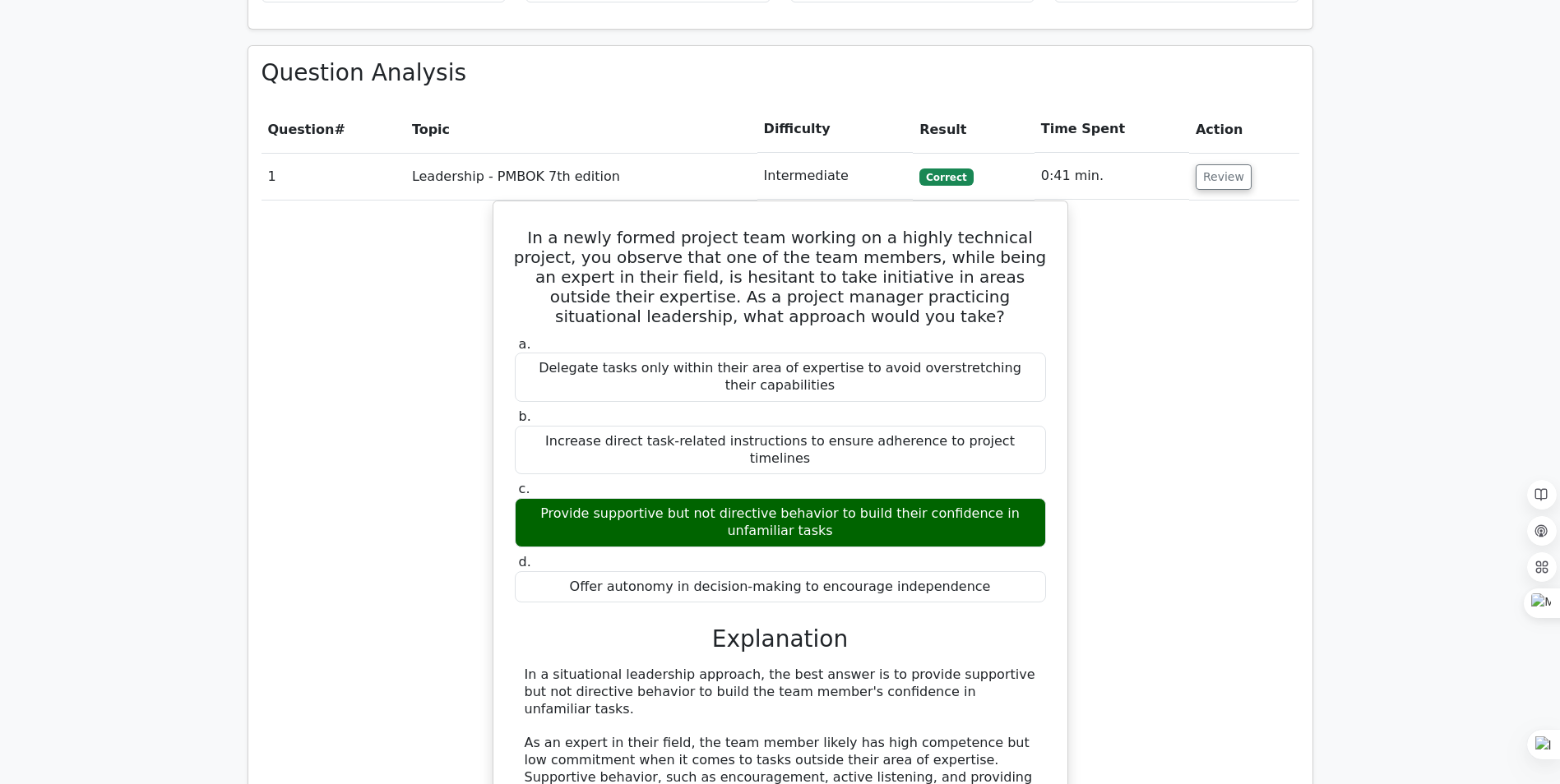
scroll to position [1315, 0]
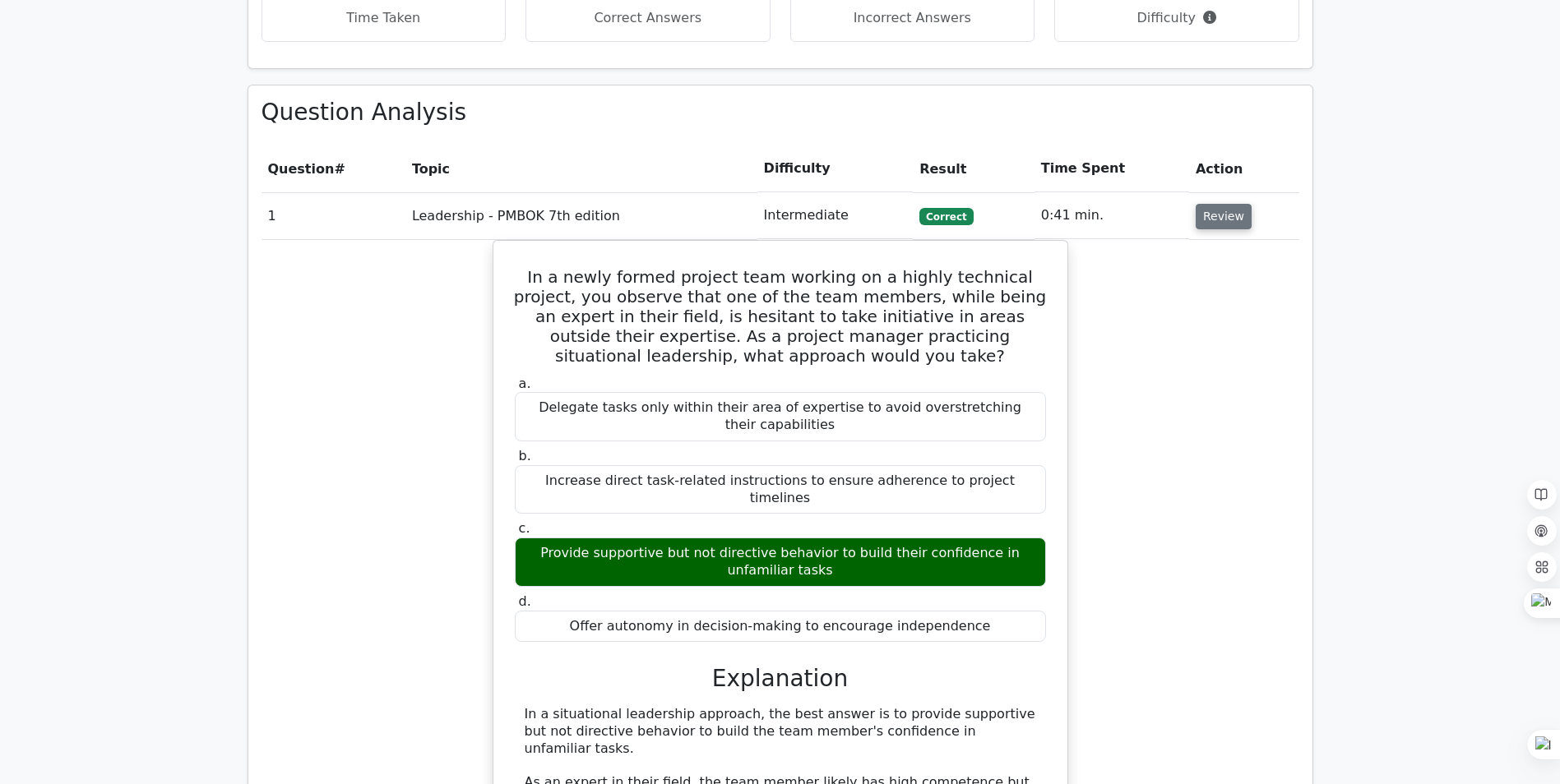
click at [1226, 204] on button "Review" at bounding box center [1223, 216] width 56 height 25
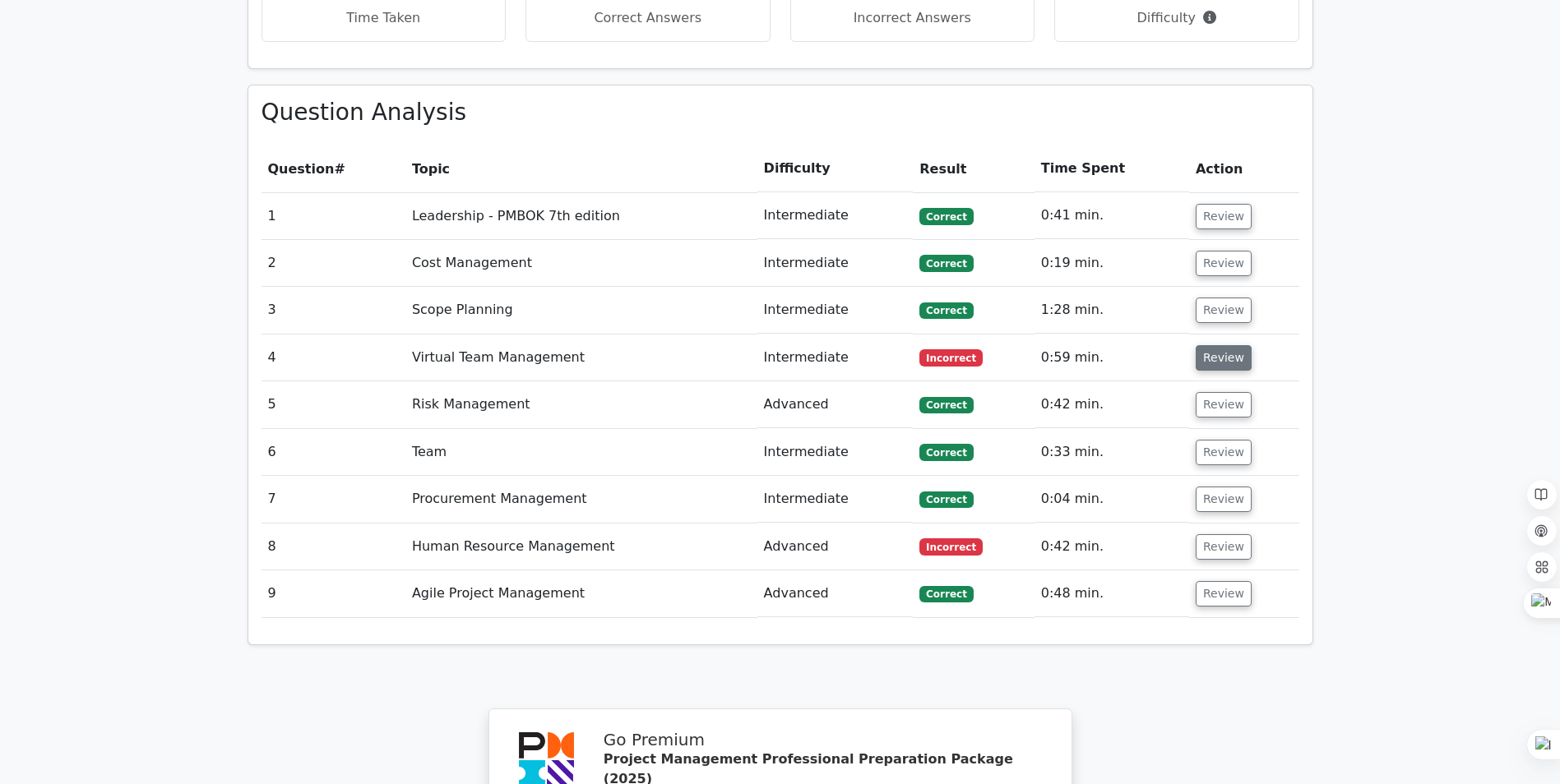
click at [1234, 345] on button "Review" at bounding box center [1223, 357] width 56 height 25
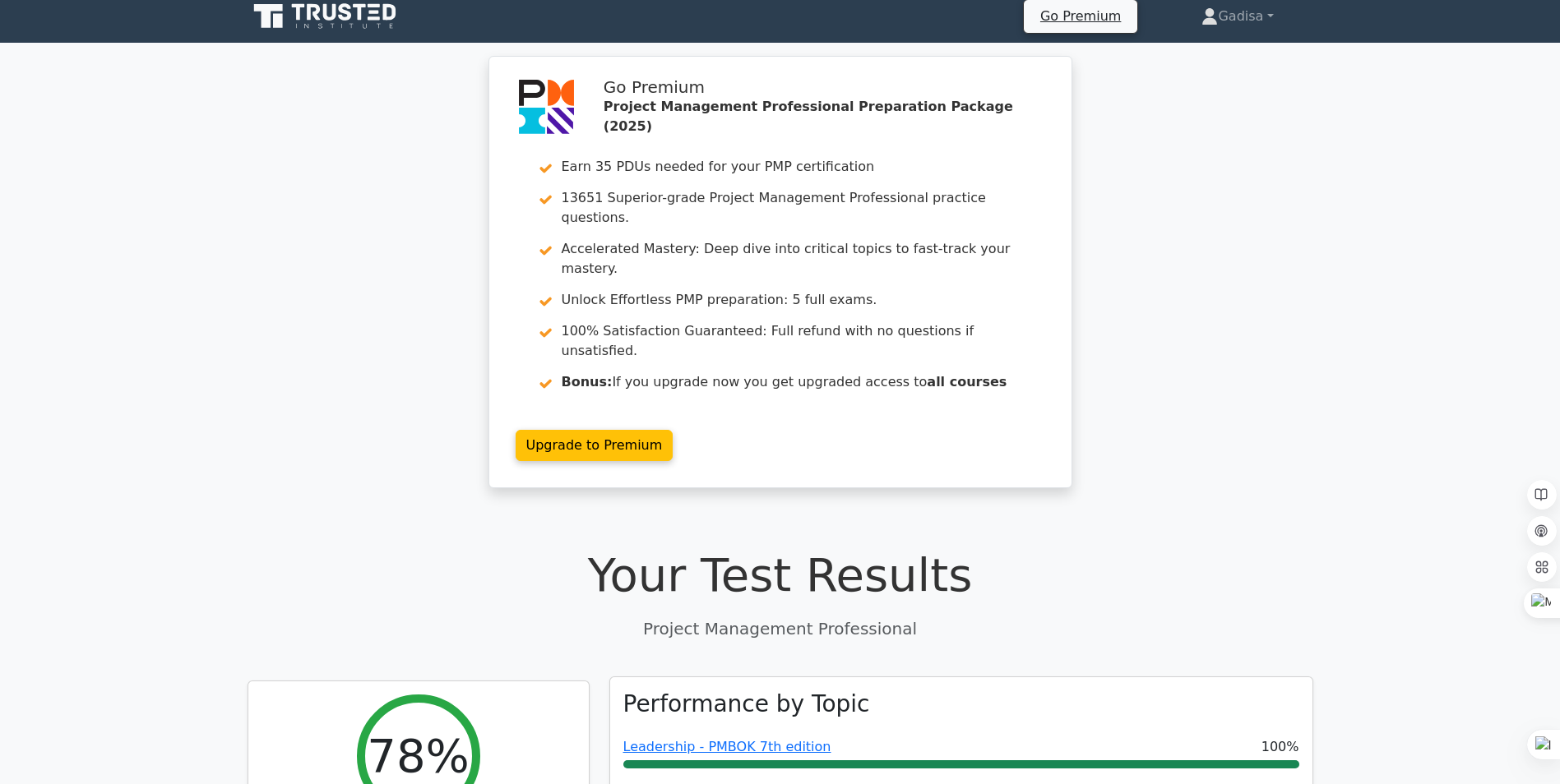
scroll to position [0, 0]
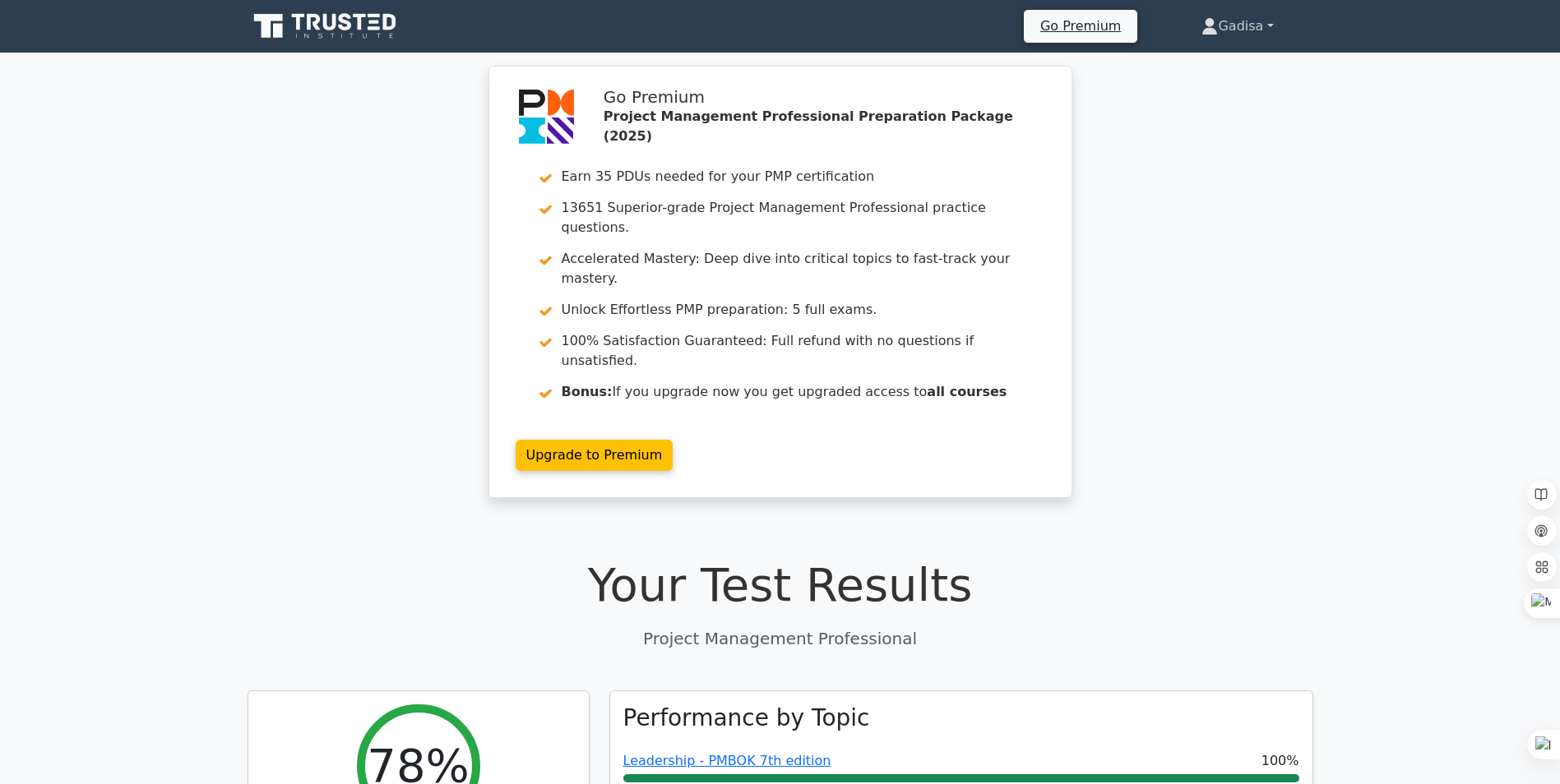
click at [1217, 28] on link "Gadisa" at bounding box center [1237, 26] width 150 height 33
click at [1207, 59] on link "Profile" at bounding box center [1227, 65] width 130 height 26
